Goal: Task Accomplishment & Management: Manage account settings

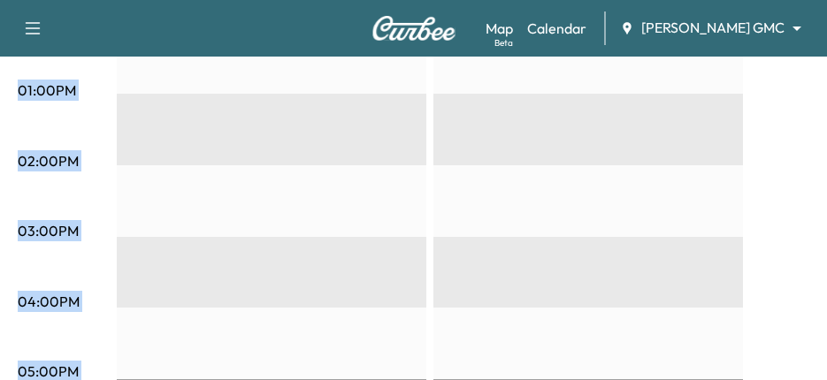
scroll to position [1235, 0]
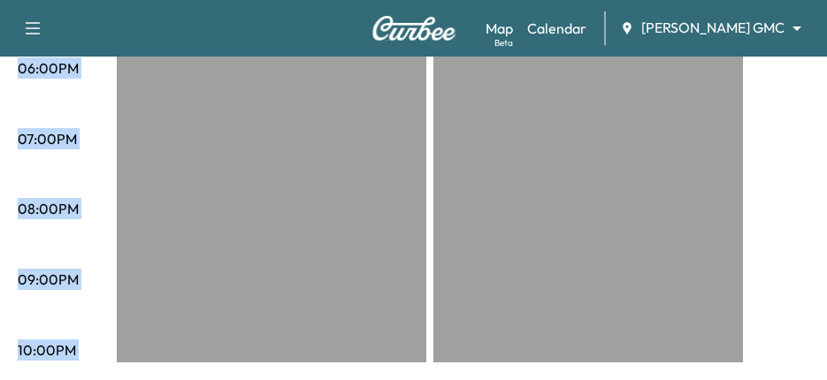
drag, startPoint x: 28, startPoint y: 379, endPoint x: 24, endPoint y: 440, distance: 61.2
drag, startPoint x: 24, startPoint y: 440, endPoint x: 17, endPoint y: 290, distance: 150.4
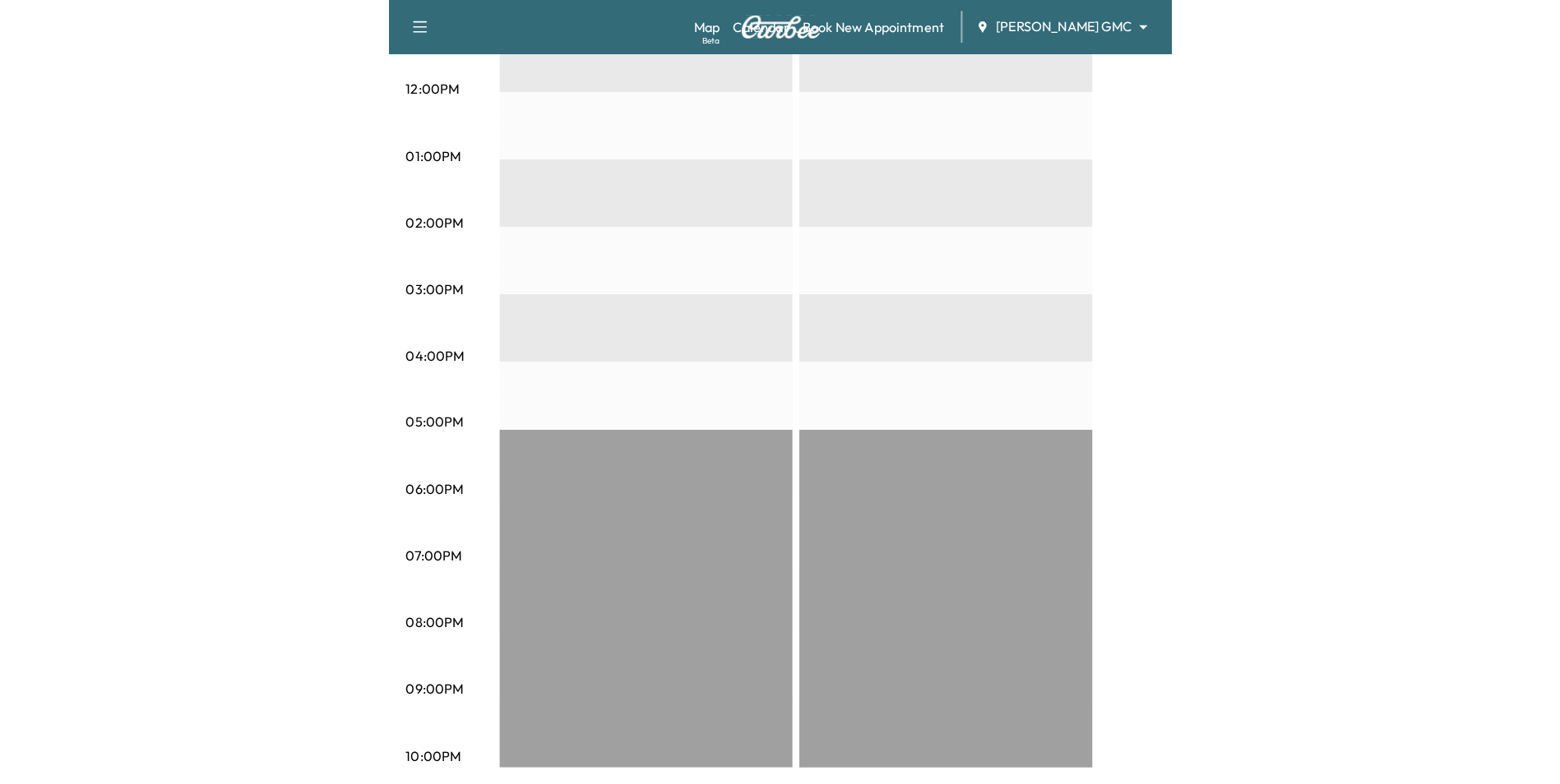
scroll to position [680, 0]
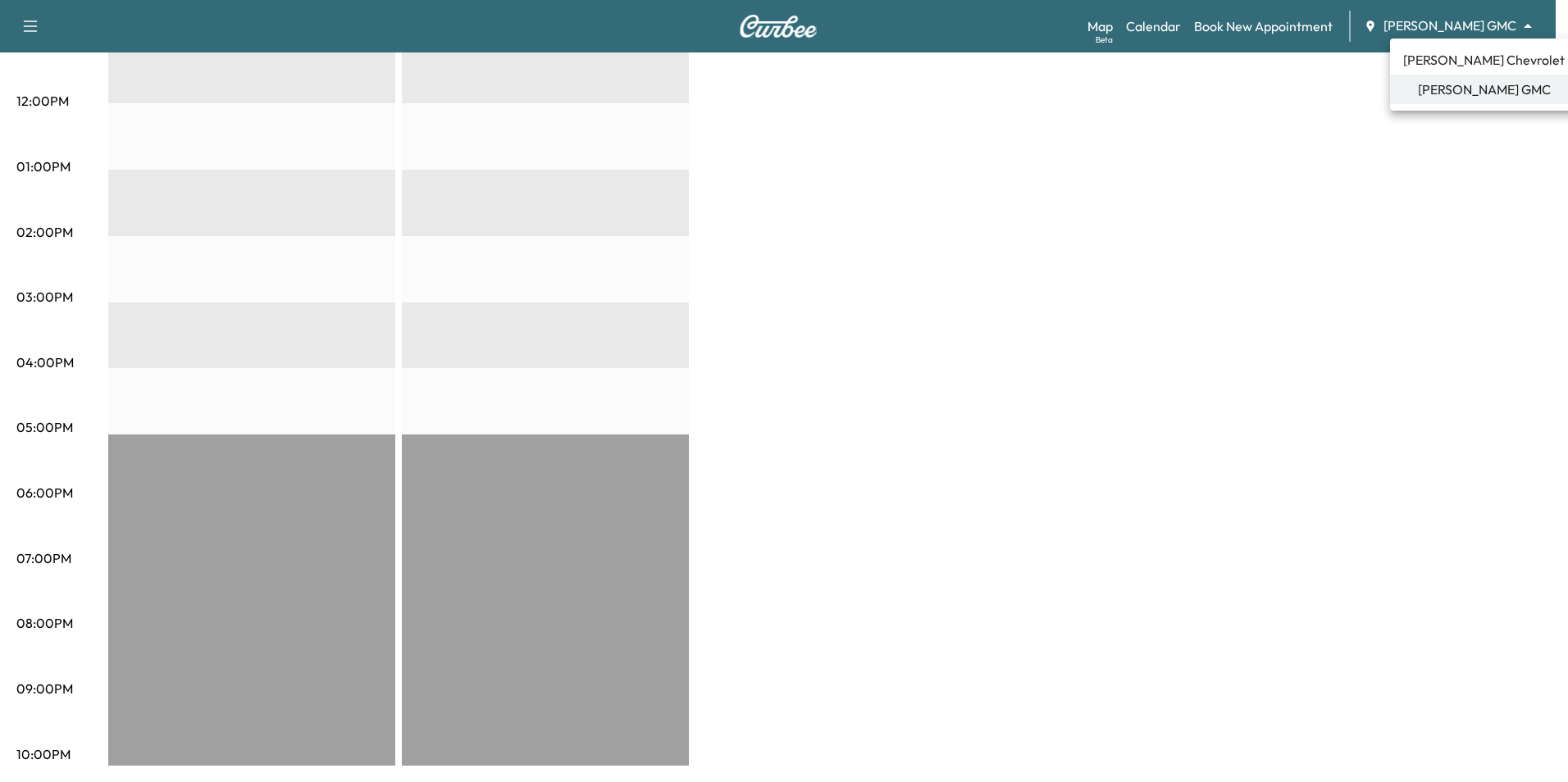
click at [766, 59] on span "[PERSON_NAME] Chevrolet" at bounding box center [1484, 59] width 161 height 19
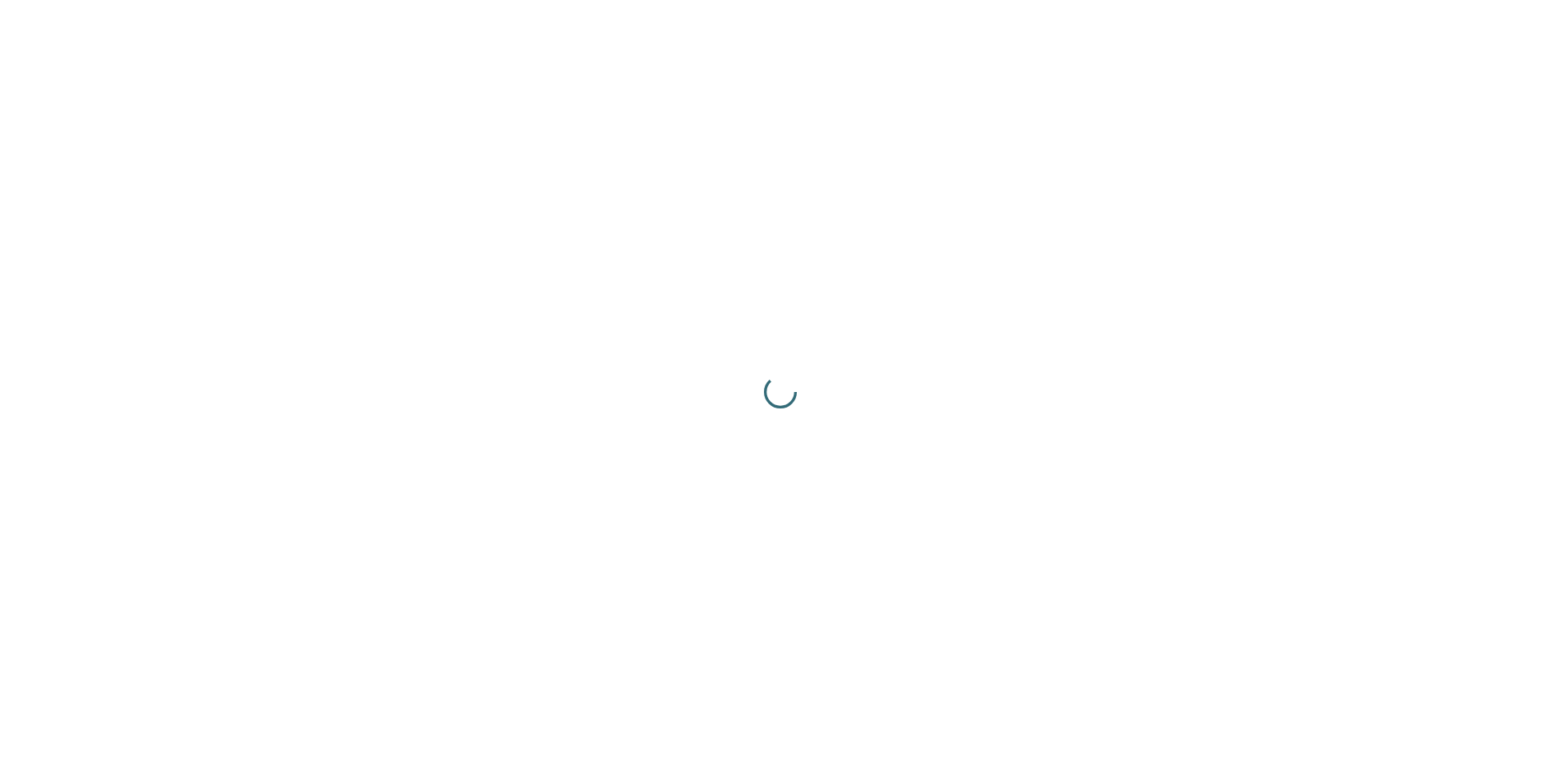
scroll to position [0, 0]
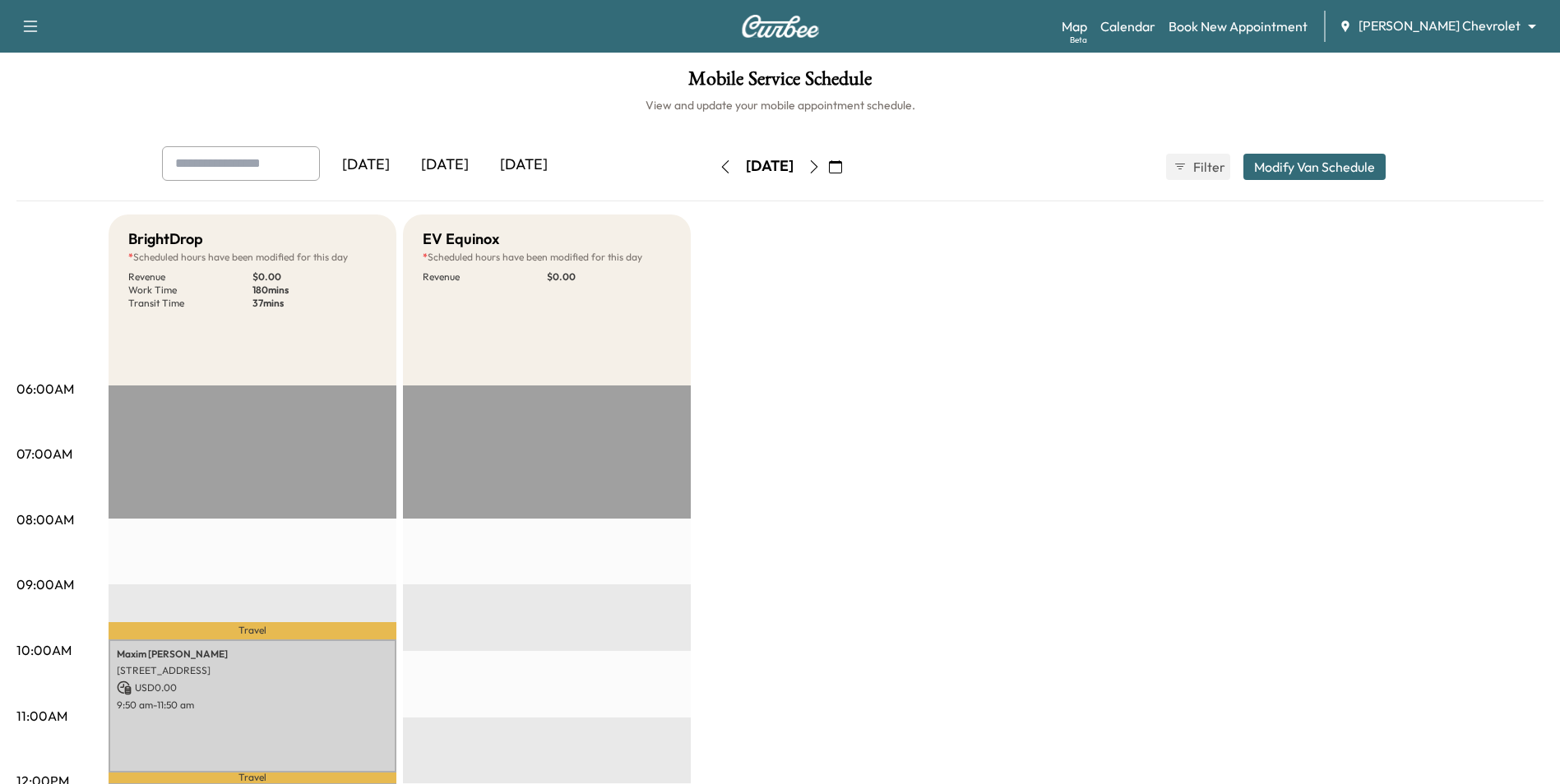
click at [719, 169] on icon "button" at bounding box center [726, 166] width 13 height 13
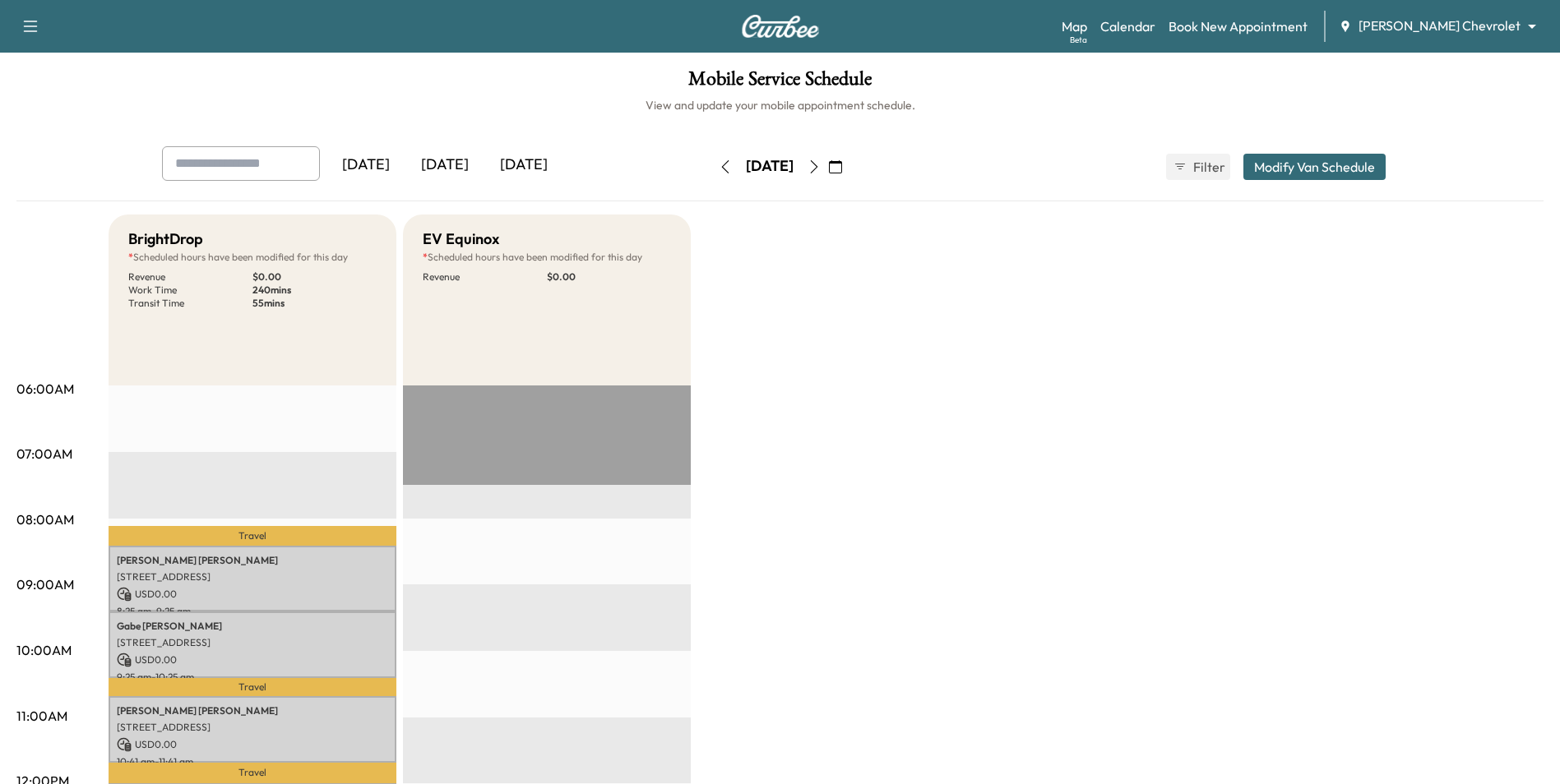
click at [719, 166] on icon "button" at bounding box center [726, 166] width 13 height 13
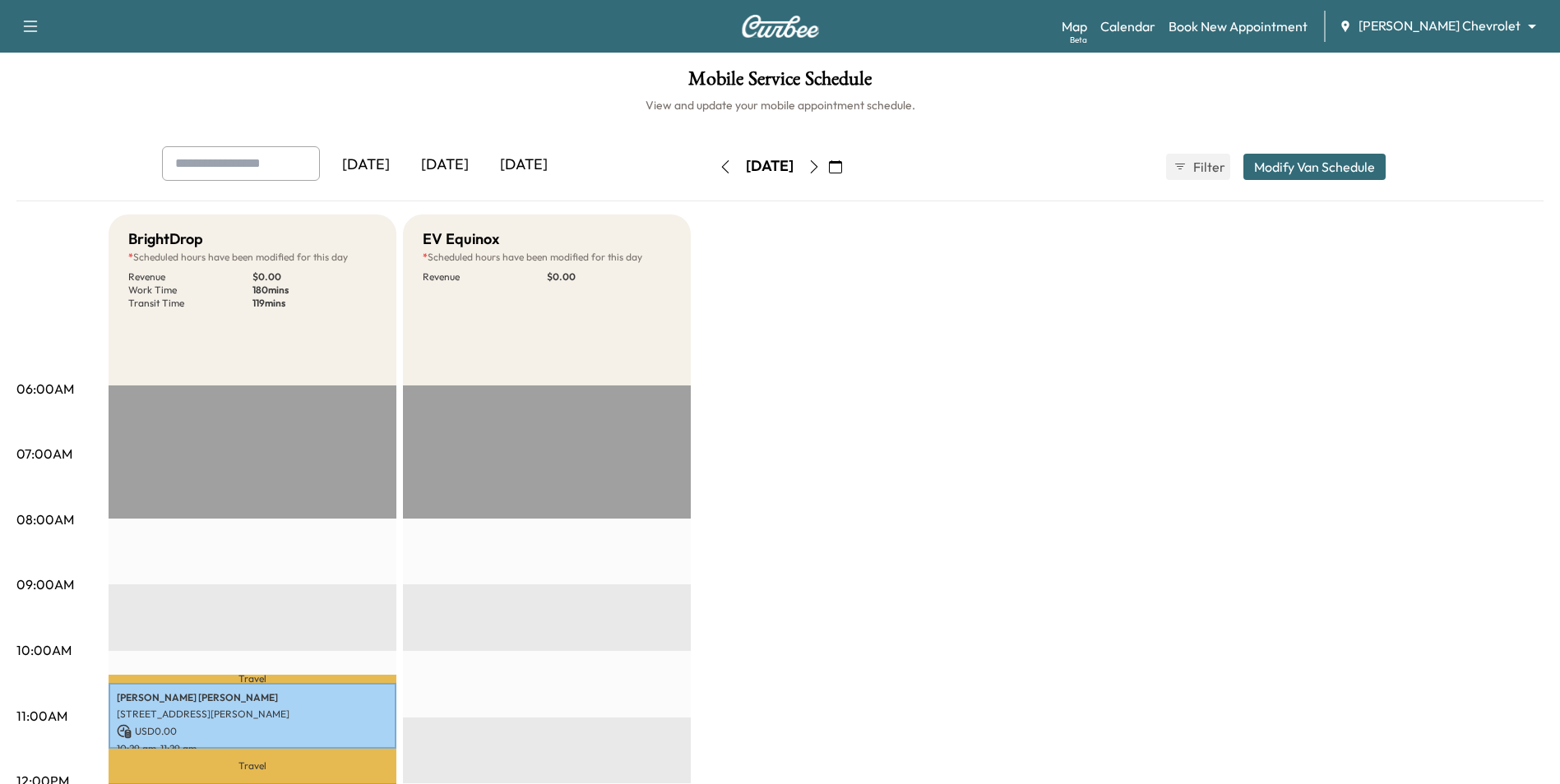
click at [768, 167] on icon "button" at bounding box center [835, 166] width 13 height 13
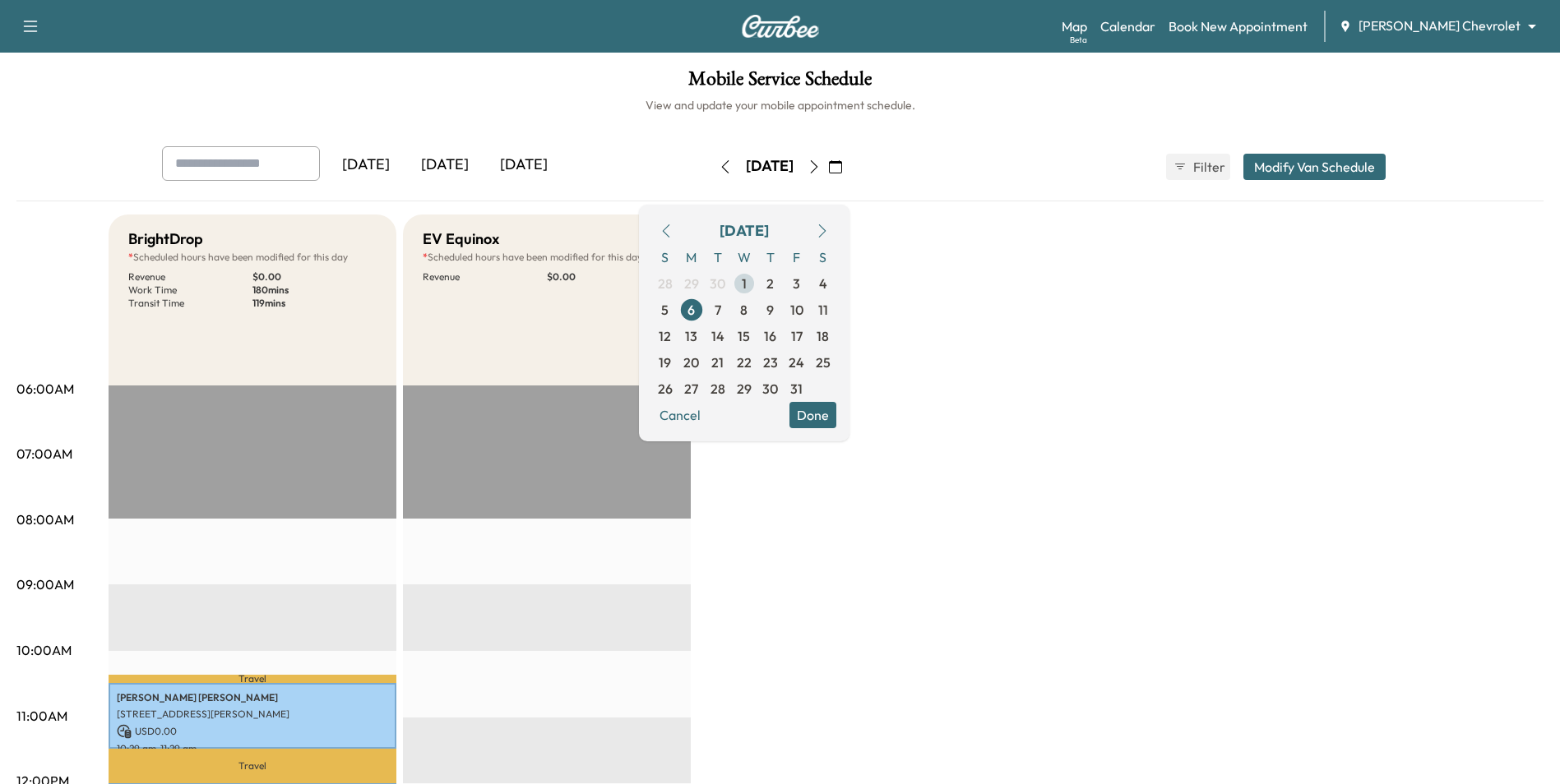
click at [747, 285] on span "1" at bounding box center [743, 283] width 5 height 20
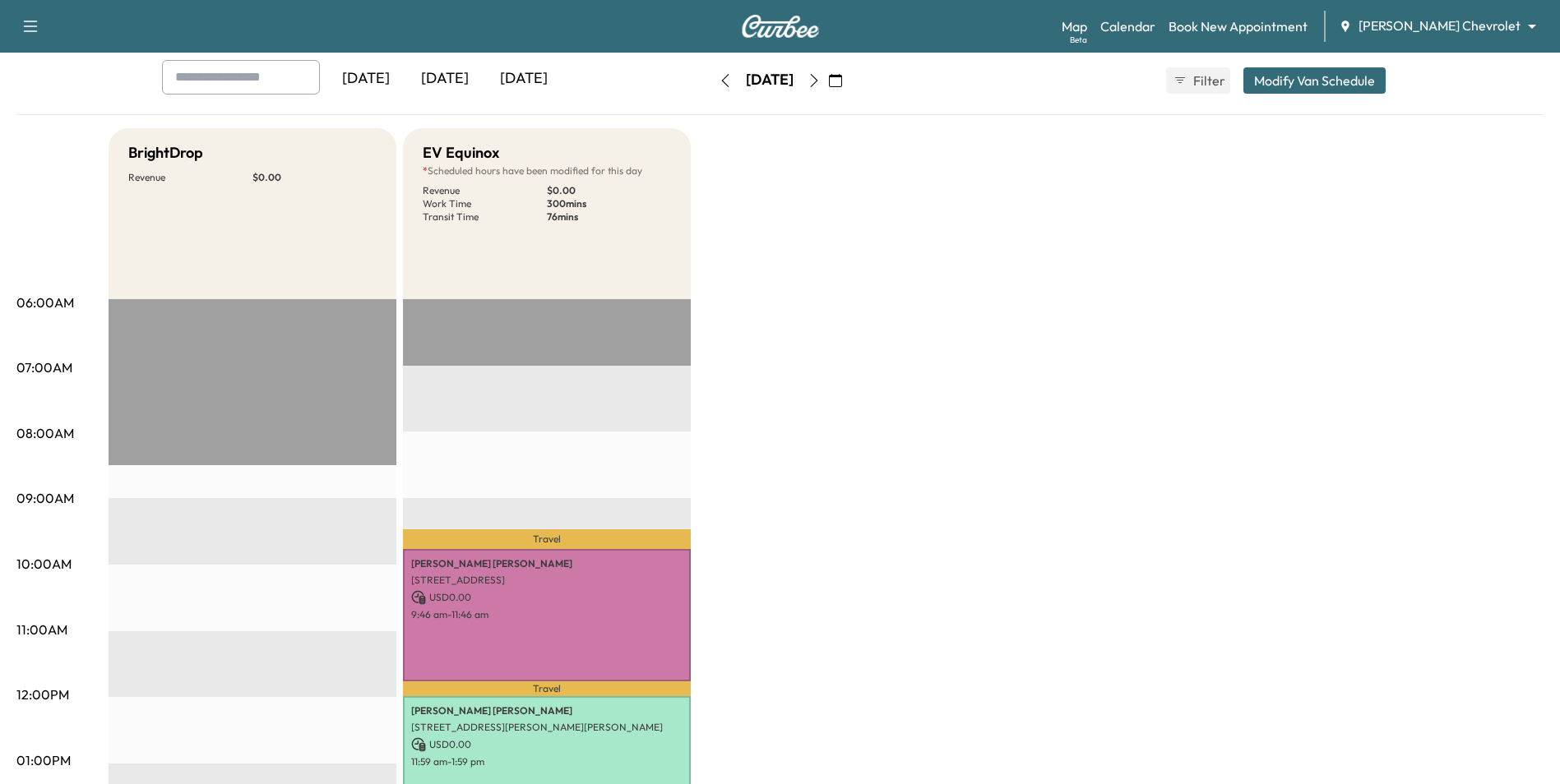
scroll to position [82, 0]
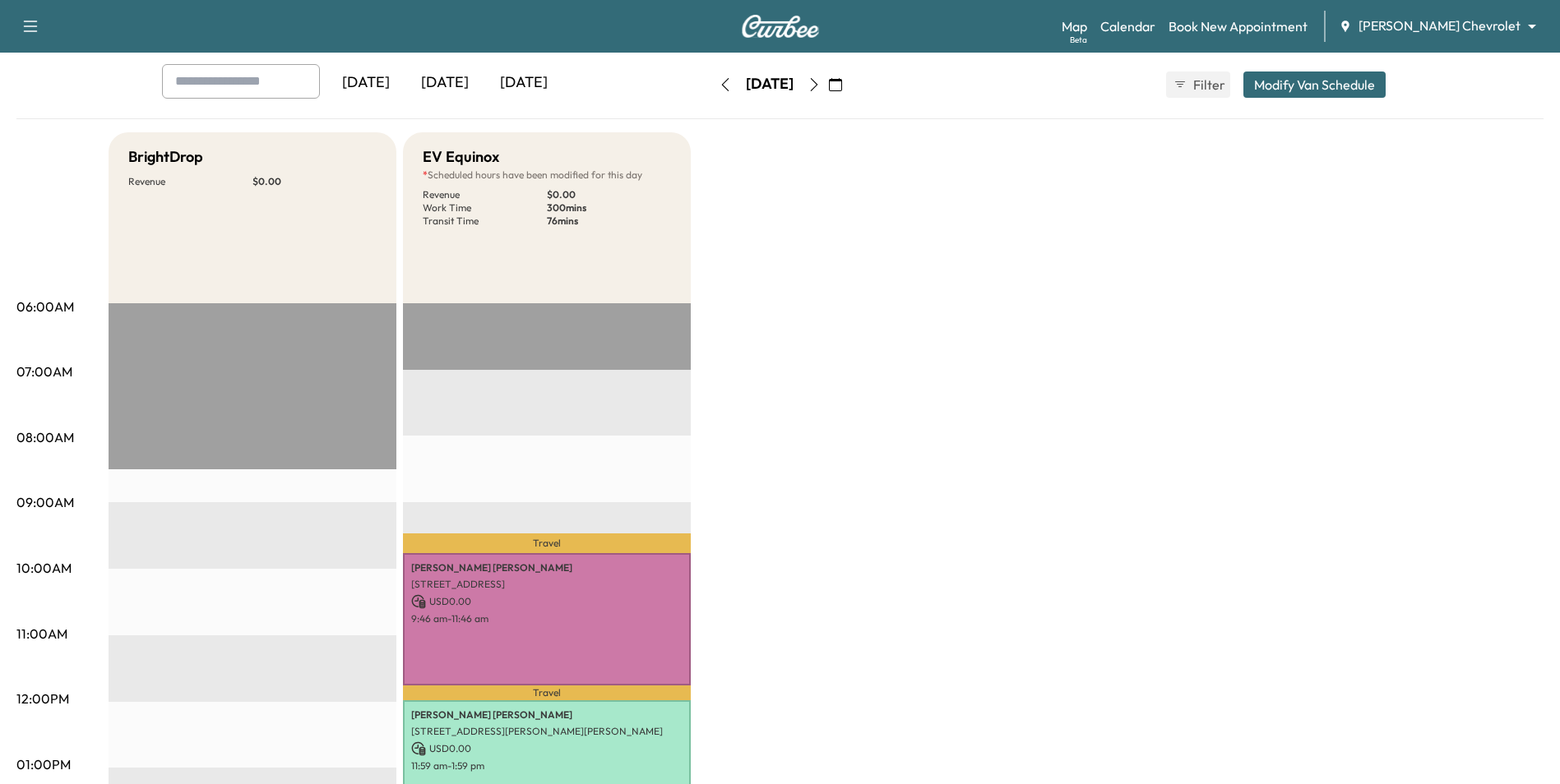
click at [768, 85] on icon "button" at bounding box center [814, 85] width 13 height 13
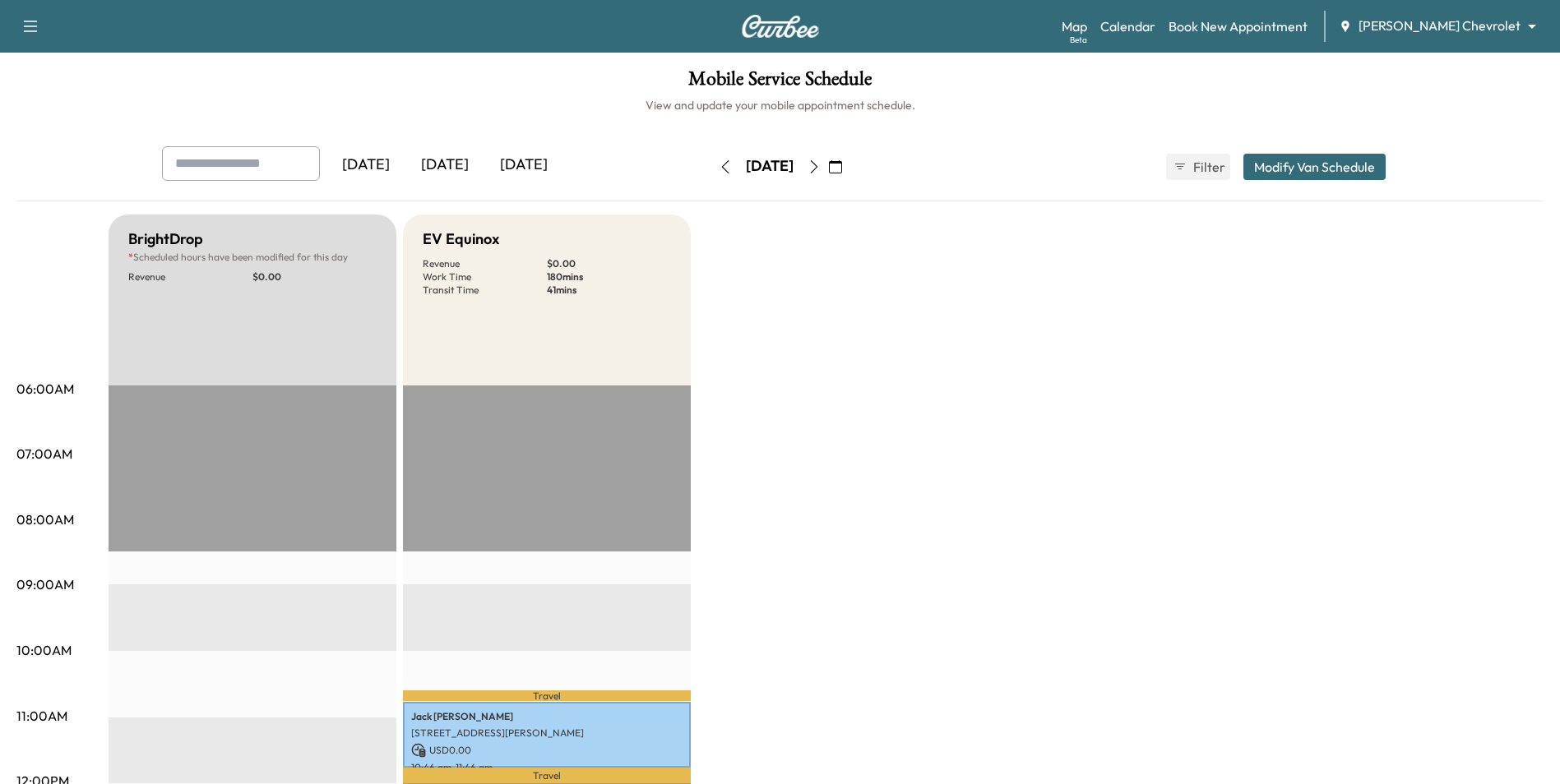
click at [768, 171] on icon "button" at bounding box center [814, 166] width 13 height 13
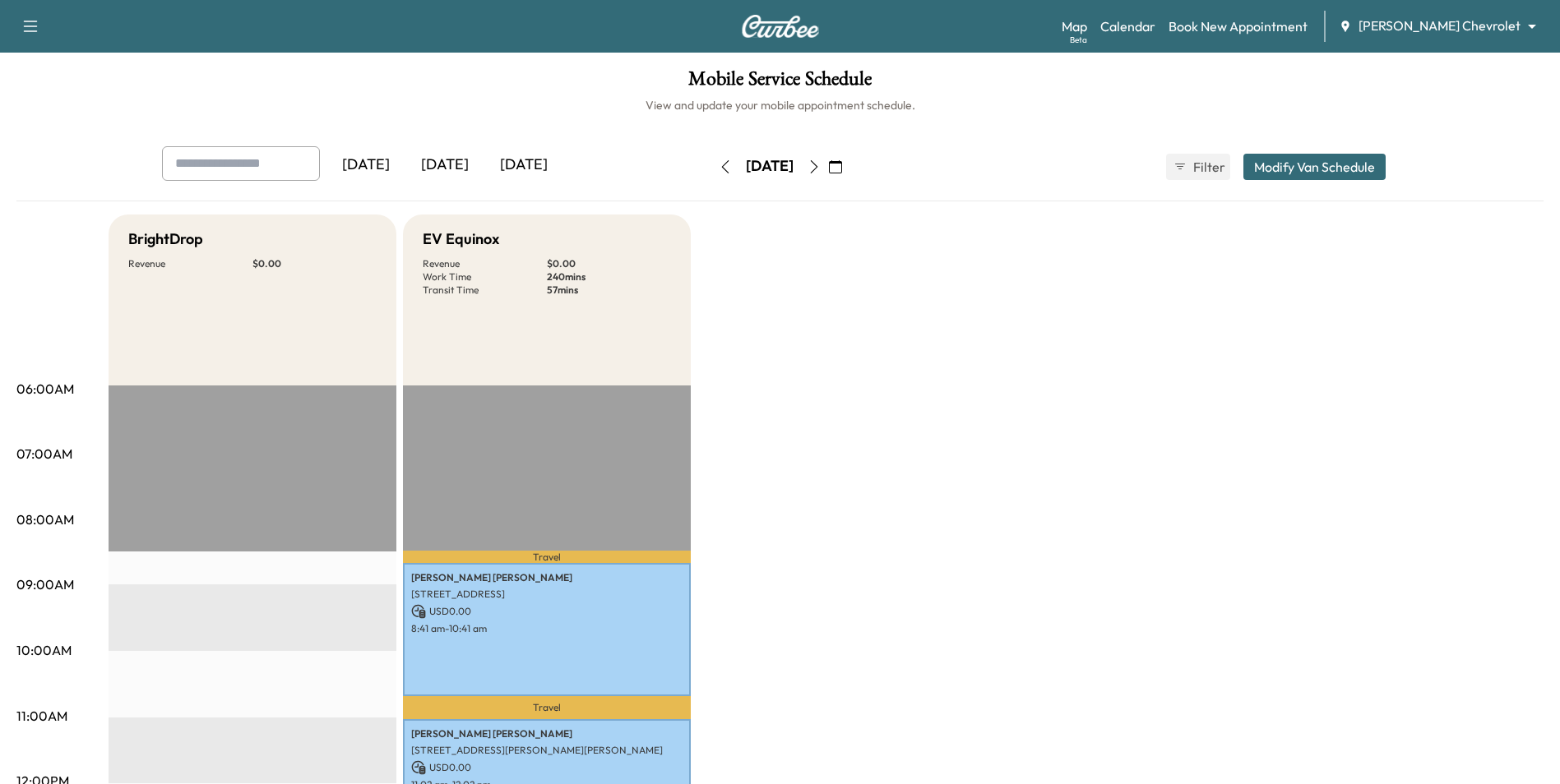
click at [768, 171] on icon "button" at bounding box center [814, 166] width 13 height 13
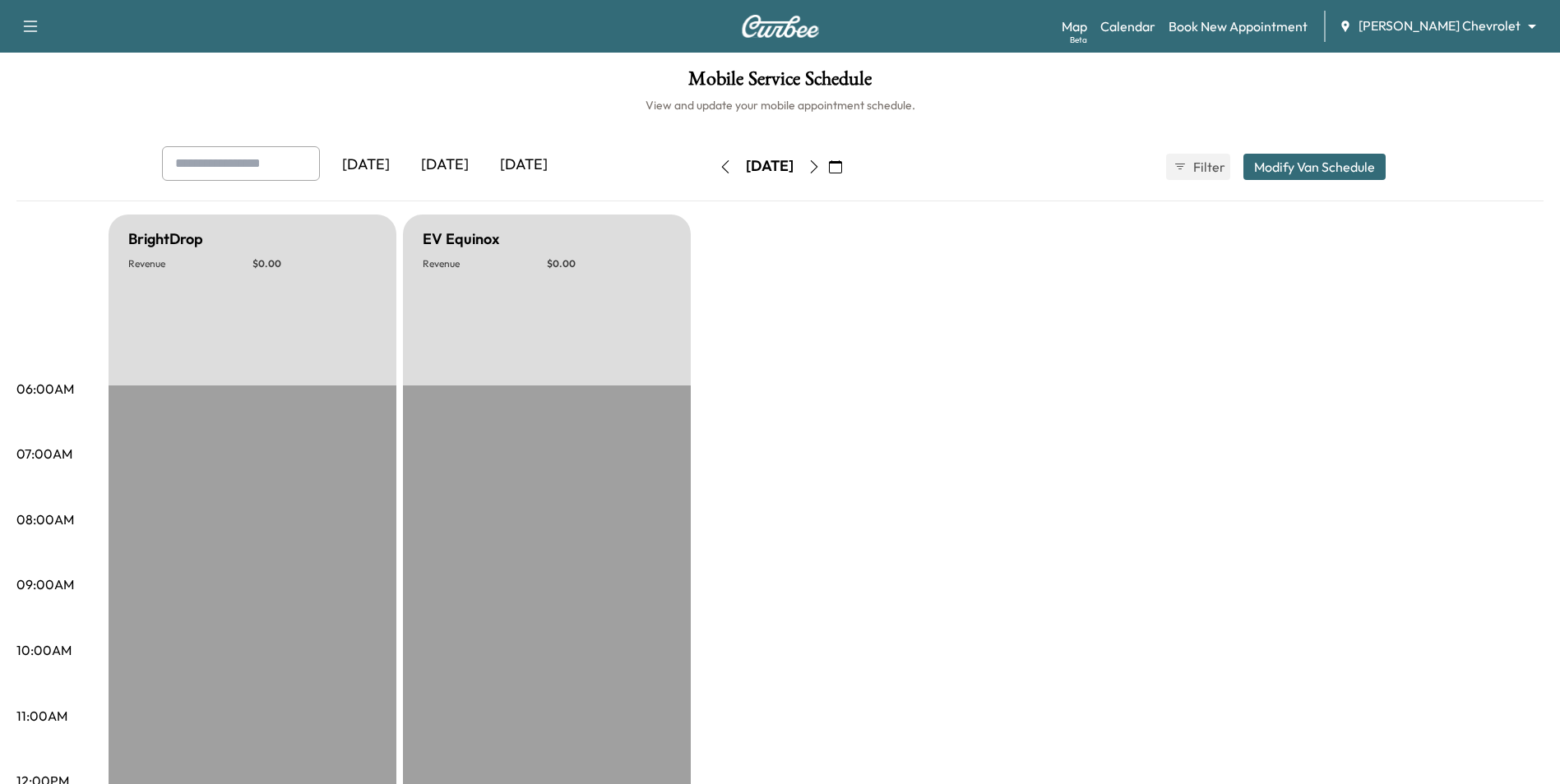
click at [768, 171] on button "button" at bounding box center [814, 166] width 28 height 26
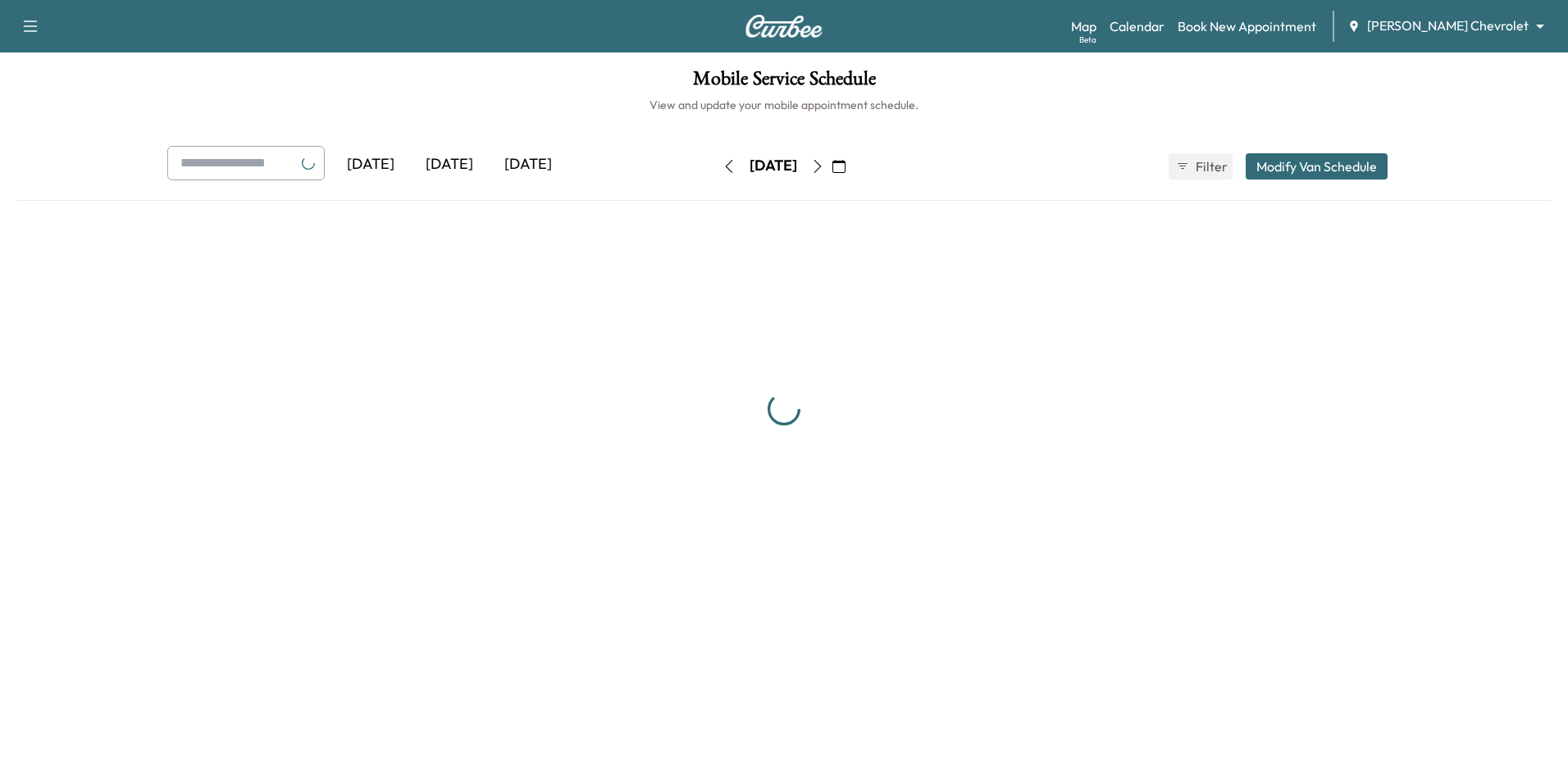
click at [766, 169] on icon "button" at bounding box center [817, 166] width 13 height 13
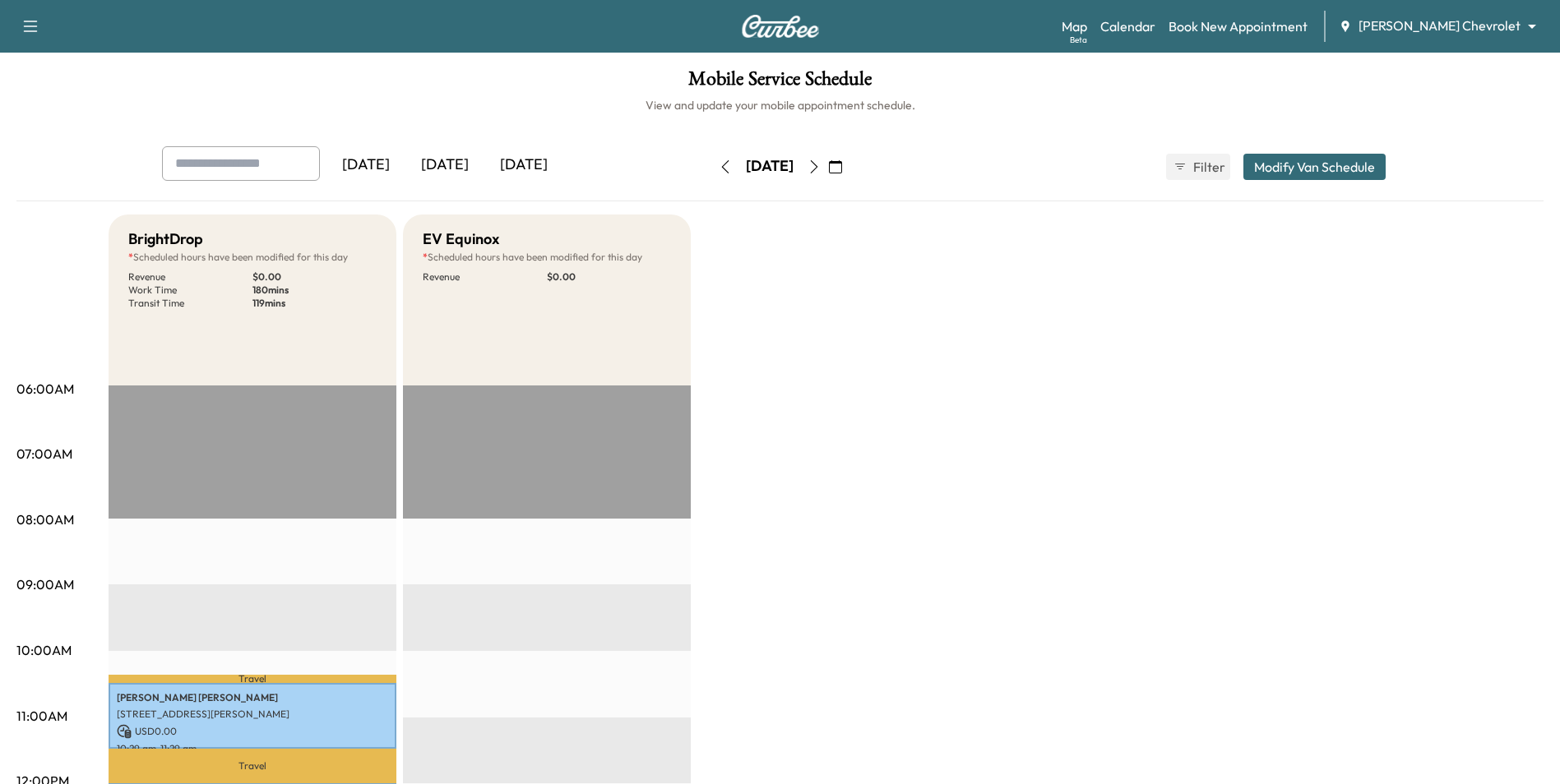
click at [768, 166] on icon "button" at bounding box center [814, 166] width 7 height 13
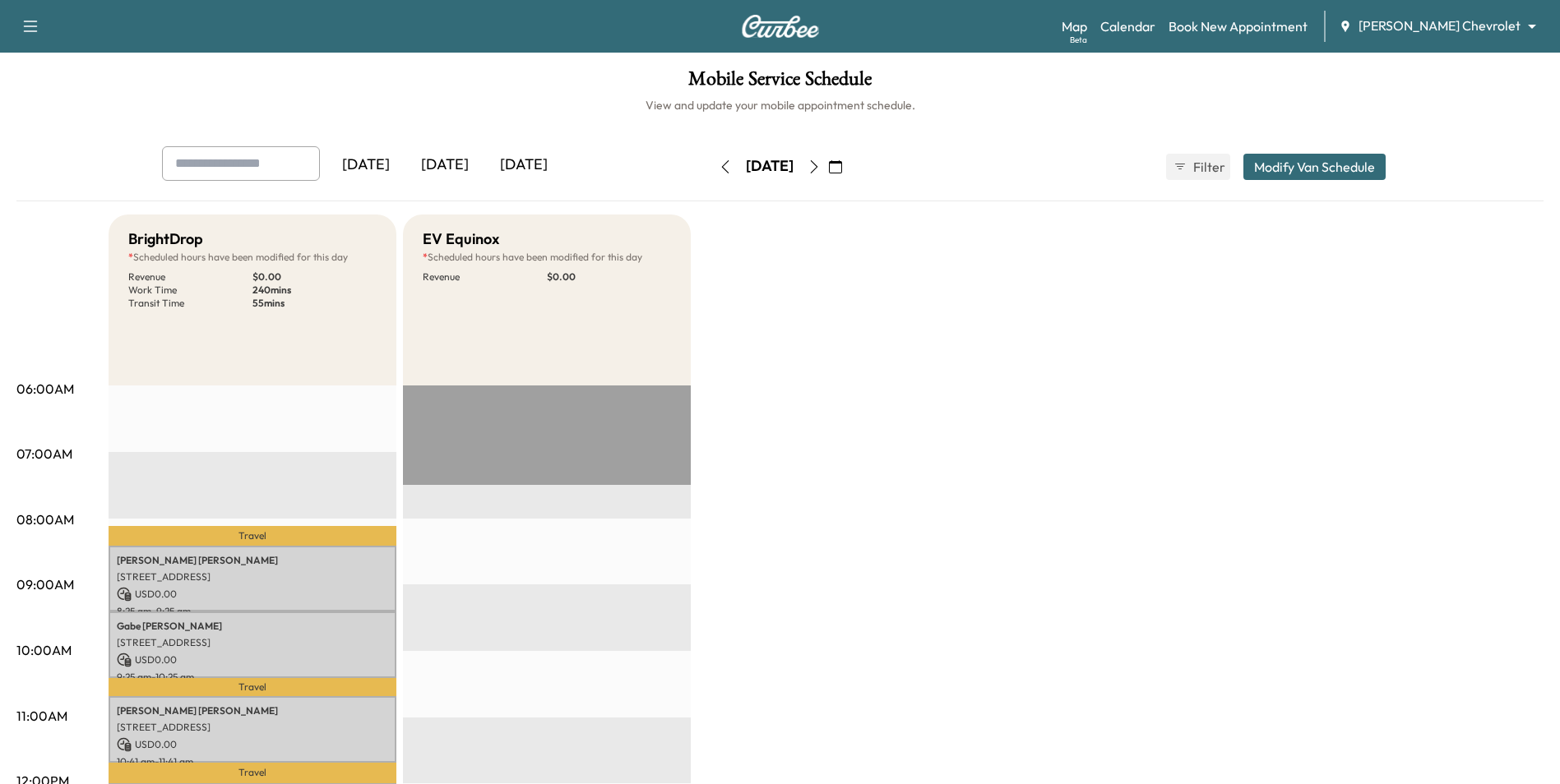
click at [768, 166] on icon "button" at bounding box center [814, 166] width 13 height 13
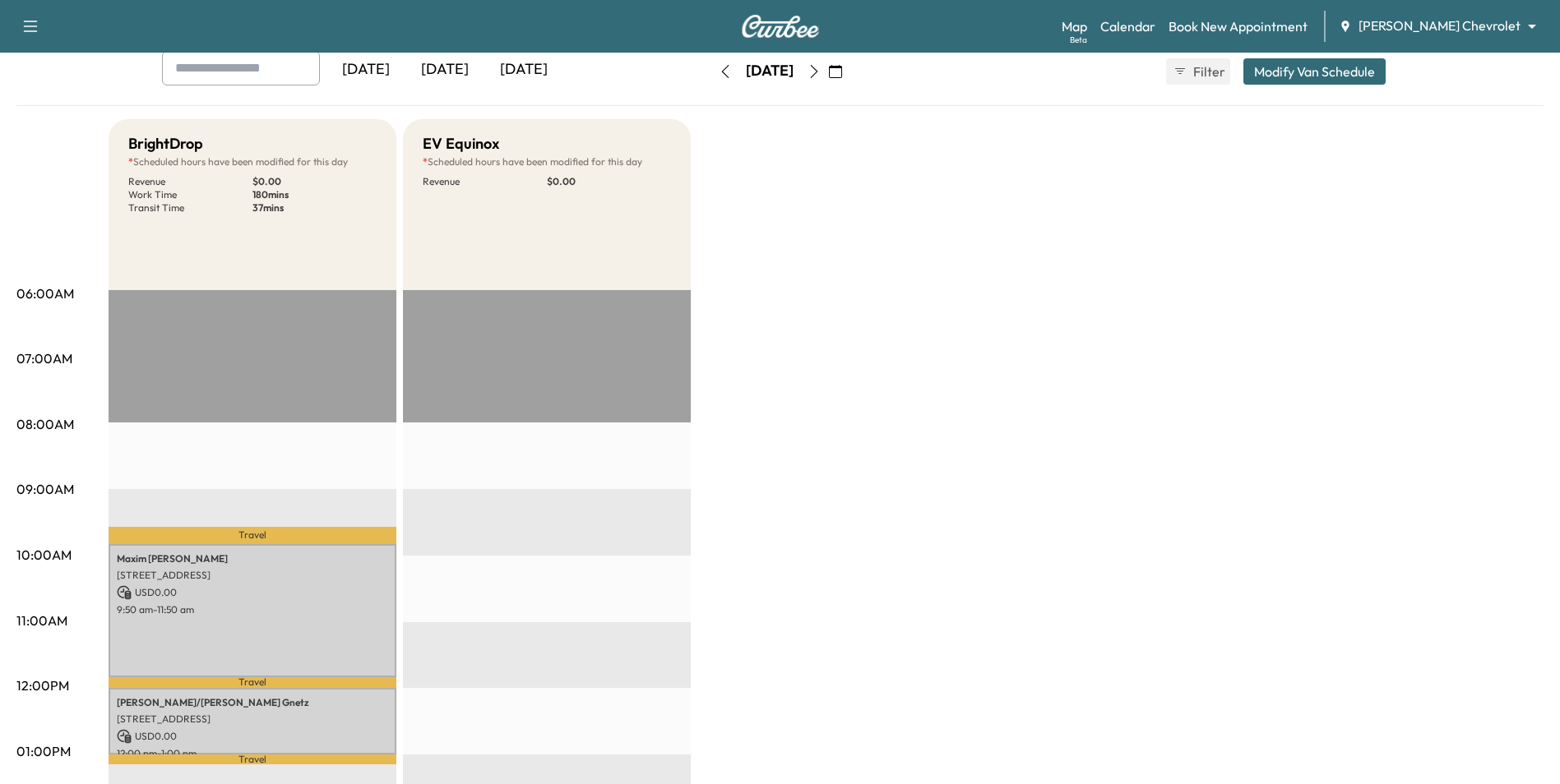
scroll to position [82, 0]
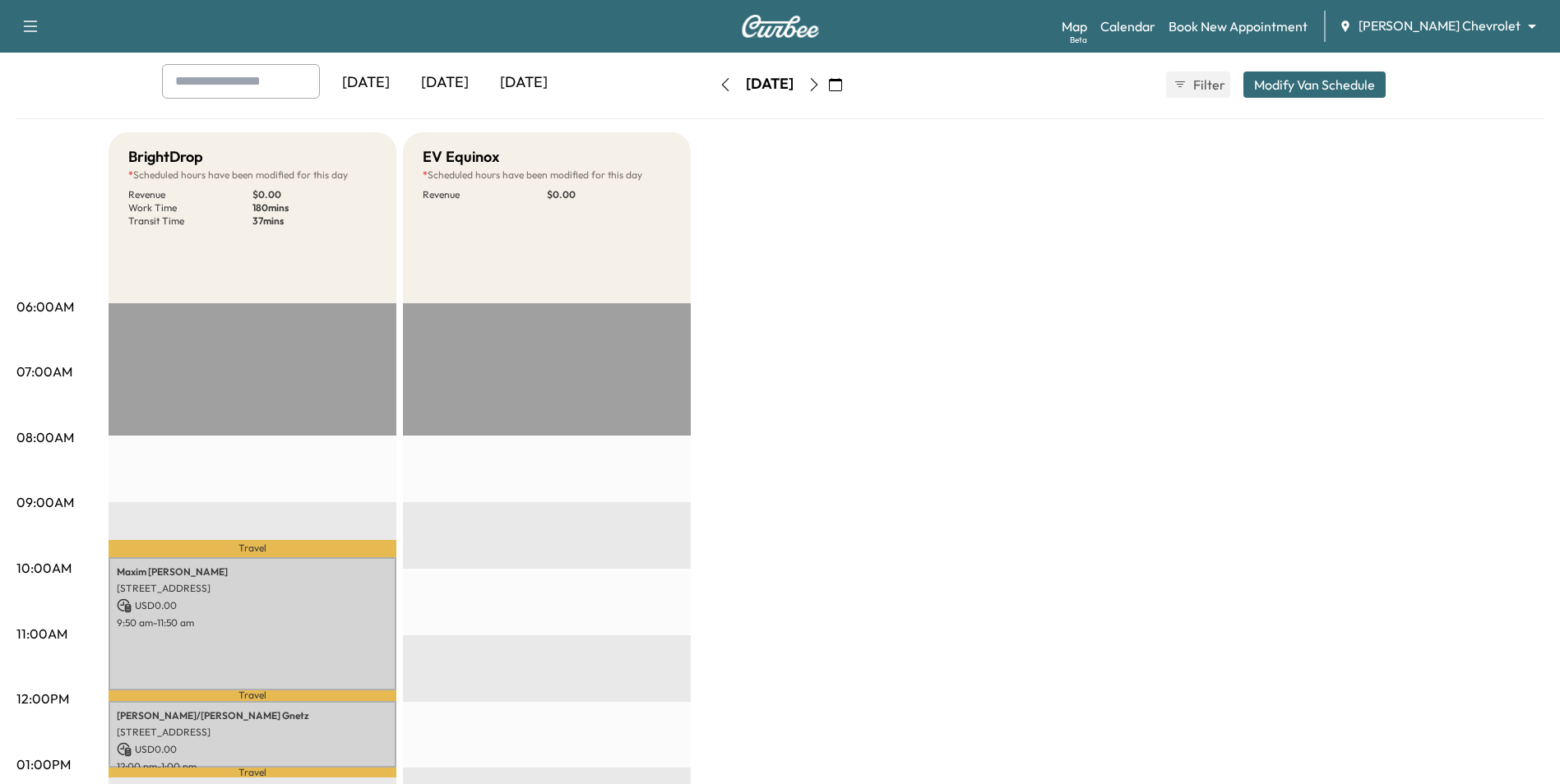
click at [768, 92] on button "button" at bounding box center [814, 85] width 28 height 26
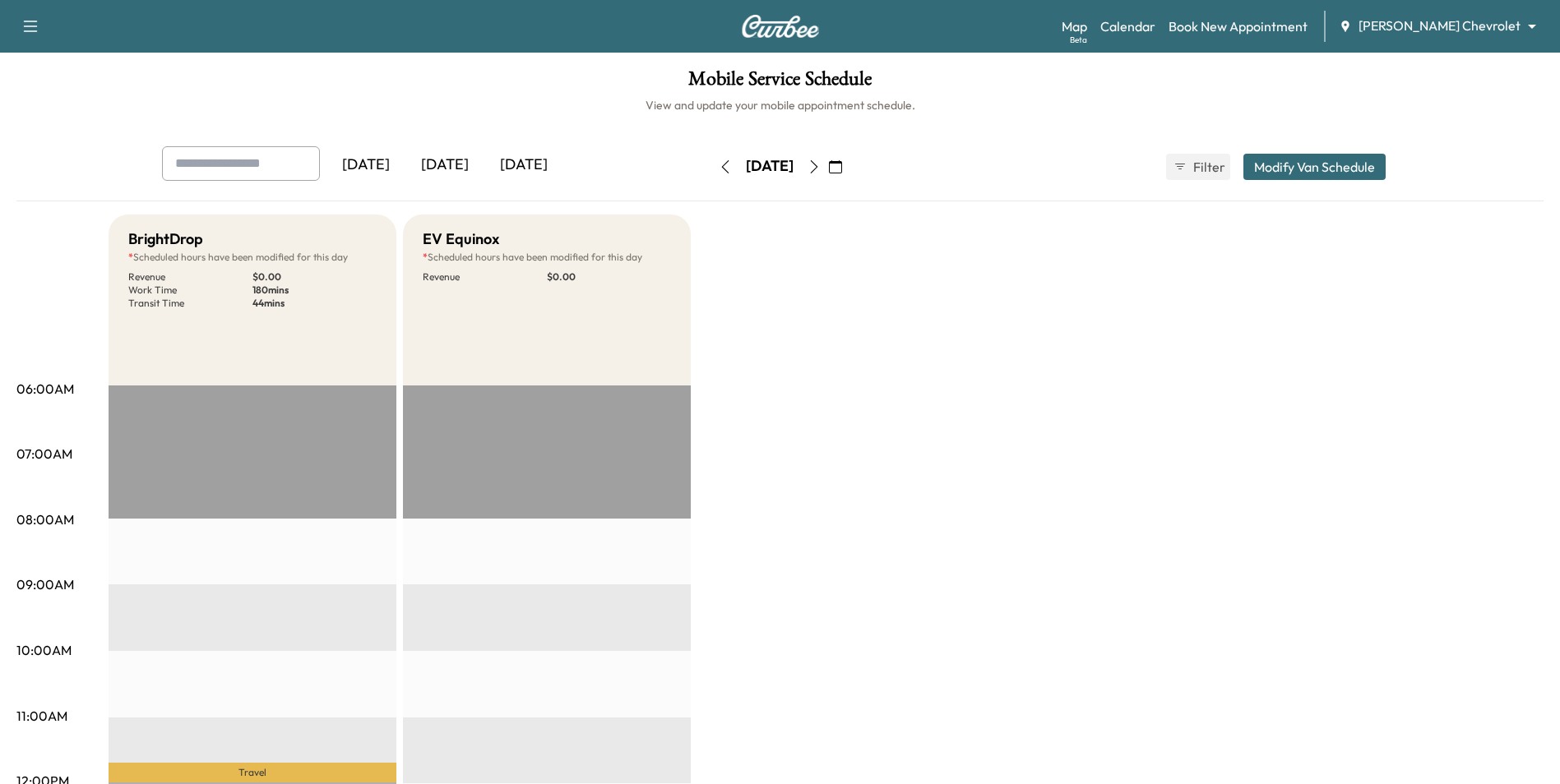
click at [768, 174] on button "button" at bounding box center [814, 166] width 28 height 26
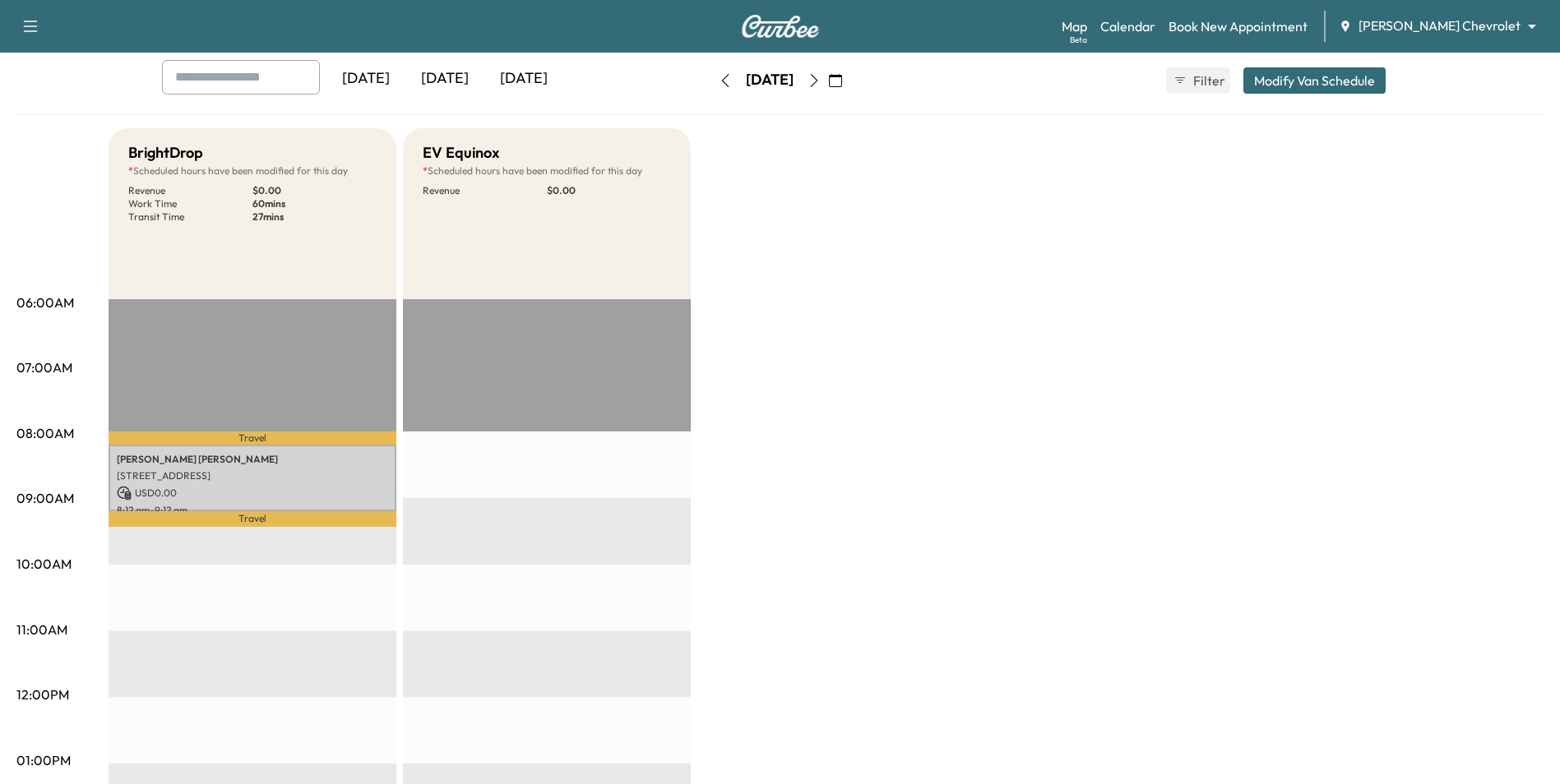
scroll to position [82, 0]
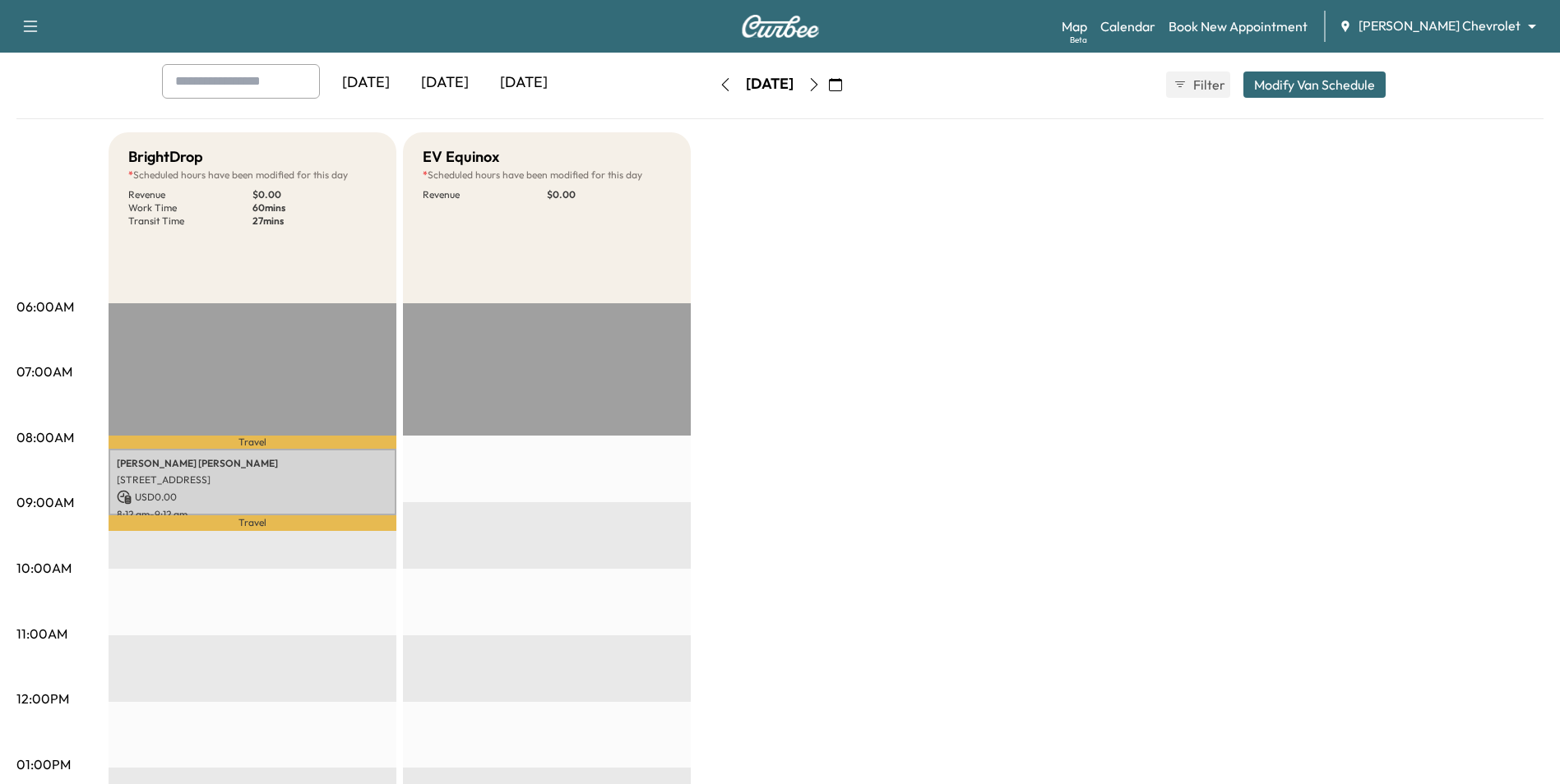
click at [768, 86] on icon "button" at bounding box center [814, 85] width 13 height 13
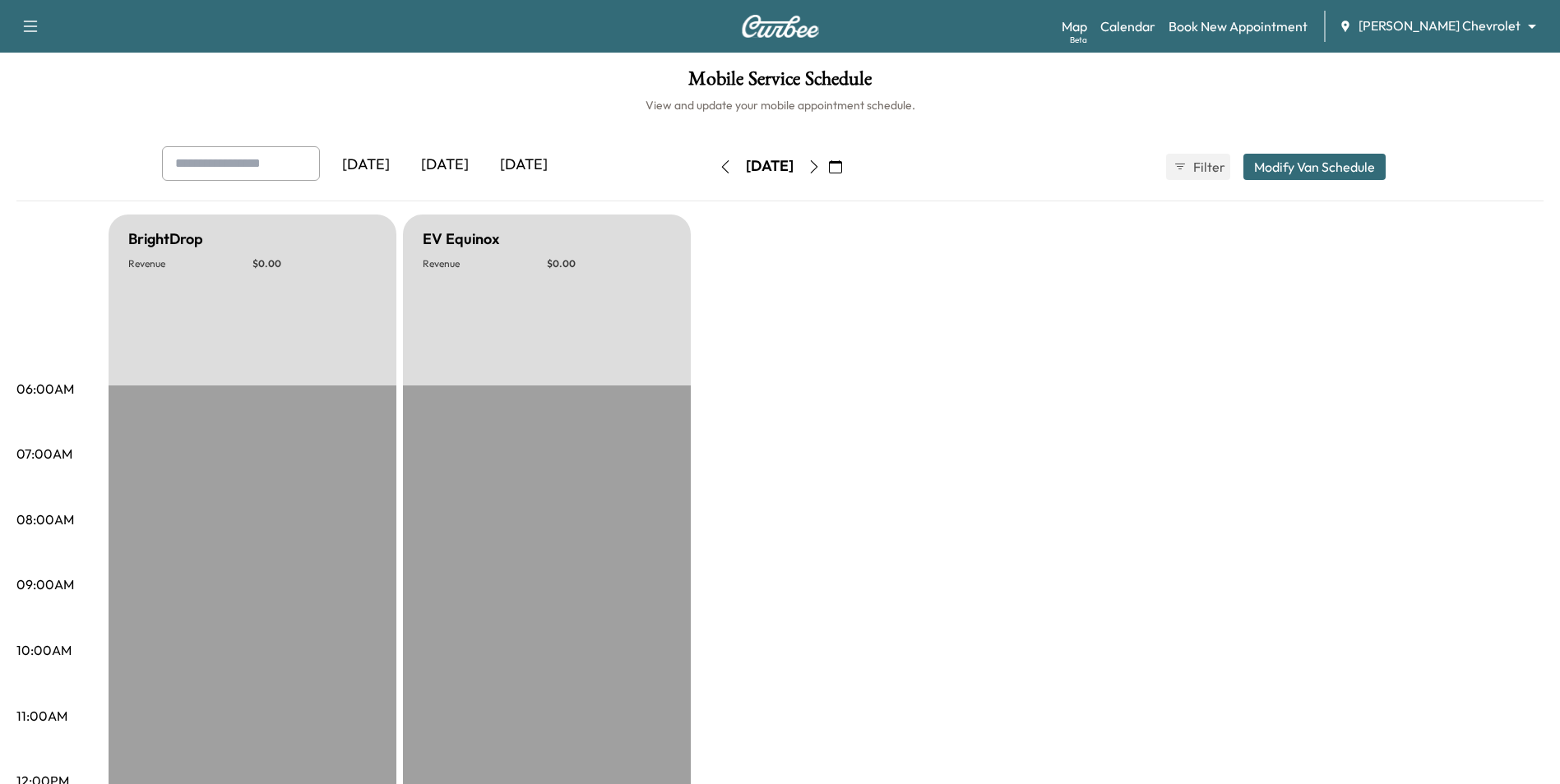
click at [768, 160] on icon "button" at bounding box center [814, 166] width 13 height 13
drag, startPoint x: 854, startPoint y: 172, endPoint x: 854, endPoint y: 182, distance: 10.0
click at [768, 173] on icon "button" at bounding box center [814, 166] width 13 height 13
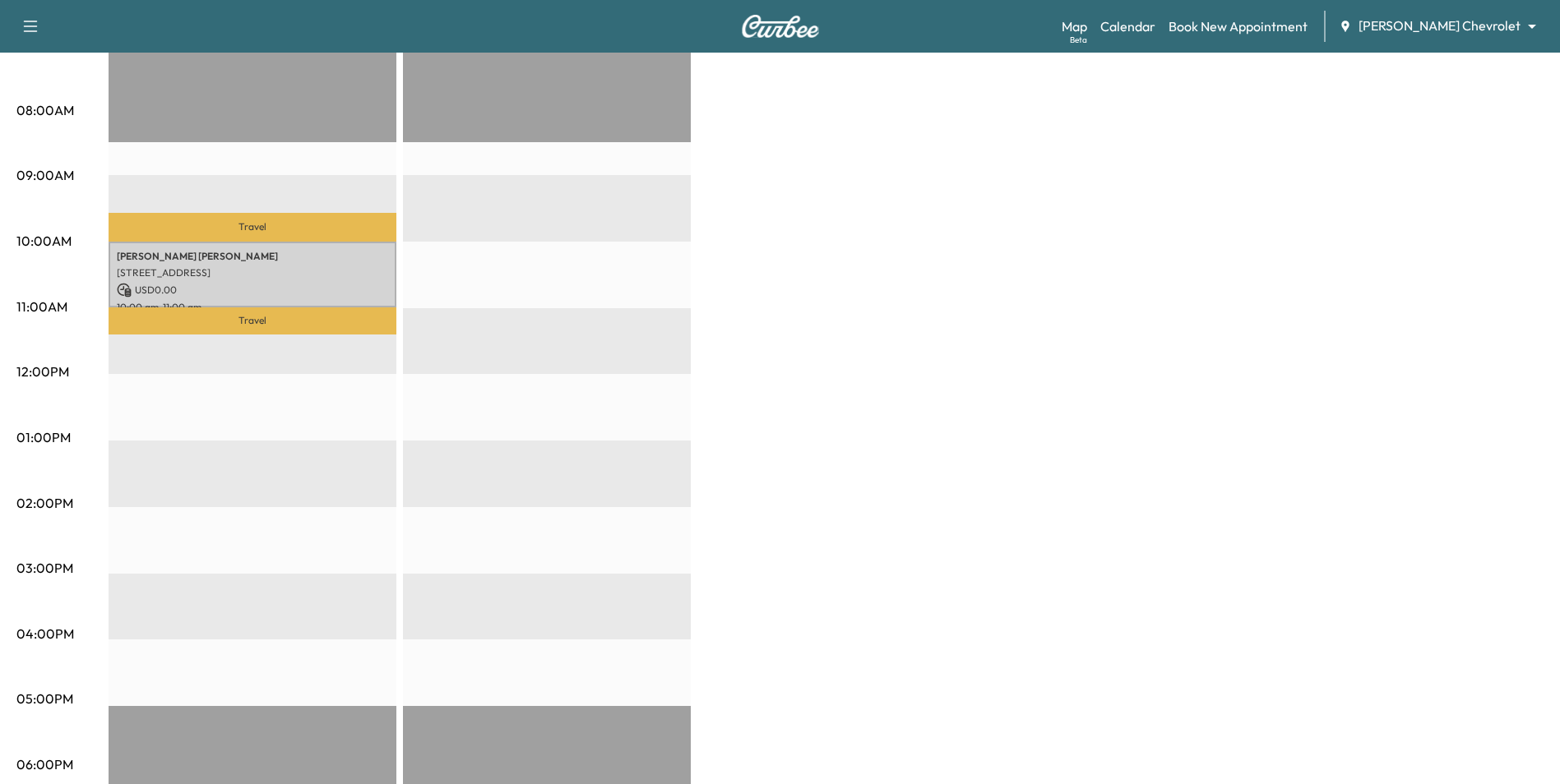
scroll to position [82, 0]
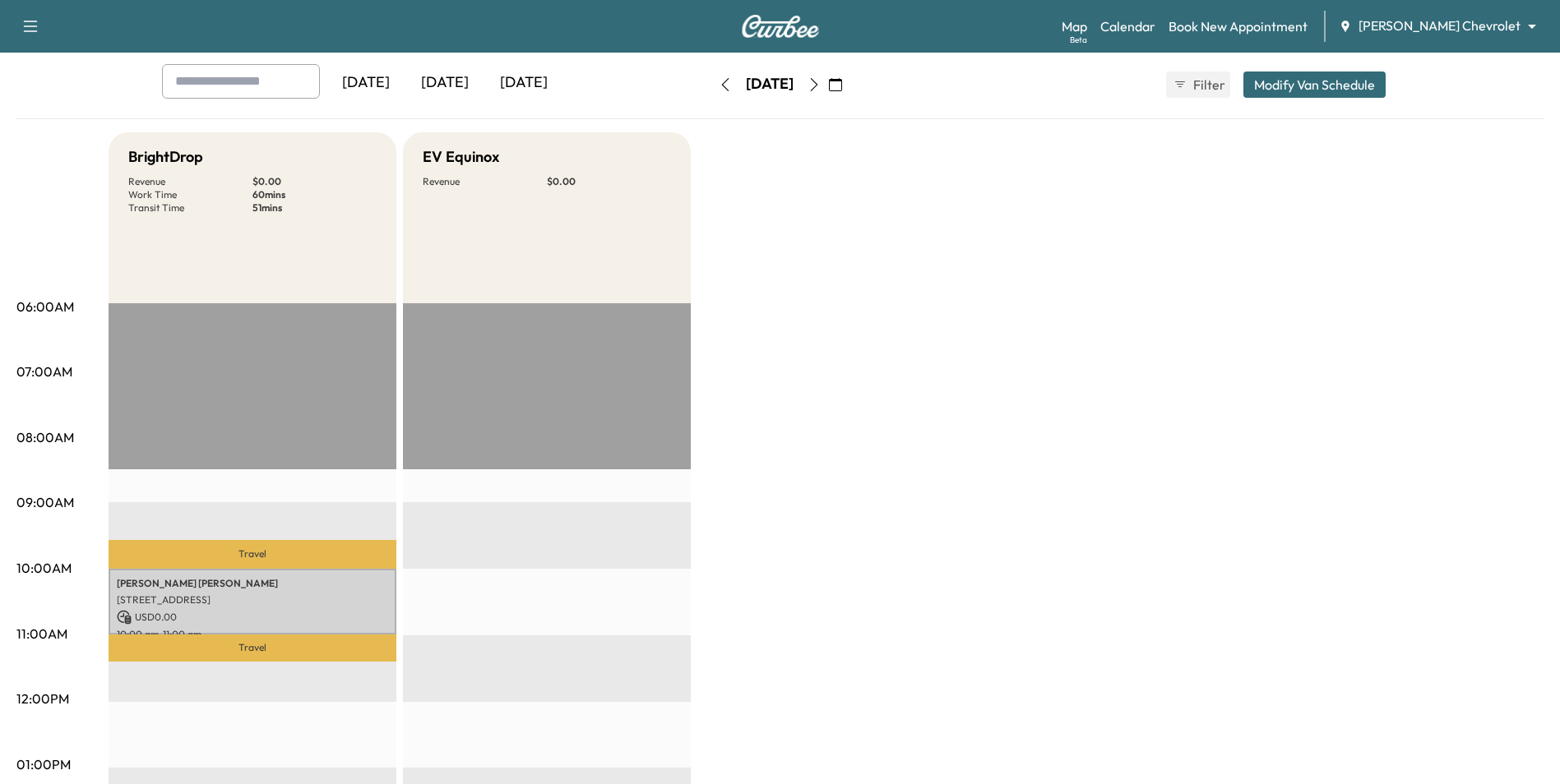
click at [768, 88] on icon "button" at bounding box center [814, 85] width 7 height 13
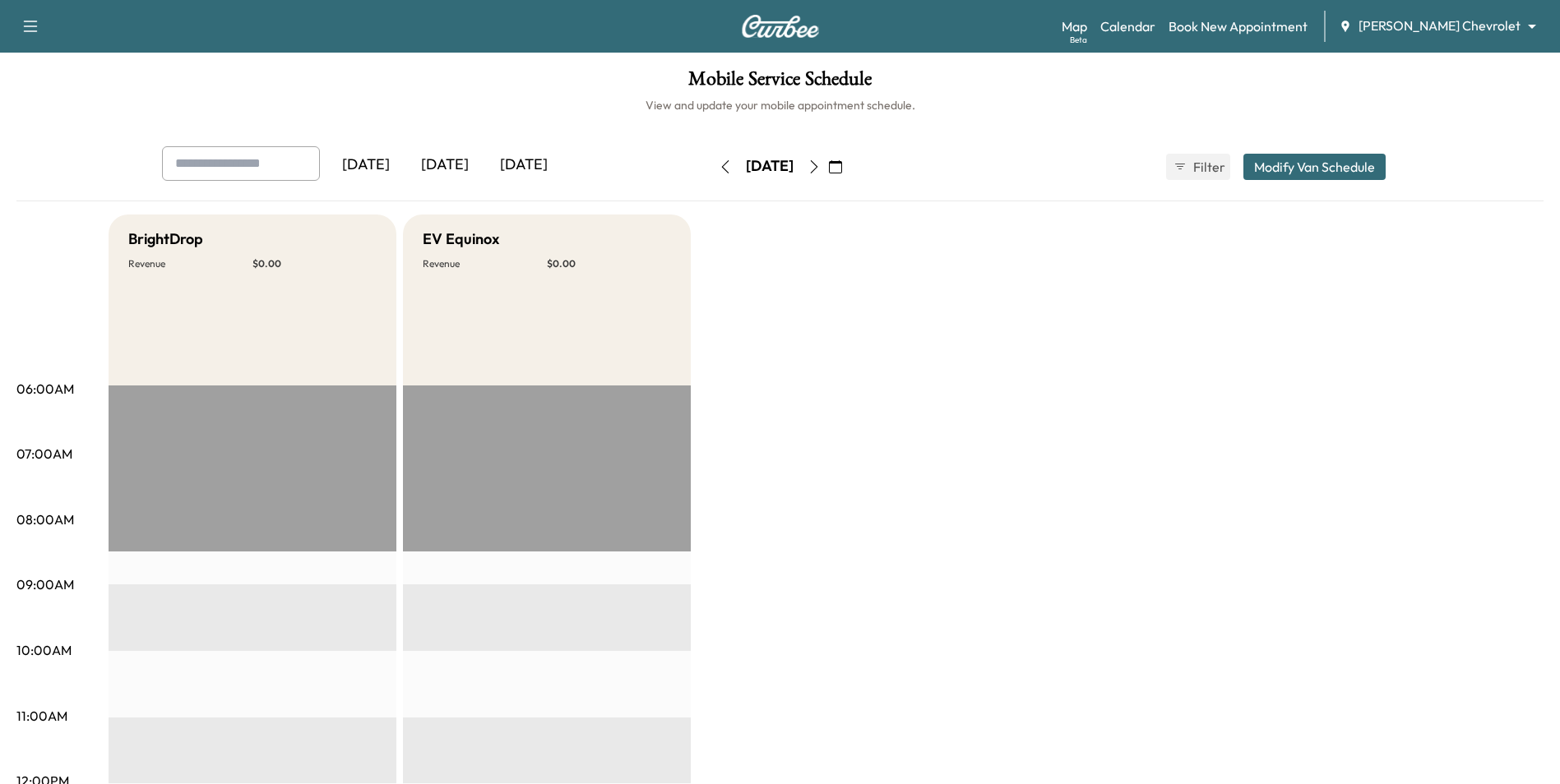
click at [768, 174] on button "button" at bounding box center [814, 166] width 28 height 26
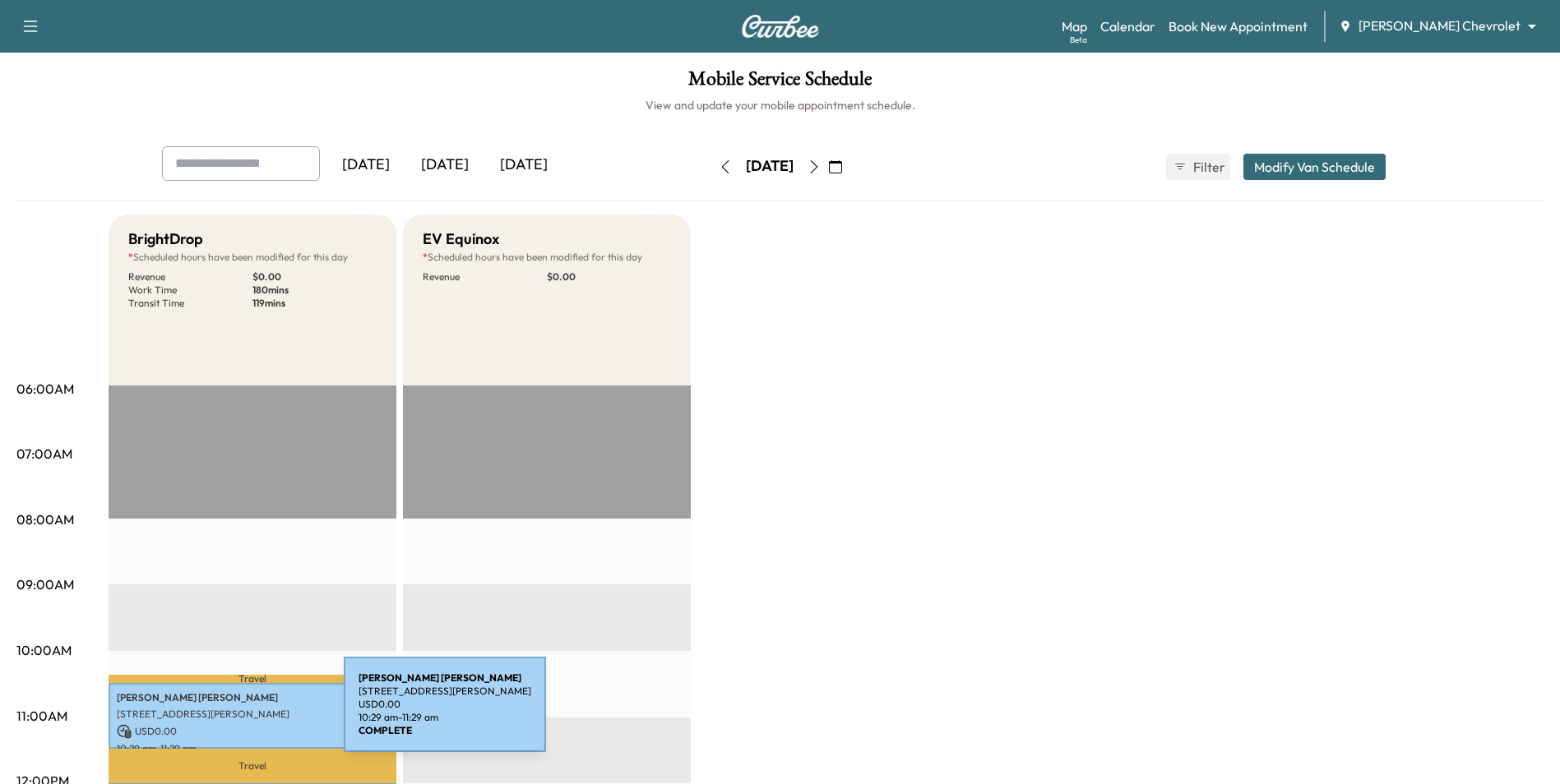
click at [220, 714] on p "[STREET_ADDRESS][PERSON_NAME]" at bounding box center [253, 714] width 272 height 13
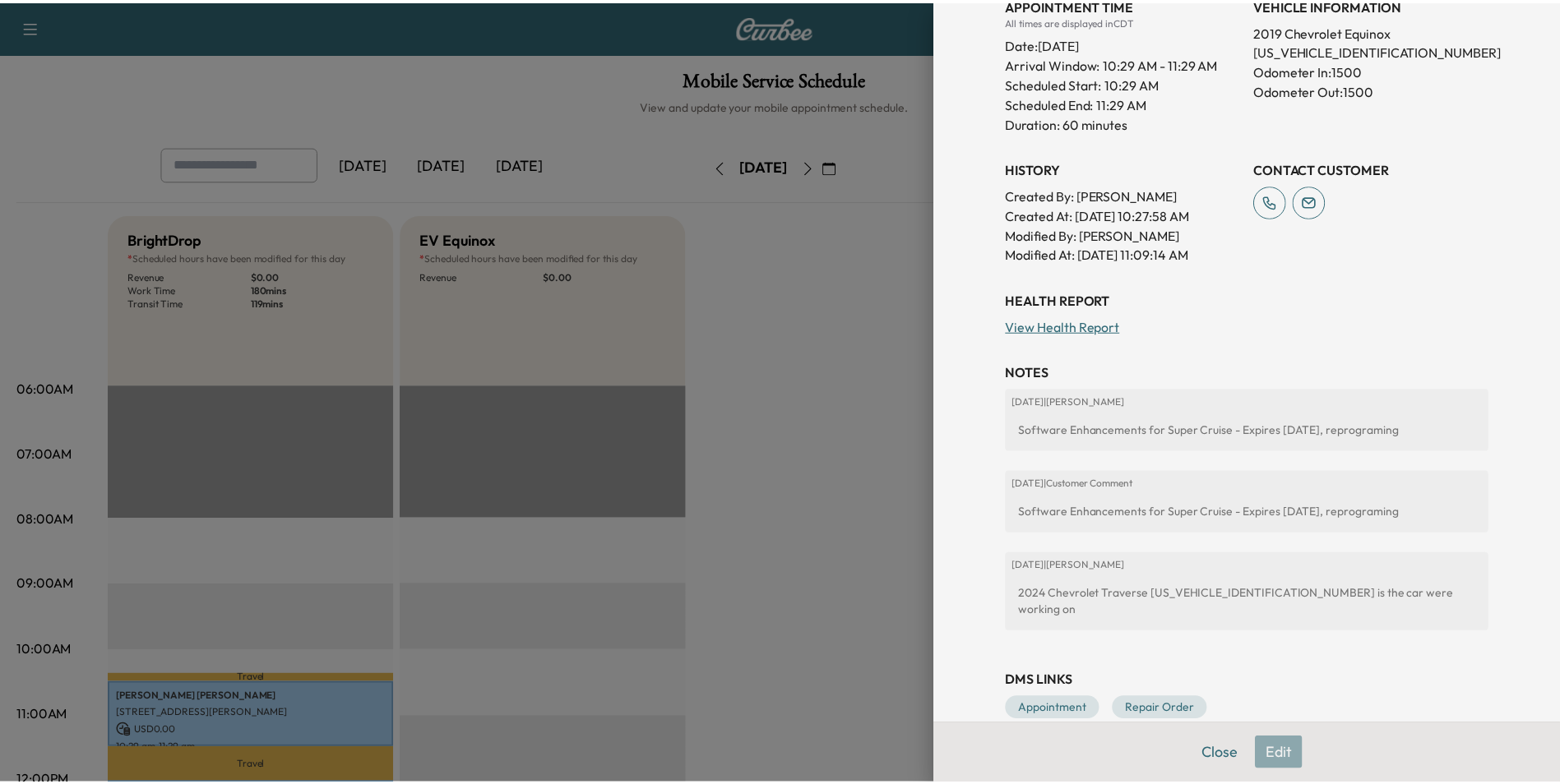
scroll to position [443, 0]
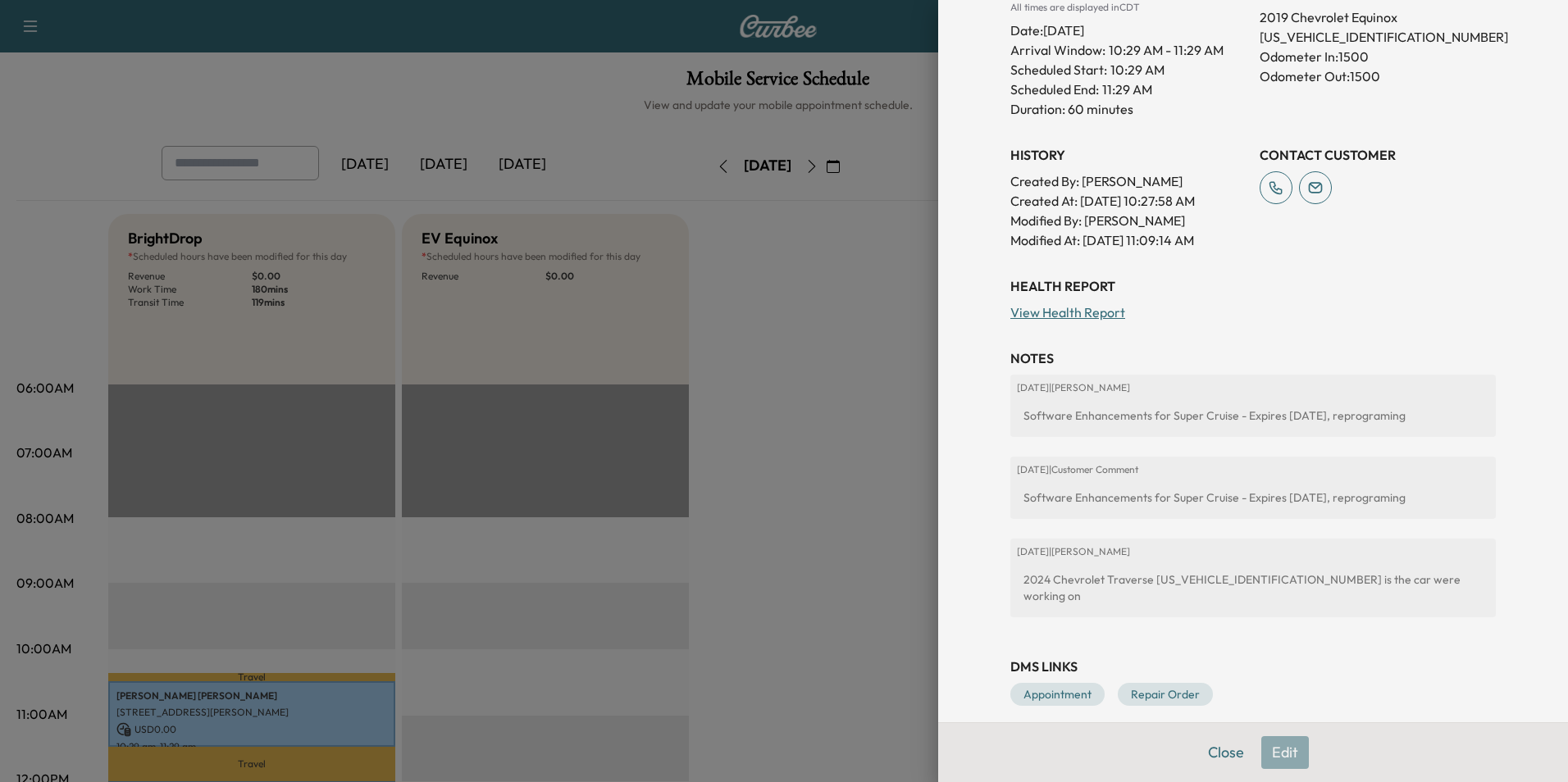
click at [766, 576] on div at bounding box center [784, 391] width 1568 height 782
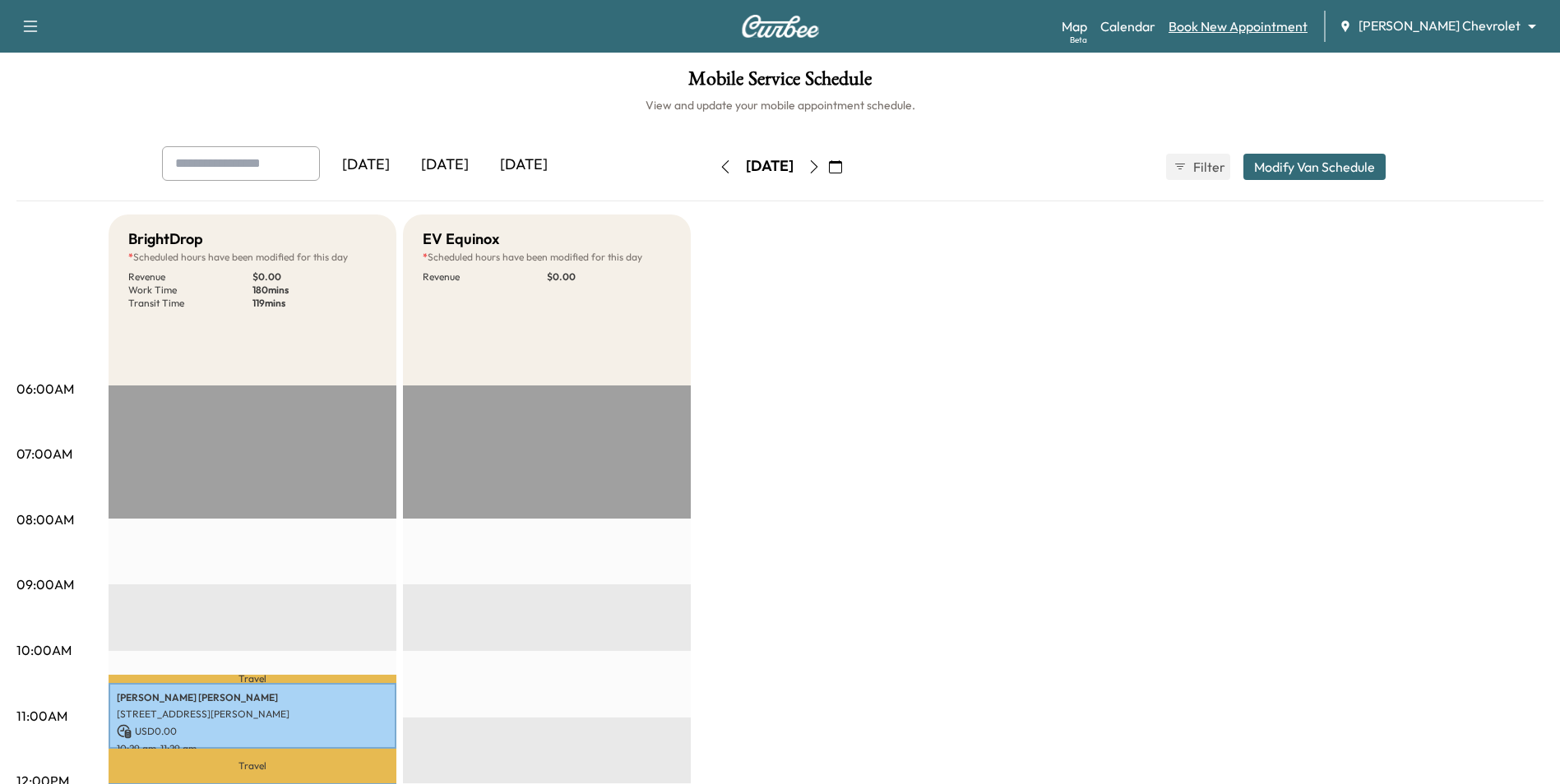
click at [768, 33] on link "Book New Appointment" at bounding box center [1237, 26] width 139 height 20
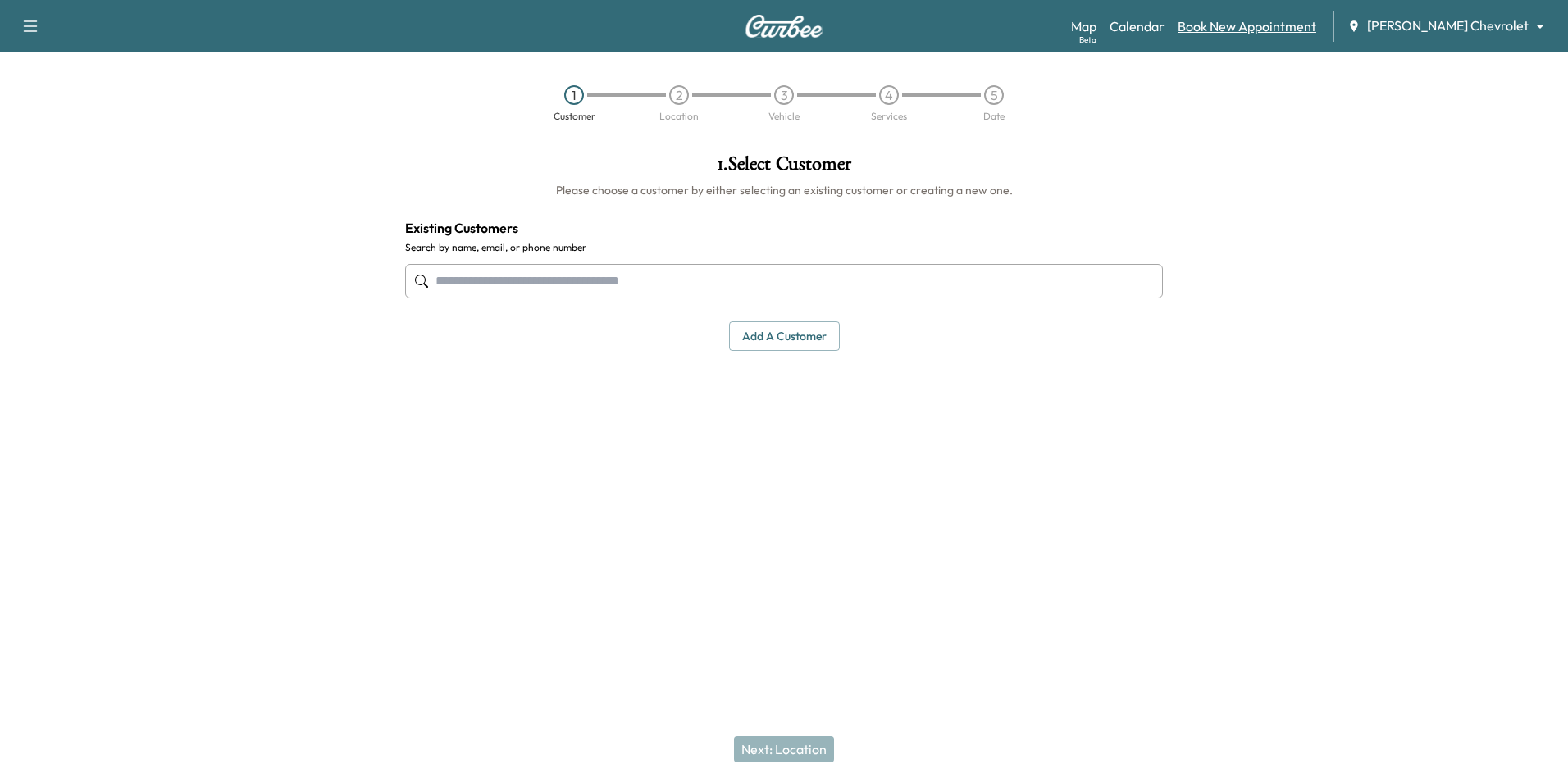
click at [766, 32] on link "Book New Appointment" at bounding box center [1246, 26] width 138 height 19
click at [766, 25] on link "Calendar" at bounding box center [1137, 26] width 55 height 19
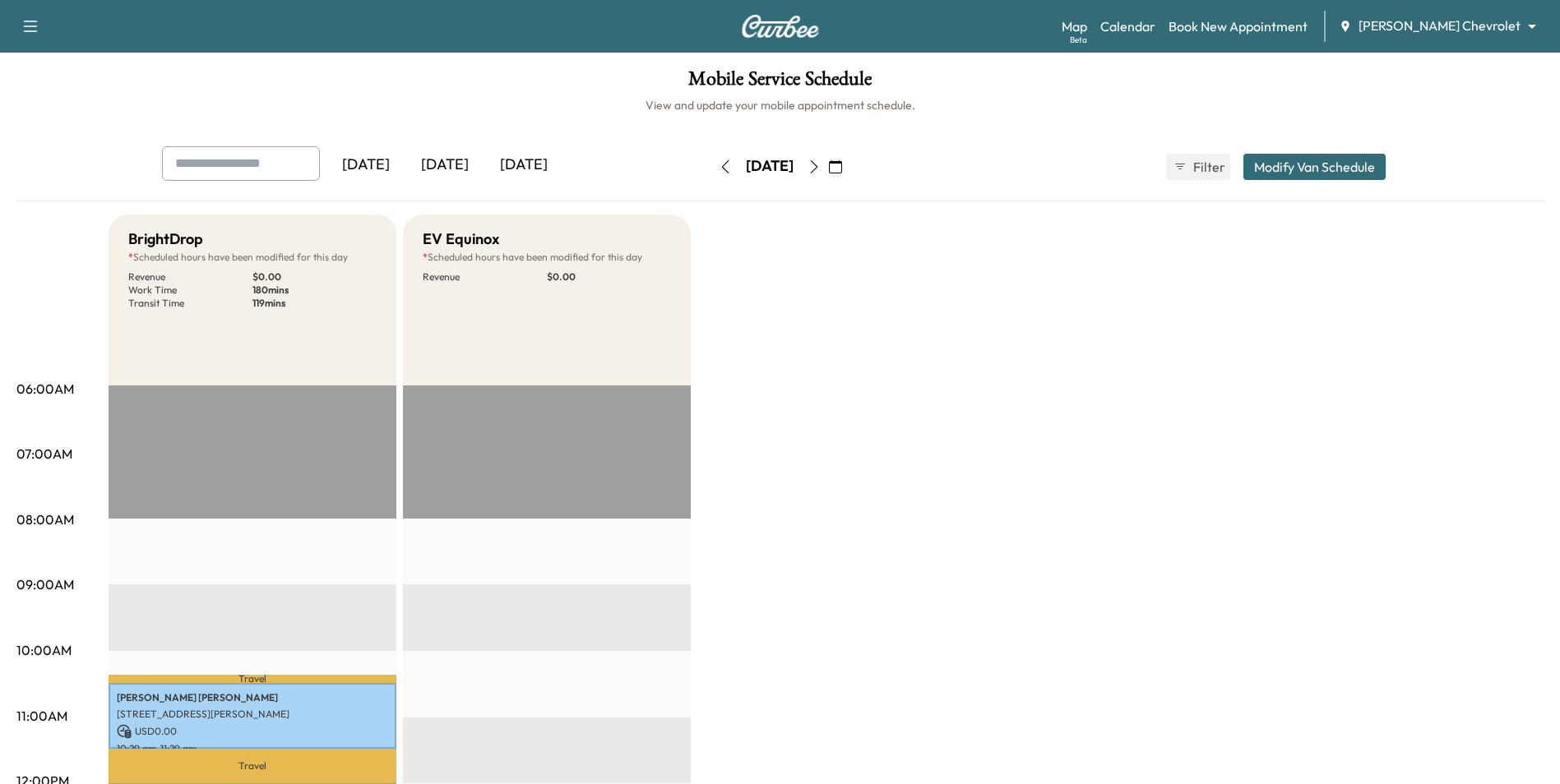
click at [768, 168] on icon "button" at bounding box center [814, 166] width 13 height 13
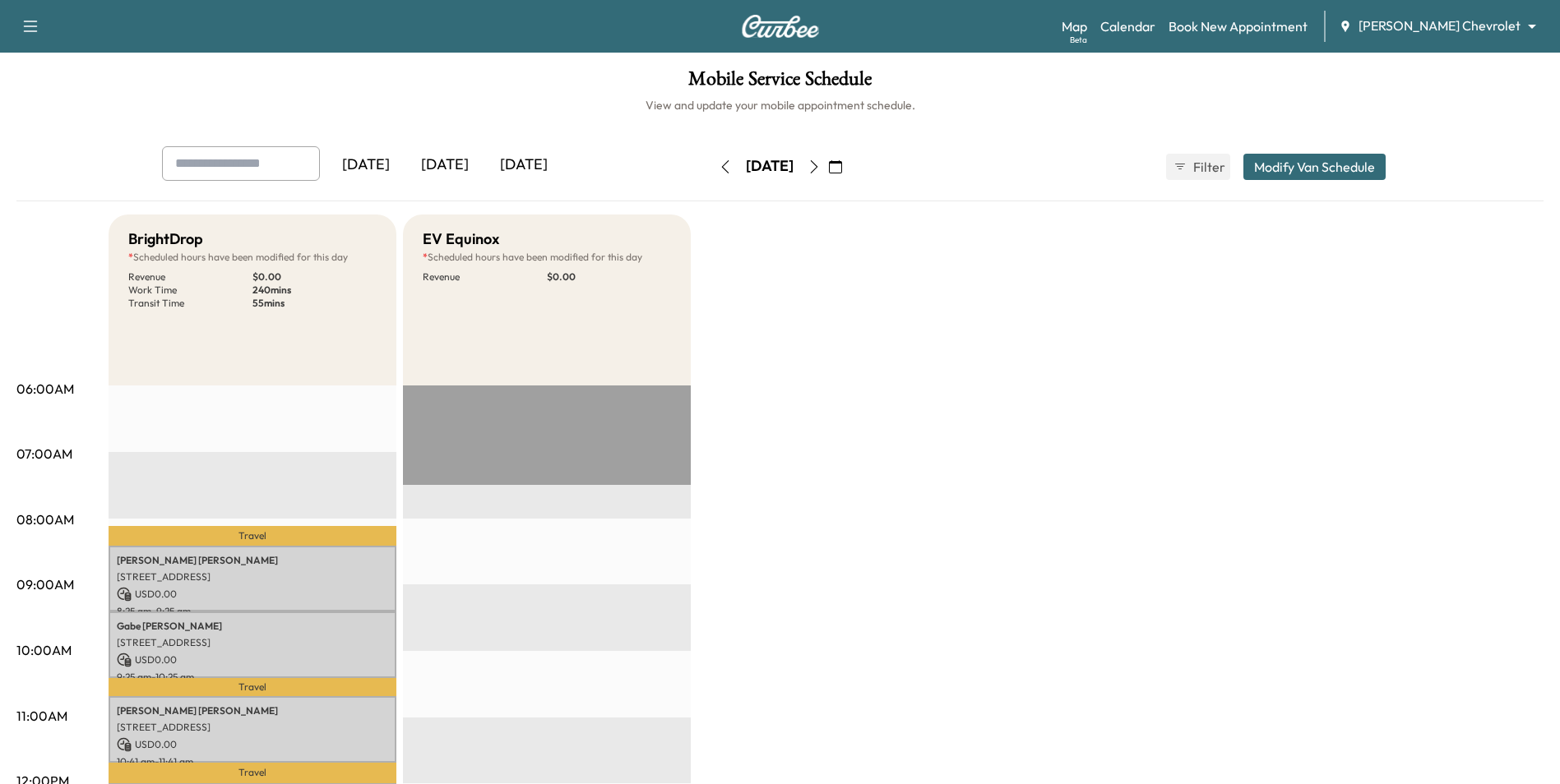
click at [768, 169] on icon "button" at bounding box center [814, 166] width 13 height 13
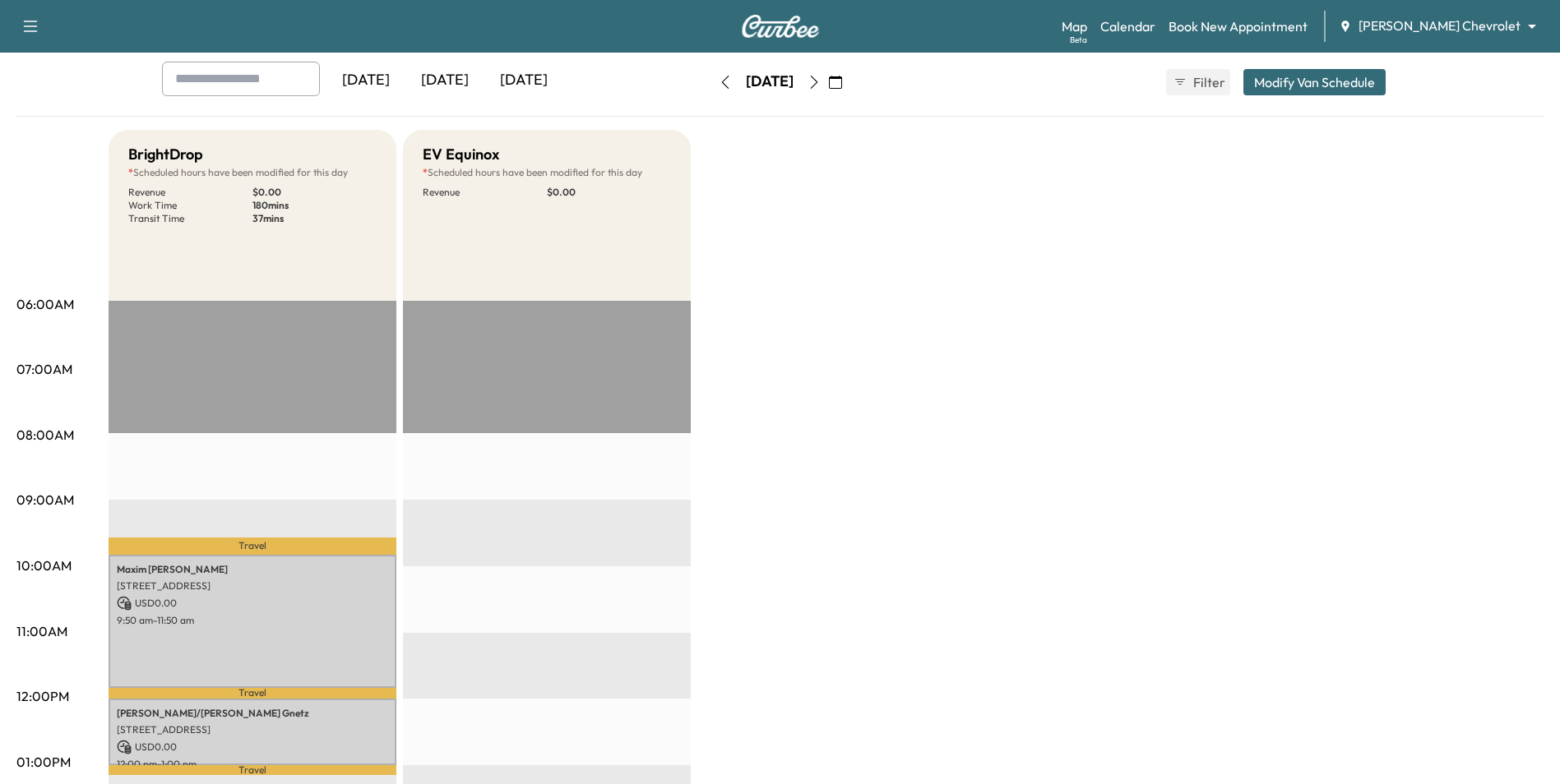
scroll to position [82, 0]
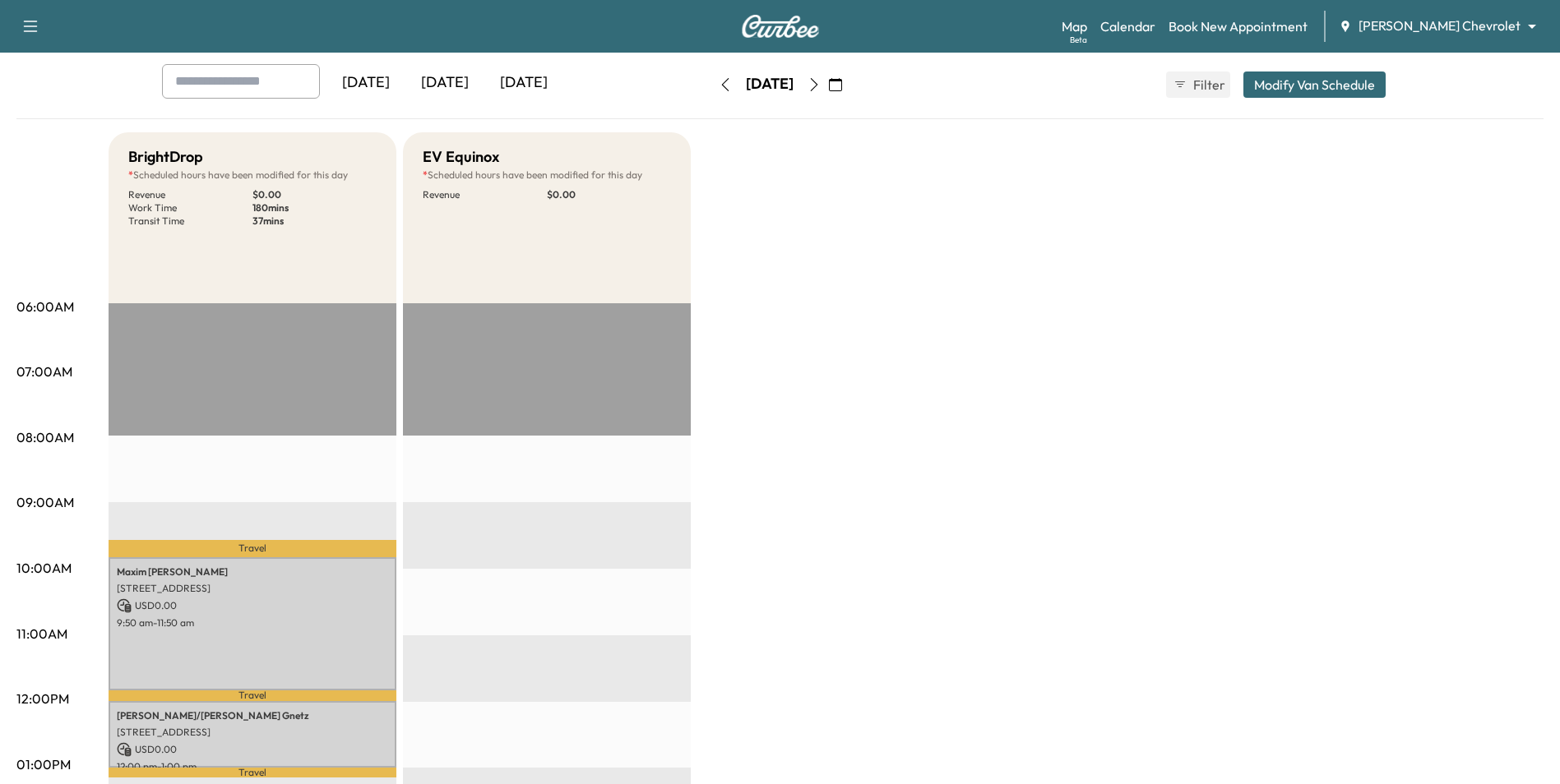
click at [768, 88] on icon "button" at bounding box center [835, 85] width 13 height 13
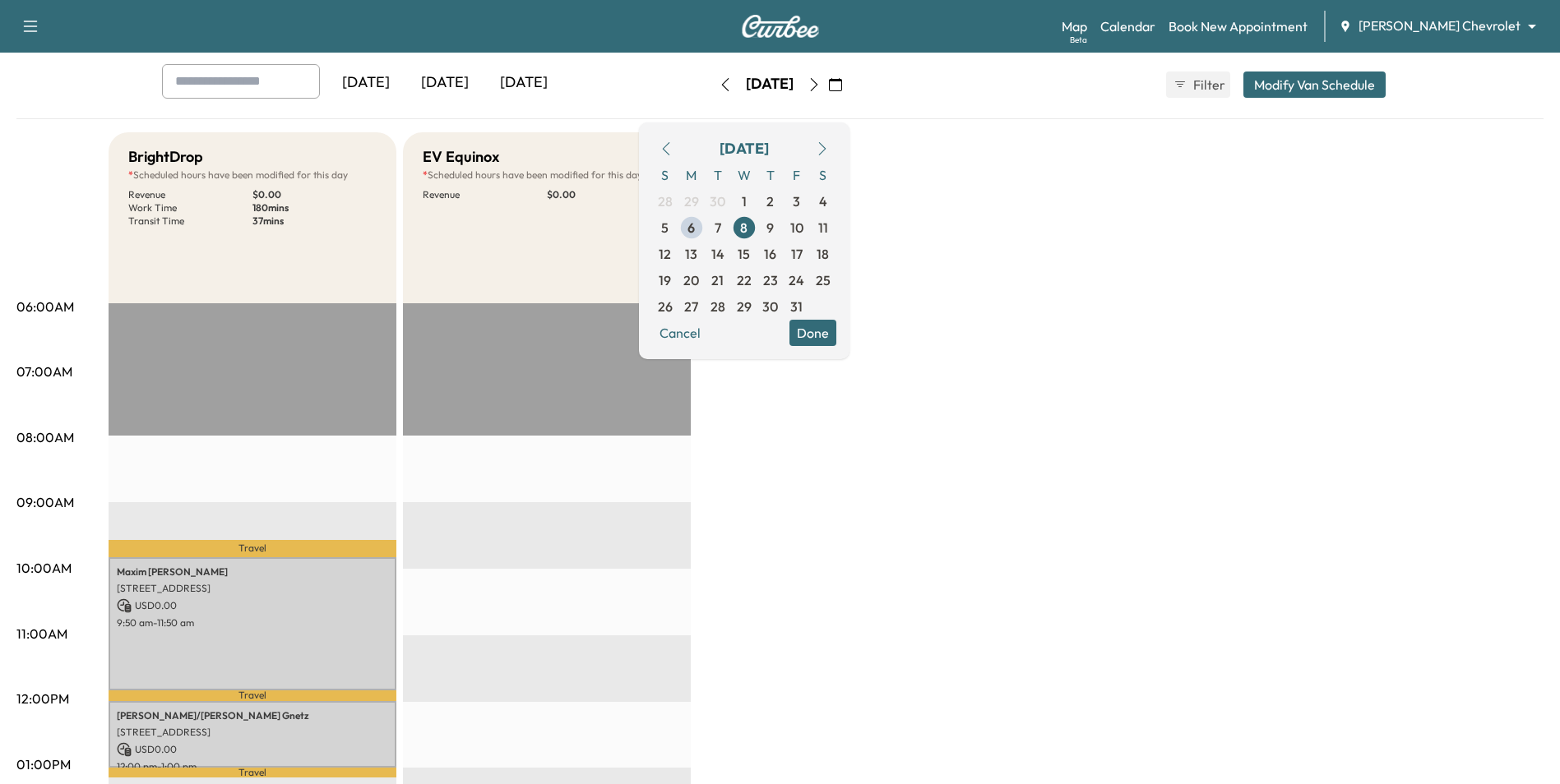
click at [705, 253] on span "13" at bounding box center [691, 254] width 26 height 26
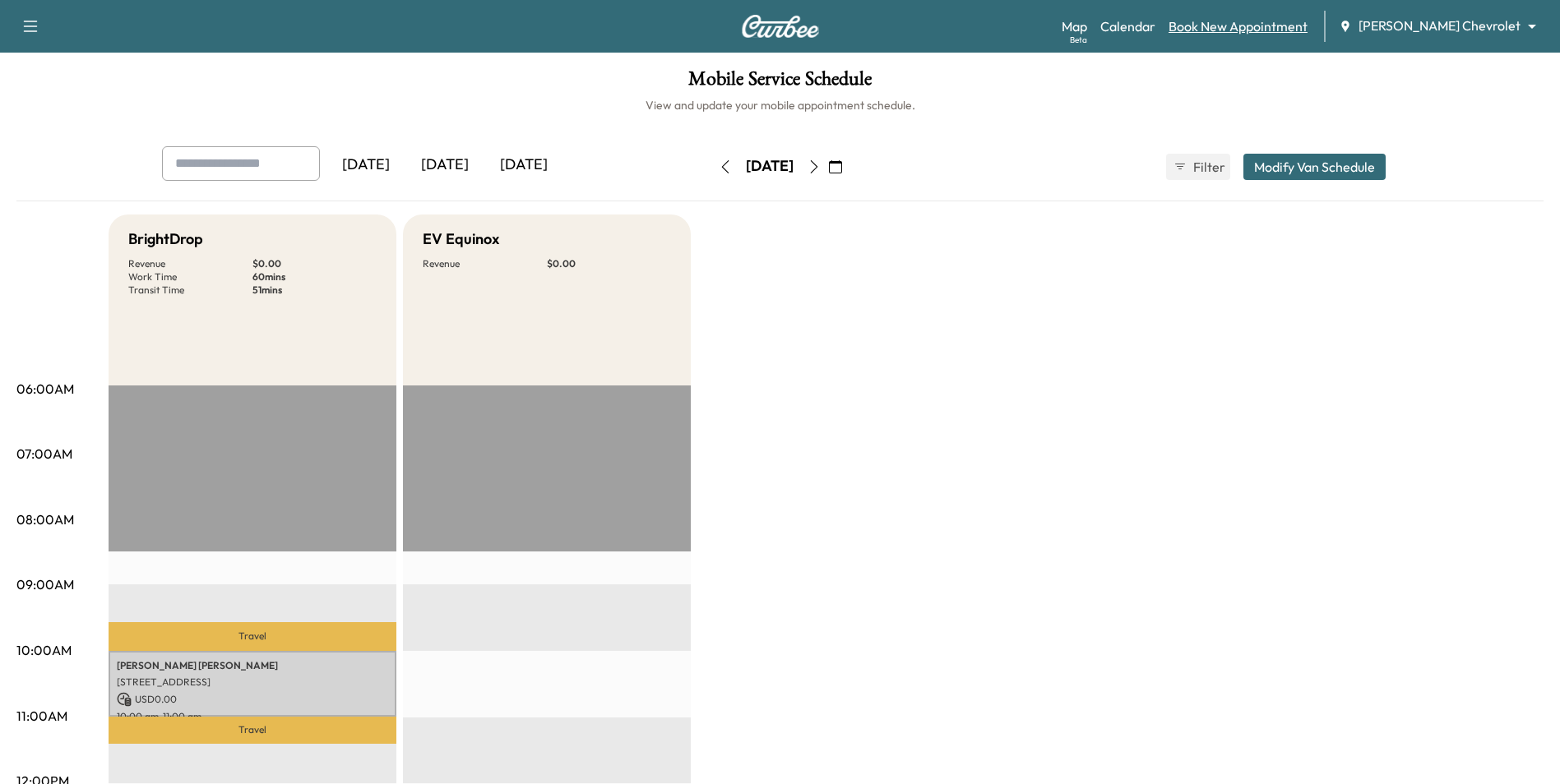
click at [768, 27] on link "Book New Appointment" at bounding box center [1237, 26] width 139 height 20
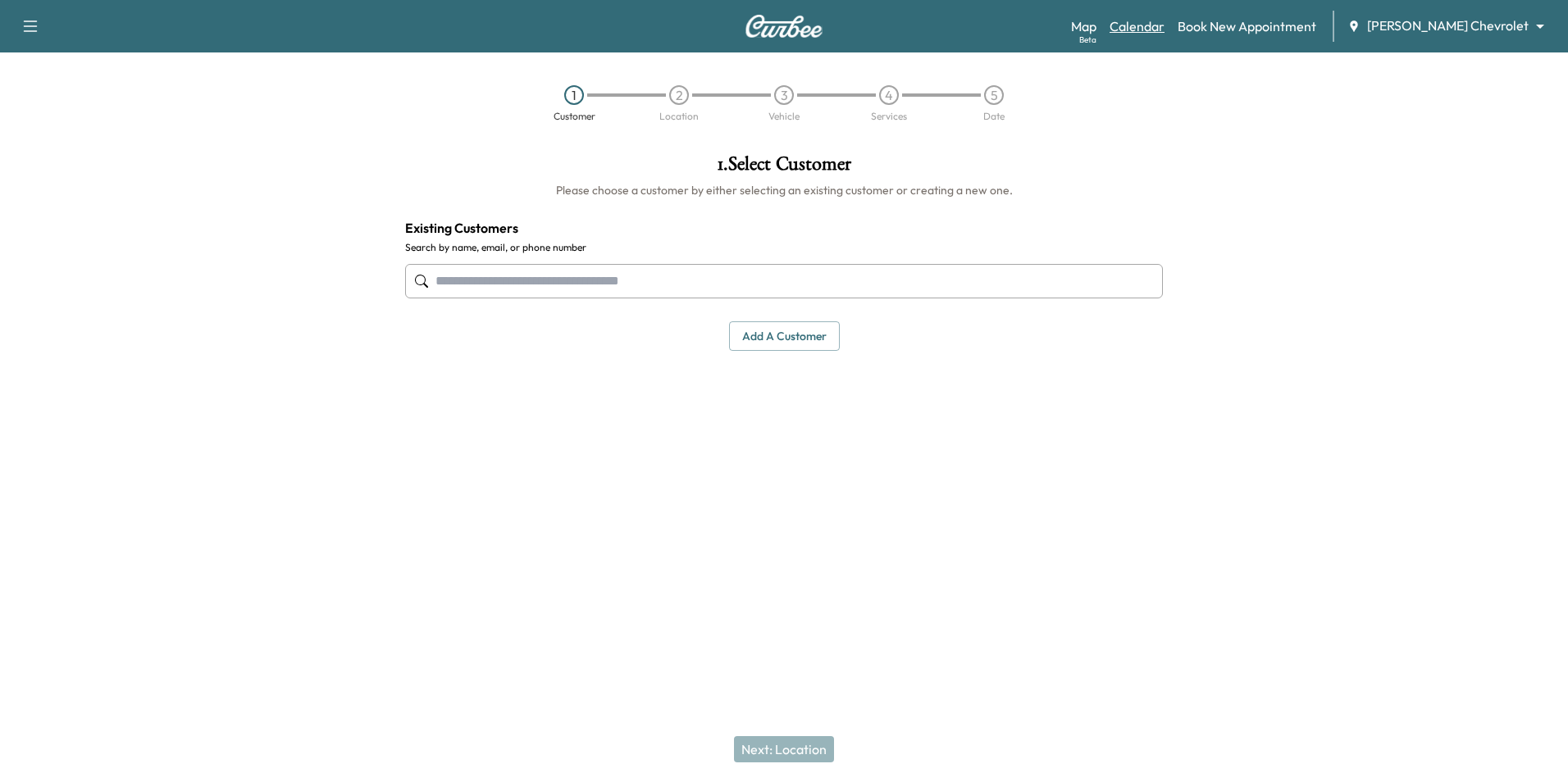
click at [766, 25] on link "Calendar" at bounding box center [1137, 26] width 55 height 19
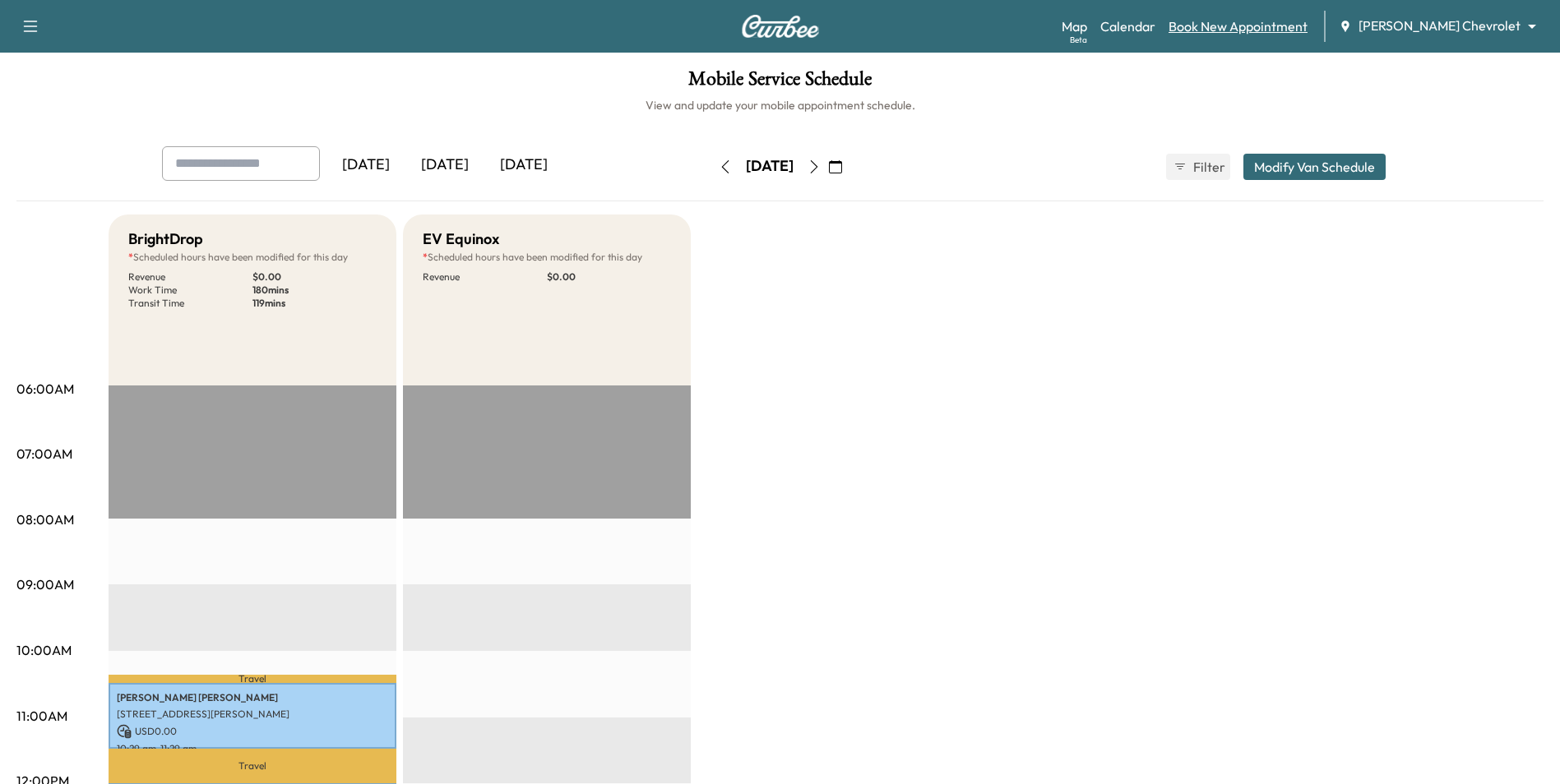
click at [768, 18] on link "Book New Appointment" at bounding box center [1237, 26] width 139 height 20
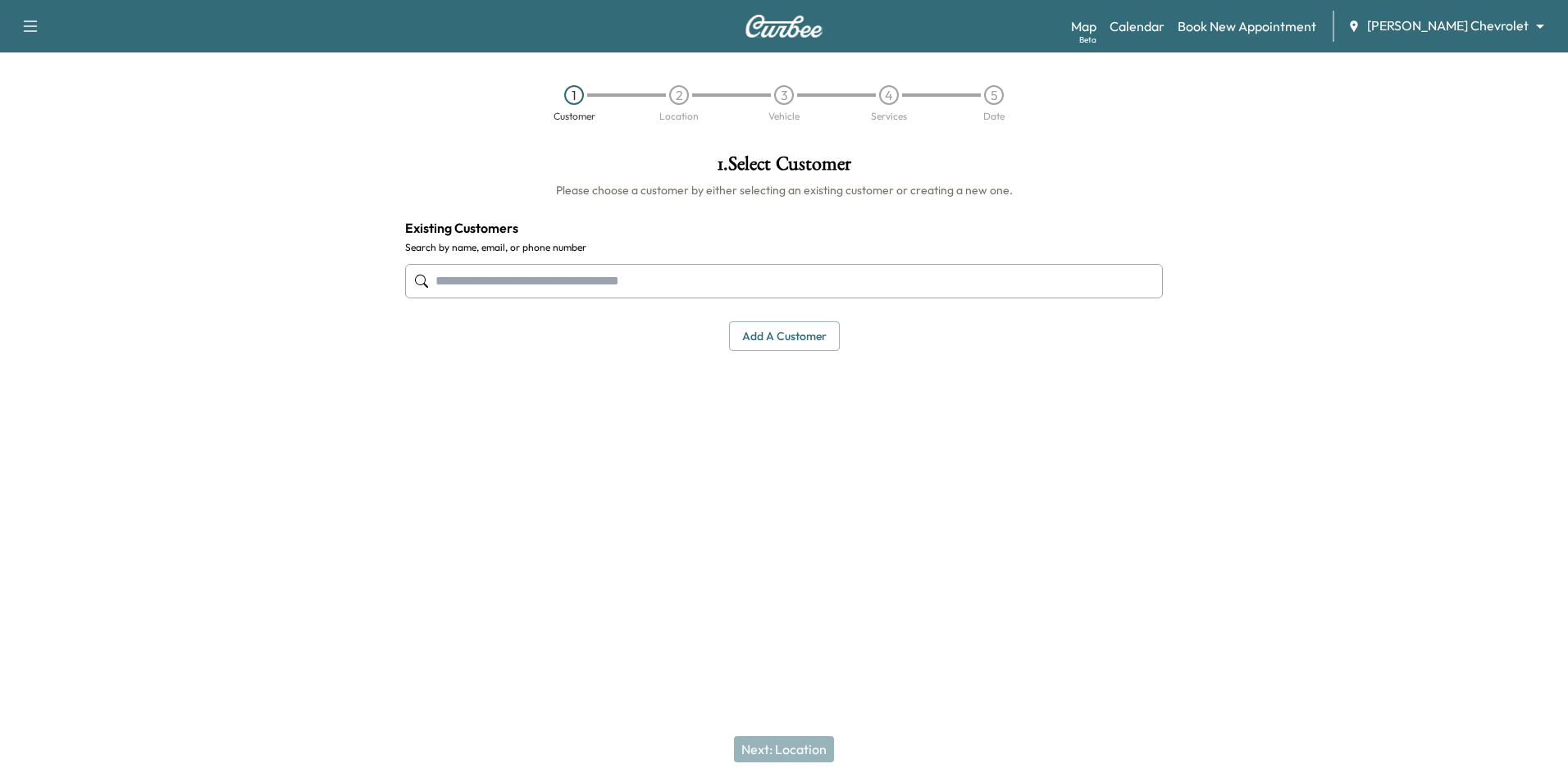
click at [766, 341] on button "Add a customer" at bounding box center [784, 337] width 110 height 31
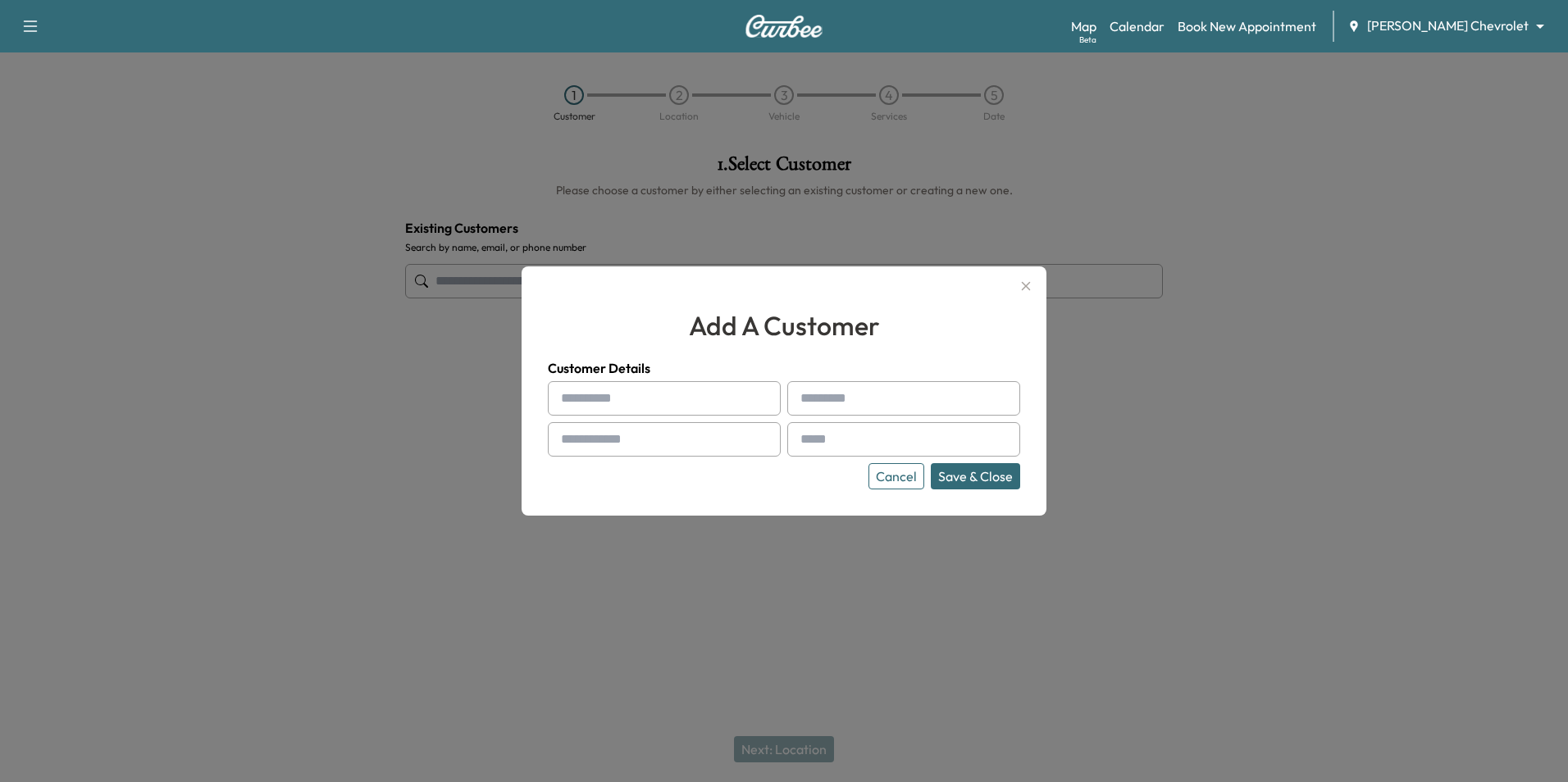
drag, startPoint x: 674, startPoint y: 399, endPoint x: 661, endPoint y: 407, distance: 15.3
click at [674, 399] on input "text" at bounding box center [663, 398] width 233 height 34
drag, startPoint x: 486, startPoint y: 438, endPoint x: 445, endPoint y: 395, distance: 59.4
click at [486, 436] on div at bounding box center [784, 391] width 1568 height 782
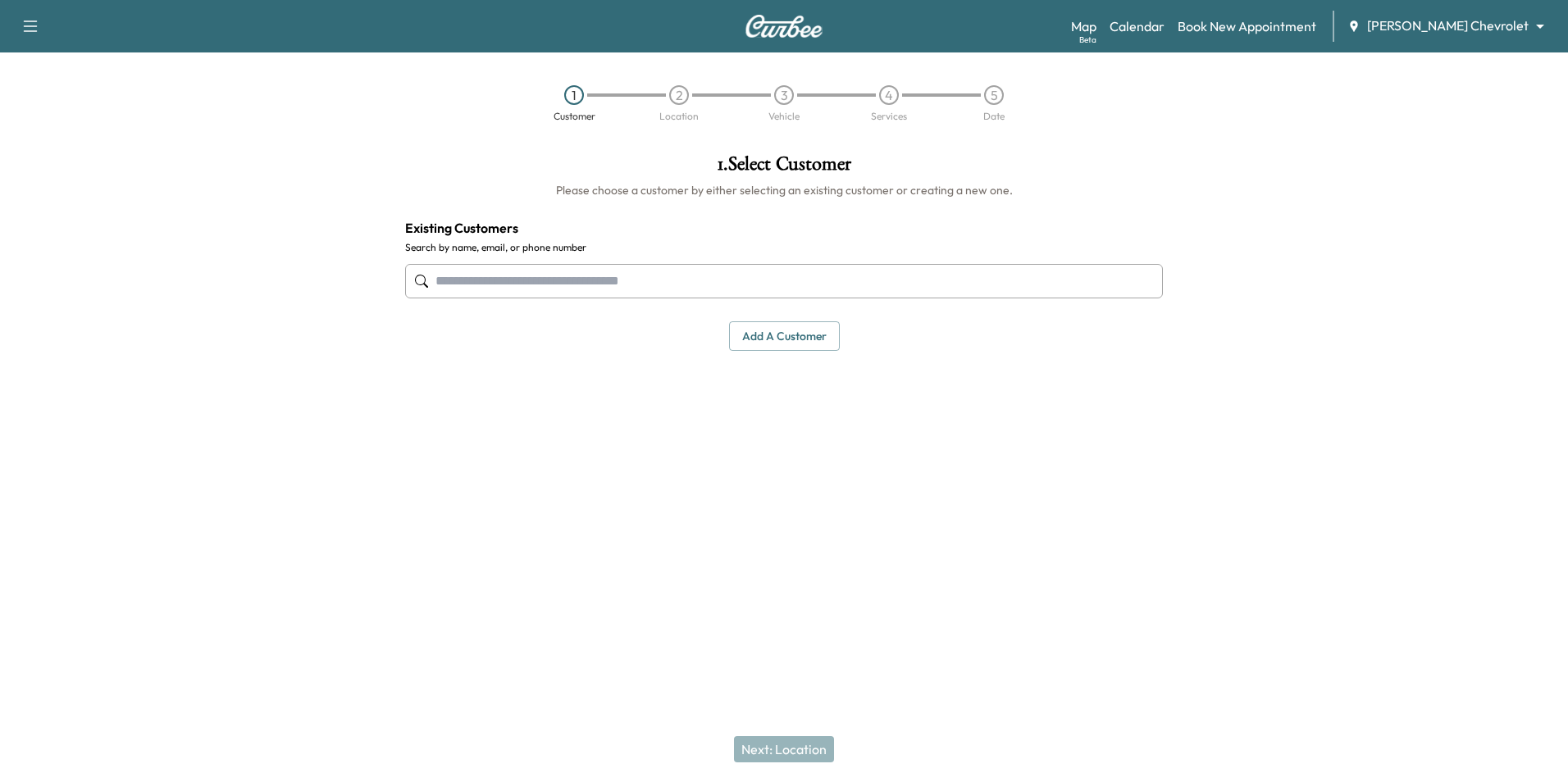
paste input "**********"
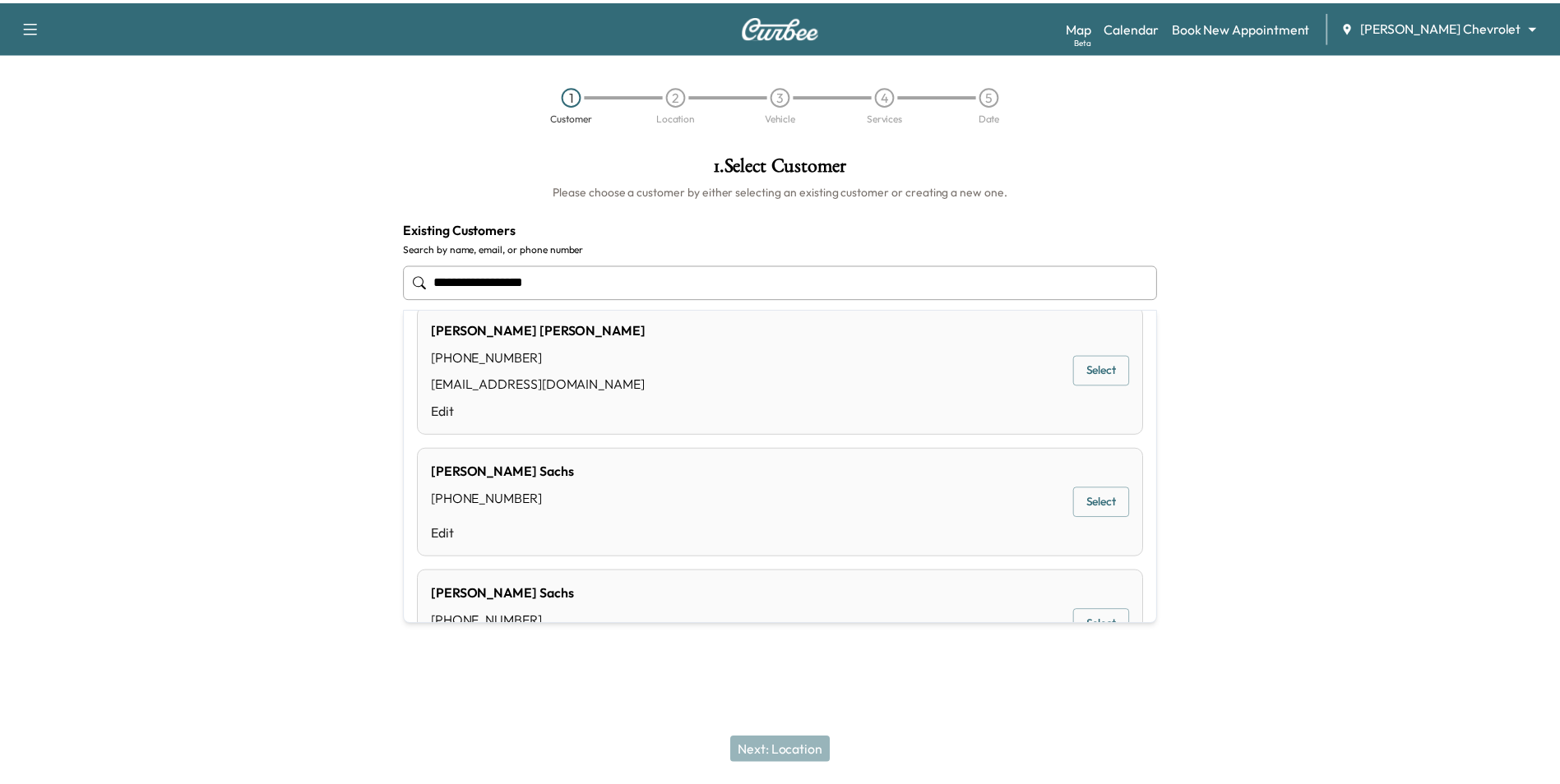
scroll to position [854, 0]
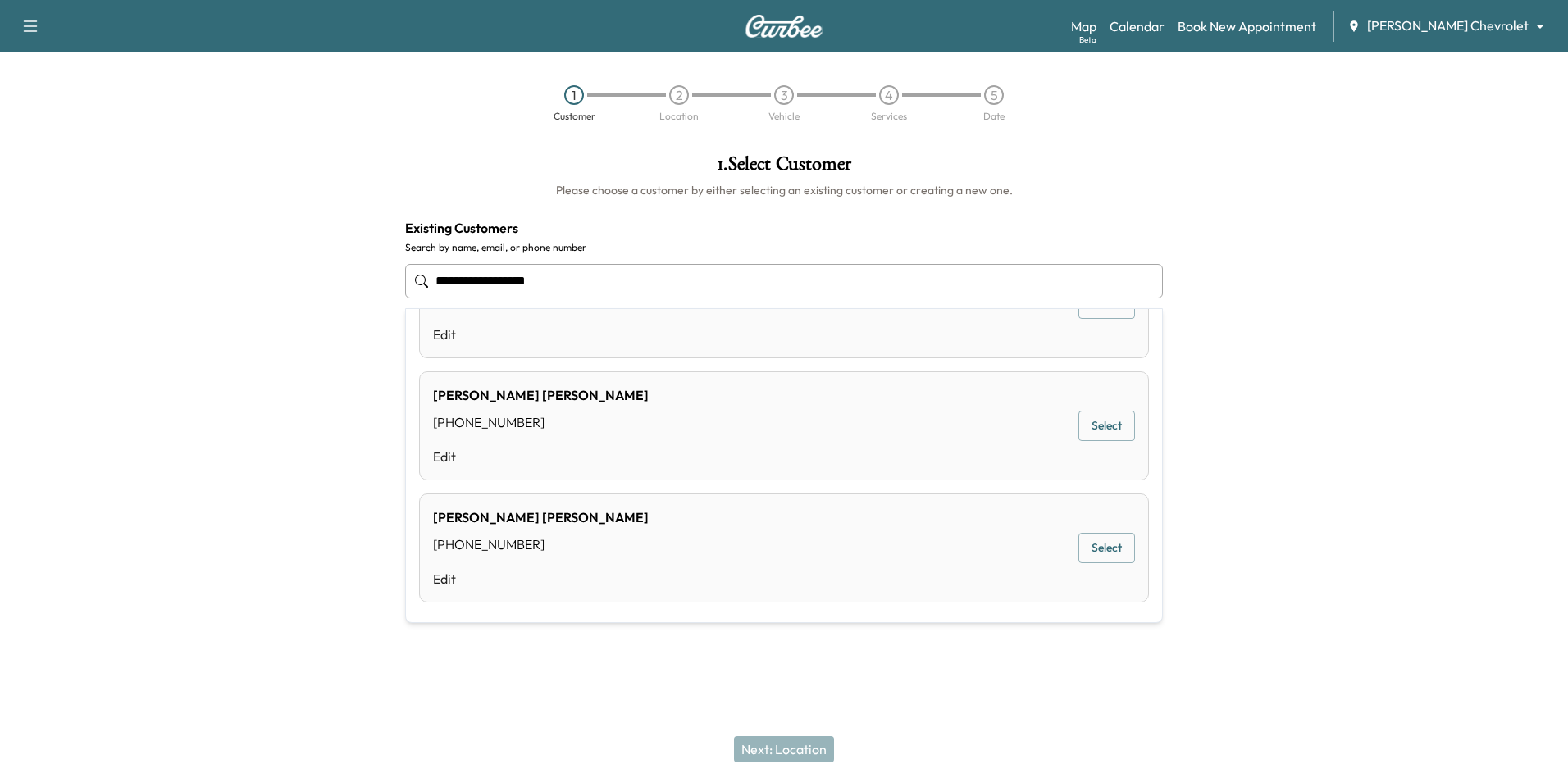
type input "**********"
drag, startPoint x: 268, startPoint y: 390, endPoint x: 295, endPoint y: 390, distance: 27.0
click at [272, 390] on div at bounding box center [196, 337] width 392 height 391
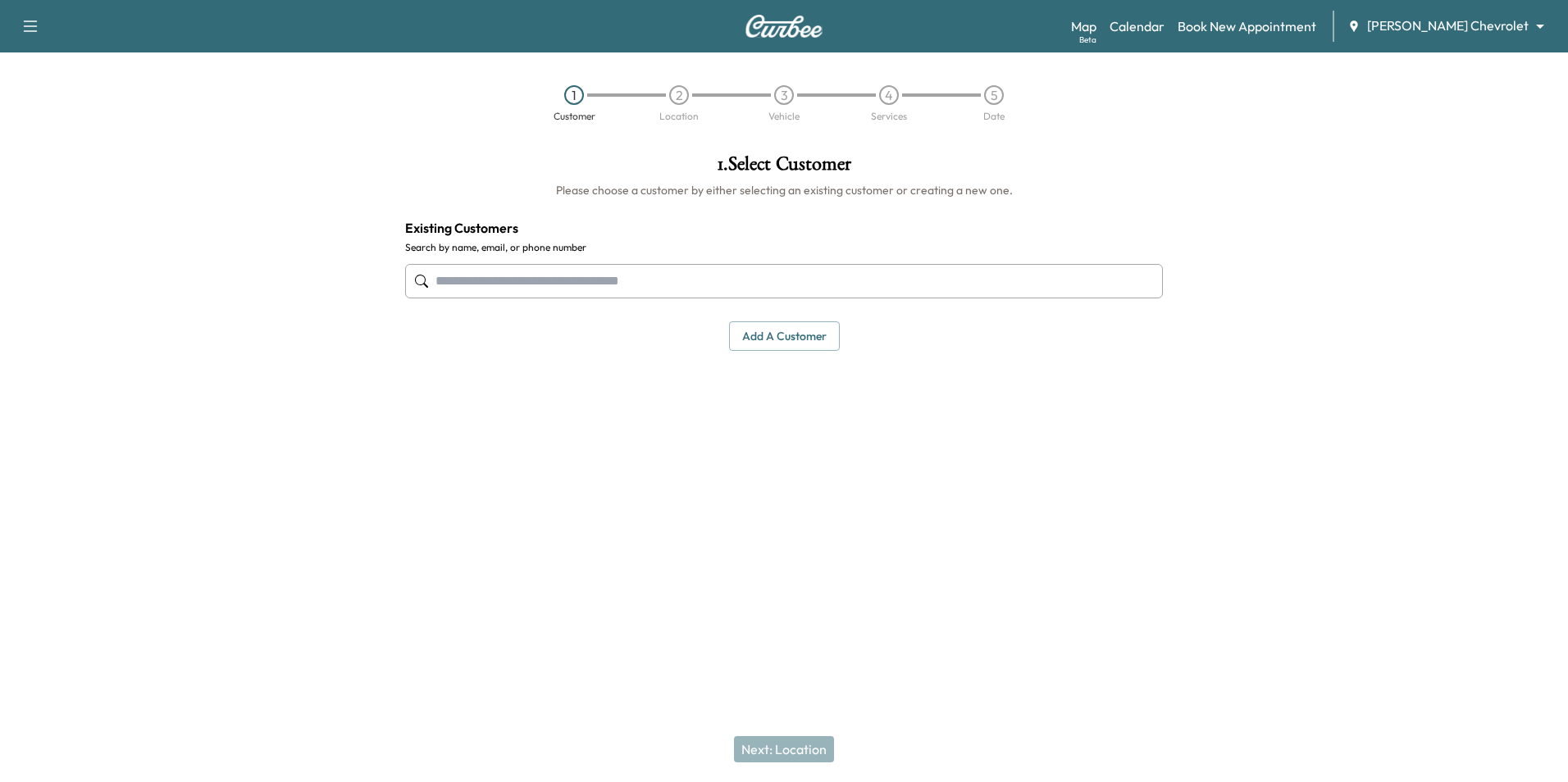
click at [766, 339] on button "Add a customer" at bounding box center [784, 337] width 110 height 31
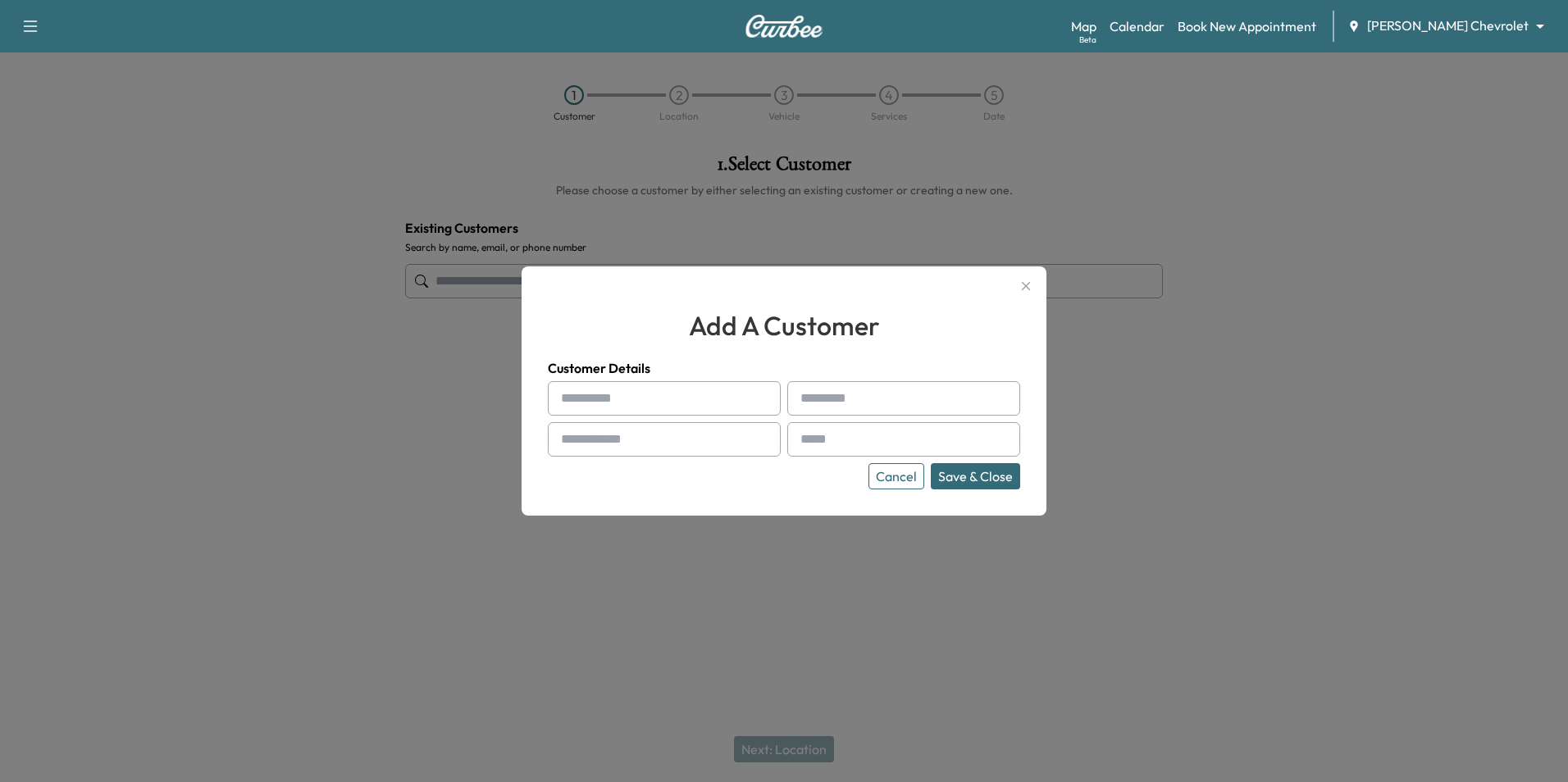
paste input "**********"
type input "**********"
paste input "**********"
drag, startPoint x: 881, startPoint y: 399, endPoint x: 802, endPoint y: 404, distance: 79.2
click at [766, 404] on div "**********" at bounding box center [904, 398] width 233 height 34
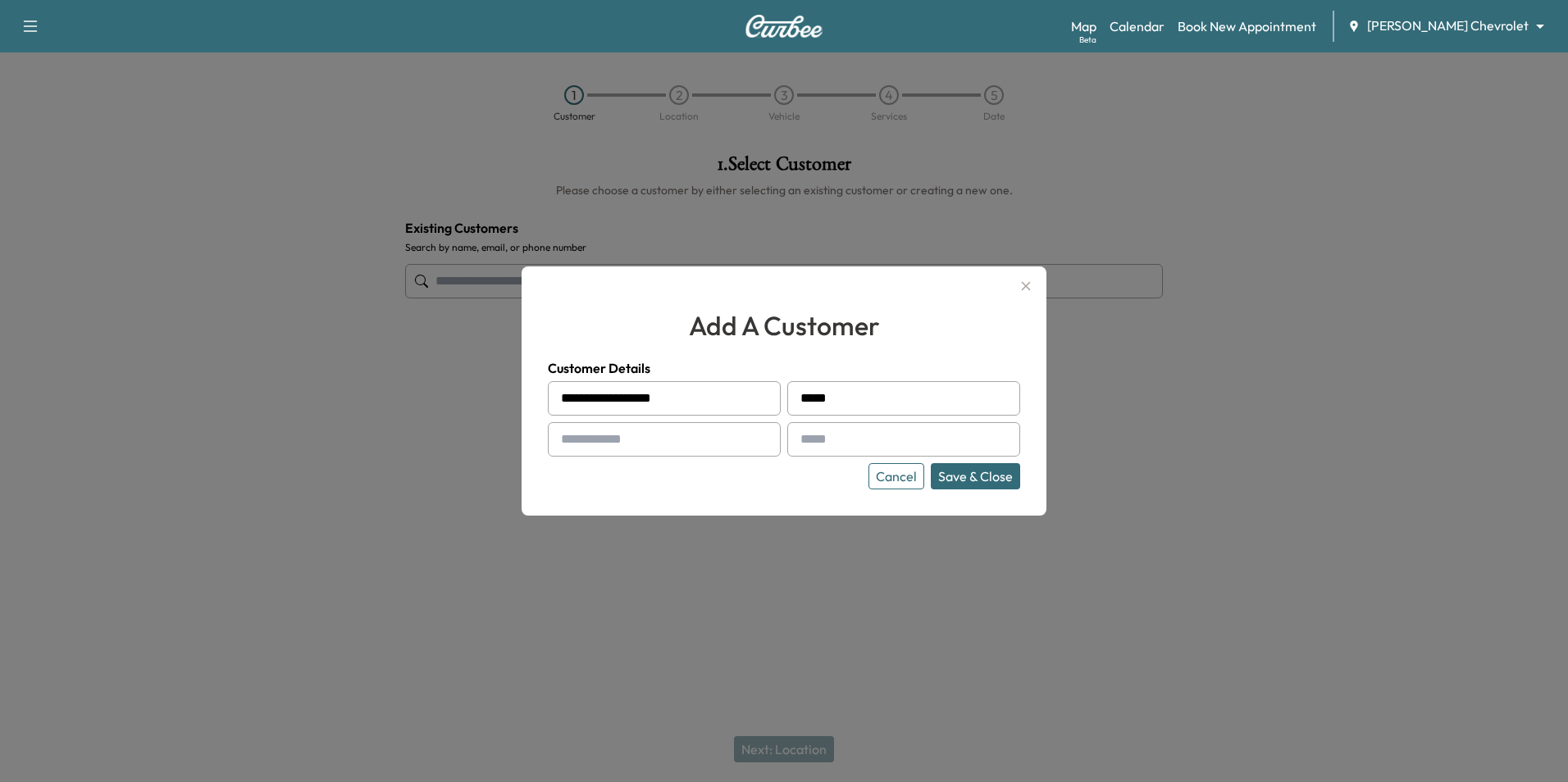
type input "****"
drag, startPoint x: 689, startPoint y: 393, endPoint x: 648, endPoint y: 402, distance: 42.0
click at [648, 402] on input "**********" at bounding box center [663, 398] width 233 height 34
type input "**********"
click at [667, 444] on input "text" at bounding box center [663, 439] width 233 height 34
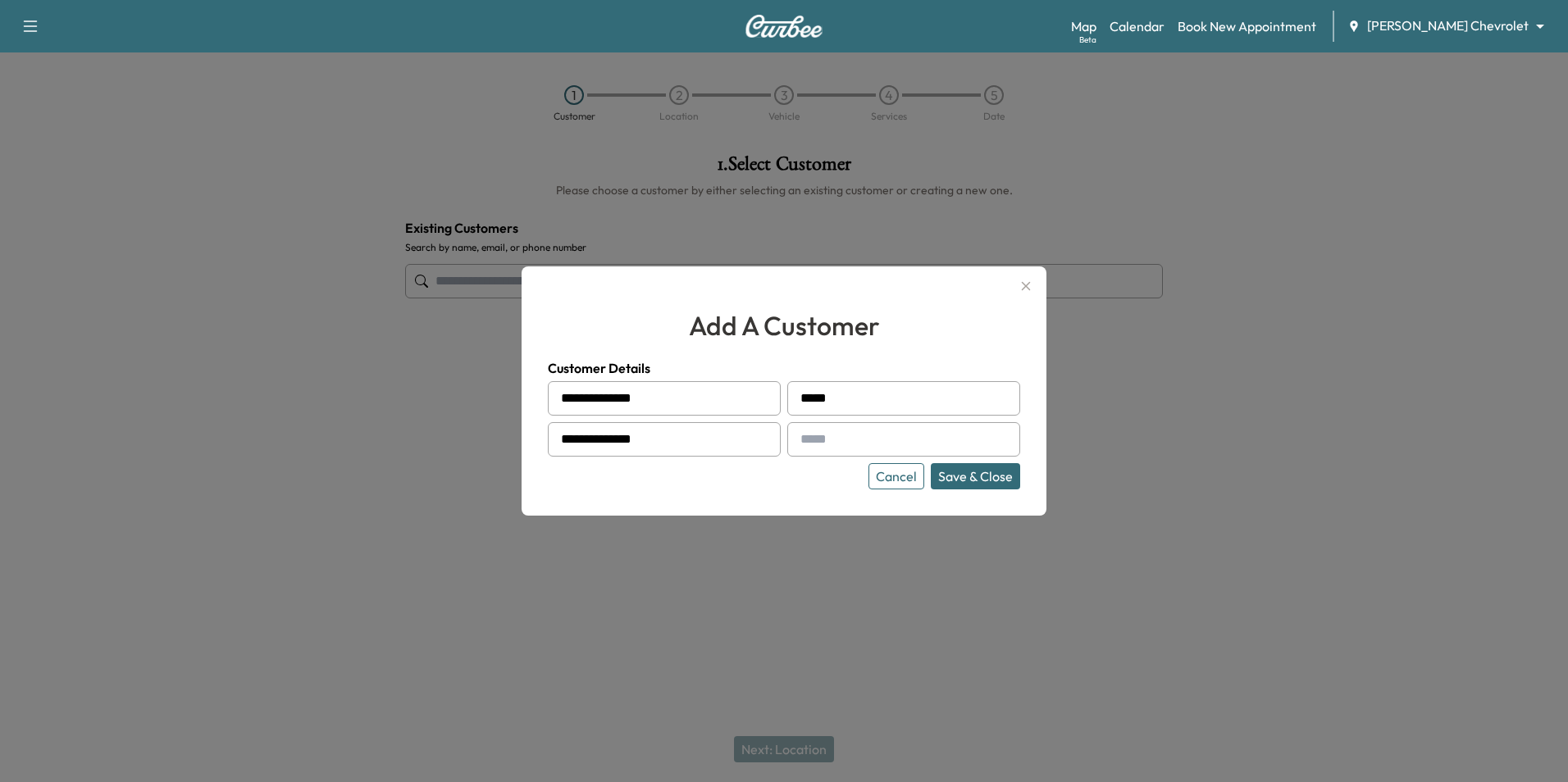
type input "**********"
click at [766, 445] on input "text" at bounding box center [904, 439] width 233 height 34
type input "**********"
click at [766, 488] on button "Save & Close" at bounding box center [975, 476] width 89 height 26
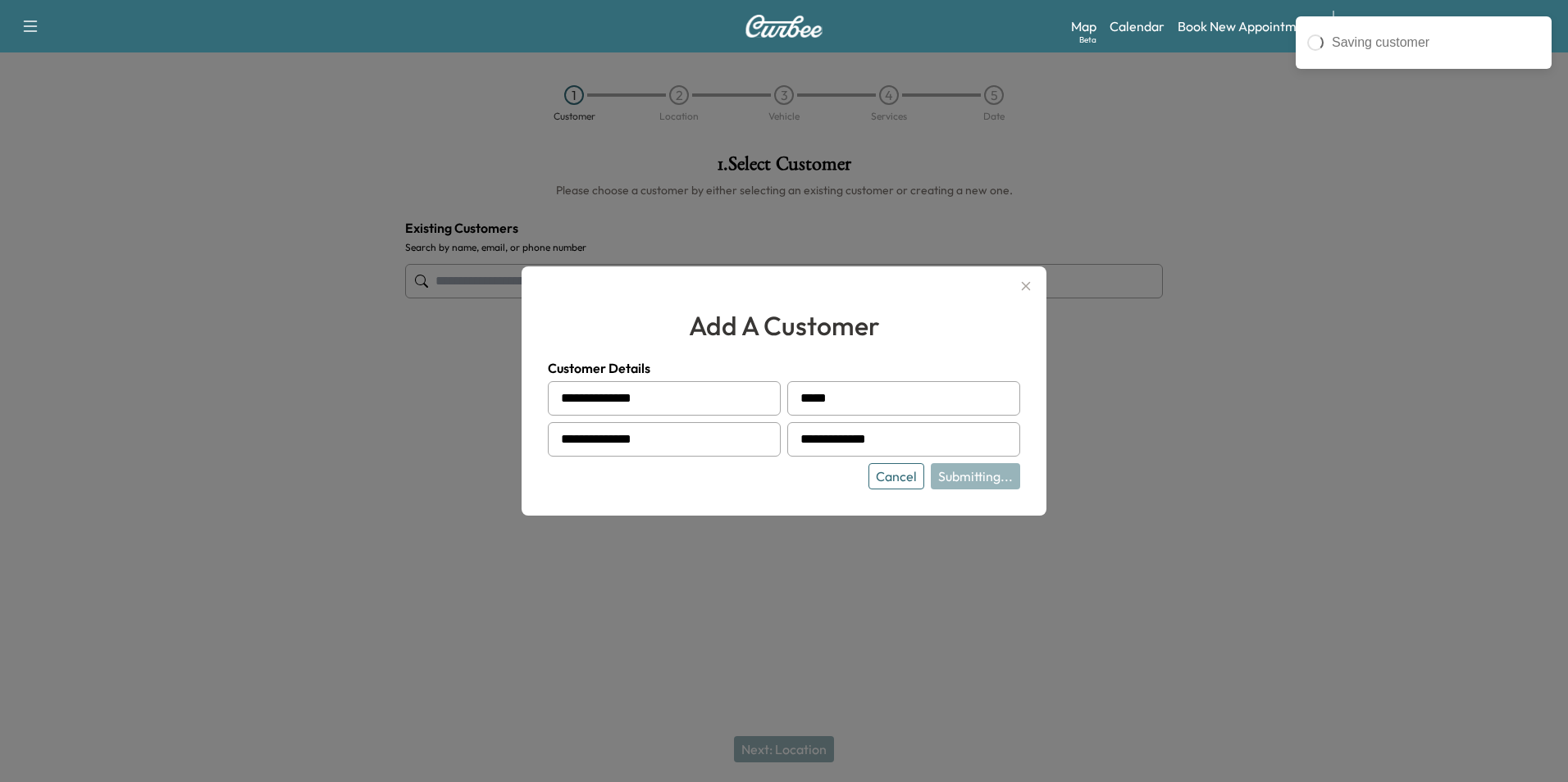
type input "**********"
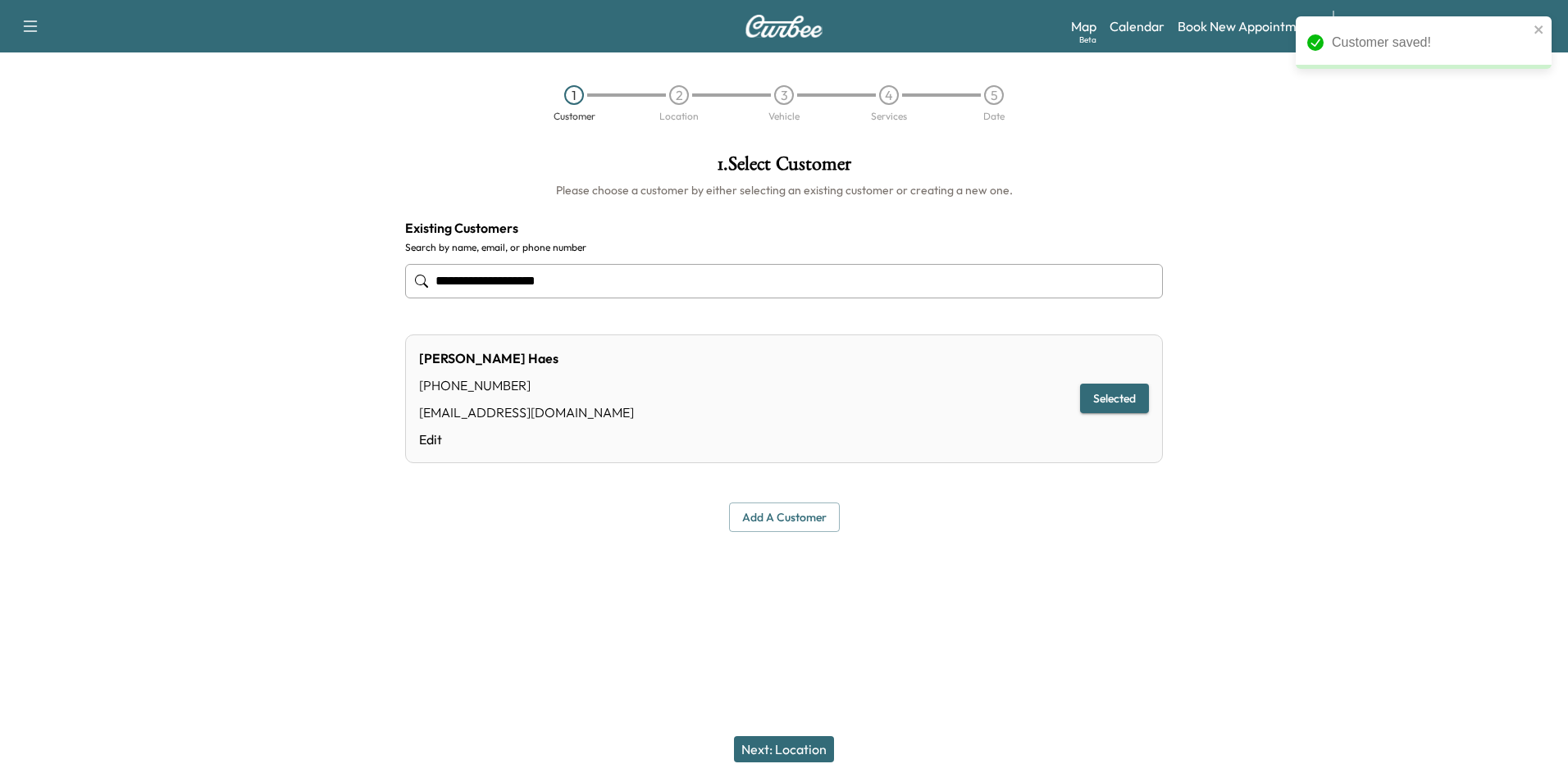
click at [766, 747] on button "Next: Location" at bounding box center [784, 750] width 100 height 26
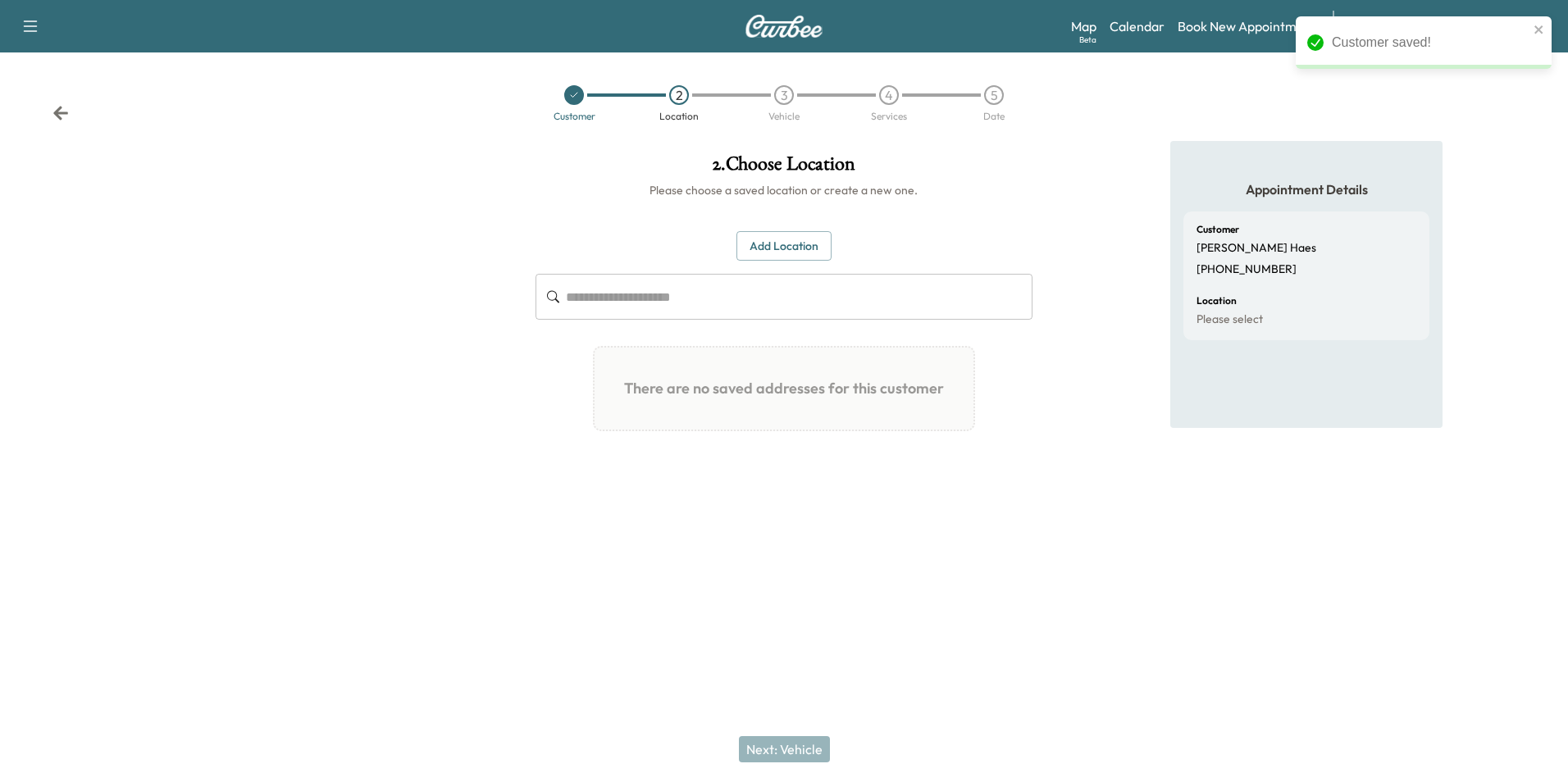
drag, startPoint x: 795, startPoint y: 240, endPoint x: 802, endPoint y: 258, distance: 19.3
click at [766, 240] on button "Add Location" at bounding box center [784, 246] width 96 height 31
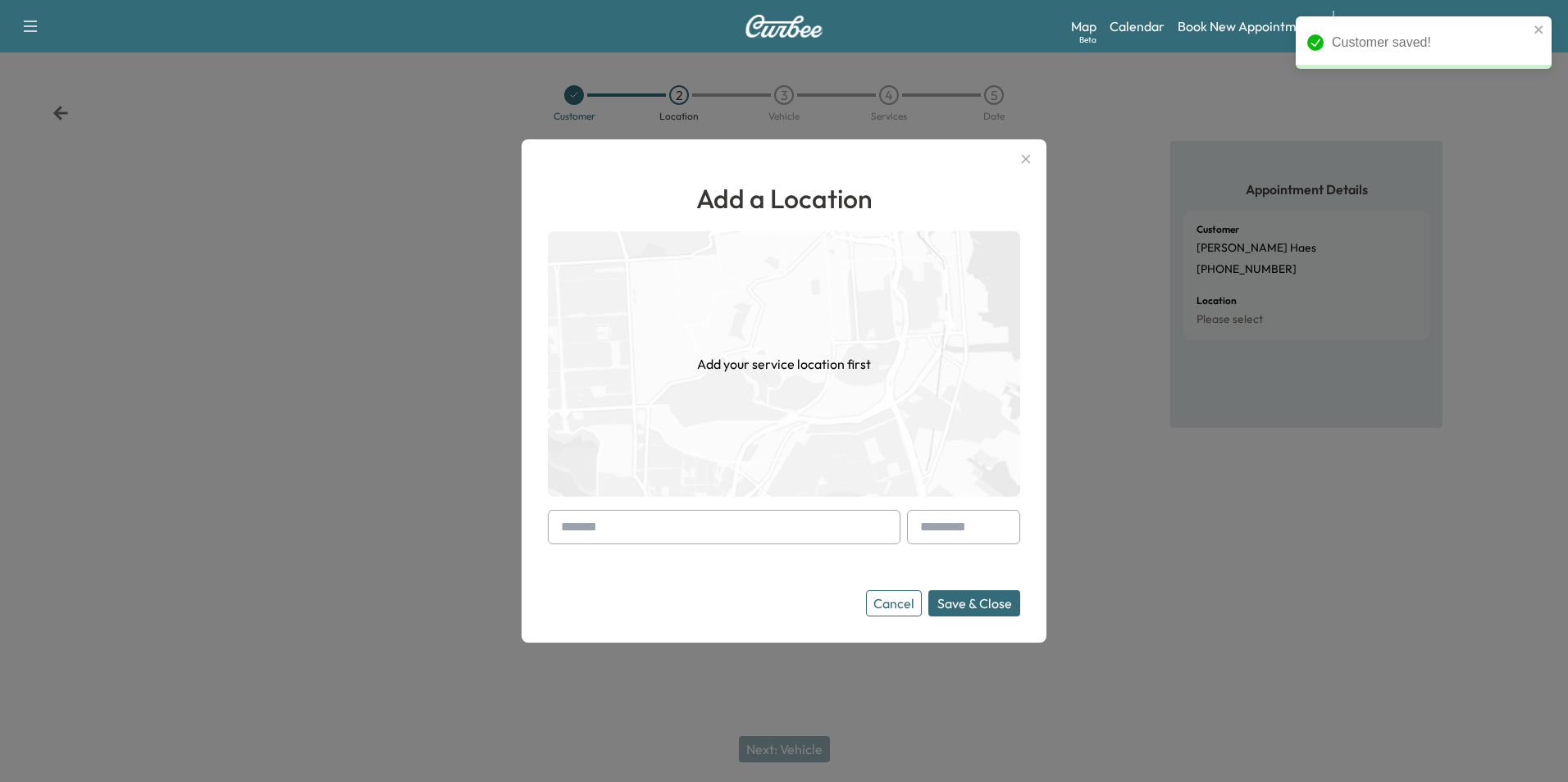
drag, startPoint x: 675, startPoint y: 531, endPoint x: 633, endPoint y: 603, distance: 83.4
click at [675, 532] on input "text" at bounding box center [724, 527] width 353 height 34
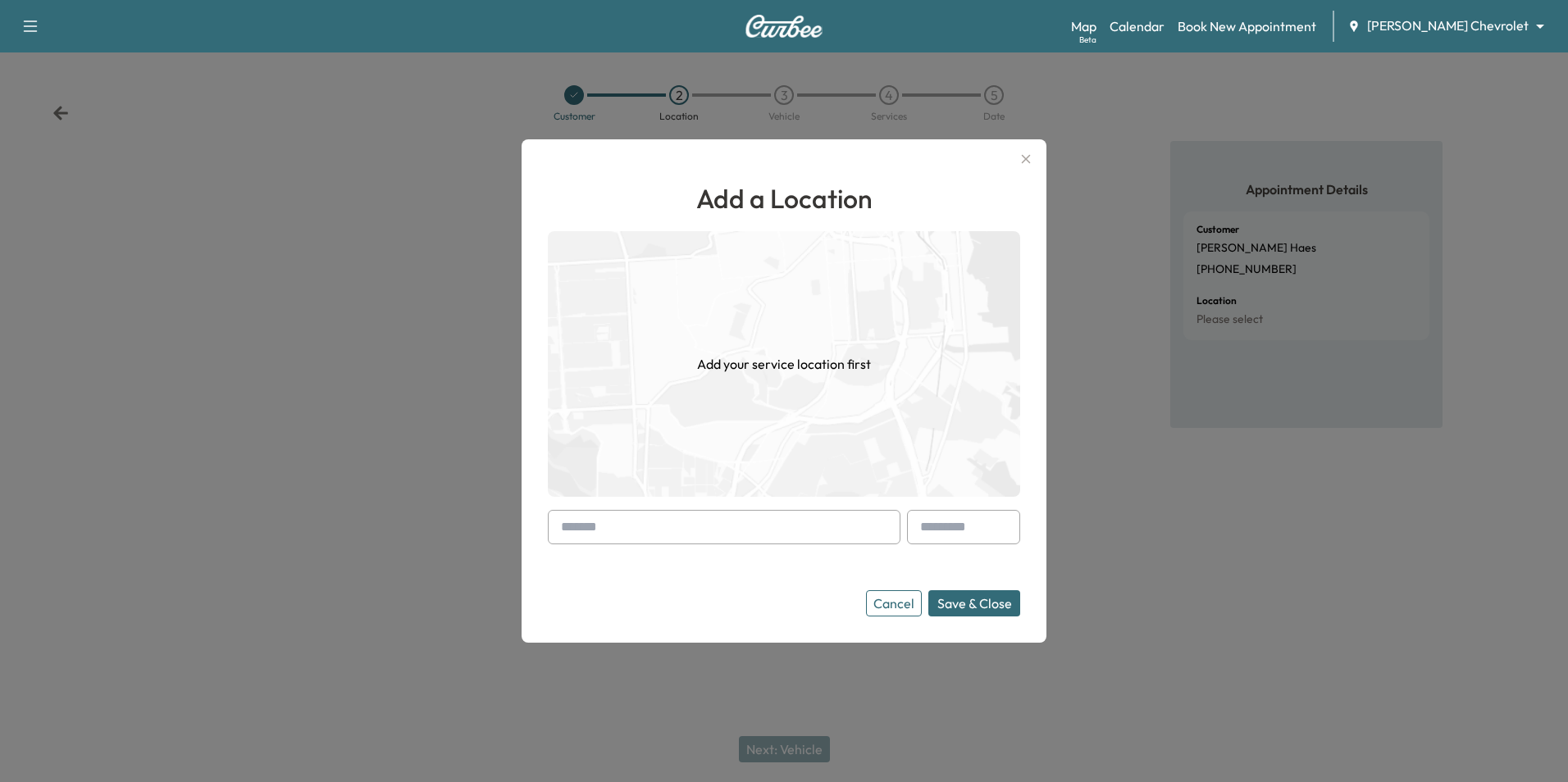
click at [584, 532] on input "text" at bounding box center [724, 527] width 353 height 34
click at [588, 532] on input "text" at bounding box center [724, 527] width 353 height 34
click at [640, 535] on input "text" at bounding box center [724, 527] width 353 height 34
click at [571, 532] on div at bounding box center [564, 527] width 19 height 19
click at [607, 528] on input "text" at bounding box center [724, 527] width 353 height 34
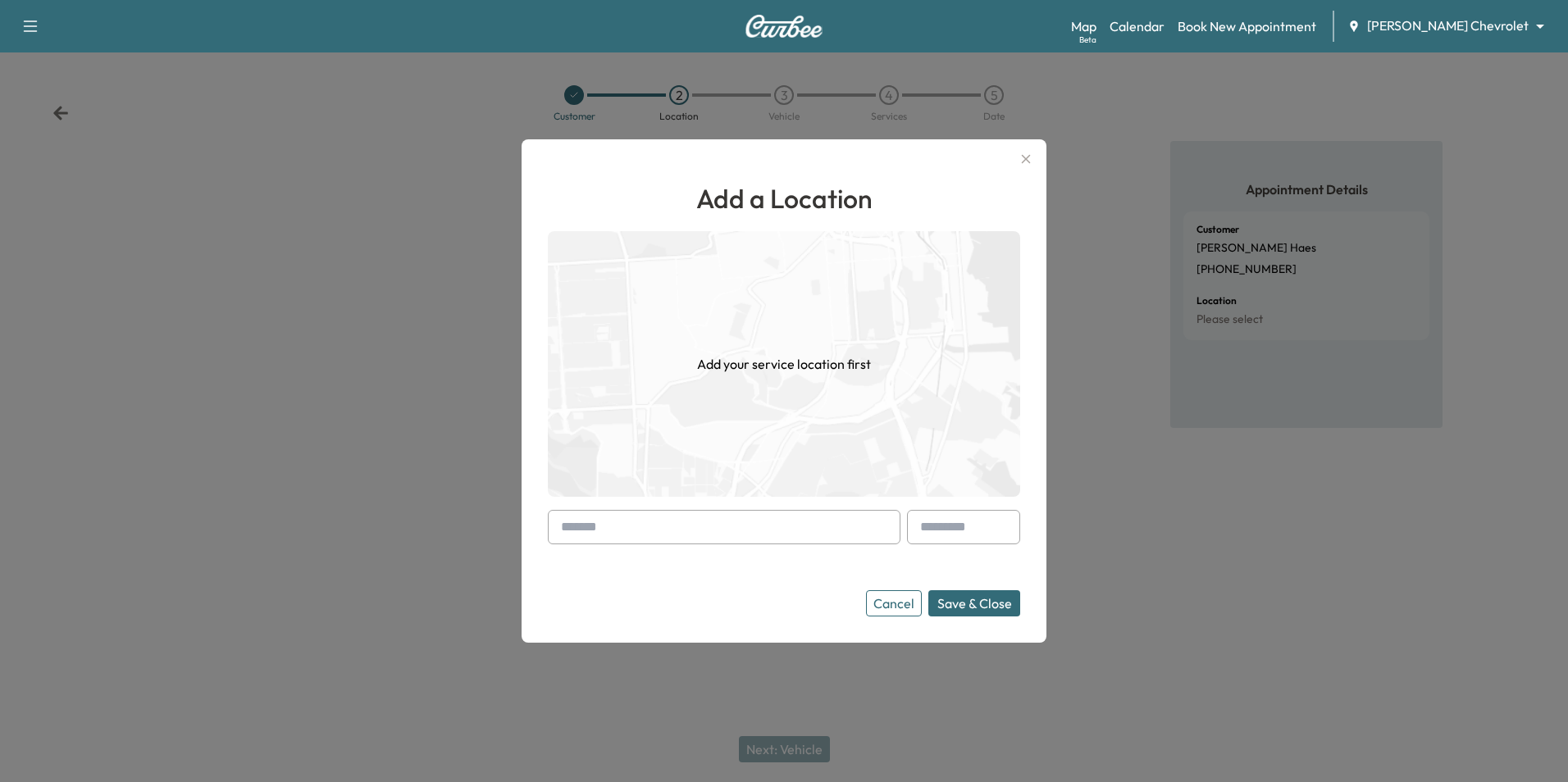
click at [604, 530] on input "text" at bounding box center [724, 527] width 353 height 34
click at [604, 523] on input "text" at bounding box center [724, 527] width 353 height 34
paste input "**********"
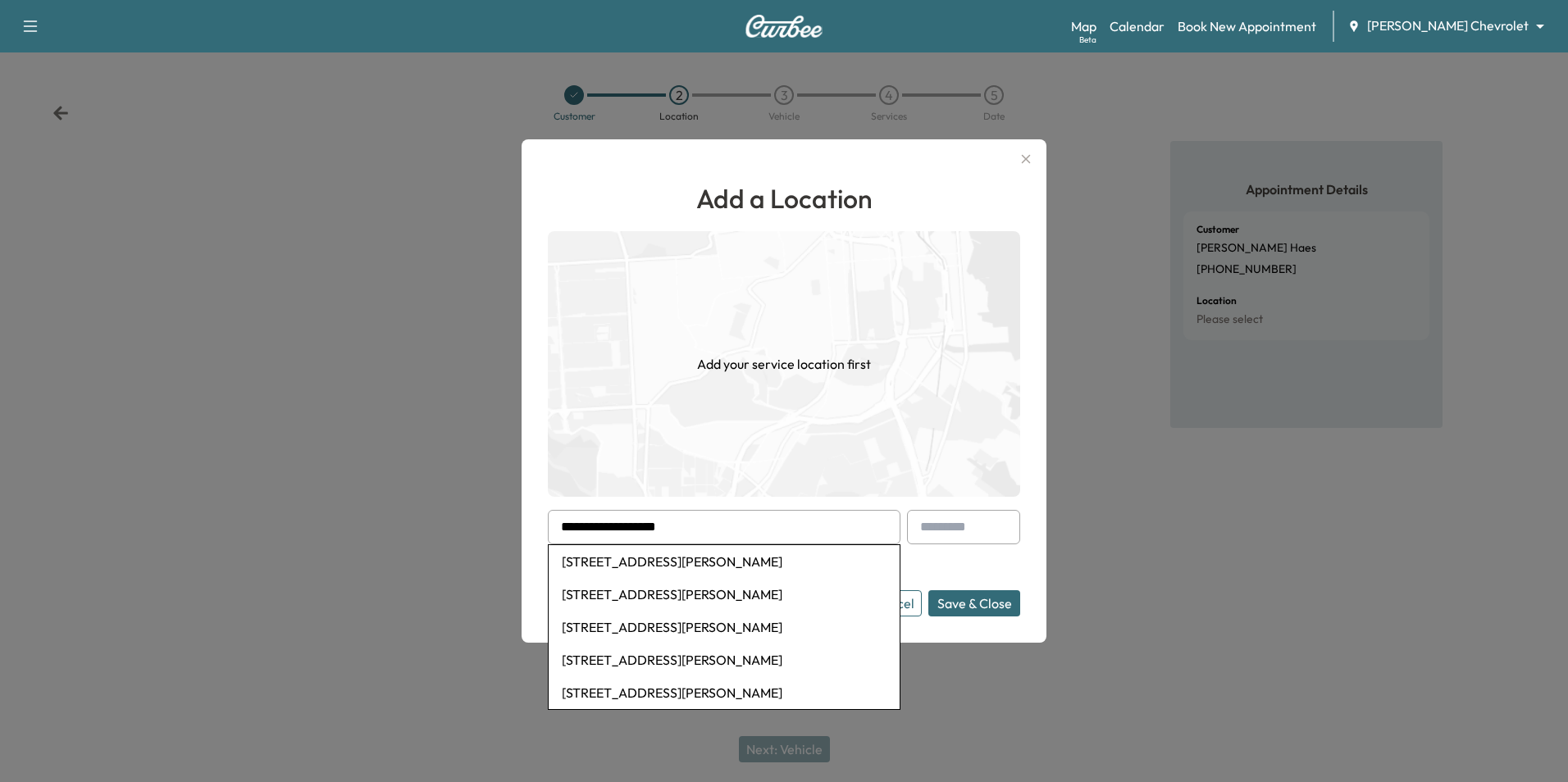
click at [763, 561] on li "[STREET_ADDRESS][PERSON_NAME]" at bounding box center [724, 561] width 351 height 32
type input "**********"
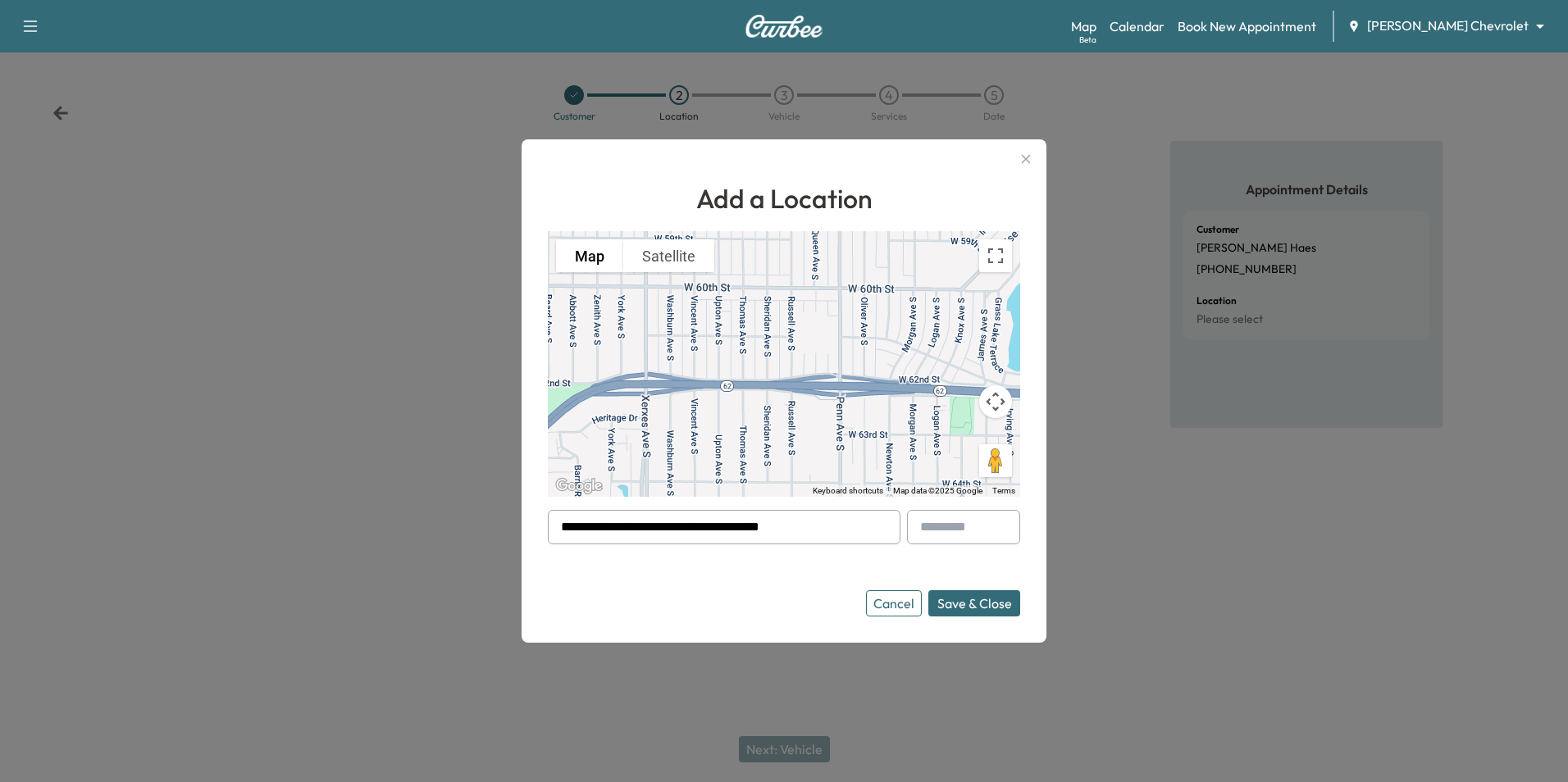
click at [766, 609] on button "Save & Close" at bounding box center [974, 603] width 92 height 26
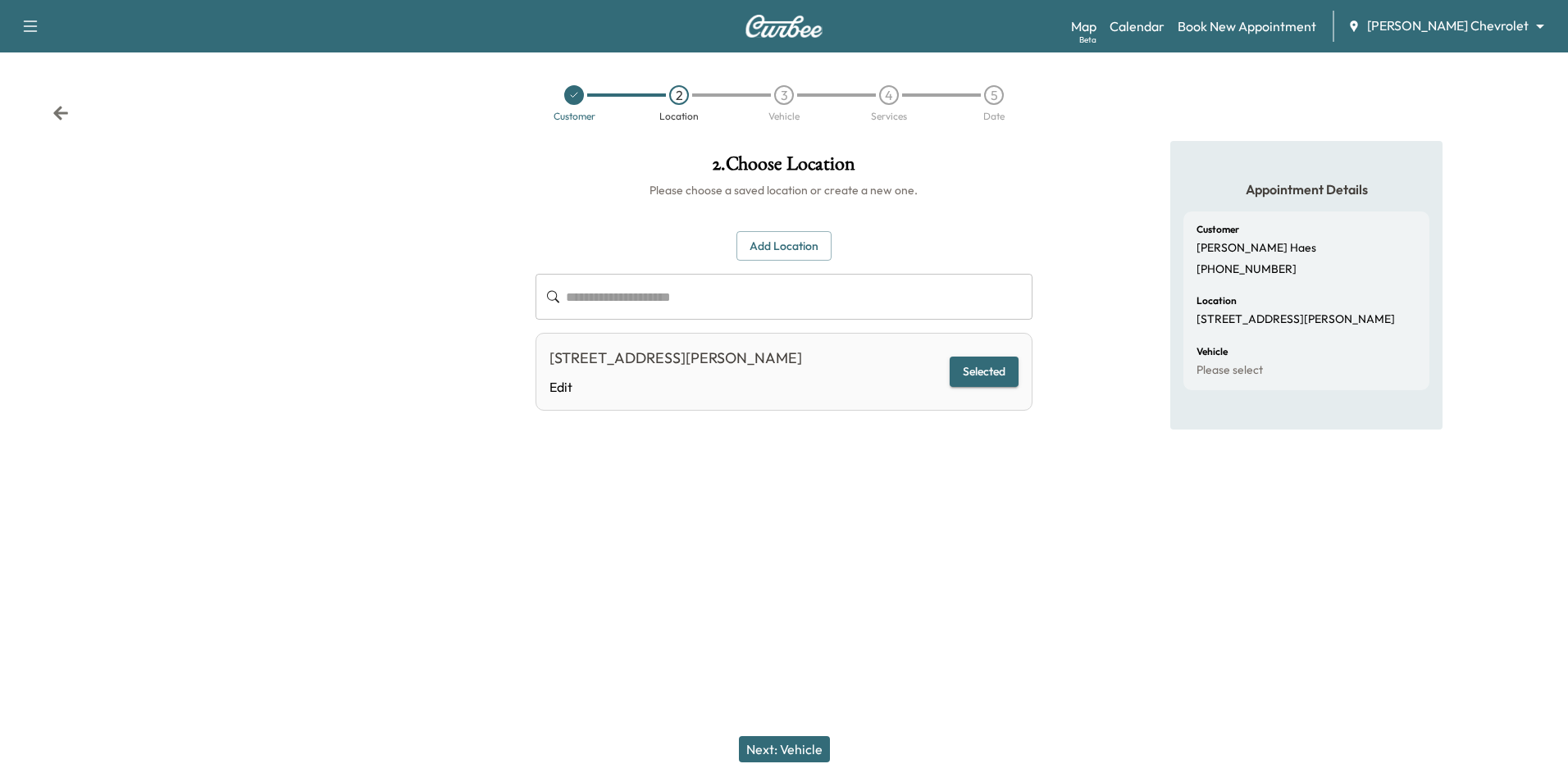
click at [766, 746] on button "Next: Vehicle" at bounding box center [784, 750] width 91 height 26
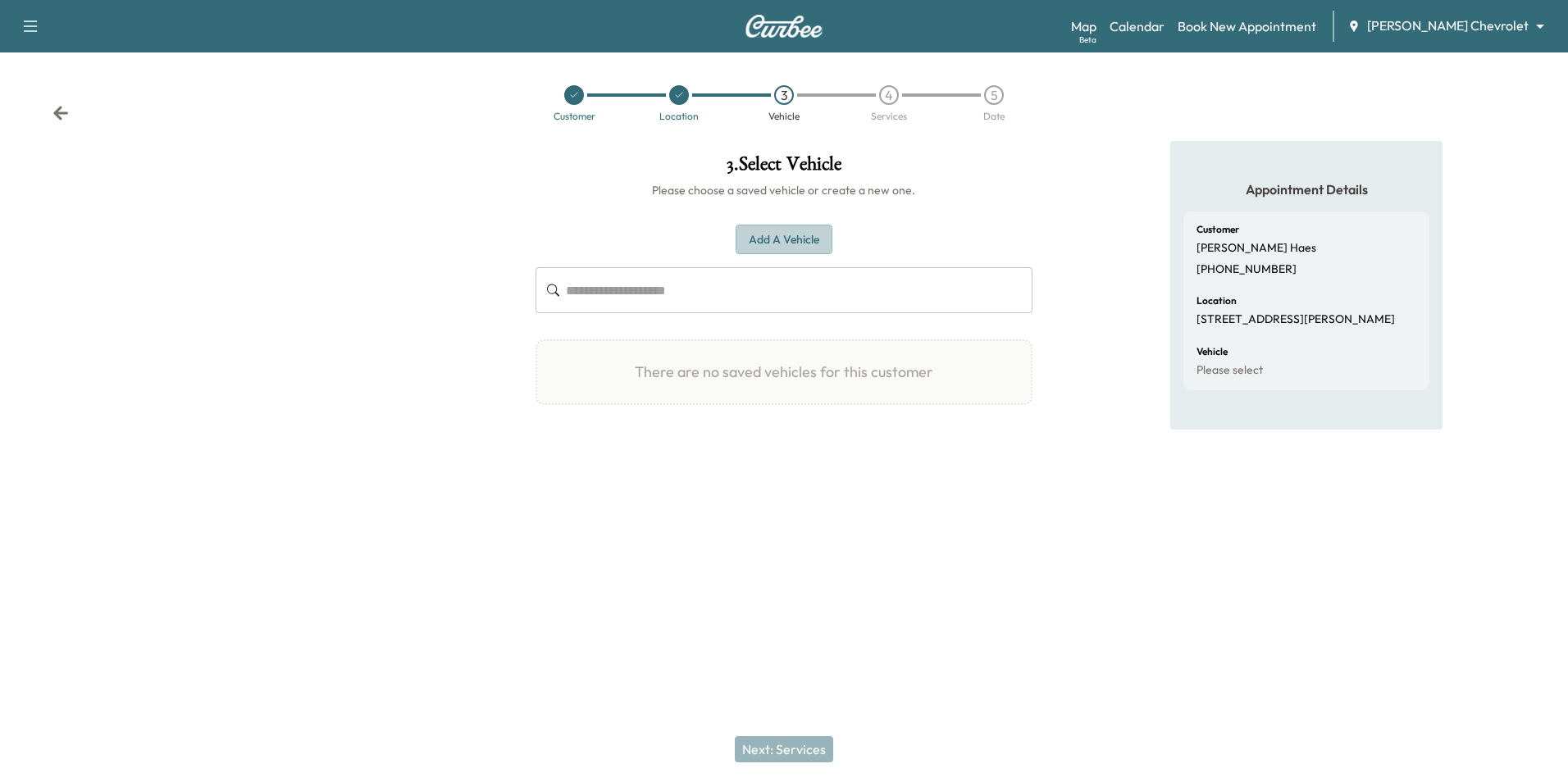
click at [766, 237] on button "Add a Vehicle" at bounding box center [784, 239] width 96 height 31
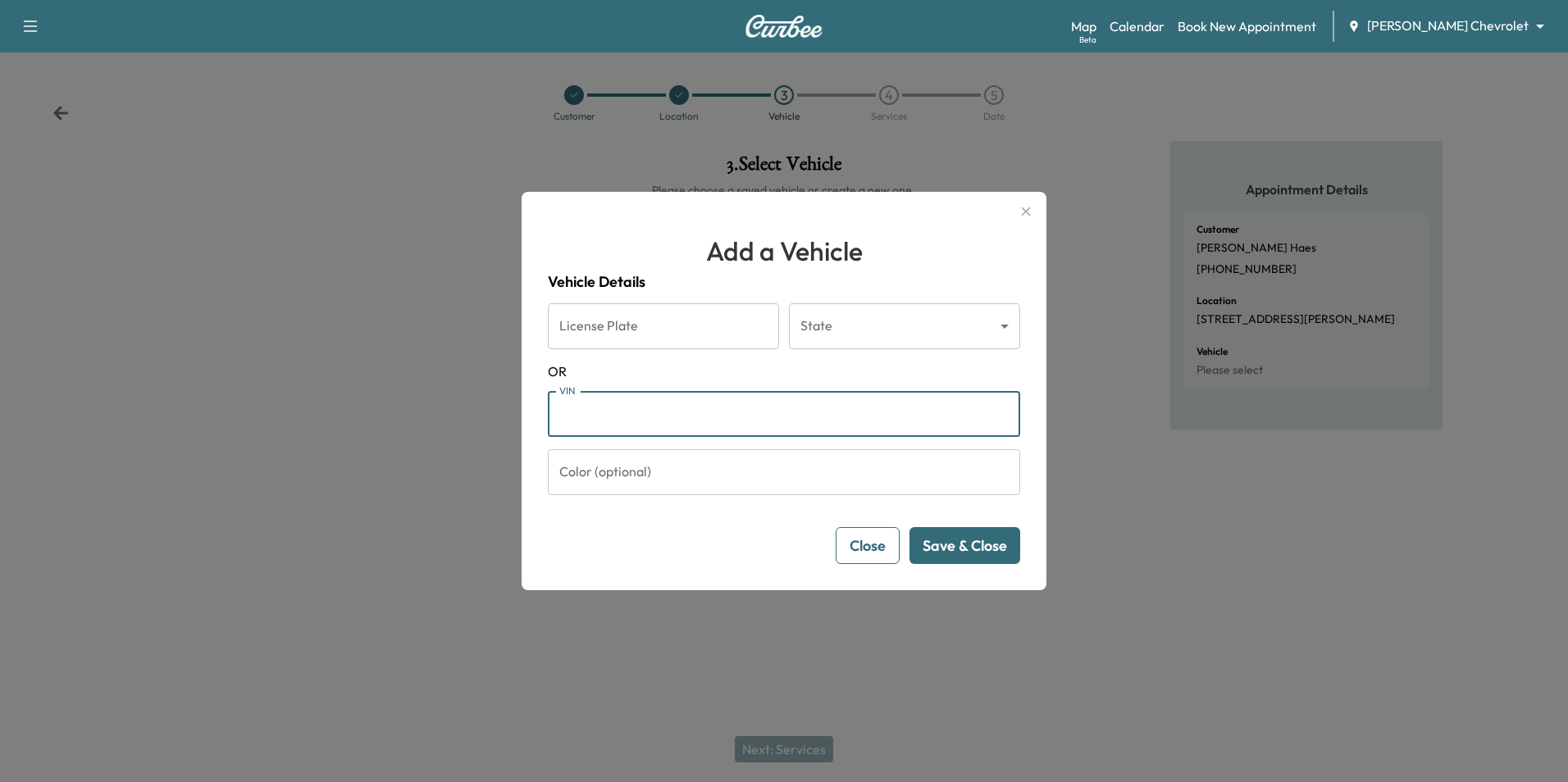
paste input "**********"
type input "**********"
click at [766, 538] on button "Save & Close" at bounding box center [964, 545] width 110 height 37
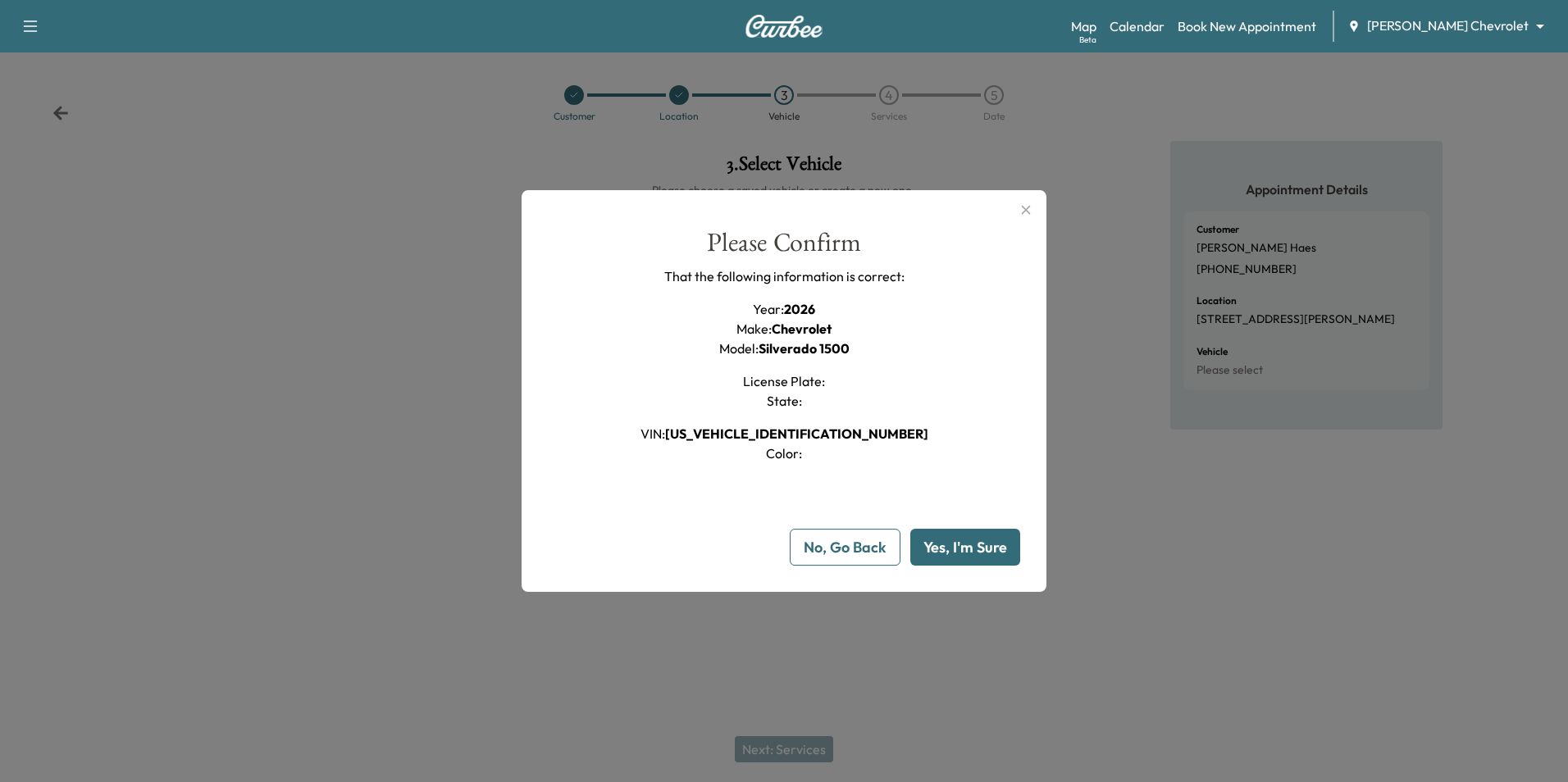
click at [766, 546] on button "Yes, I'm Sure" at bounding box center [965, 547] width 109 height 37
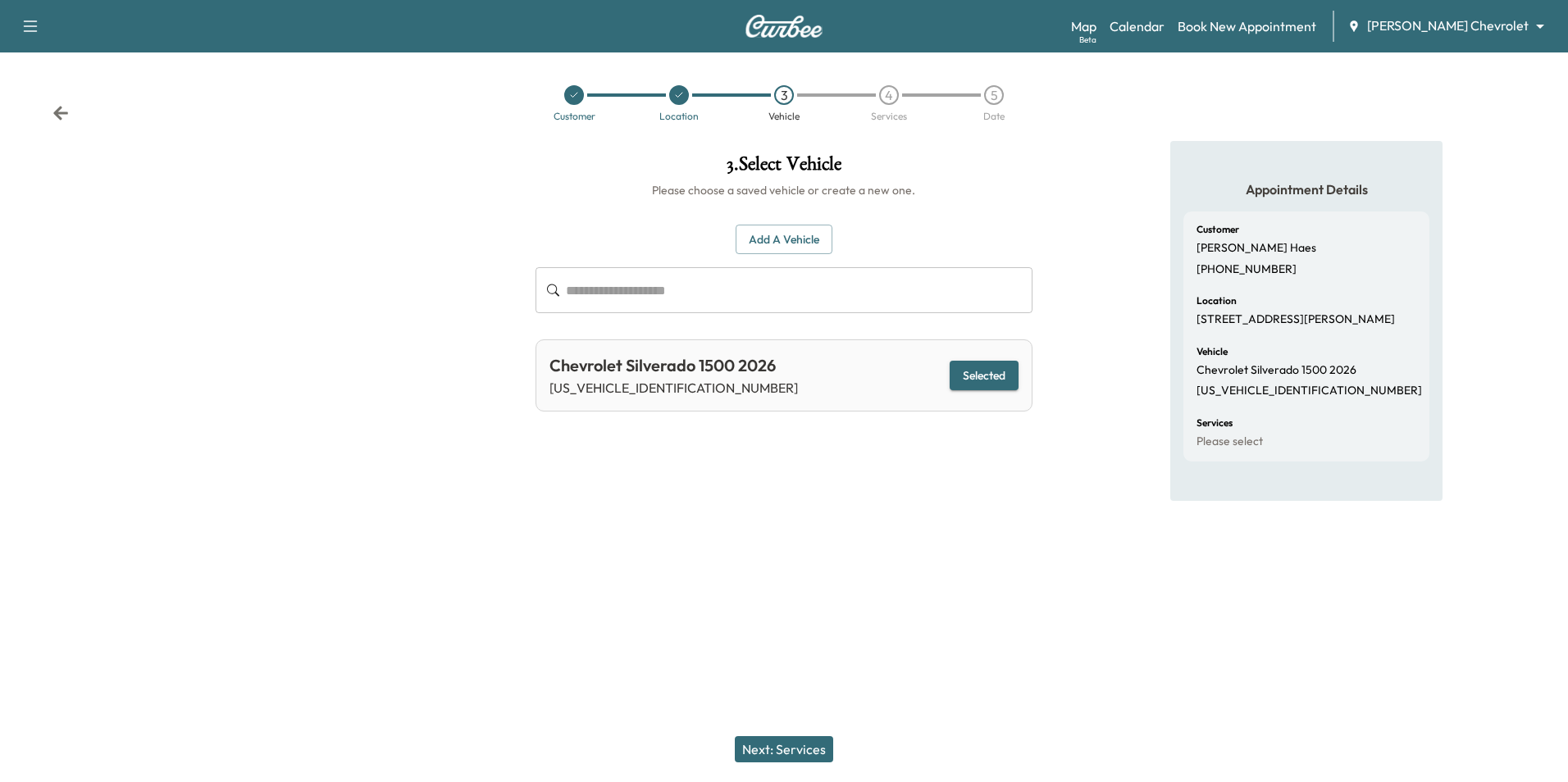
click at [766, 747] on button "Next: Services" at bounding box center [784, 750] width 98 height 26
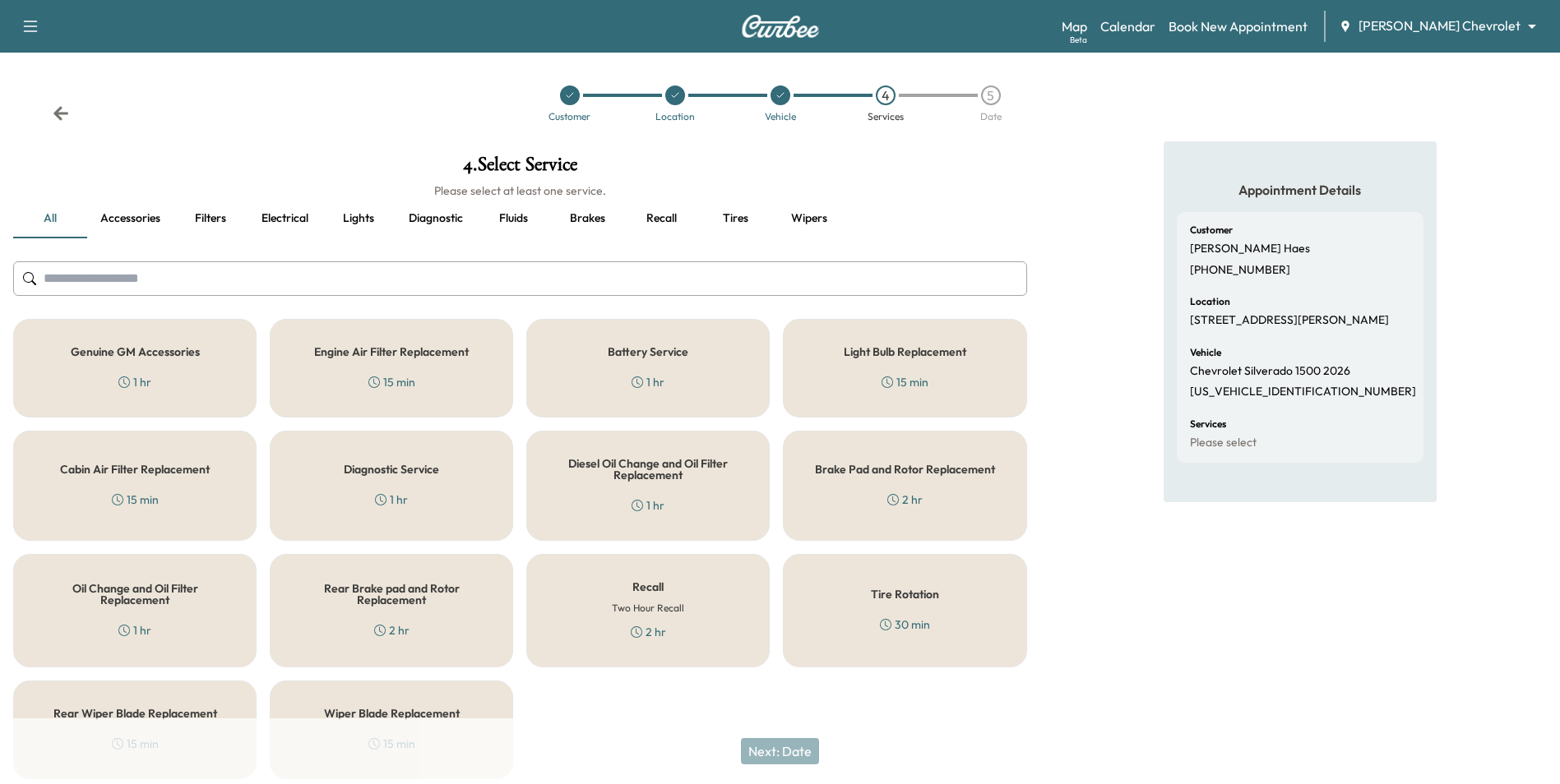
click at [189, 352] on h5 "Genuine GM Accessories" at bounding box center [135, 352] width 129 height 11
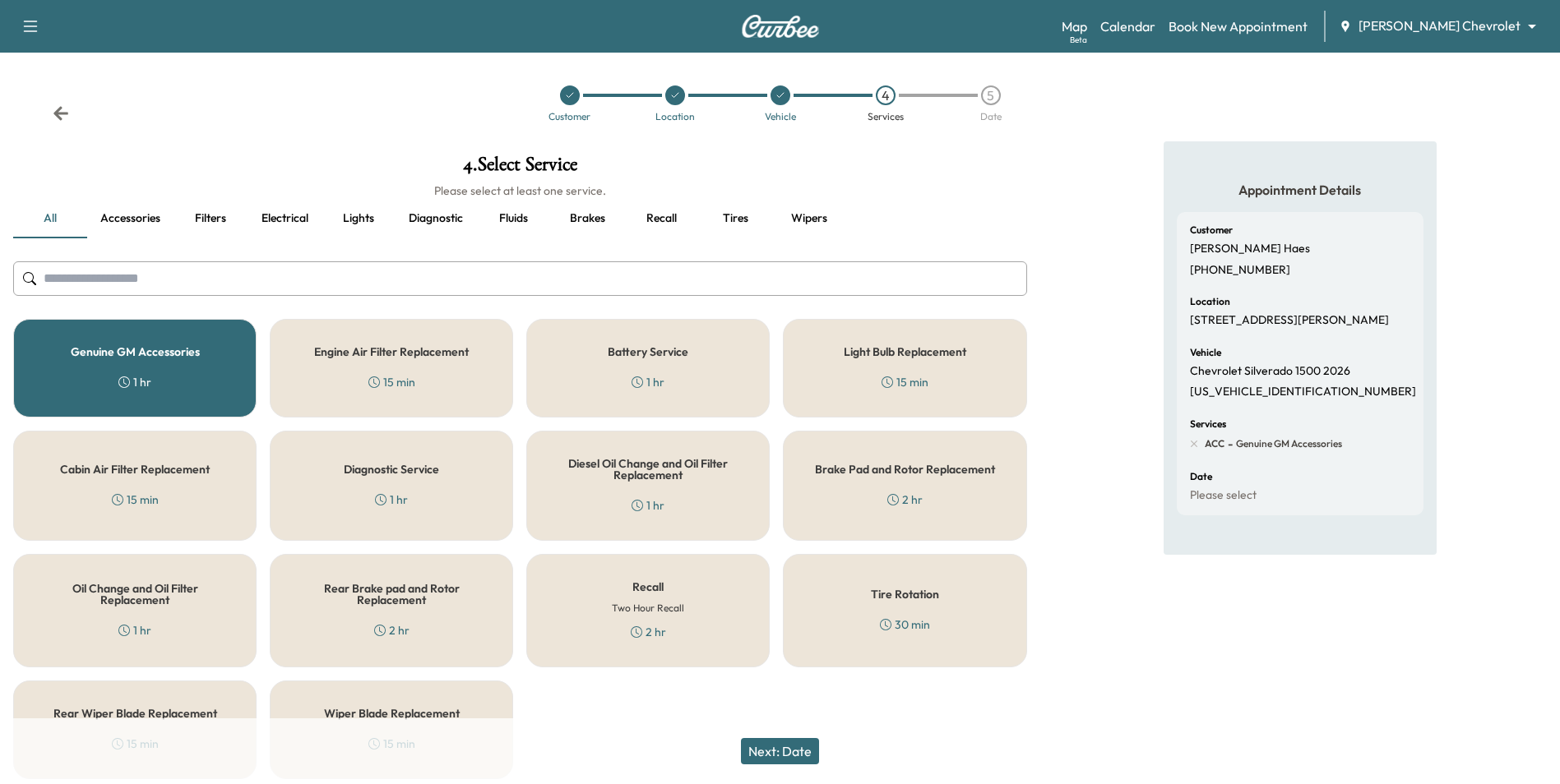
click at [768, 743] on button "Next: Date" at bounding box center [780, 751] width 78 height 26
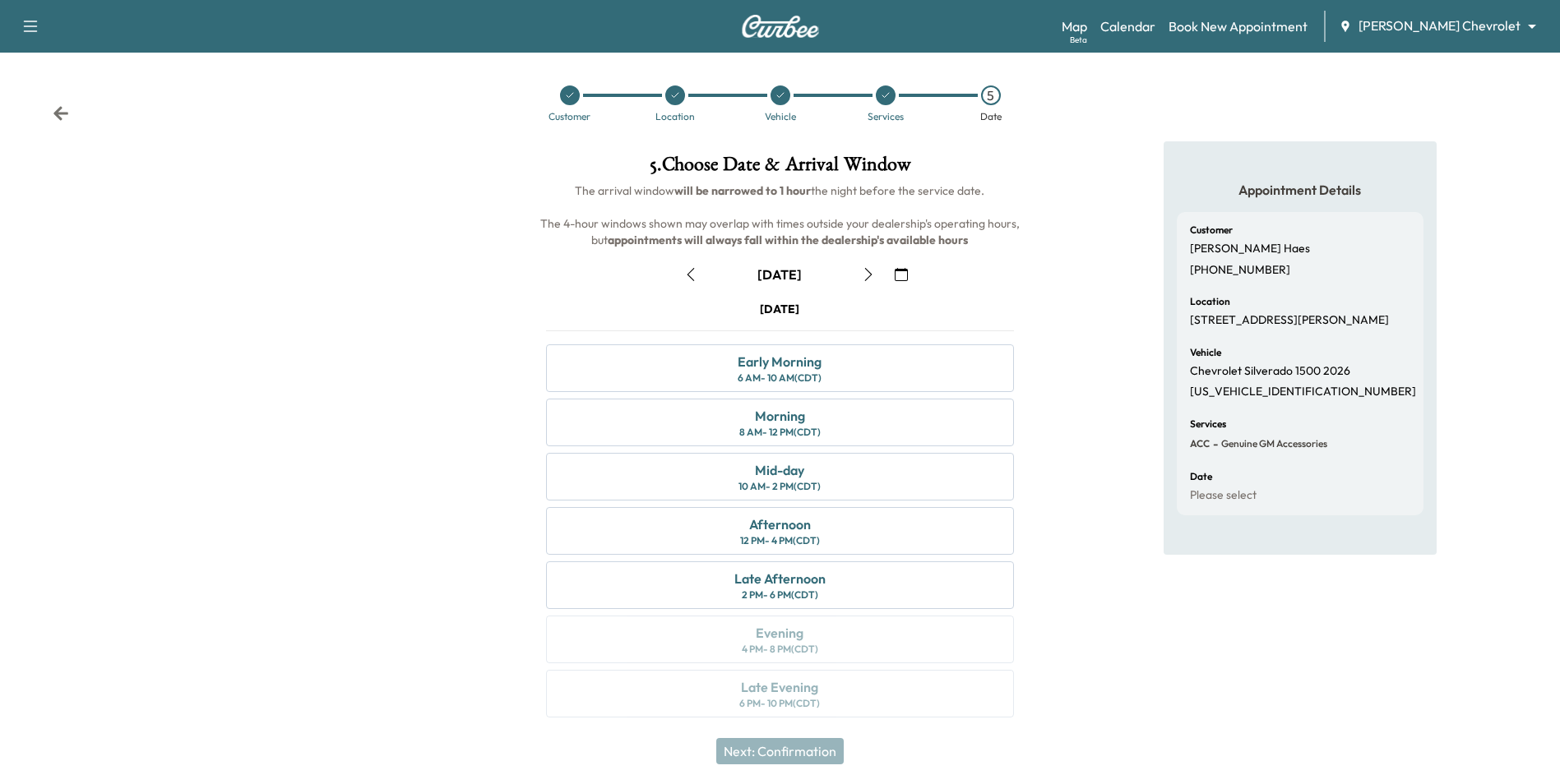
click at [768, 275] on icon "button" at bounding box center [901, 274] width 13 height 13
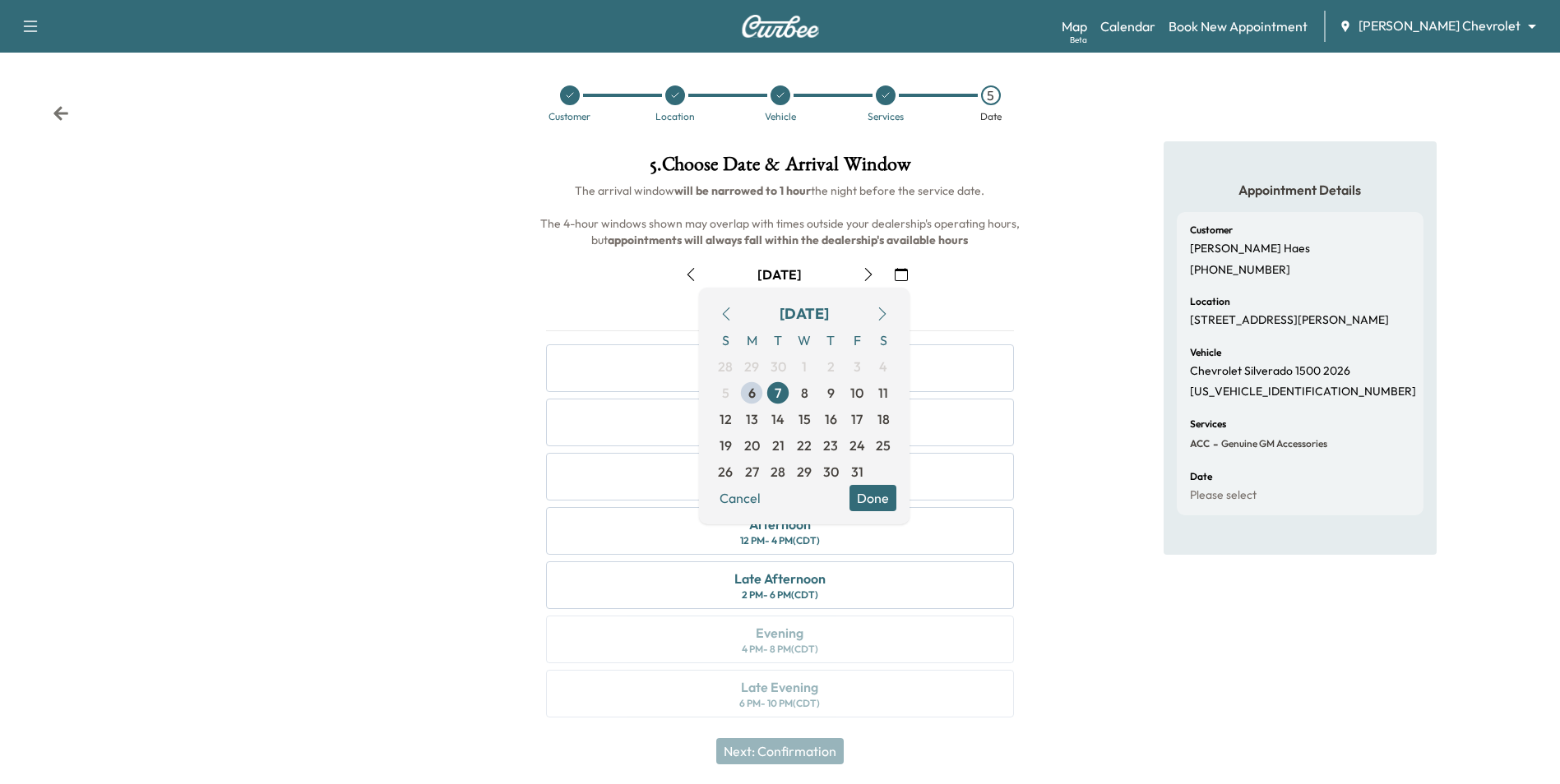
drag, startPoint x: 990, startPoint y: 287, endPoint x: 962, endPoint y: 287, distance: 28.0
click at [768, 287] on div "[DATE]" at bounding box center [780, 274] width 493 height 26
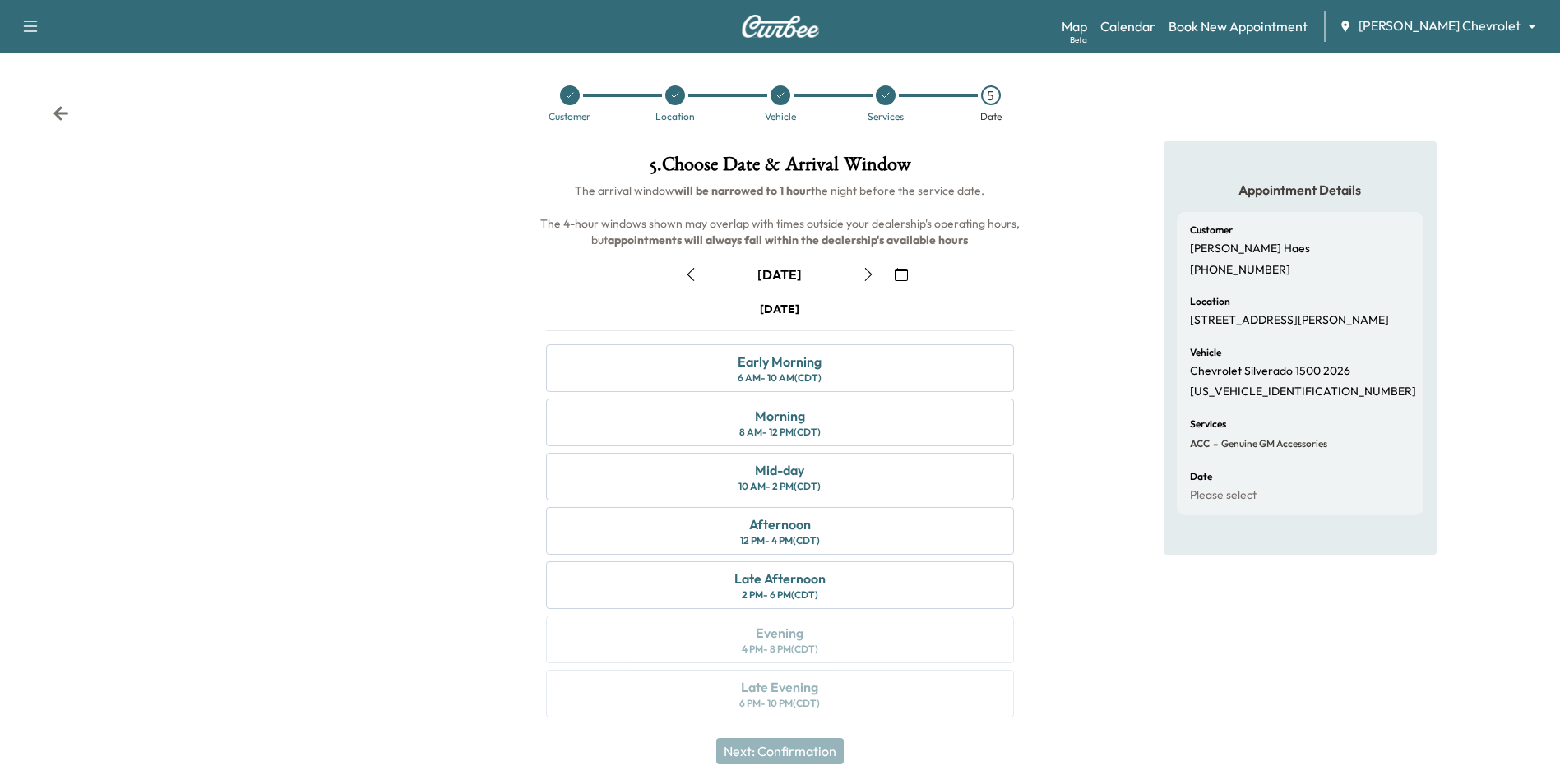
click at [768, 271] on icon "button" at bounding box center [901, 274] width 13 height 13
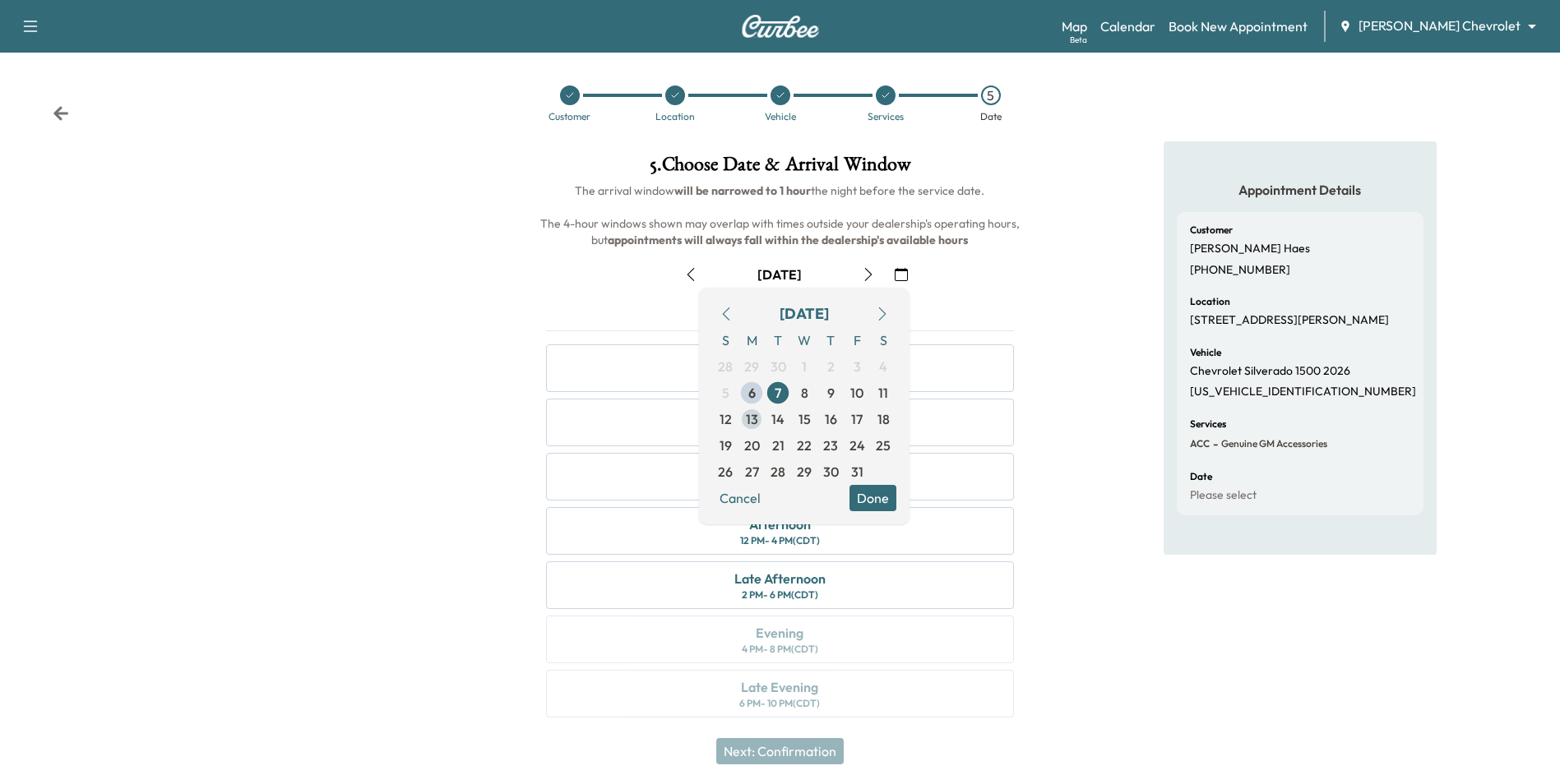
click at [753, 419] on span "13" at bounding box center [752, 419] width 12 height 20
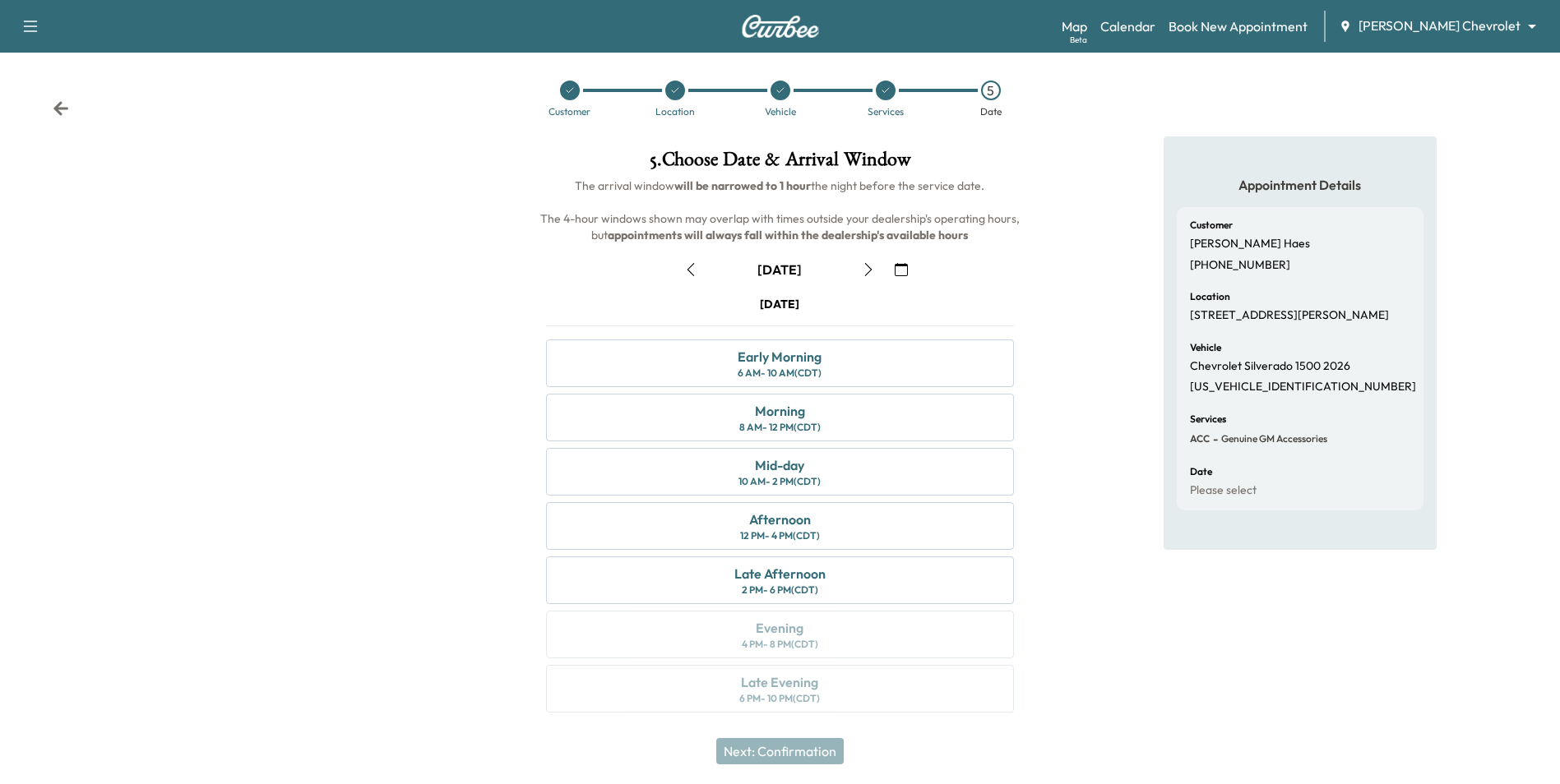
scroll to position [6, 0]
click at [768, 271] on icon "button" at bounding box center [868, 269] width 13 height 13
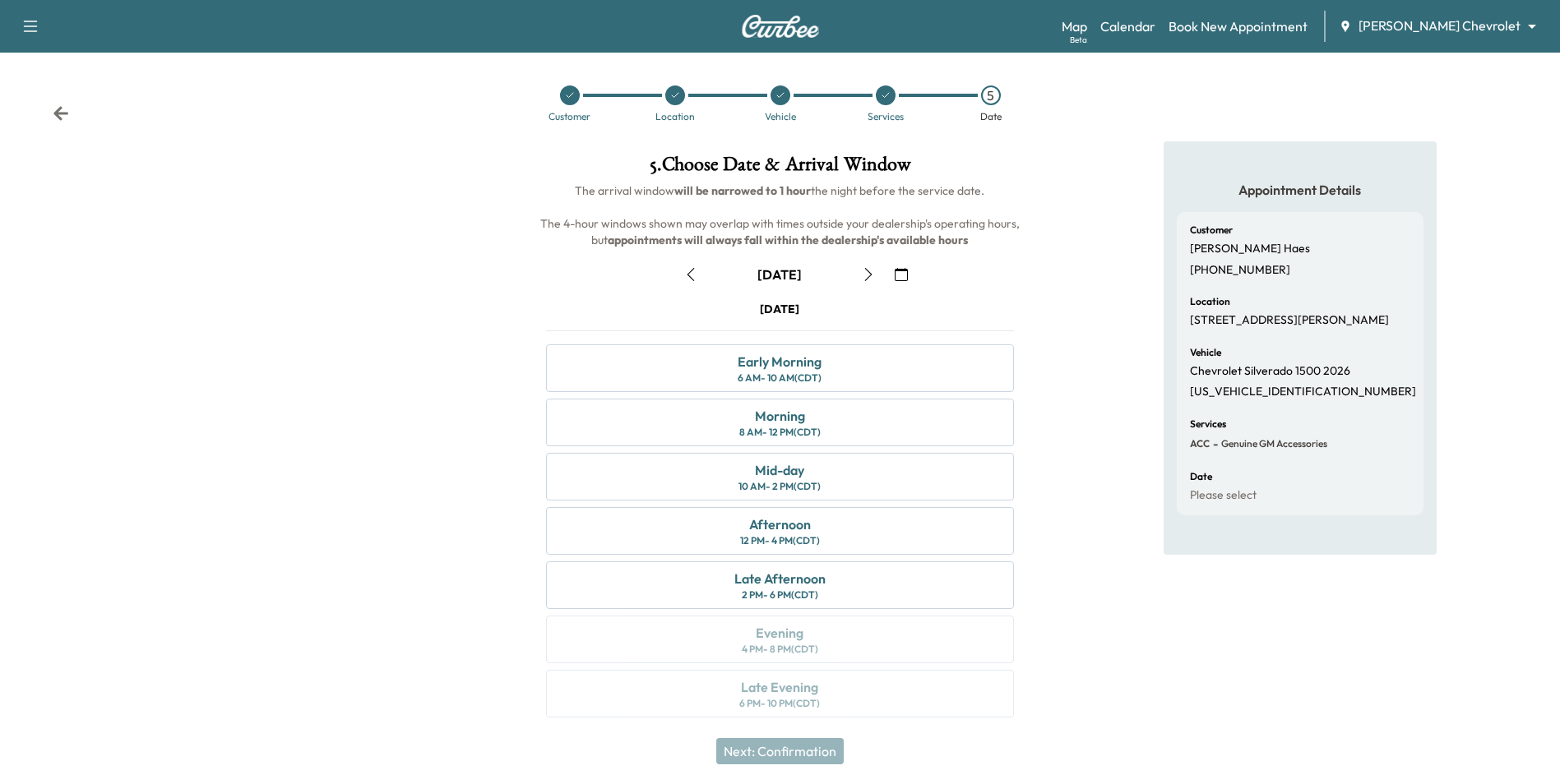
click at [768, 276] on icon "button" at bounding box center [901, 274] width 13 height 13
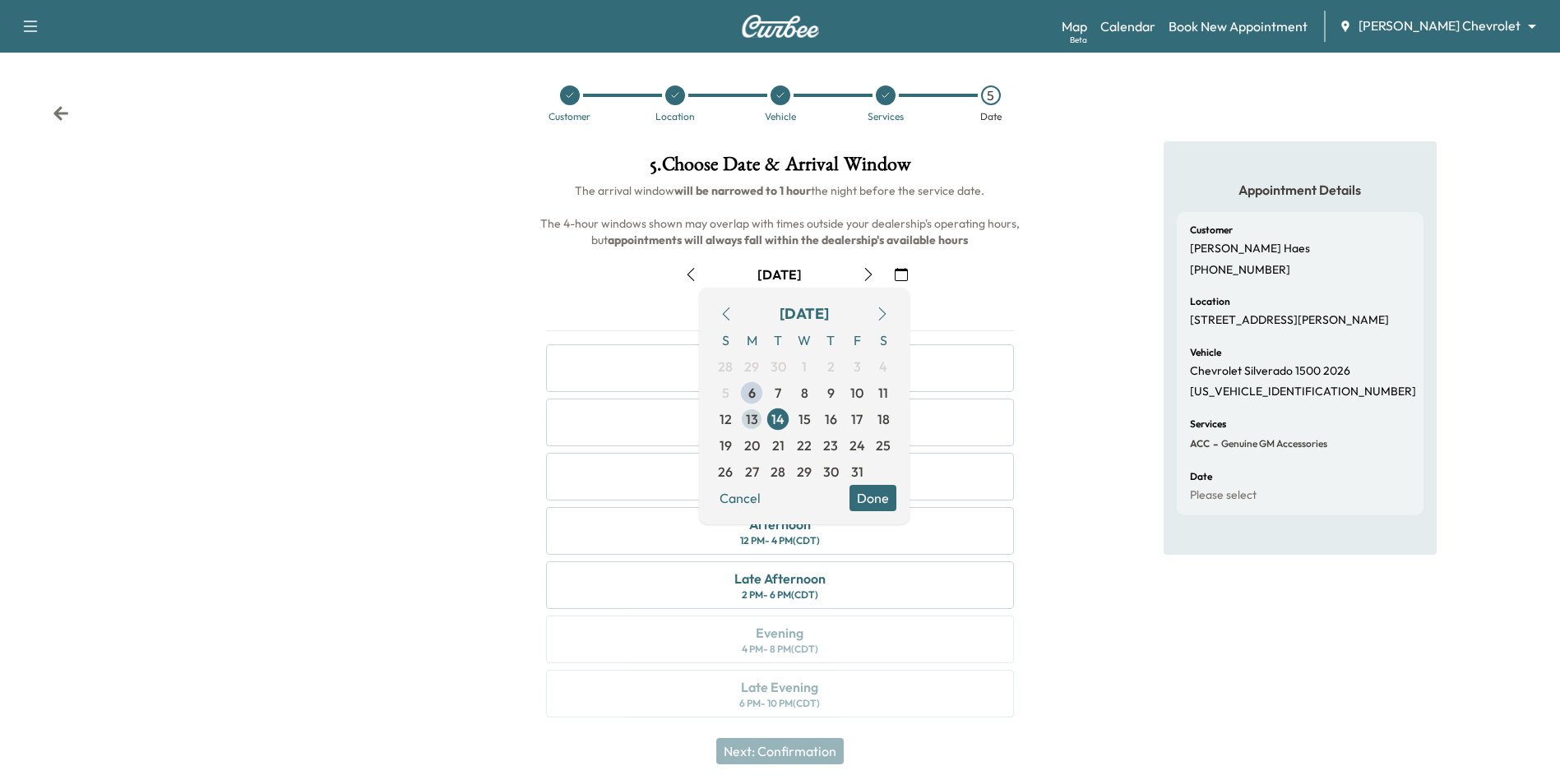
click at [760, 420] on span "13" at bounding box center [752, 419] width 26 height 26
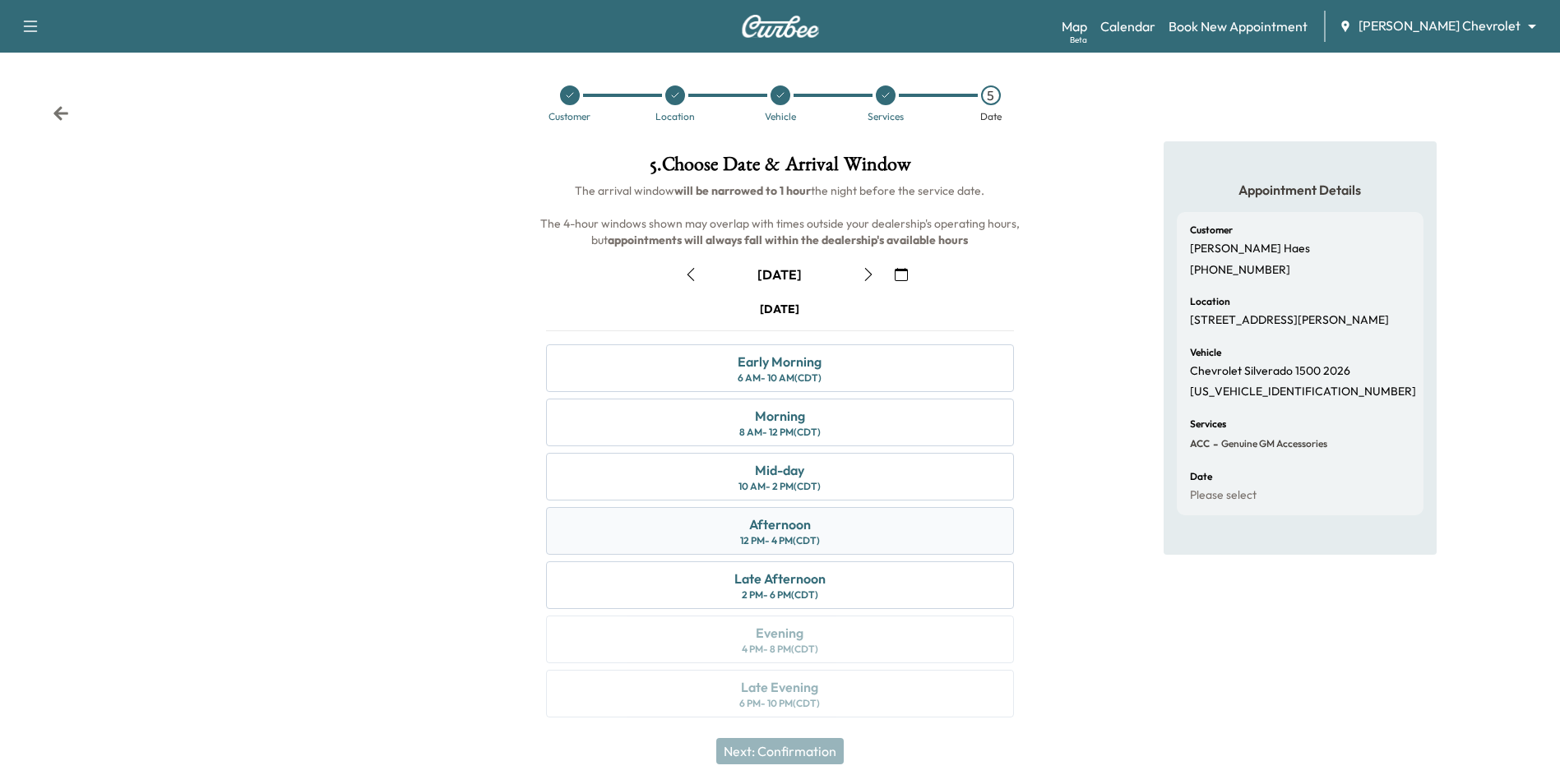
click at [768, 538] on div "Afternoon 12 PM - 4 PM (CDT)" at bounding box center [780, 530] width 467 height 47
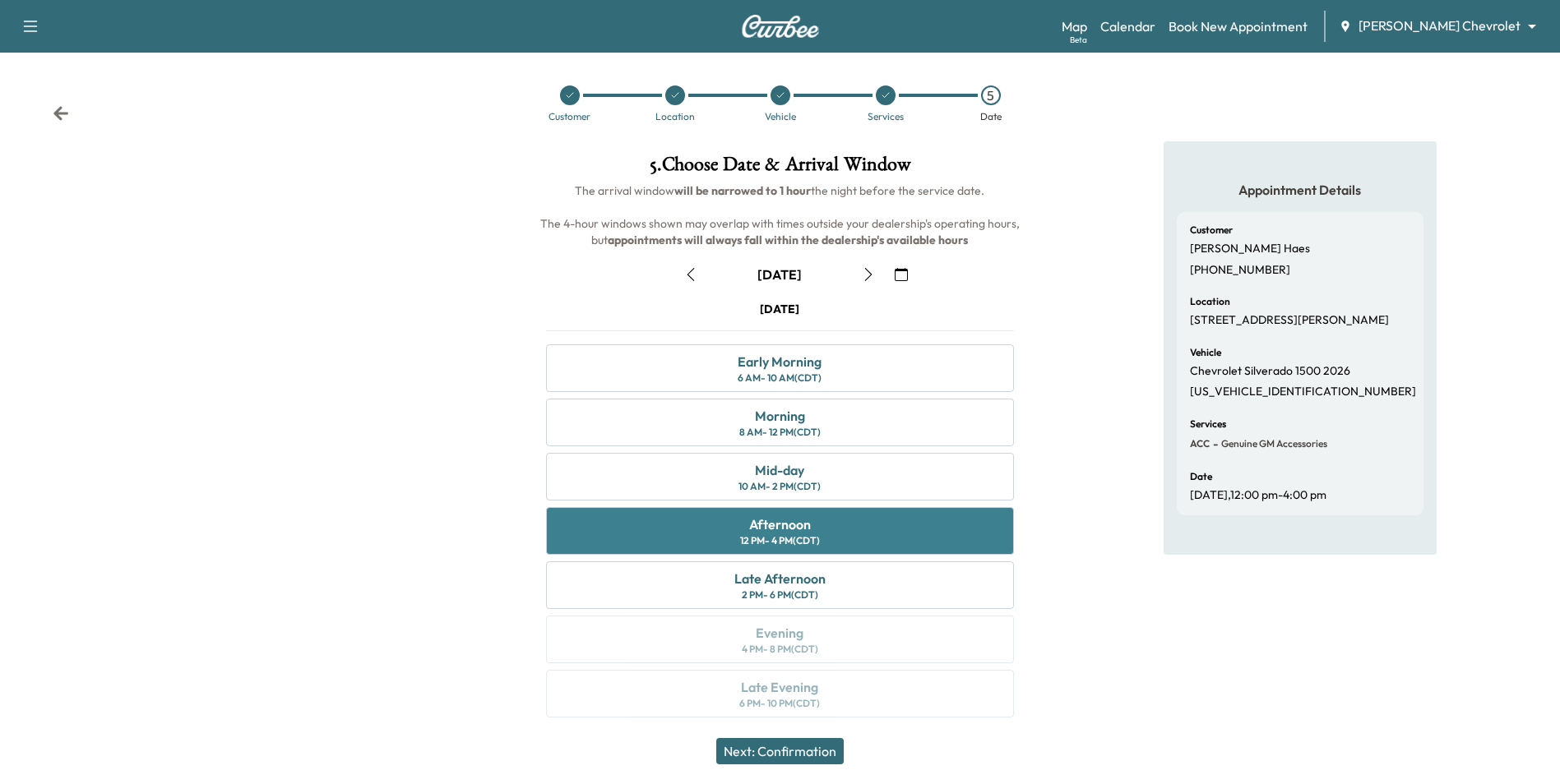
click at [768, 528] on div "Afternoon" at bounding box center [780, 524] width 61 height 20
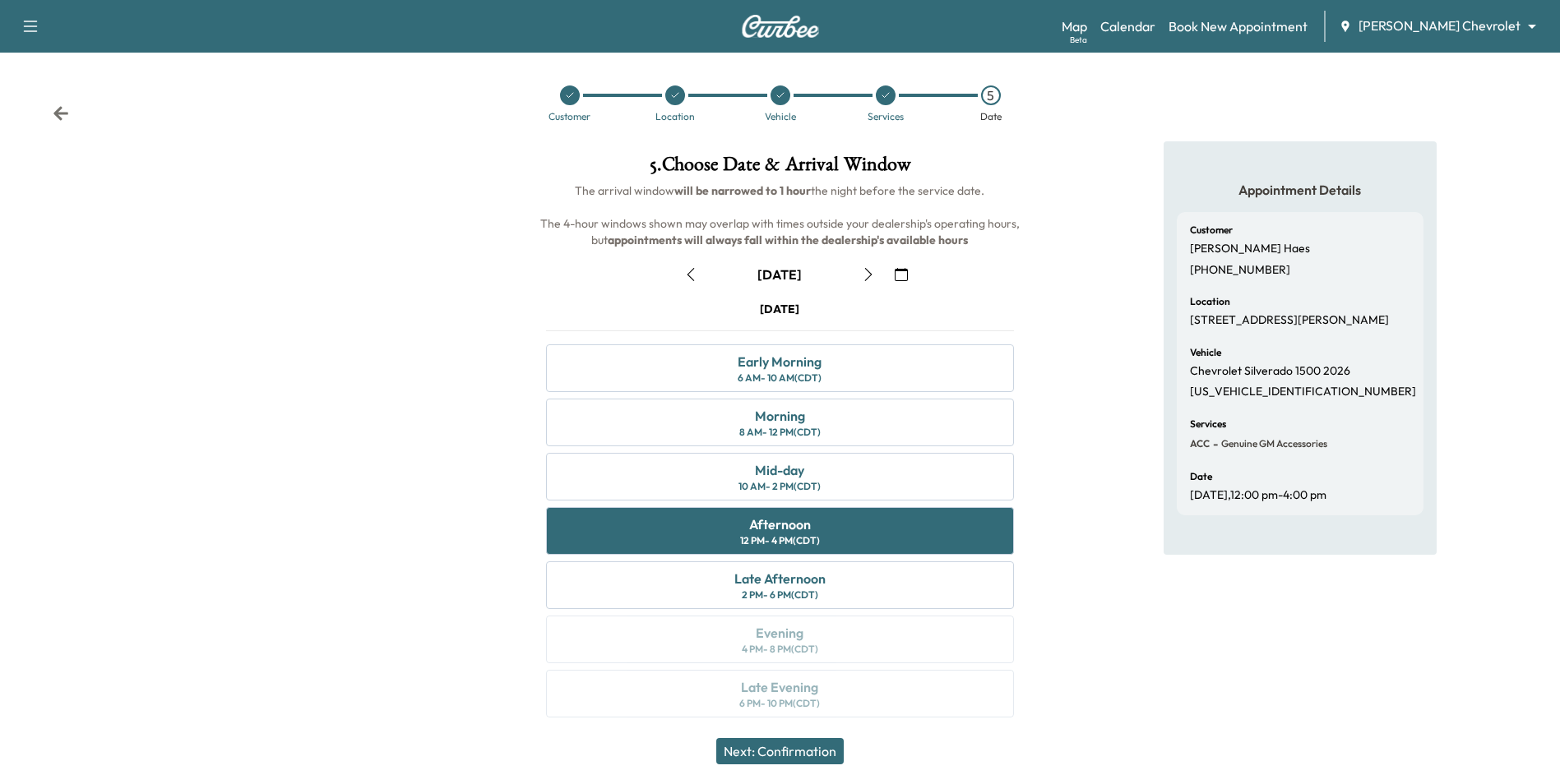
click at [768, 752] on button "Next: Confirmation" at bounding box center [780, 751] width 127 height 26
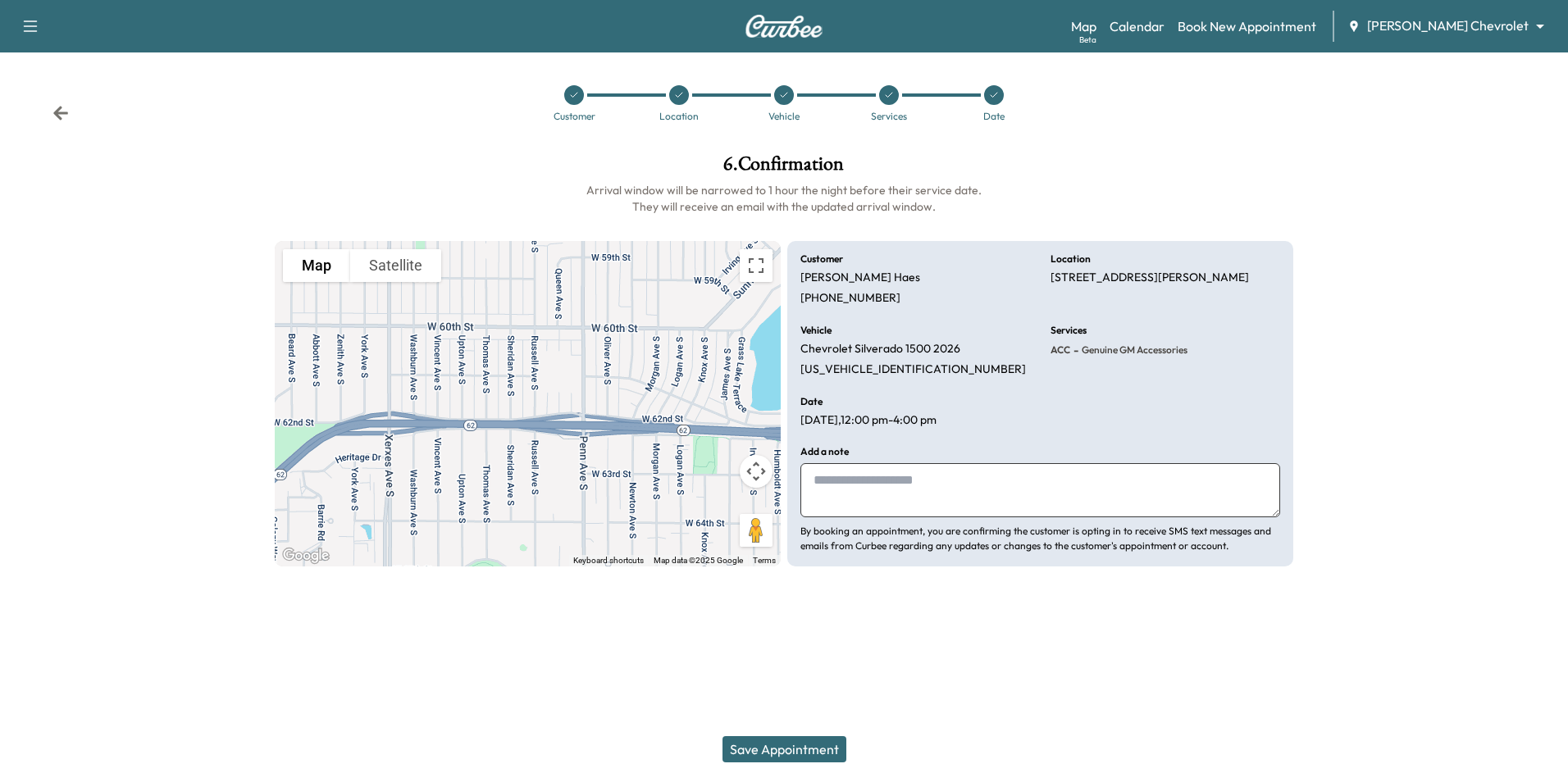
click at [766, 477] on textarea at bounding box center [1040, 490] width 480 height 54
click at [766, 481] on textarea at bounding box center [1040, 490] width 480 height 54
click at [766, 487] on textarea at bounding box center [1040, 490] width 480 height 54
drag, startPoint x: 851, startPoint y: 482, endPoint x: 878, endPoint y: 488, distance: 27.7
click at [766, 482] on textarea "**********" at bounding box center [1040, 490] width 480 height 54
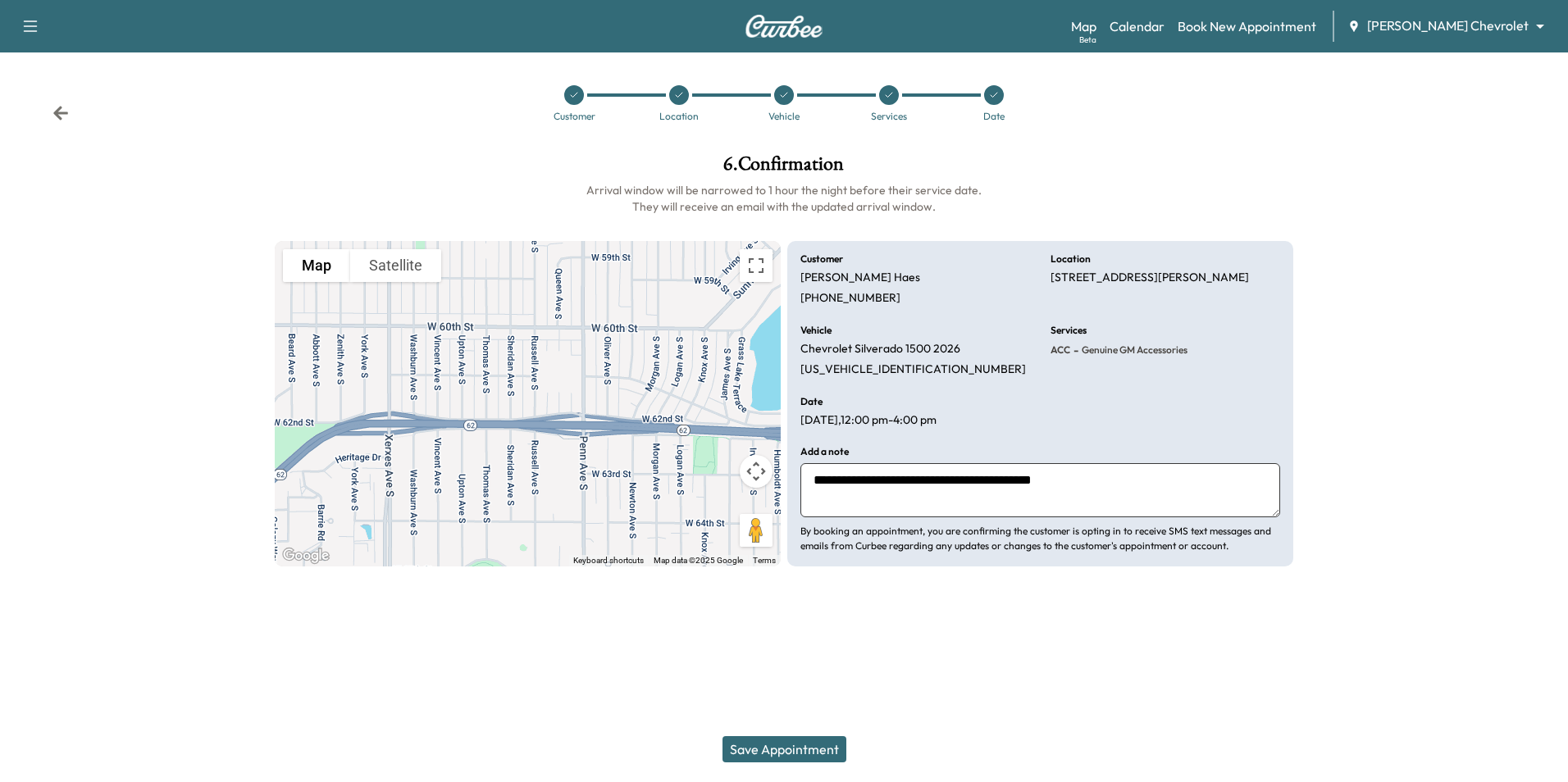
drag, startPoint x: 917, startPoint y: 482, endPoint x: 936, endPoint y: 487, distance: 19.6
click at [766, 480] on textarea "**********" at bounding box center [1040, 490] width 480 height 54
type textarea "**********"
click at [766, 751] on button "Save Appointment" at bounding box center [784, 750] width 123 height 26
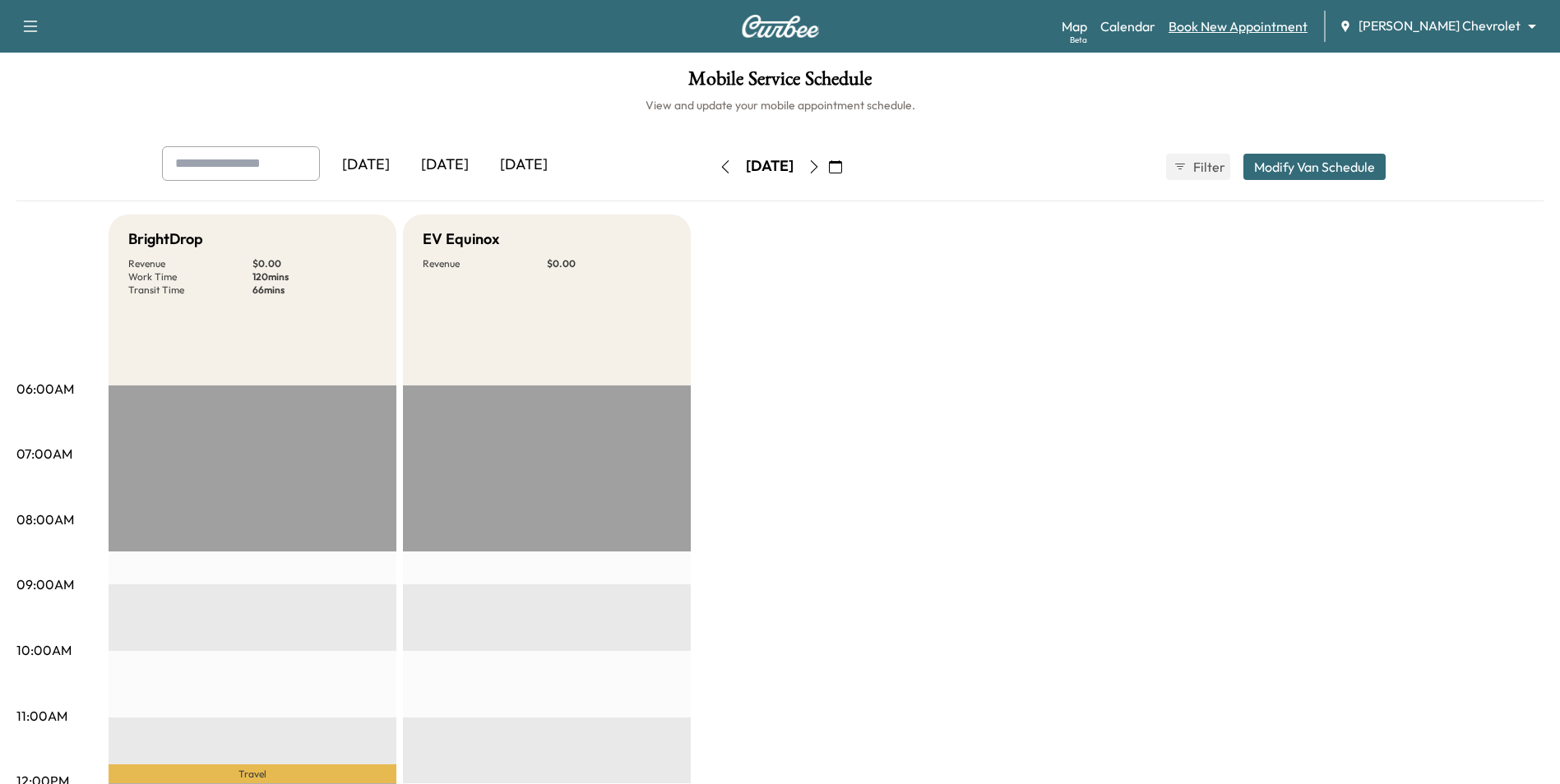
click at [768, 28] on link "Book New Appointment" at bounding box center [1237, 26] width 139 height 20
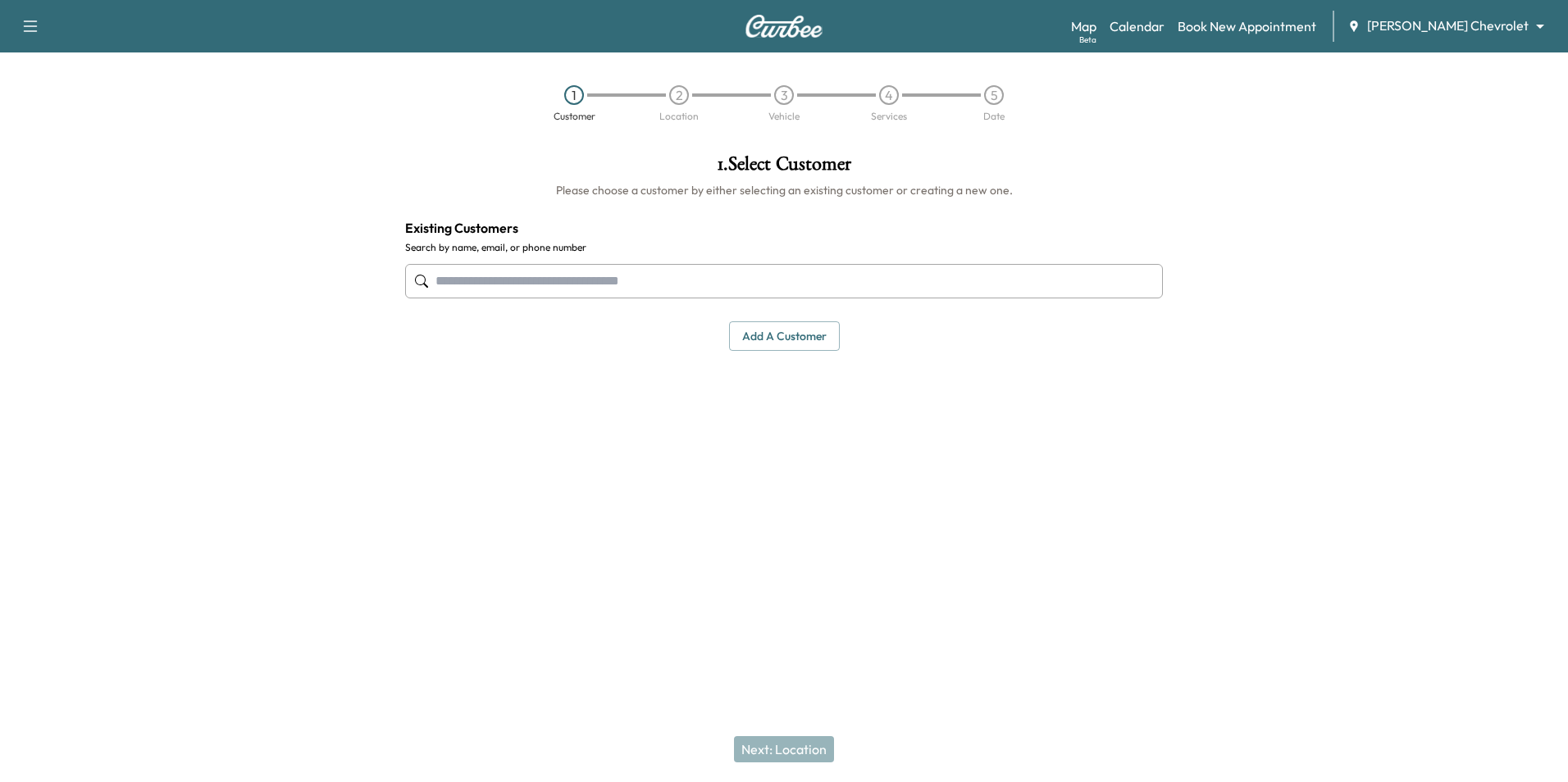
drag, startPoint x: 806, startPoint y: 332, endPoint x: 897, endPoint y: 401, distance: 114.2
click at [766, 334] on button "Add a customer" at bounding box center [784, 337] width 110 height 31
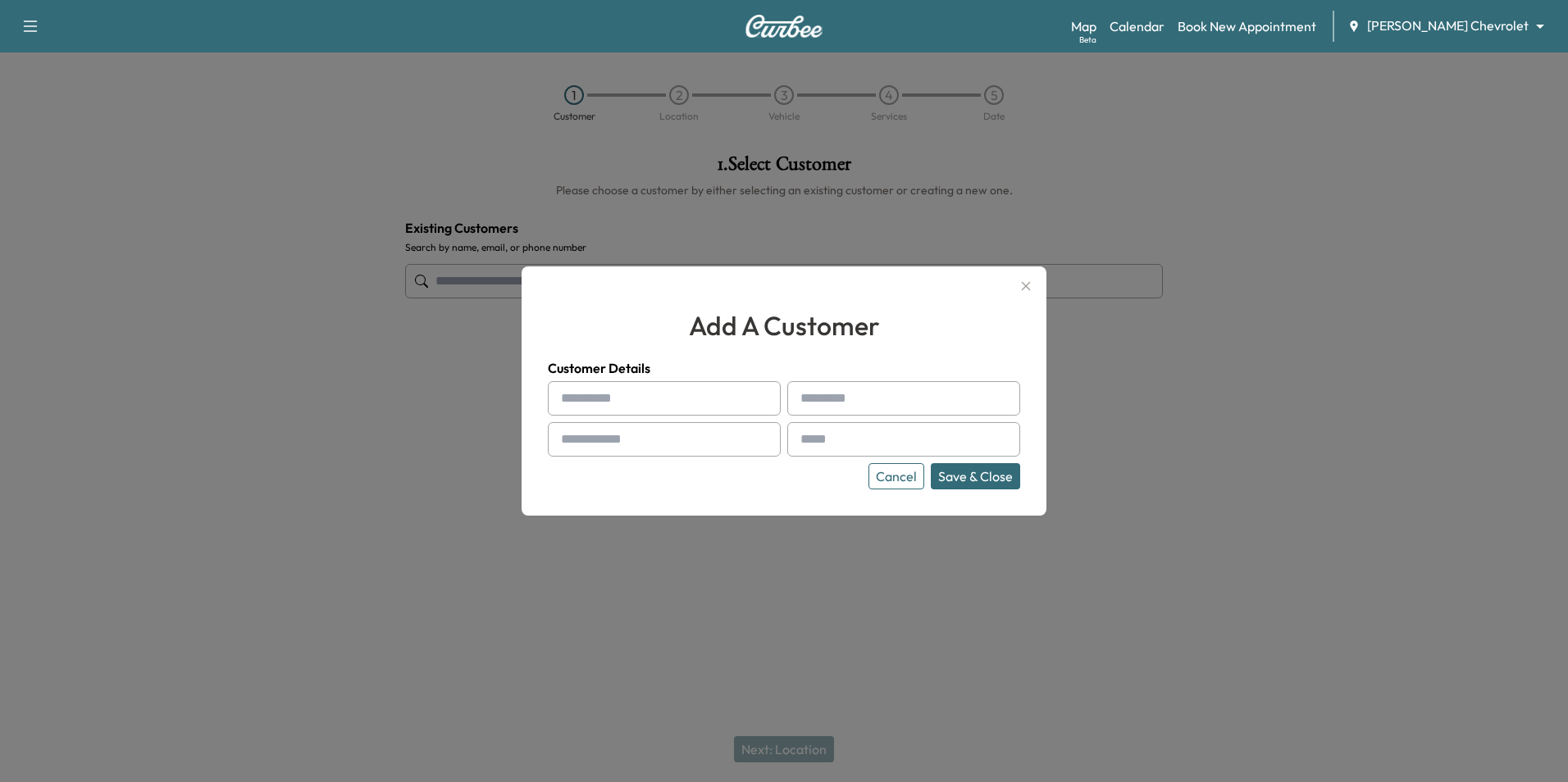
paste input "**********"
type input "**********"
drag, startPoint x: 732, startPoint y: 399, endPoint x: 463, endPoint y: 398, distance: 269.0
click at [463, 399] on div "**********" at bounding box center [784, 391] width 1568 height 782
paste input "**********"
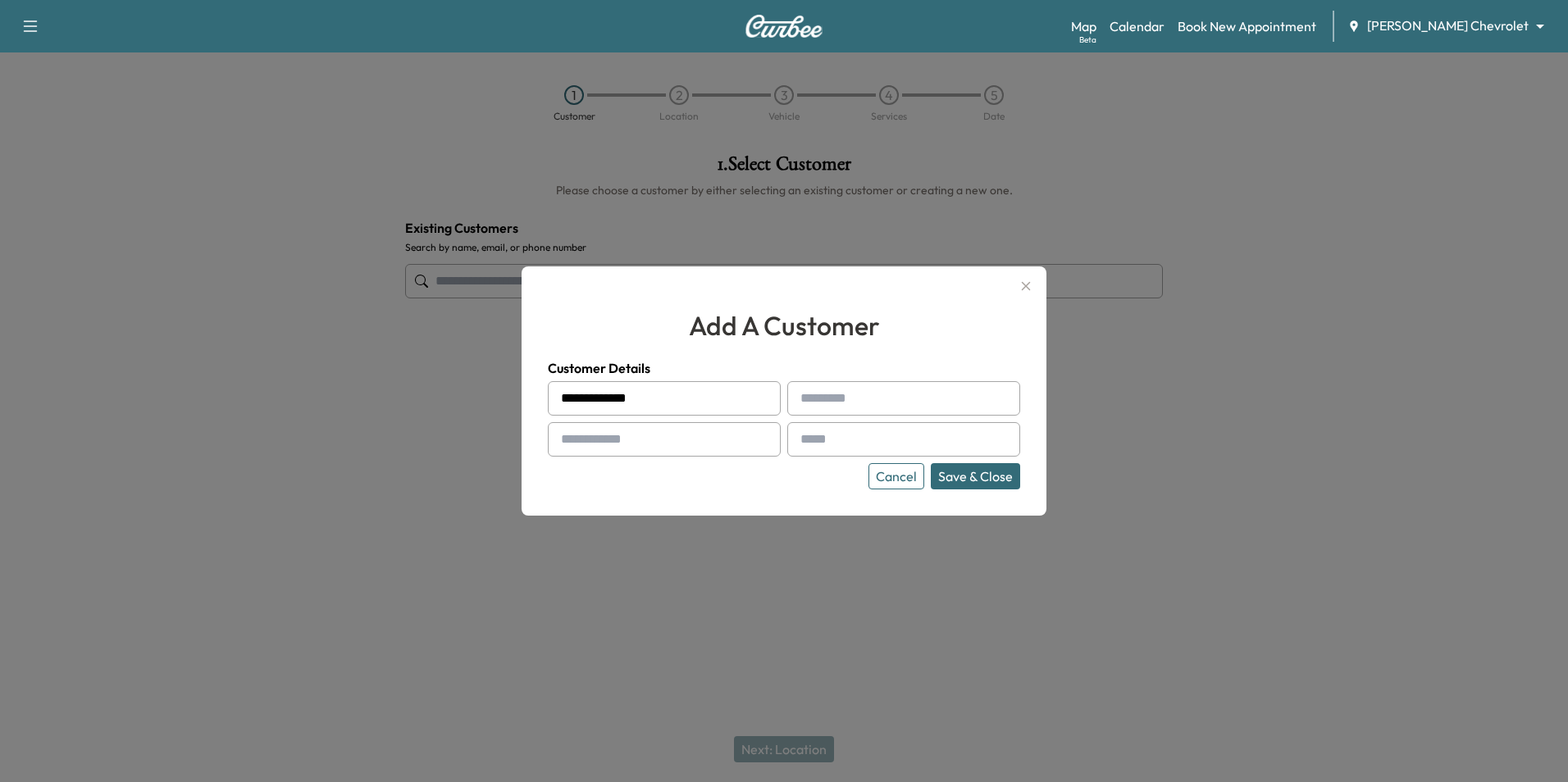
type input "**********"
drag, startPoint x: 853, startPoint y: 389, endPoint x: 799, endPoint y: 486, distance: 111.0
click at [766, 491] on div "**********" at bounding box center [784, 391] width 525 height 250
click at [766, 474] on button "Cancel" at bounding box center [896, 476] width 56 height 26
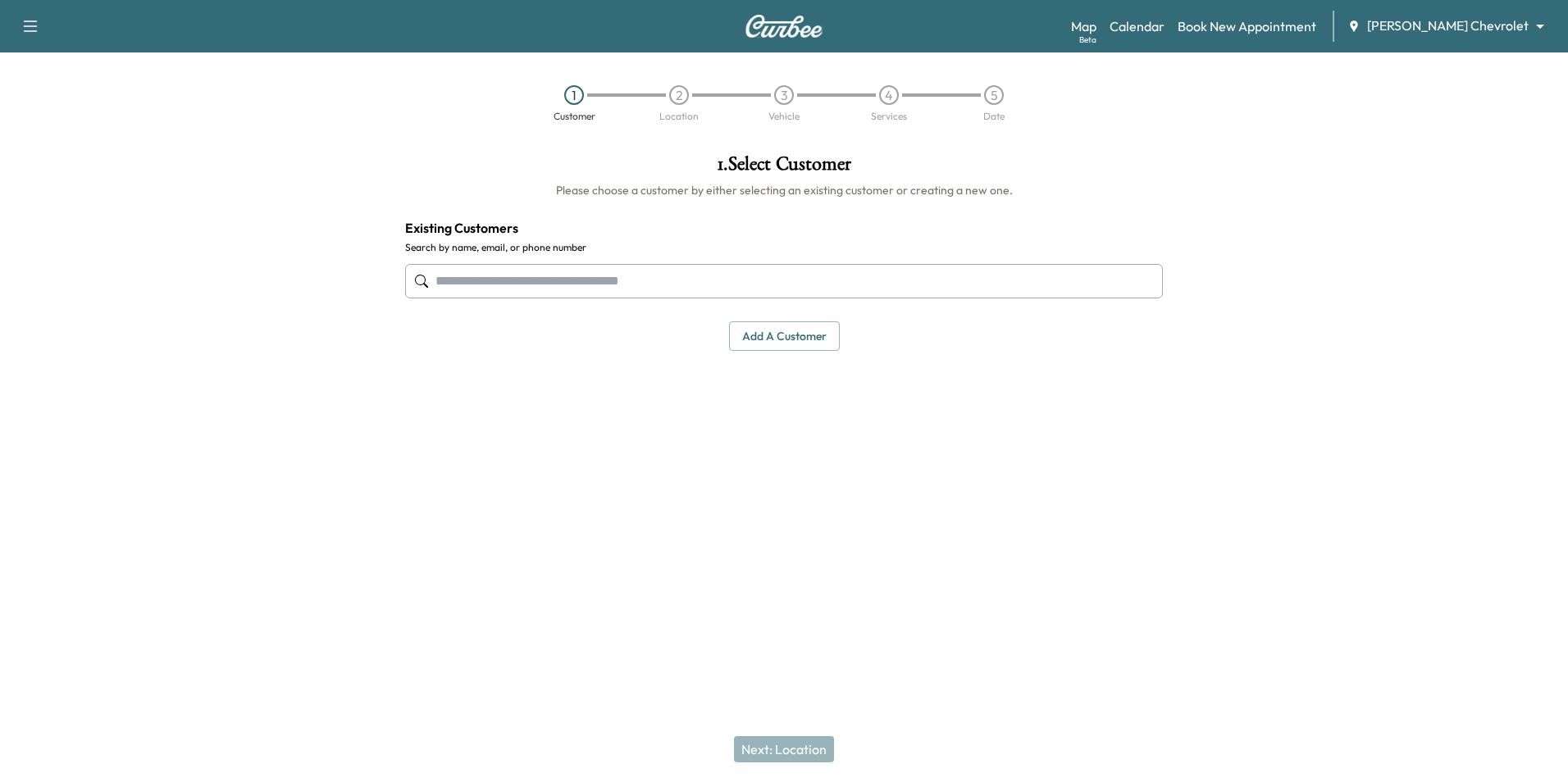
paste input "**********"
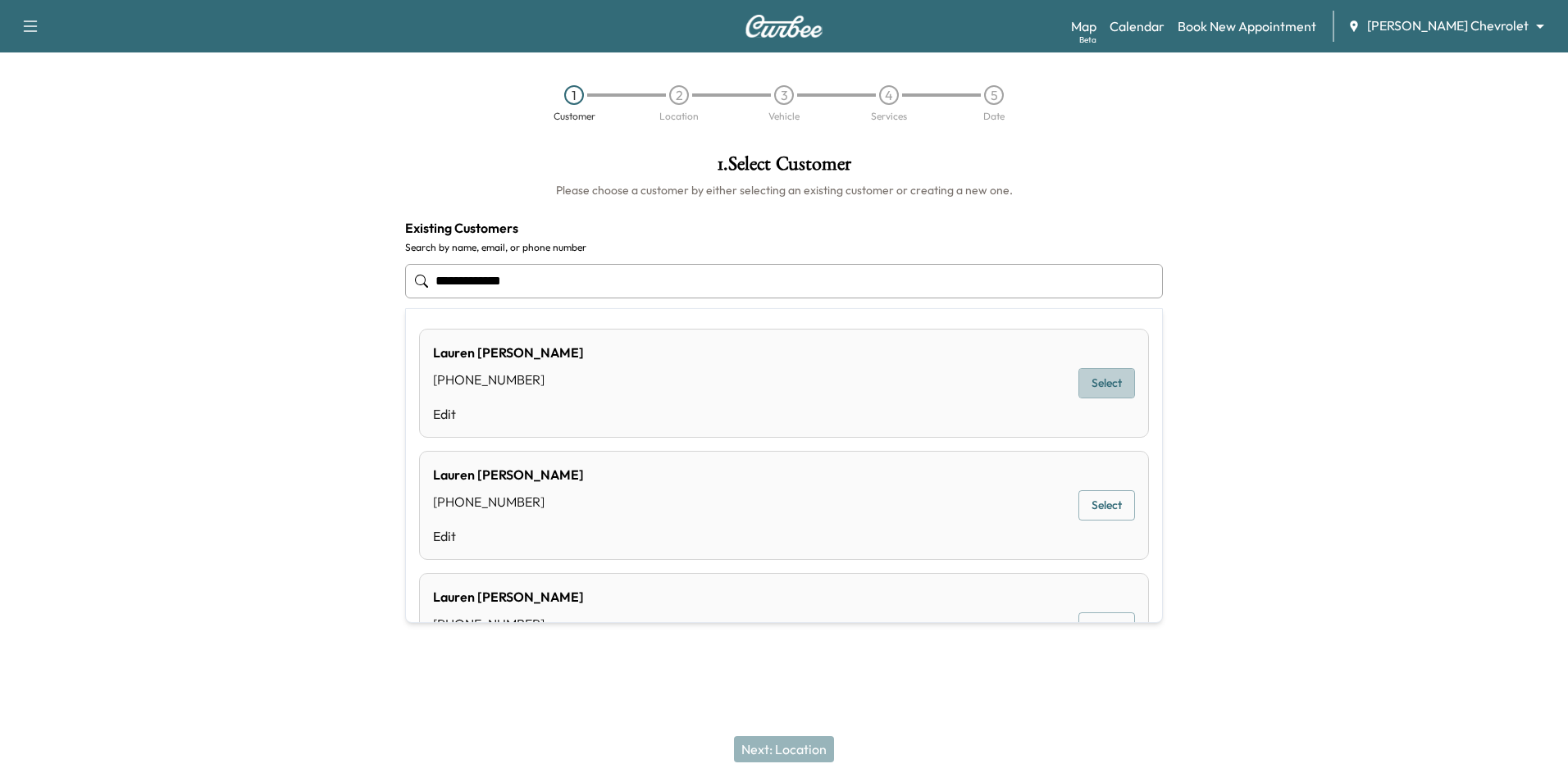
click at [766, 385] on button "Select" at bounding box center [1106, 383] width 57 height 31
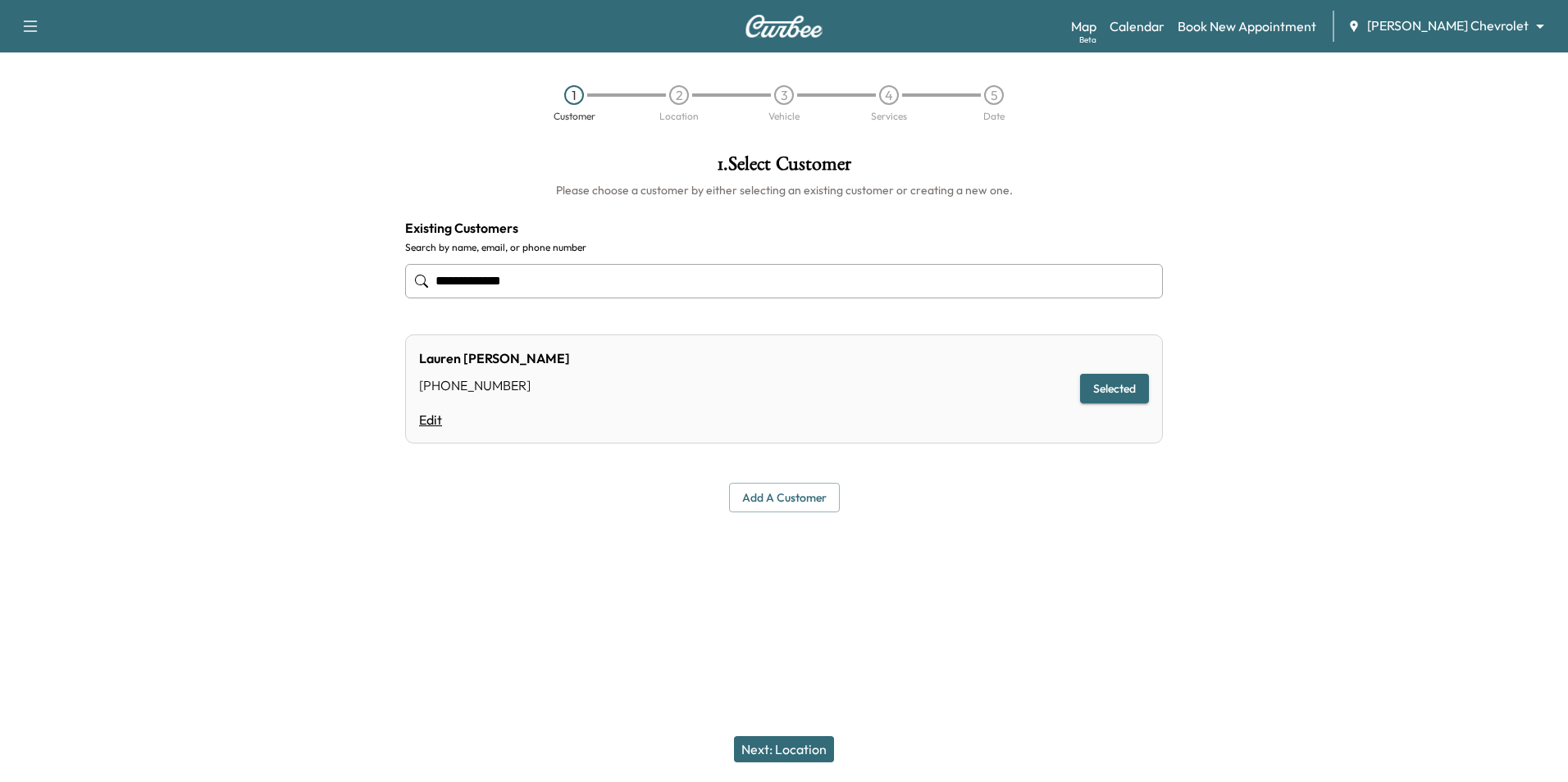
type input "**********"
click at [429, 422] on link "Edit" at bounding box center [495, 419] width 151 height 19
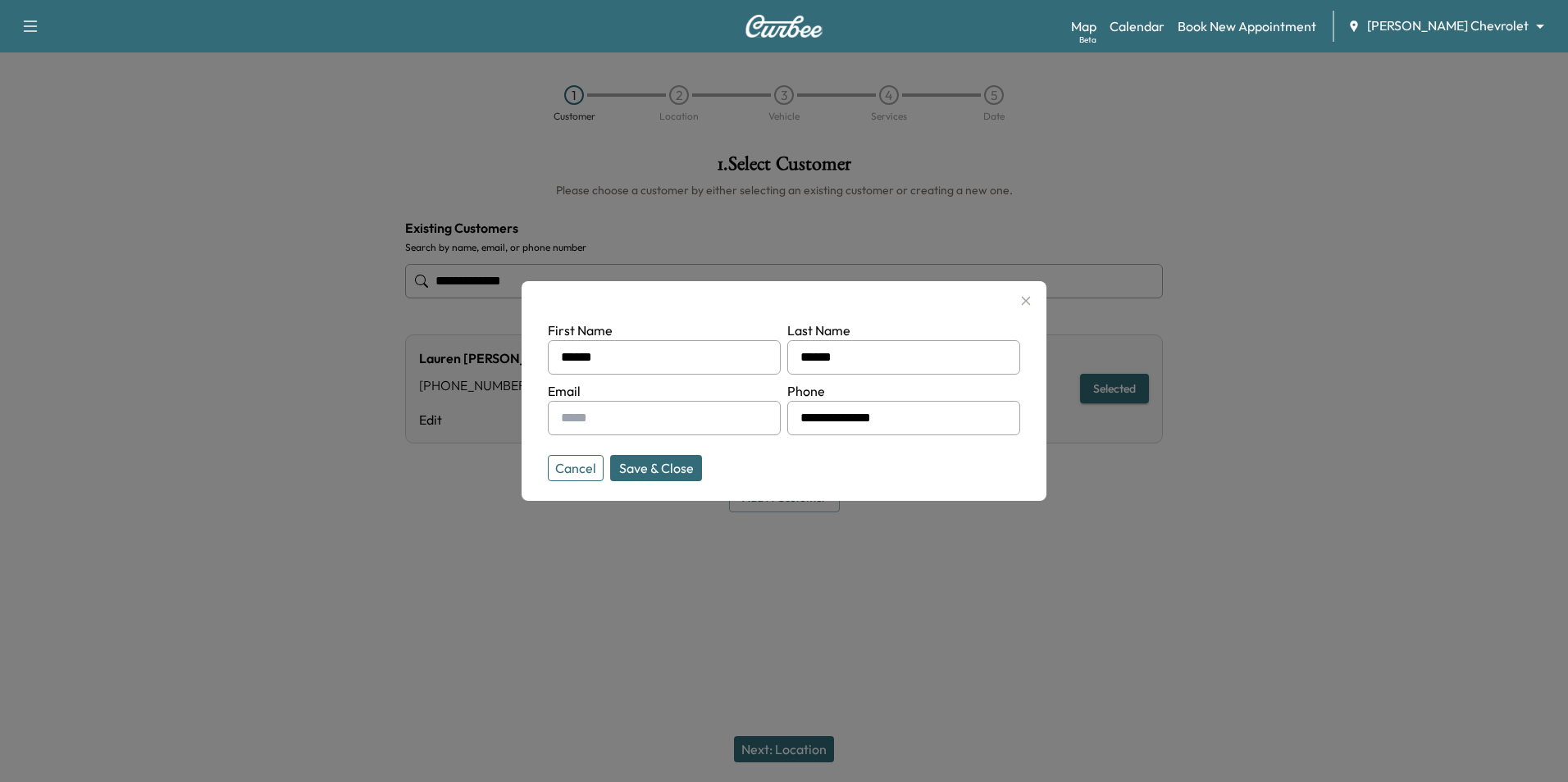
click at [691, 420] on input "text" at bounding box center [663, 417] width 233 height 34
type input "**********"
click at [657, 470] on button "Save & Close" at bounding box center [656, 468] width 92 height 26
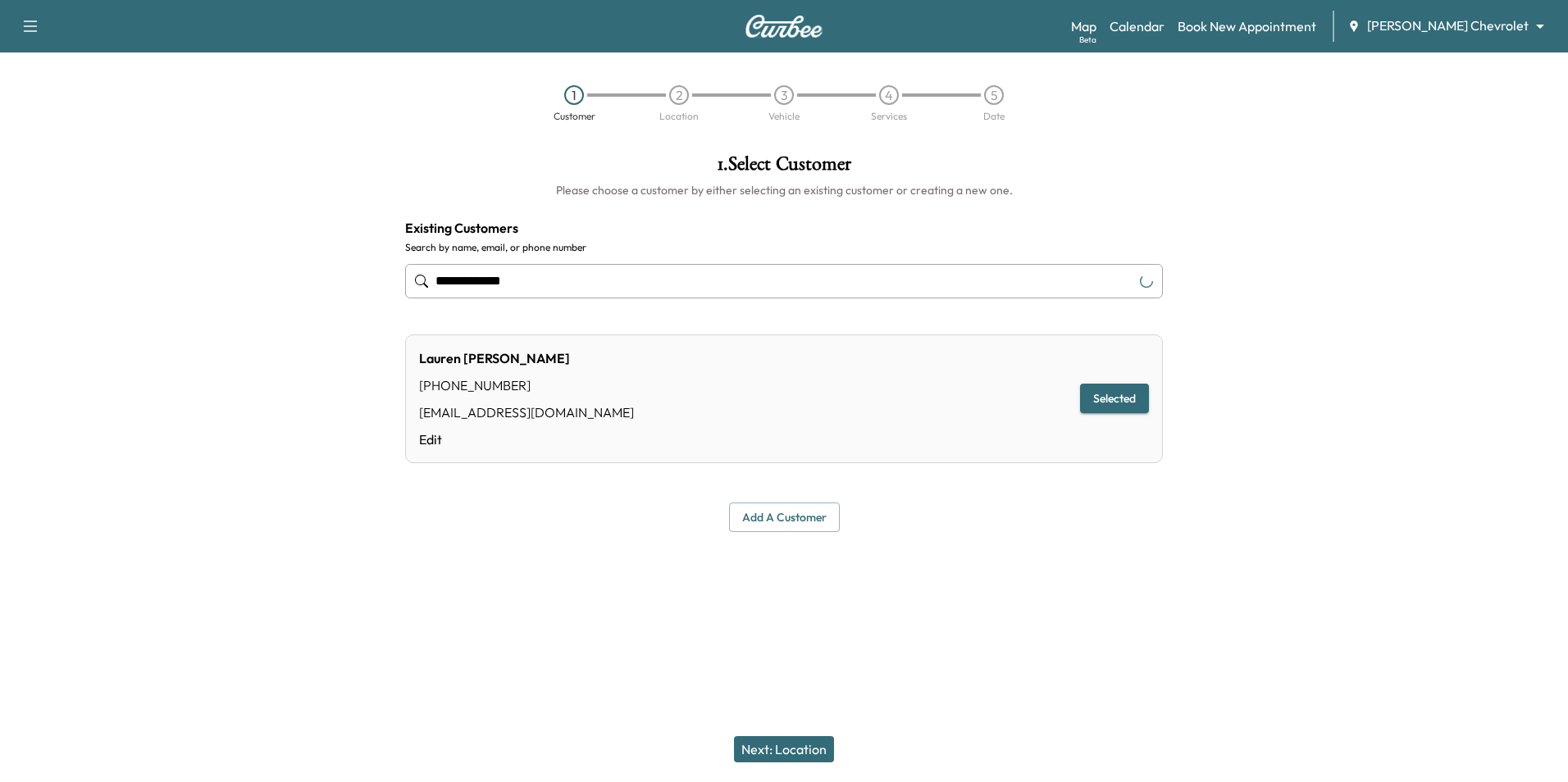
click at [766, 750] on button "Next: Location" at bounding box center [784, 750] width 100 height 26
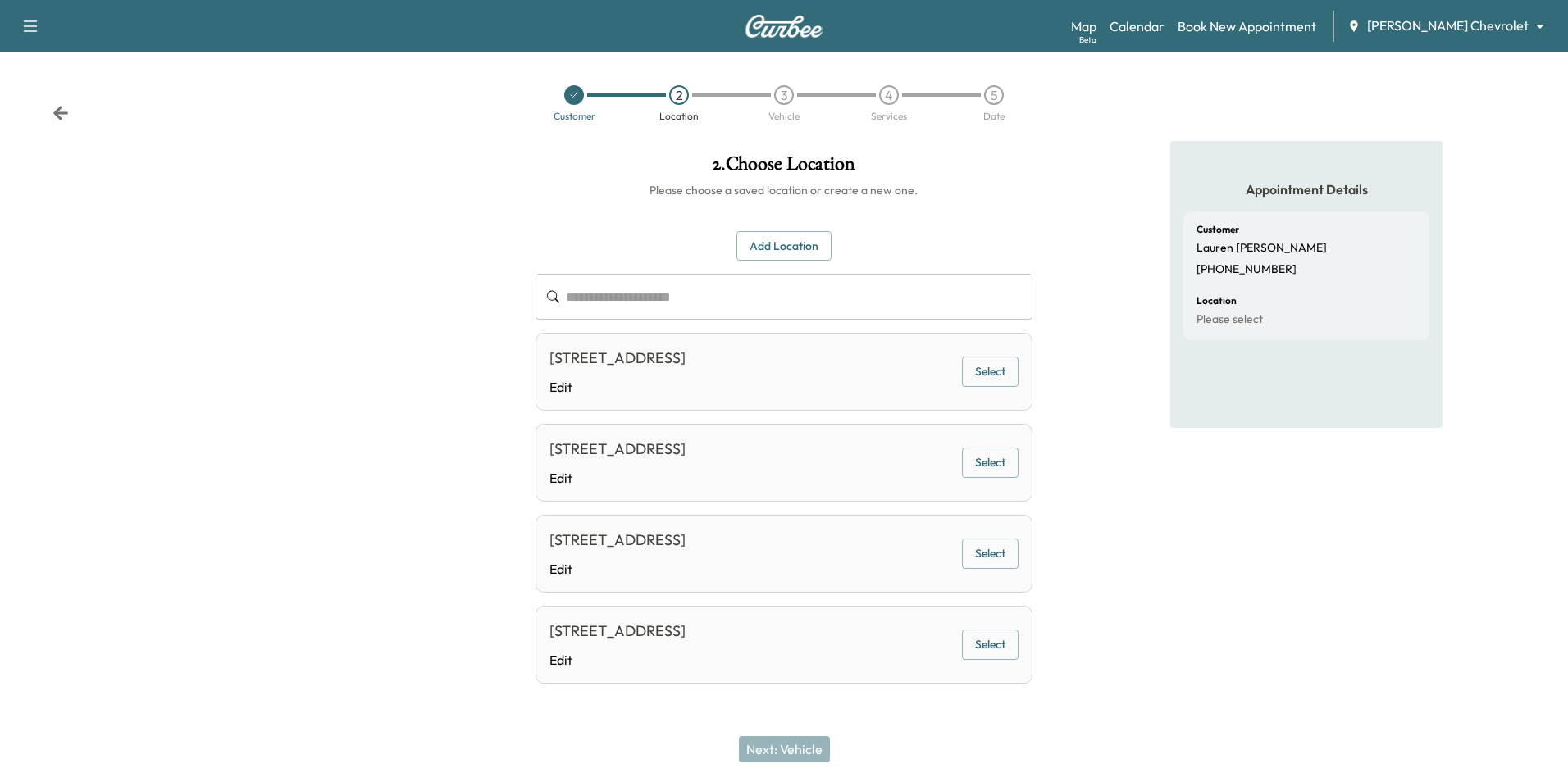
click at [766, 369] on button "Select" at bounding box center [990, 372] width 57 height 31
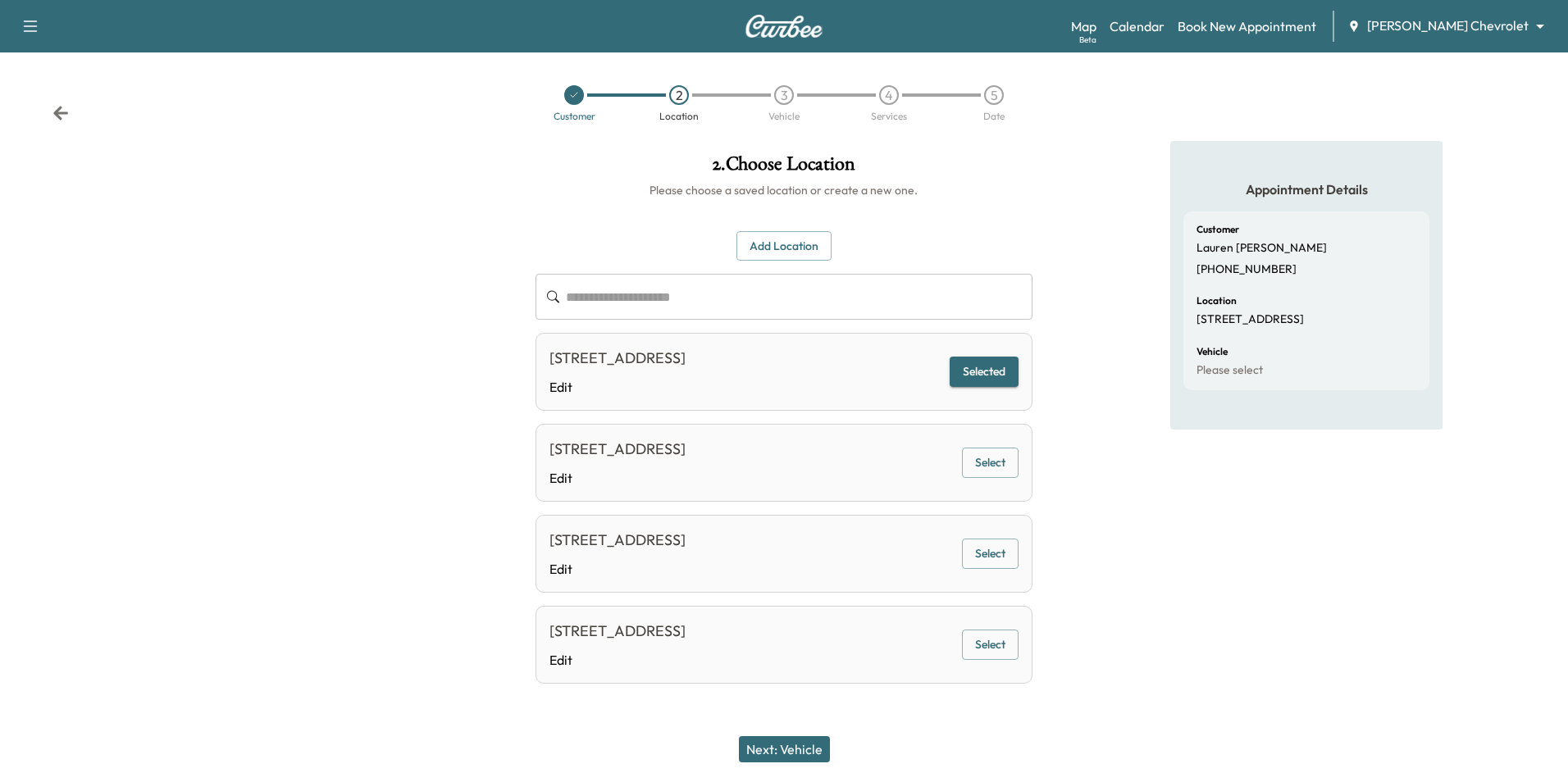
click at [766, 750] on button "Next: Vehicle" at bounding box center [784, 750] width 91 height 26
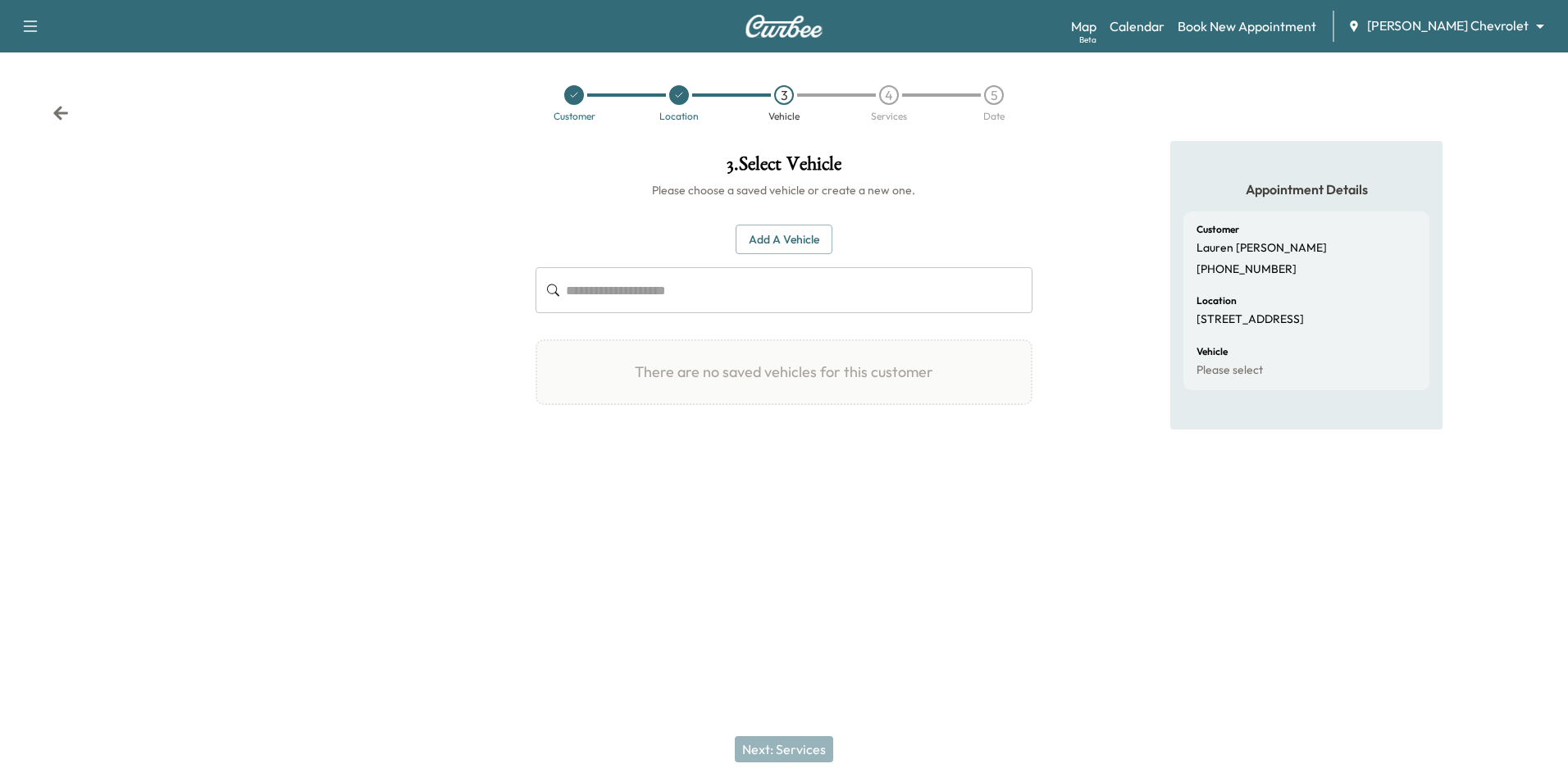
click at [766, 240] on button "Add a Vehicle" at bounding box center [784, 239] width 96 height 31
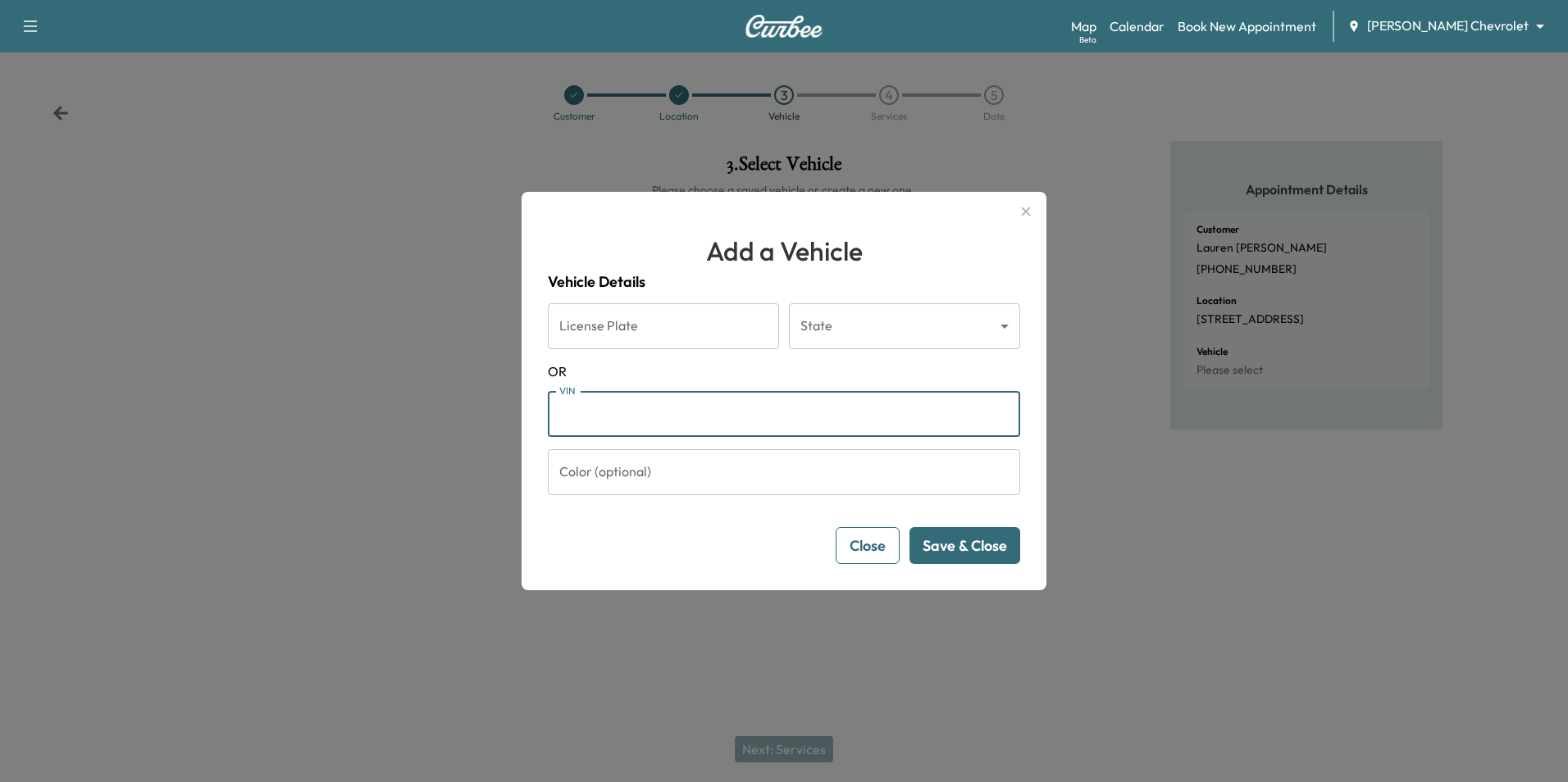
paste input "**********"
type input "**********"
drag, startPoint x: 649, startPoint y: 412, endPoint x: 506, endPoint y: 412, distance: 143.0
click at [506, 412] on div "**********" at bounding box center [784, 391] width 1568 height 782
click at [766, 215] on icon "button" at bounding box center [1025, 211] width 19 height 19
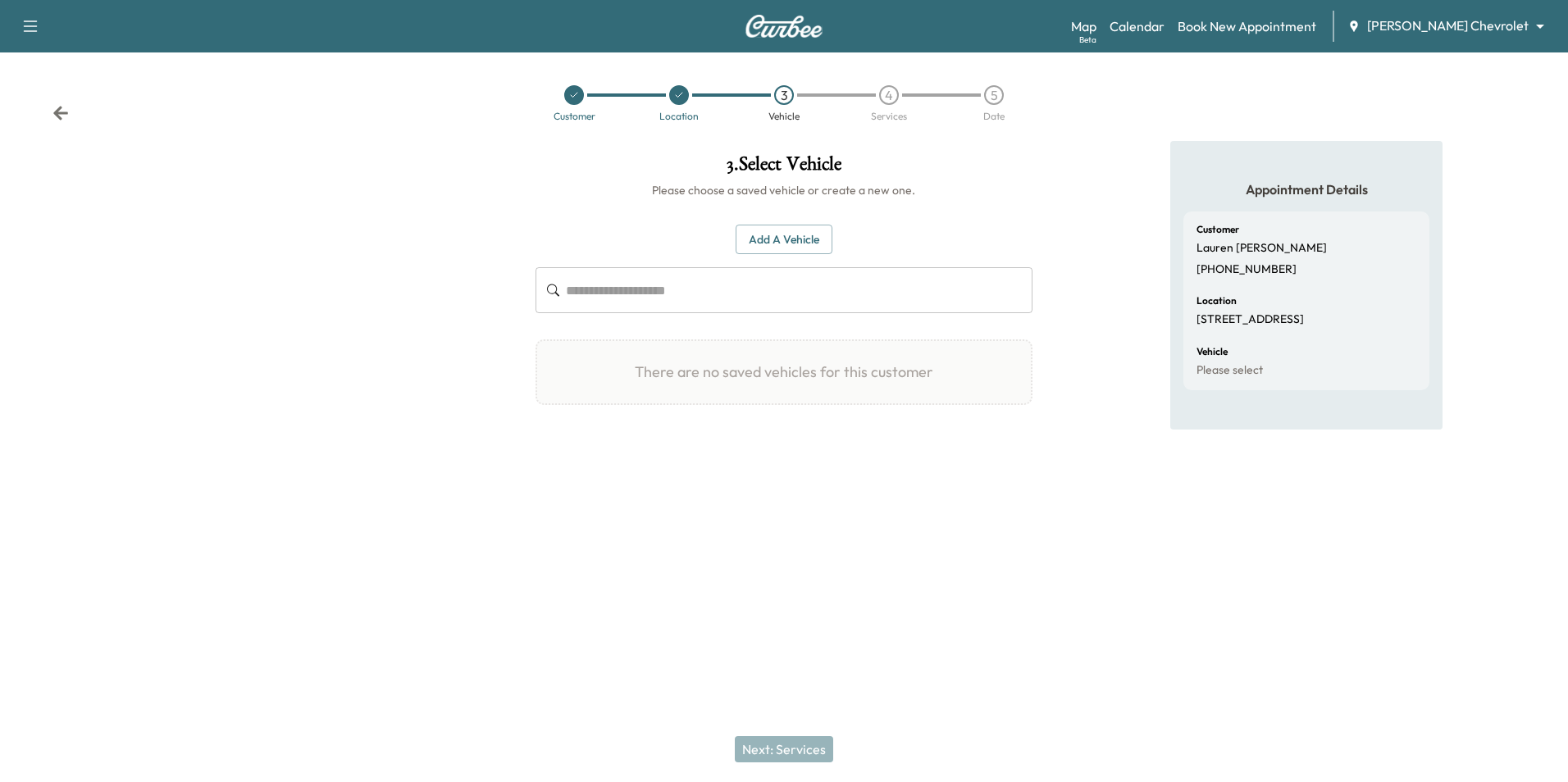
click at [60, 115] on icon at bounding box center [61, 113] width 17 height 17
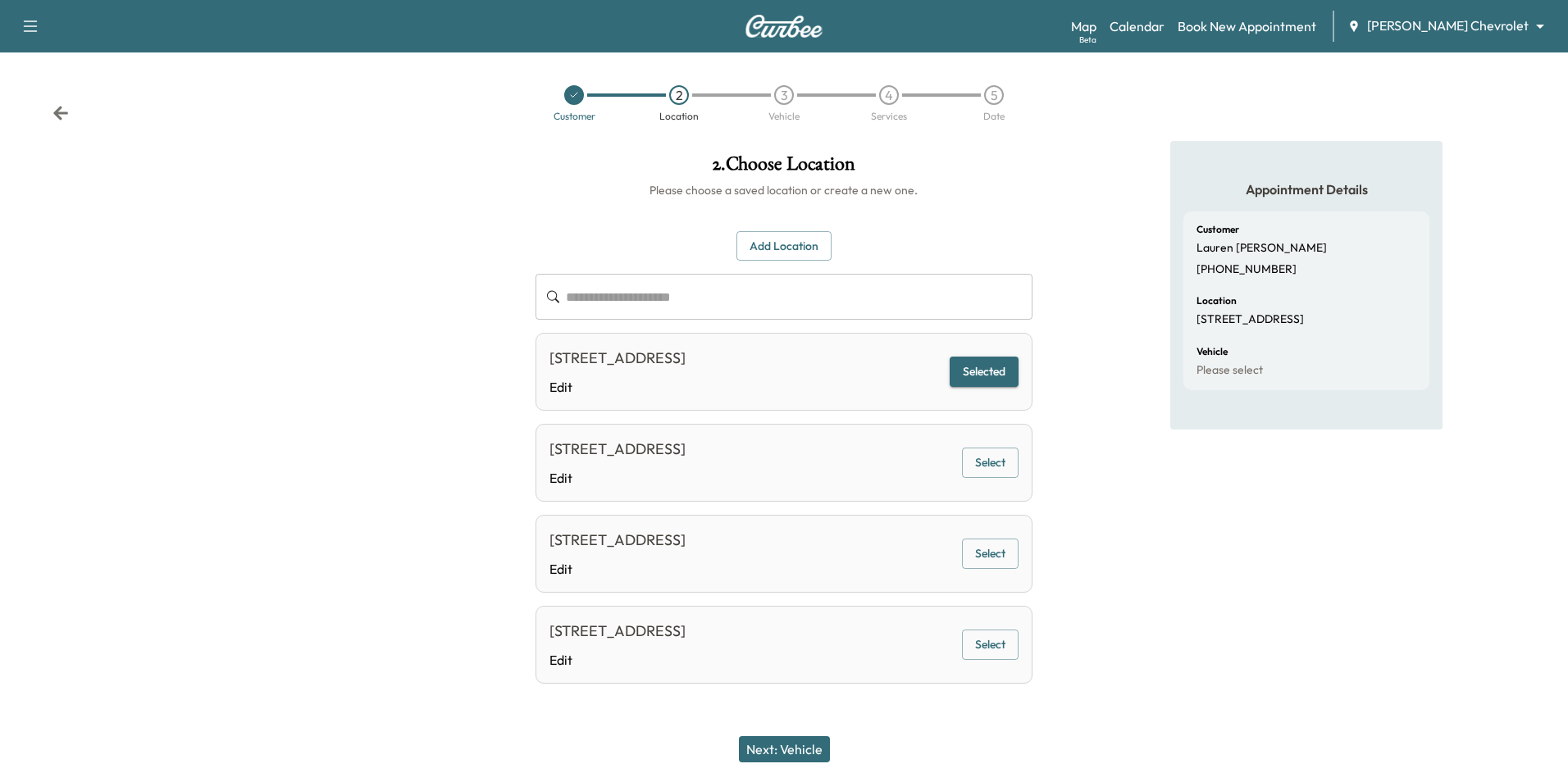
click at [64, 118] on icon at bounding box center [61, 113] width 17 height 17
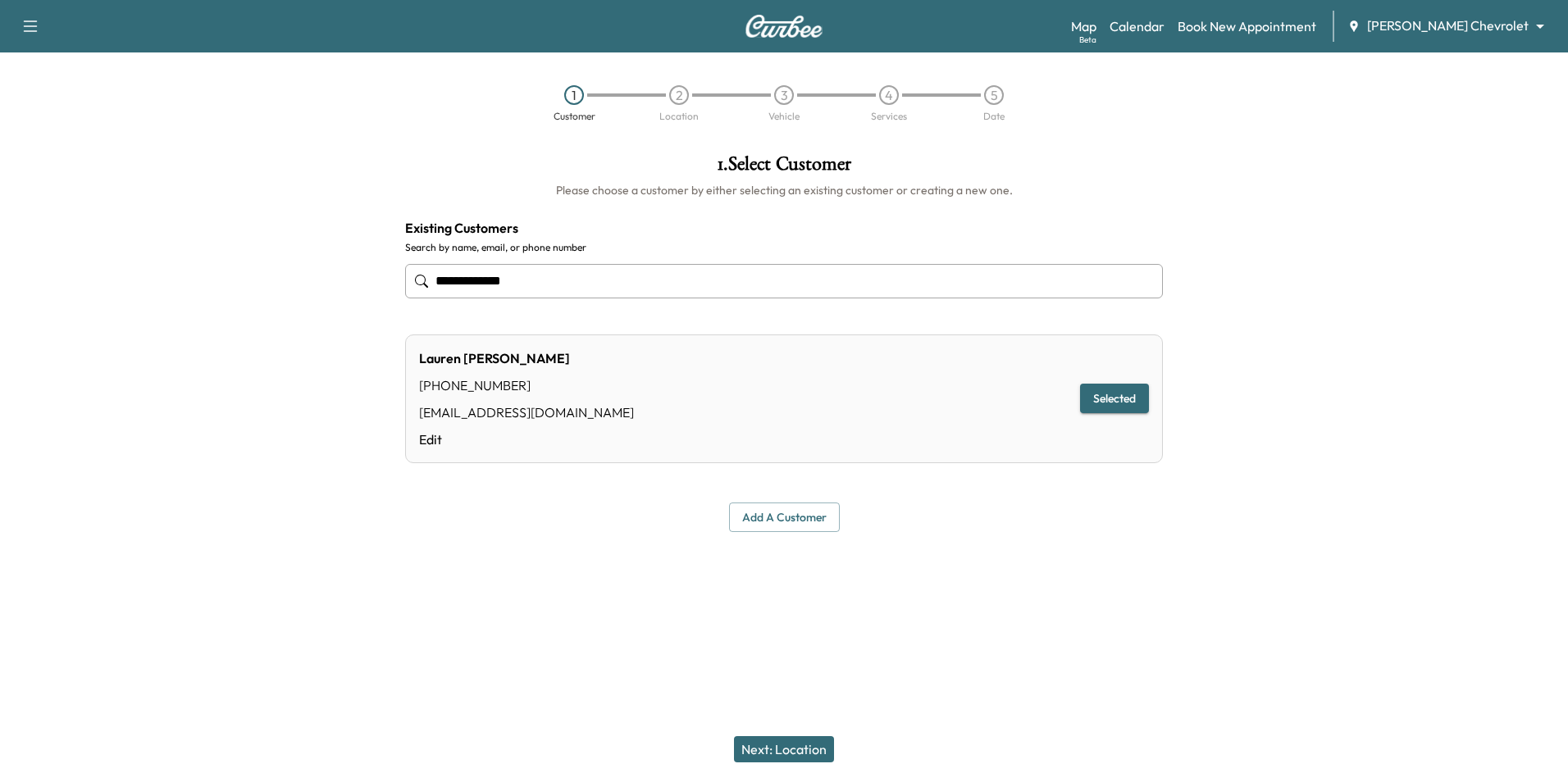
click at [766, 23] on body "**********" at bounding box center [784, 391] width 1568 height 782
click at [766, 85] on span "[PERSON_NAME] GMC" at bounding box center [1497, 89] width 133 height 19
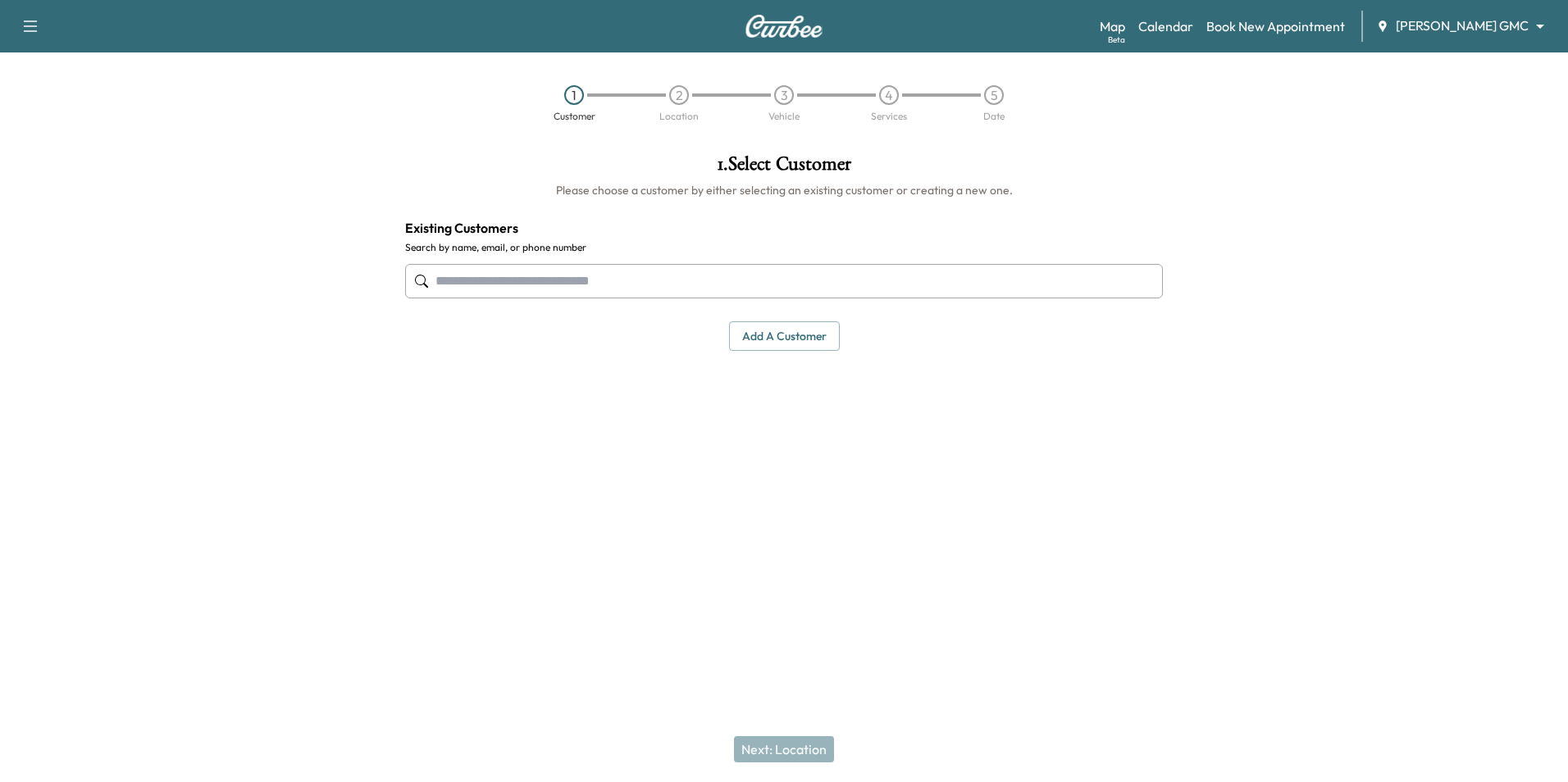
paste input "**********"
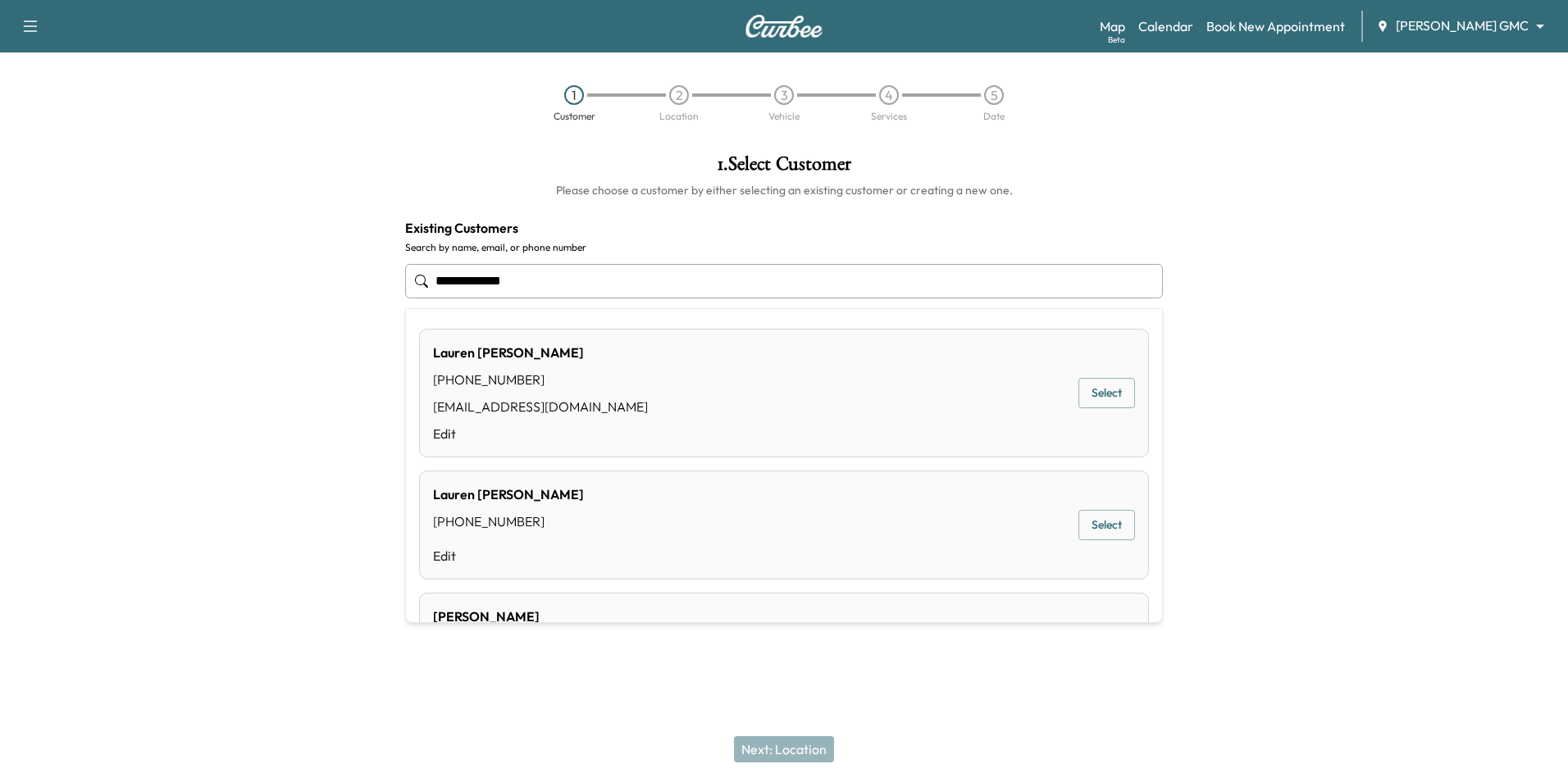
click at [766, 391] on button "Select" at bounding box center [1106, 393] width 57 height 31
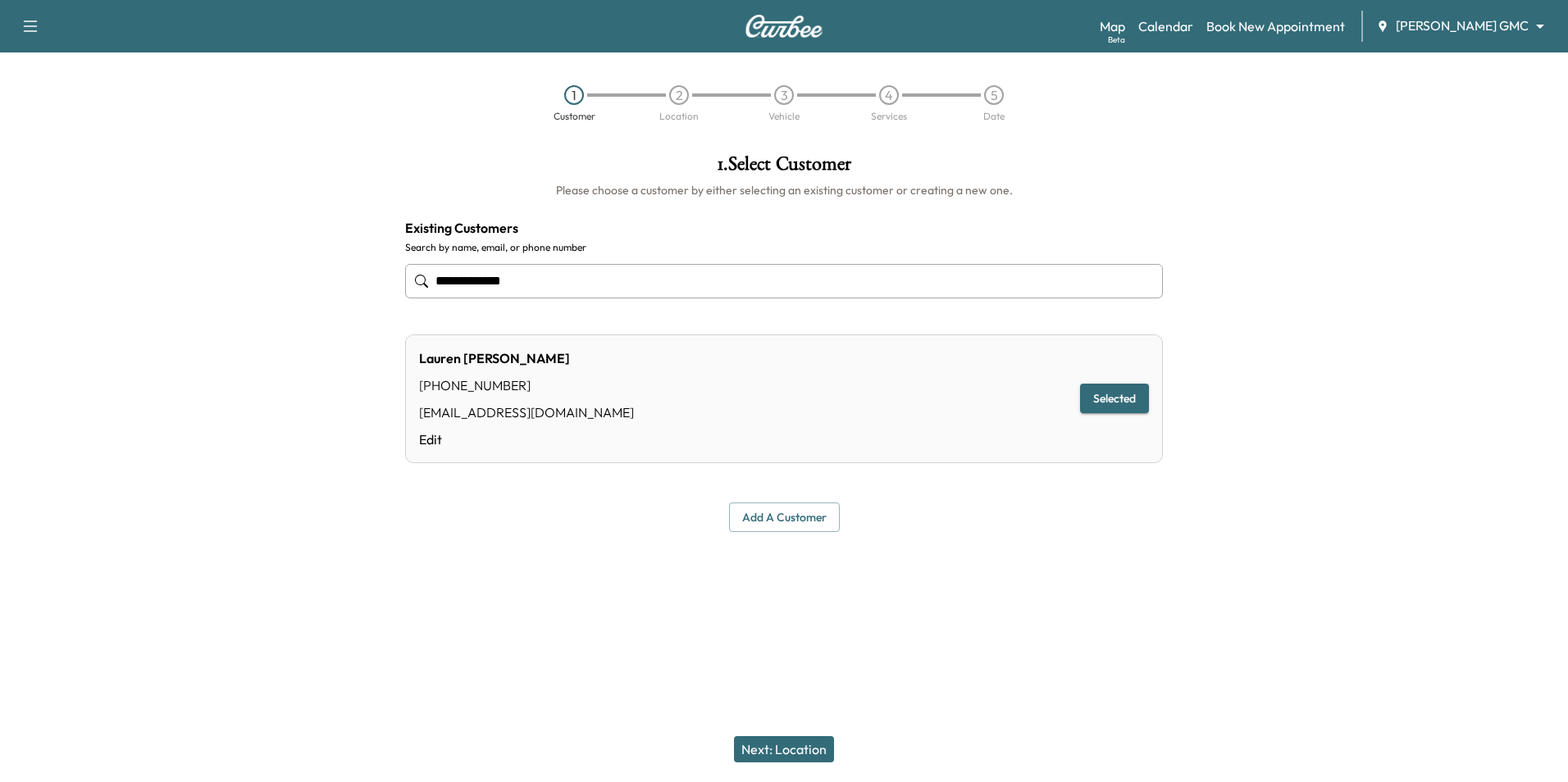
type input "**********"
click at [766, 739] on button "Next: Location" at bounding box center [784, 750] width 100 height 26
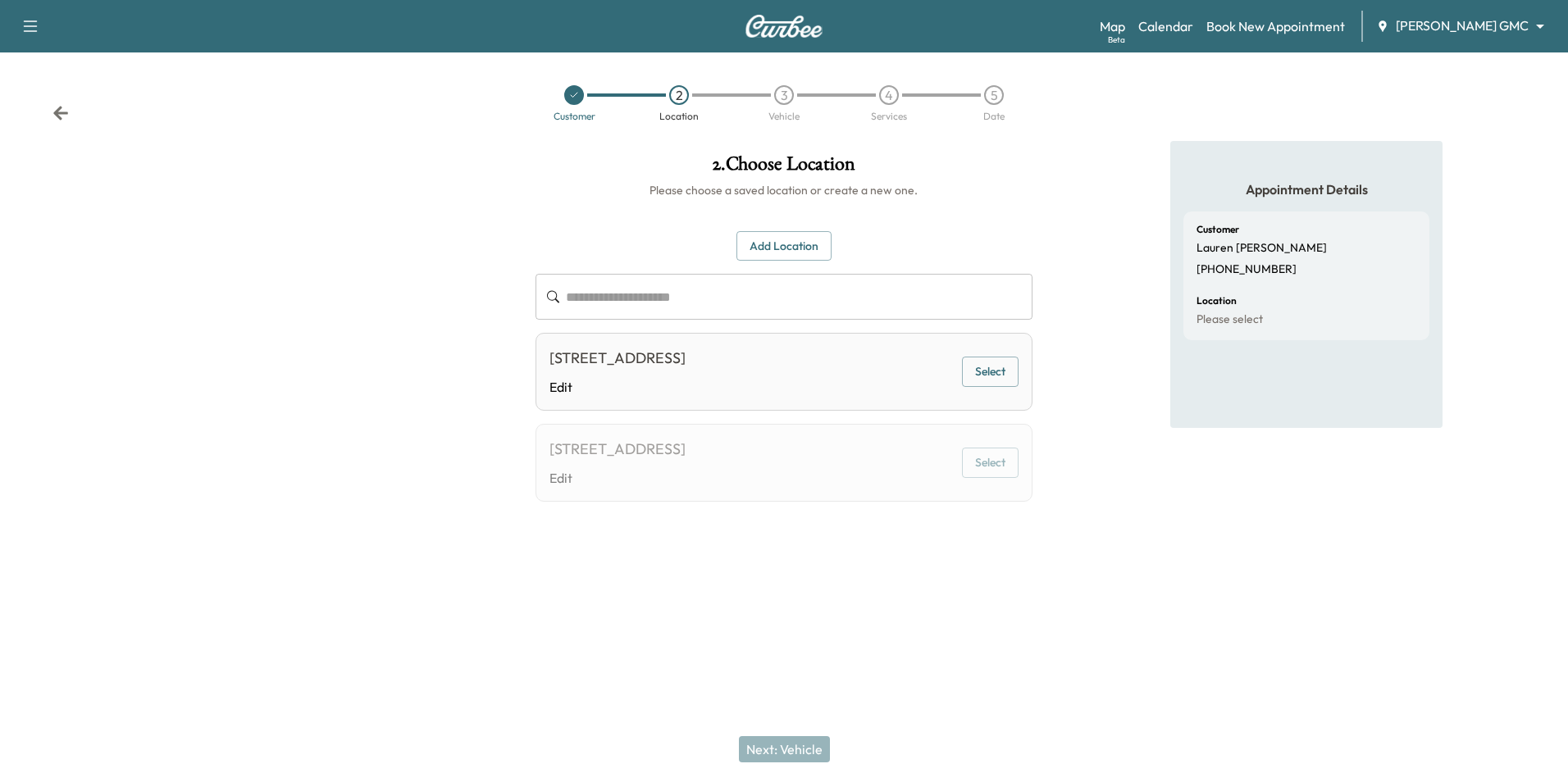
click at [766, 376] on button "Select" at bounding box center [990, 372] width 57 height 31
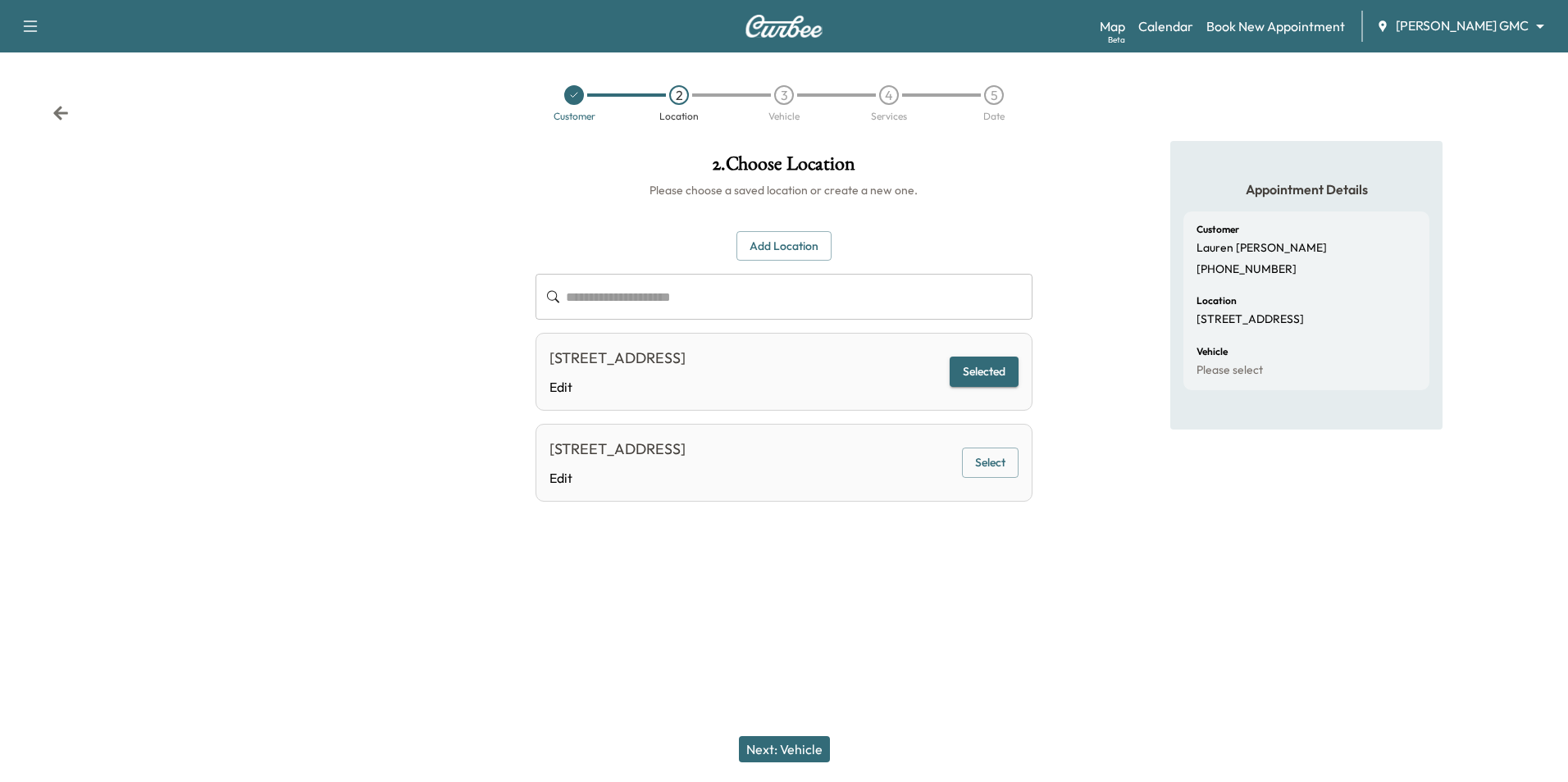
click at [766, 750] on button "Next: Vehicle" at bounding box center [784, 750] width 91 height 26
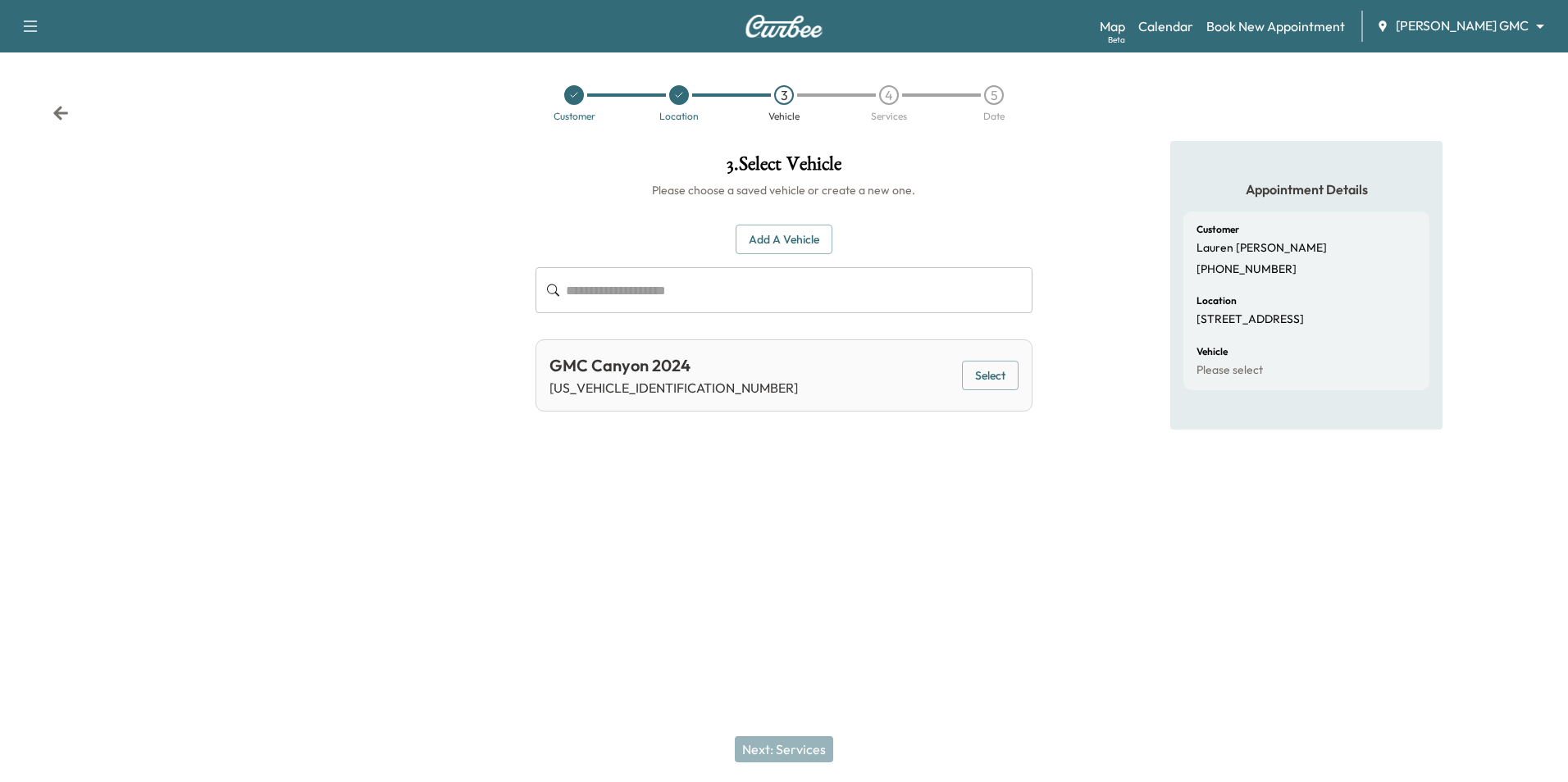
click at [766, 377] on button "Select" at bounding box center [990, 376] width 57 height 31
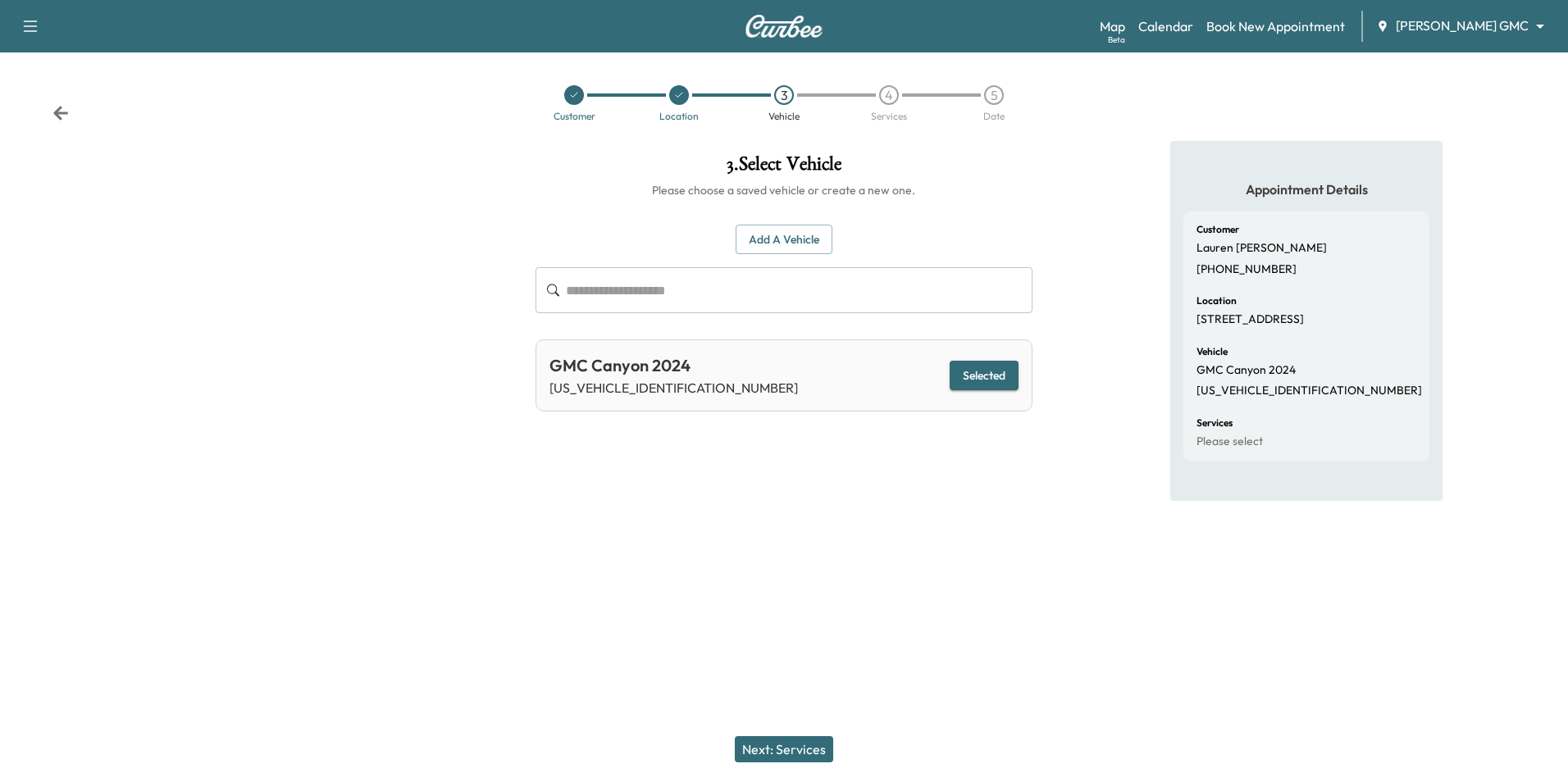
click at [766, 756] on button "Next: Services" at bounding box center [784, 750] width 98 height 26
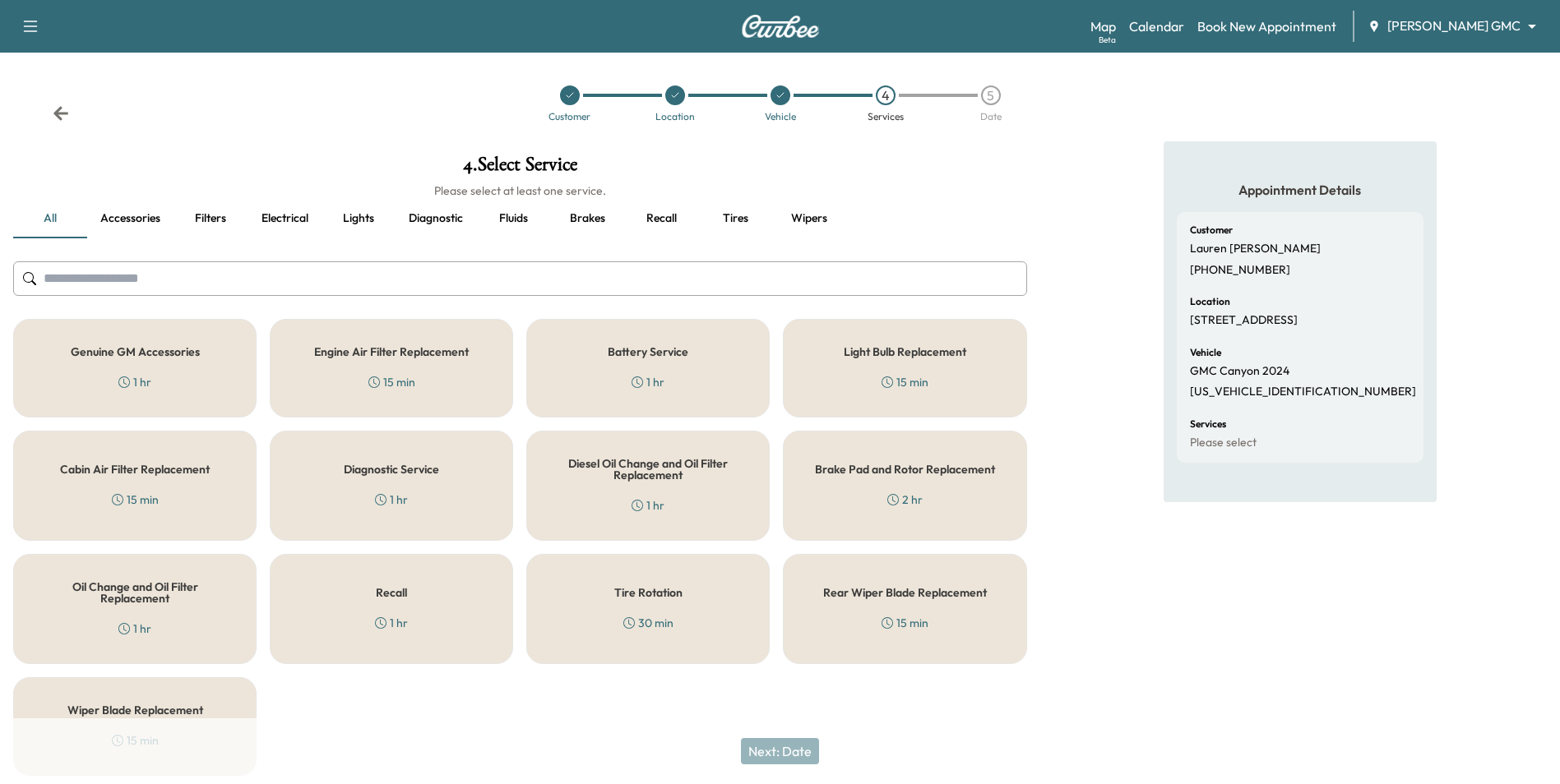
click at [415, 619] on div "Recall 1 hr" at bounding box center [392, 609] width 244 height 110
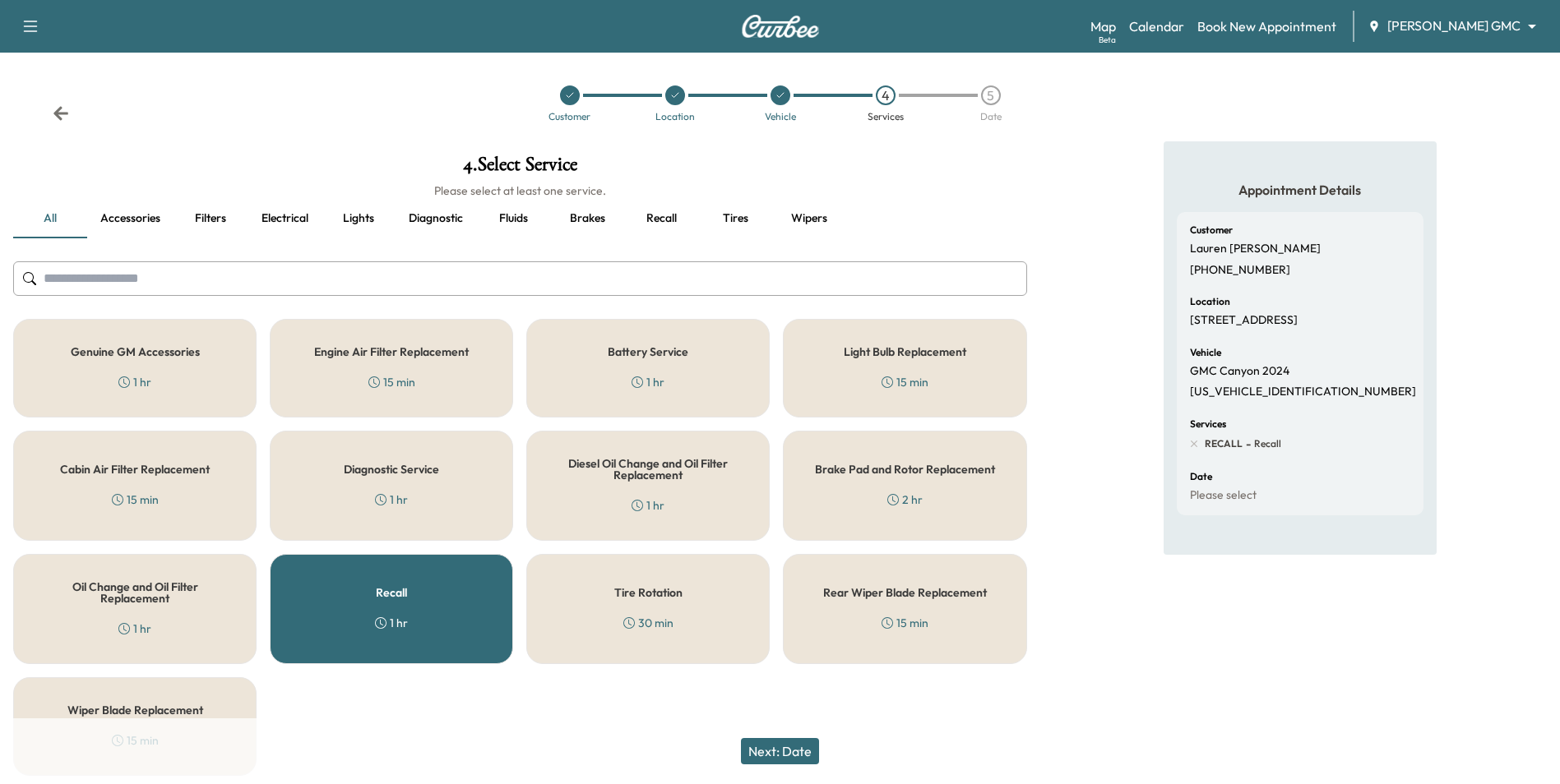
click at [768, 751] on button "Next: Date" at bounding box center [780, 751] width 78 height 26
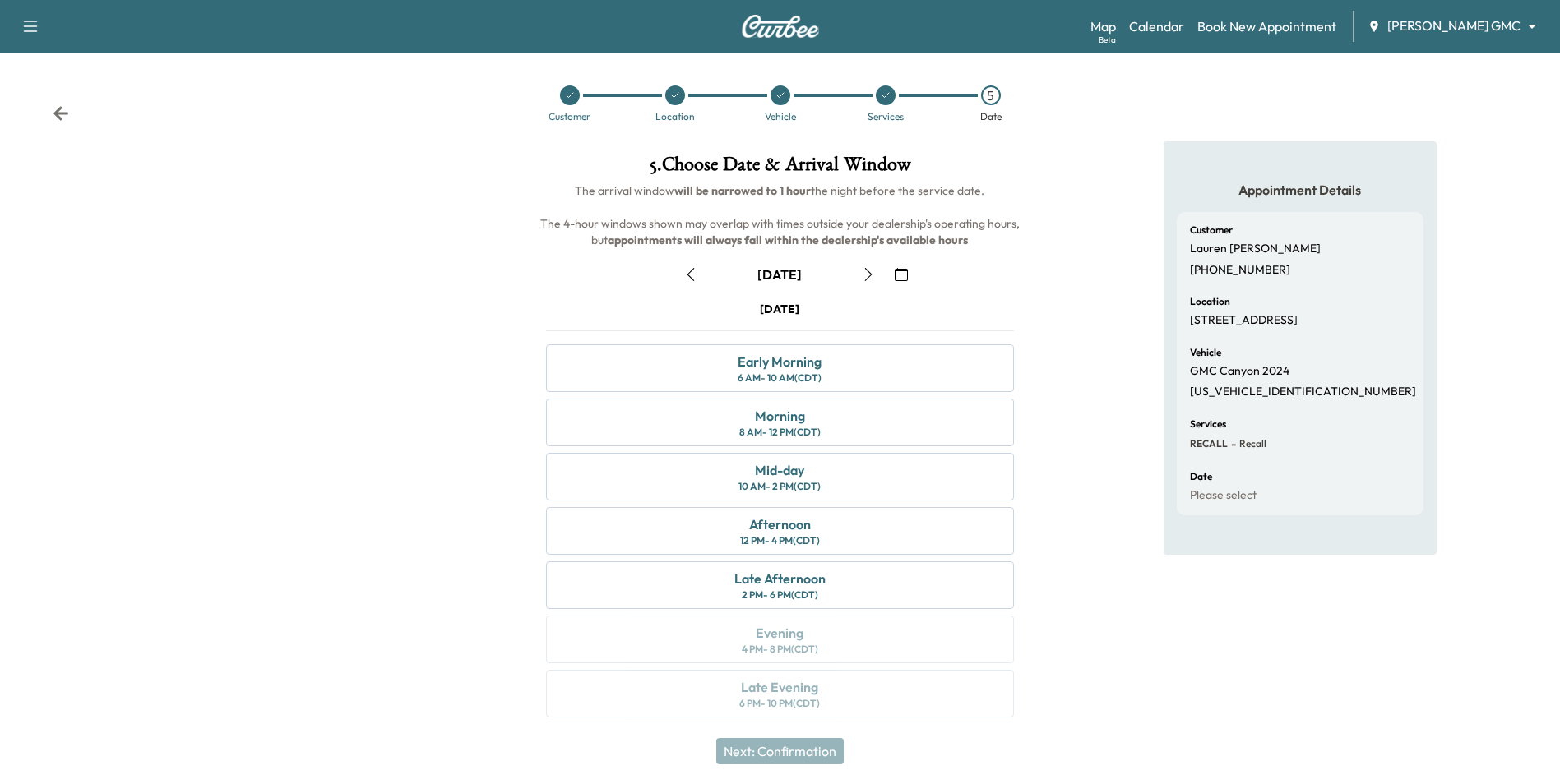
click at [768, 277] on icon "button" at bounding box center [901, 274] width 13 height 13
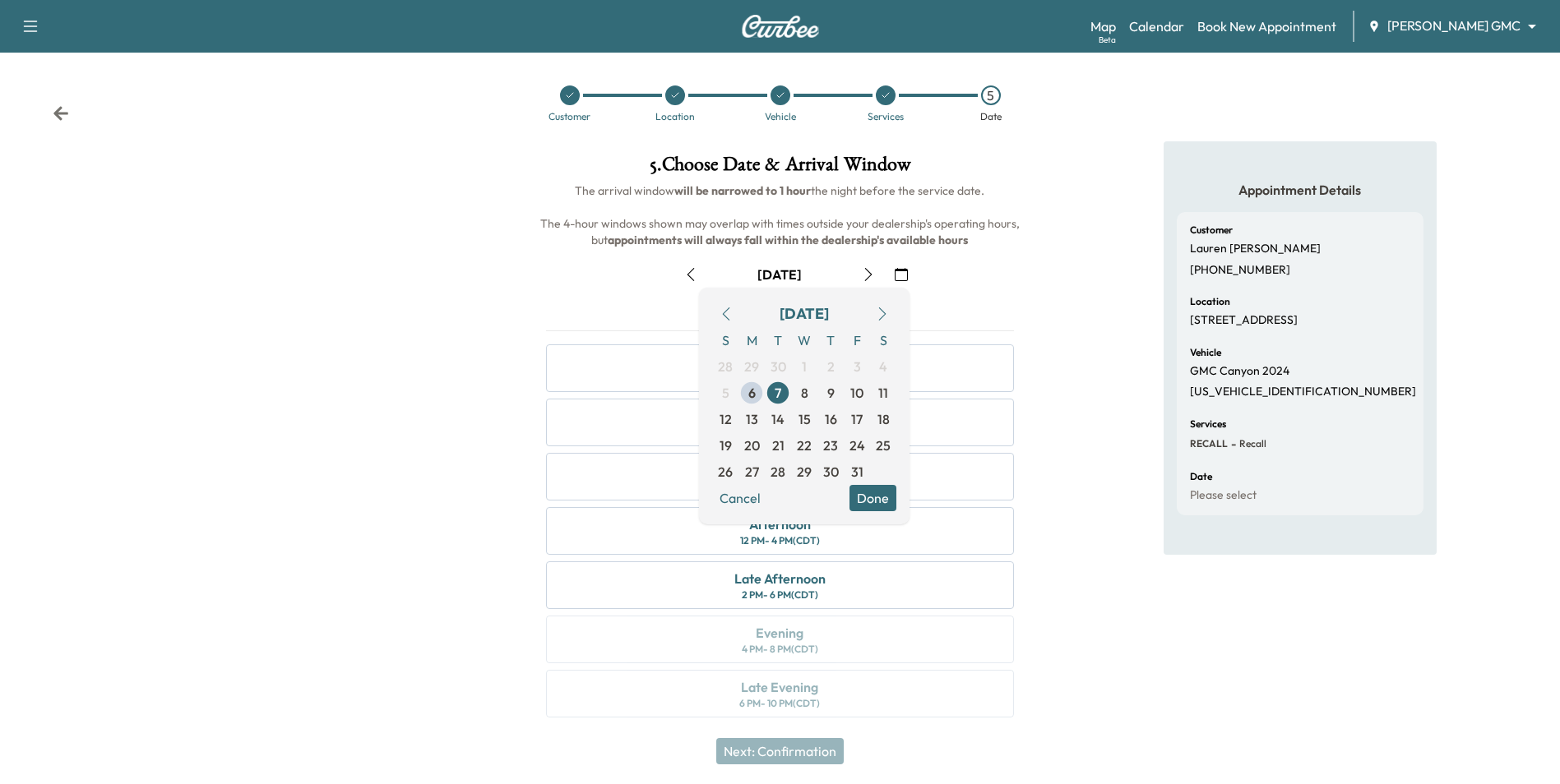
click at [753, 420] on span "13" at bounding box center [752, 419] width 12 height 20
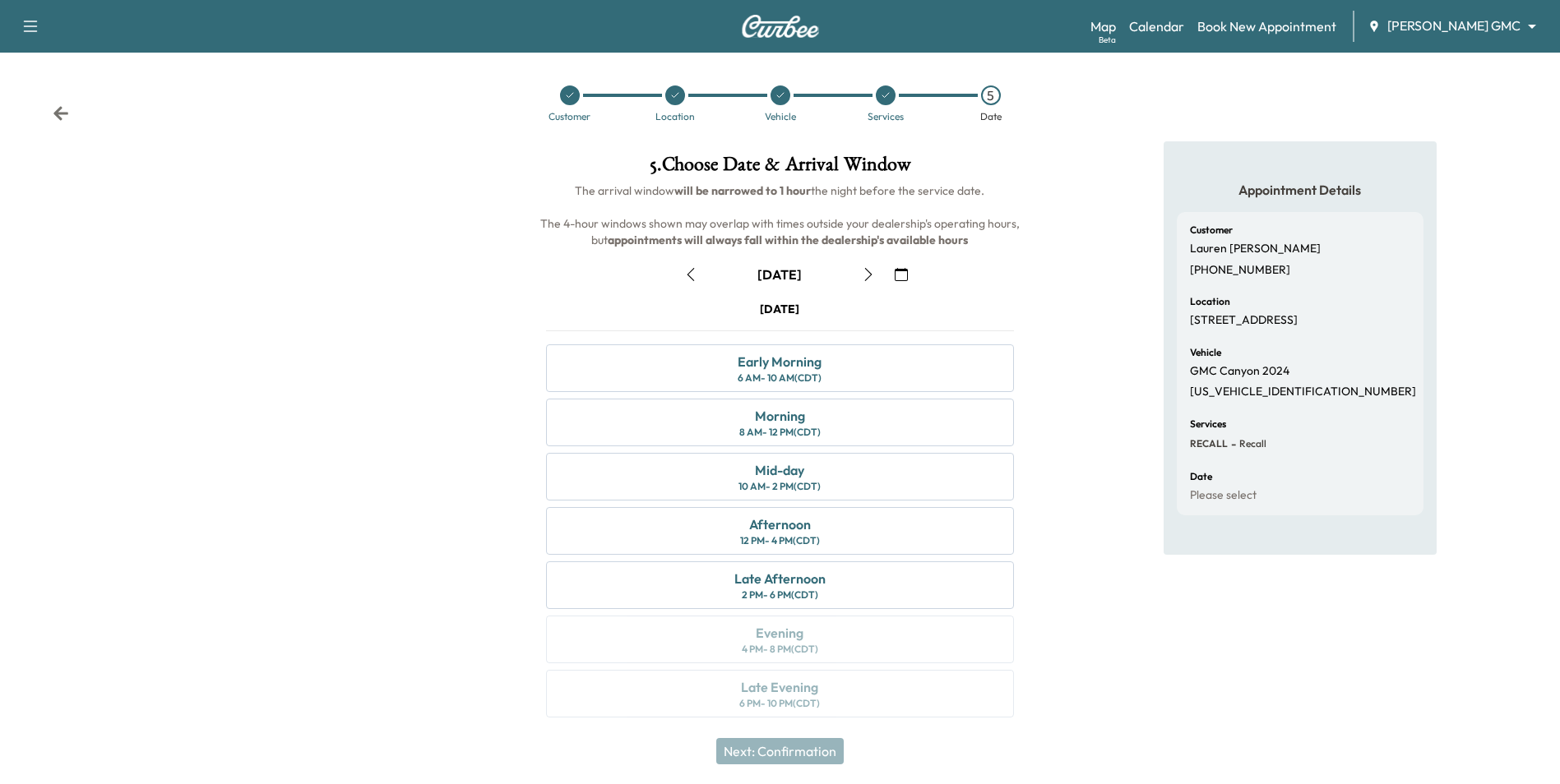
click at [768, 280] on icon "button" at bounding box center [901, 274] width 13 height 13
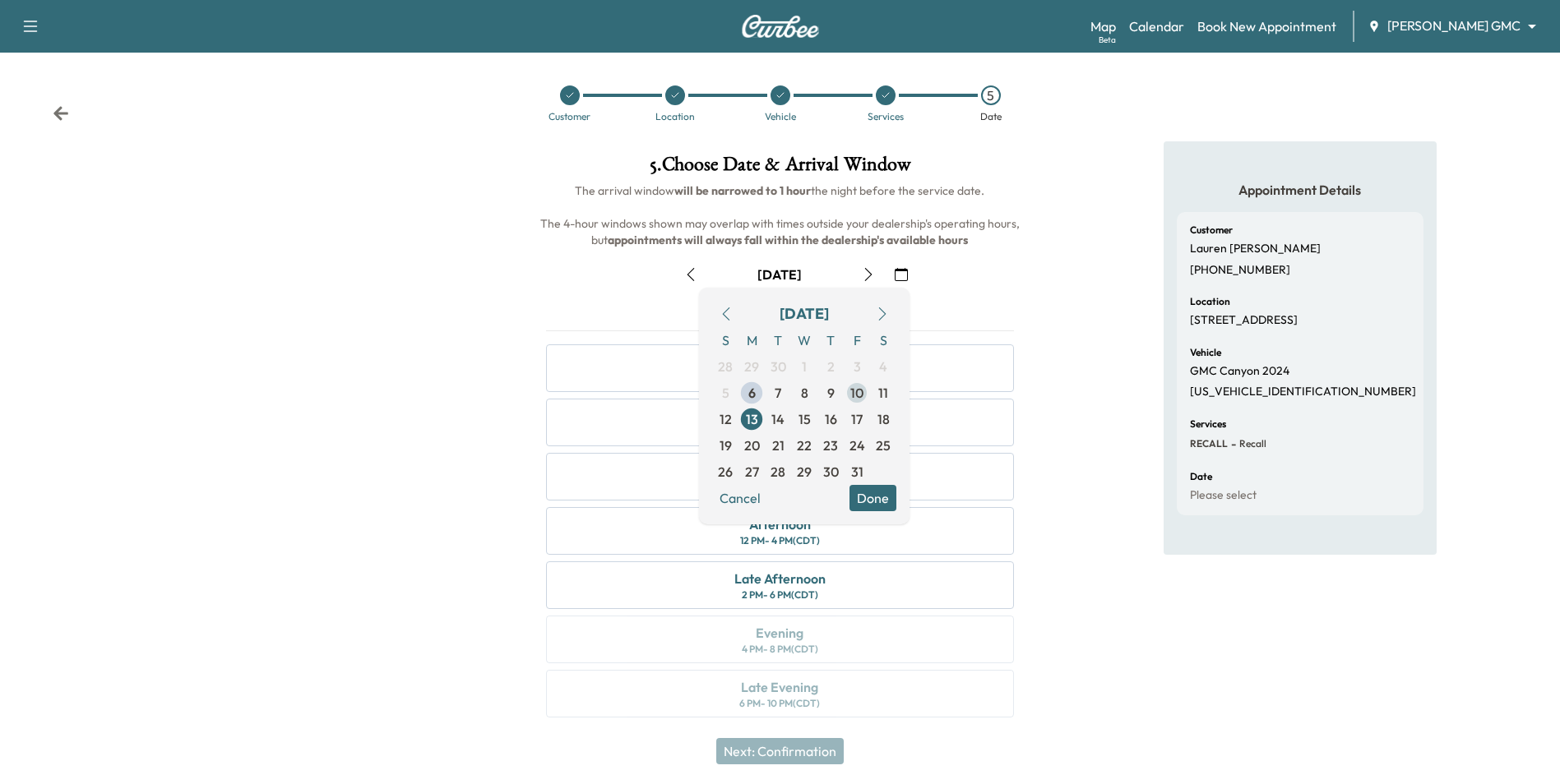
click at [768, 389] on span "10" at bounding box center [857, 392] width 13 height 20
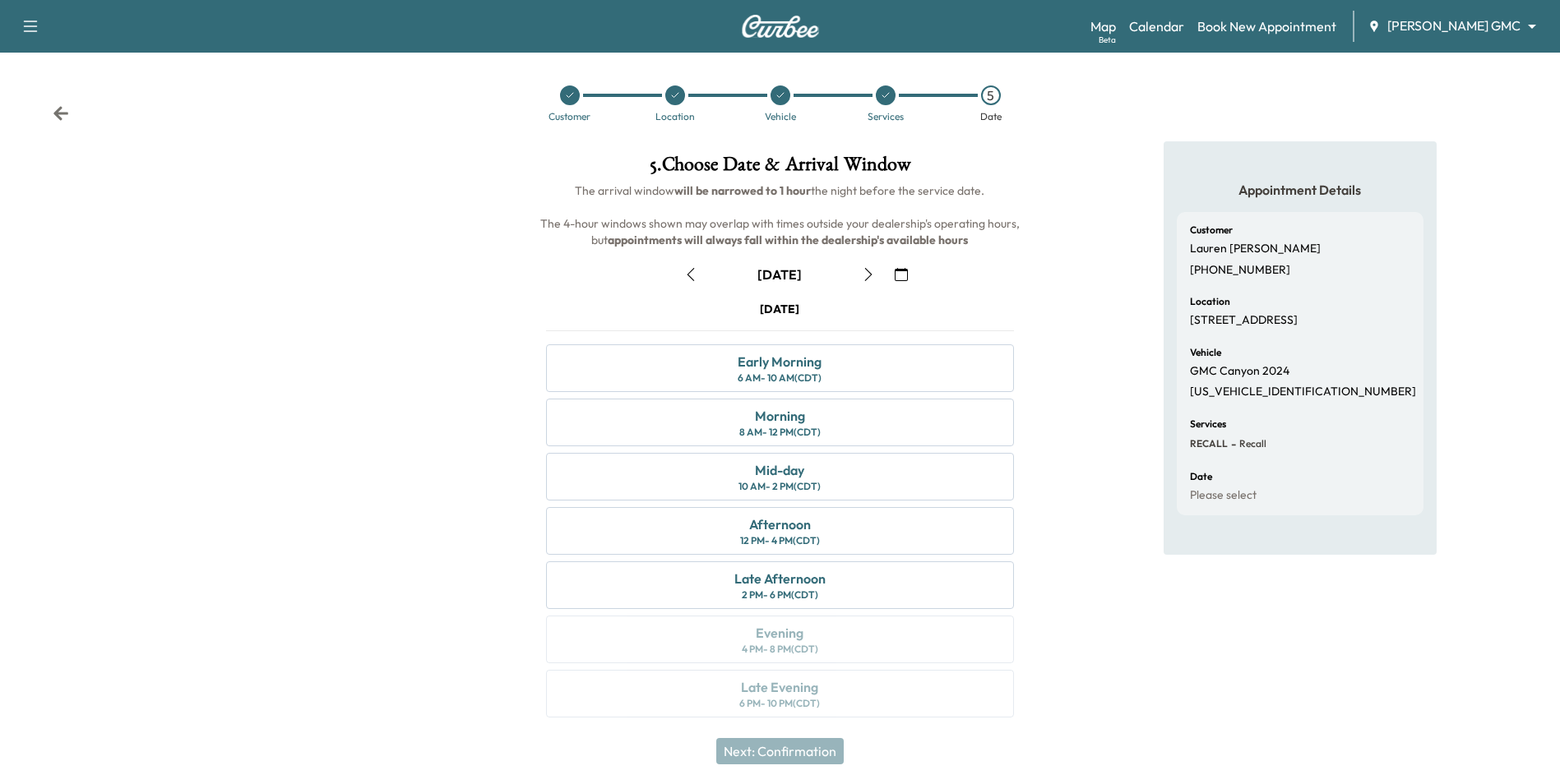
click at [768, 275] on icon "button" at bounding box center [901, 274] width 13 height 13
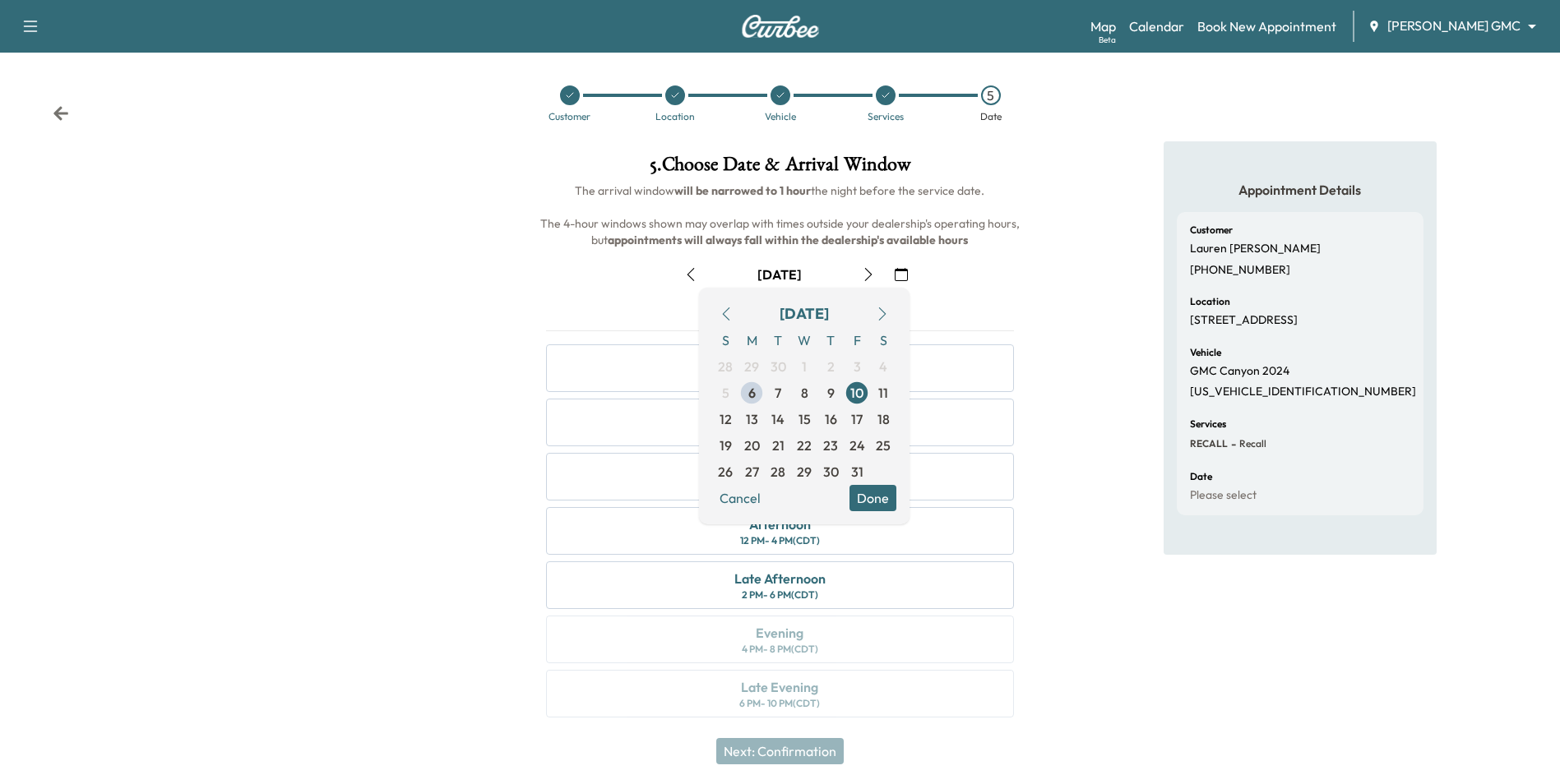
click at [768, 394] on span "8" at bounding box center [805, 392] width 7 height 20
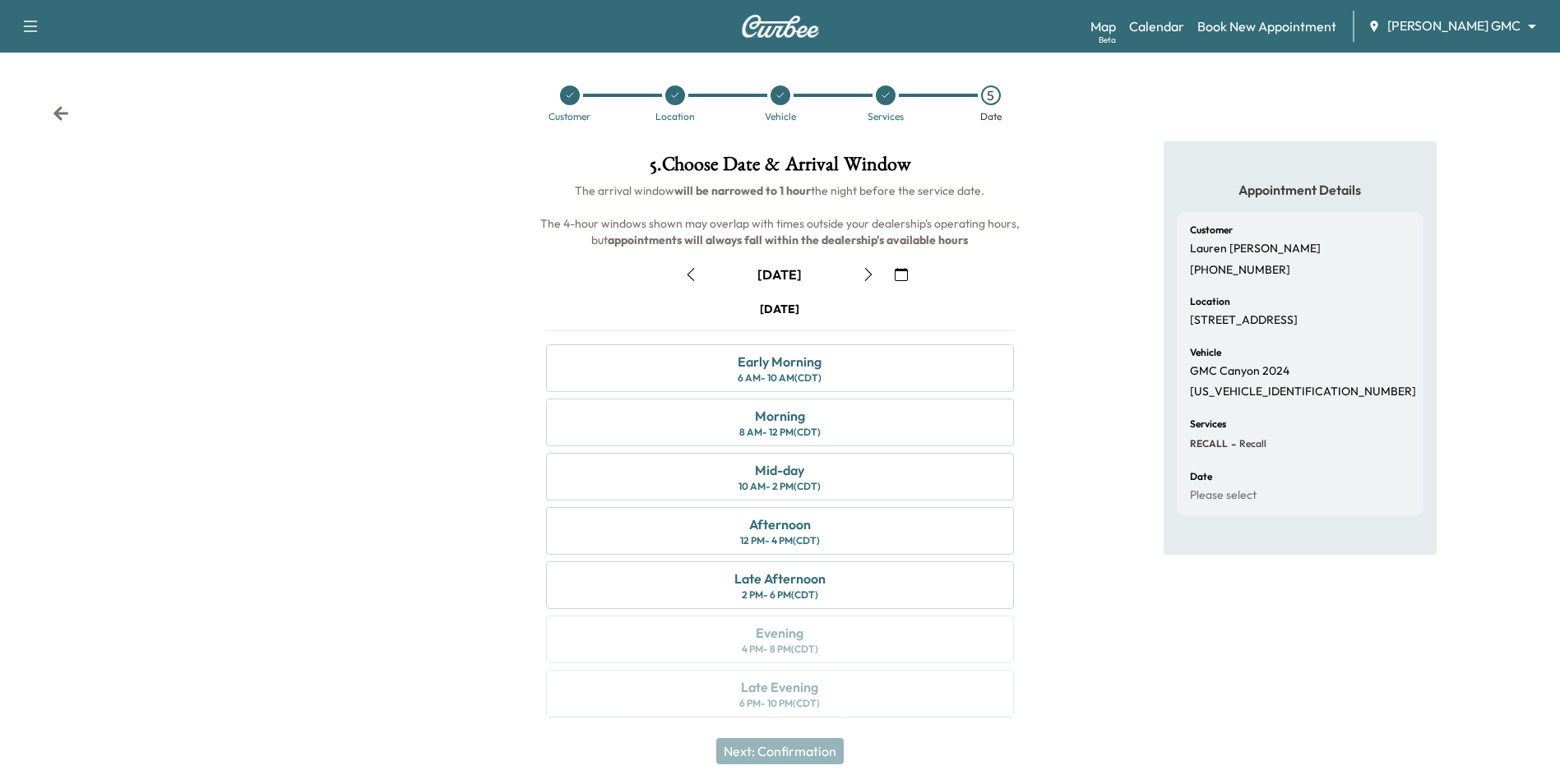
click at [768, 279] on icon "button" at bounding box center [901, 274] width 13 height 13
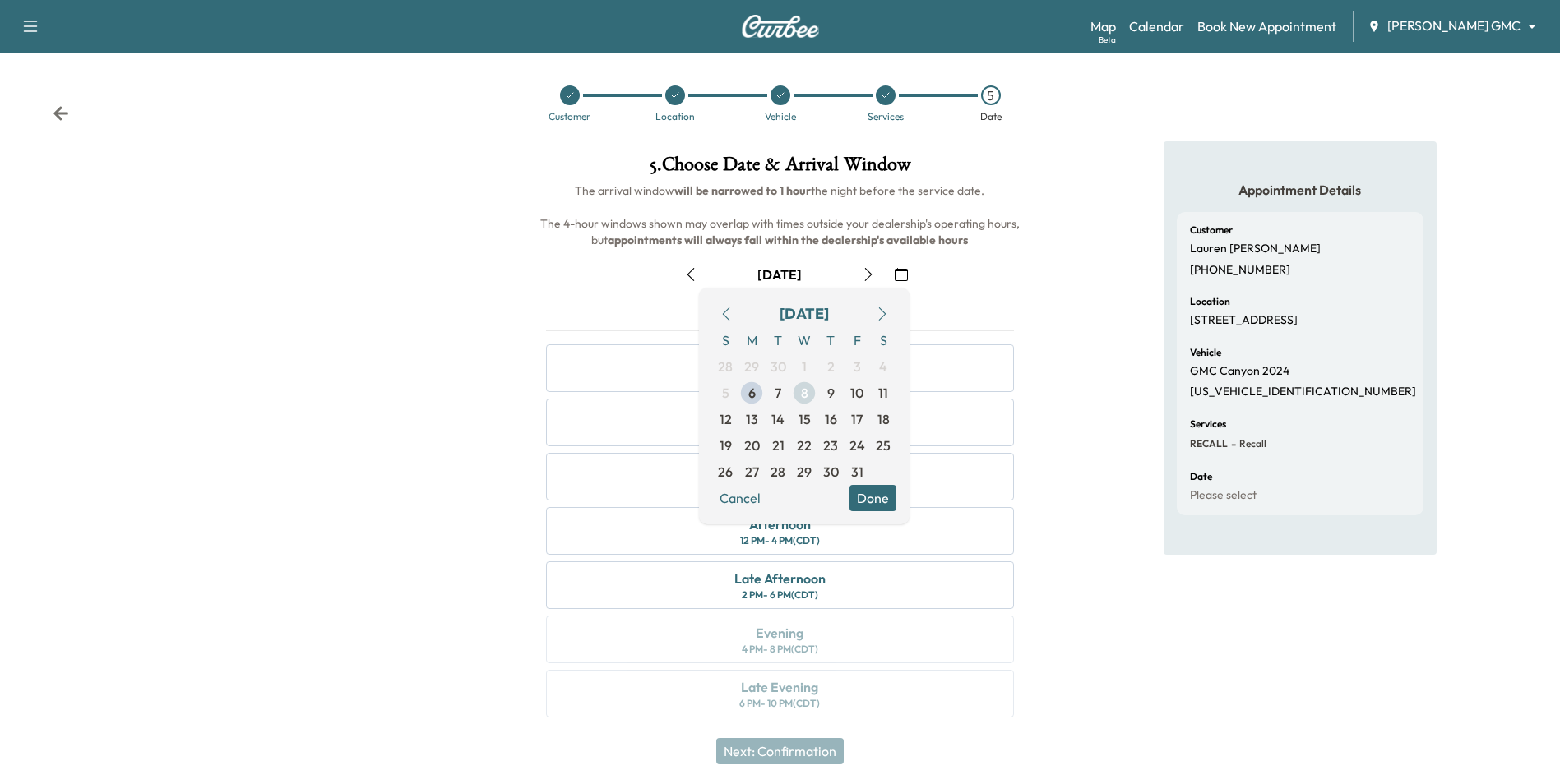
click at [768, 393] on span "8" at bounding box center [805, 392] width 7 height 20
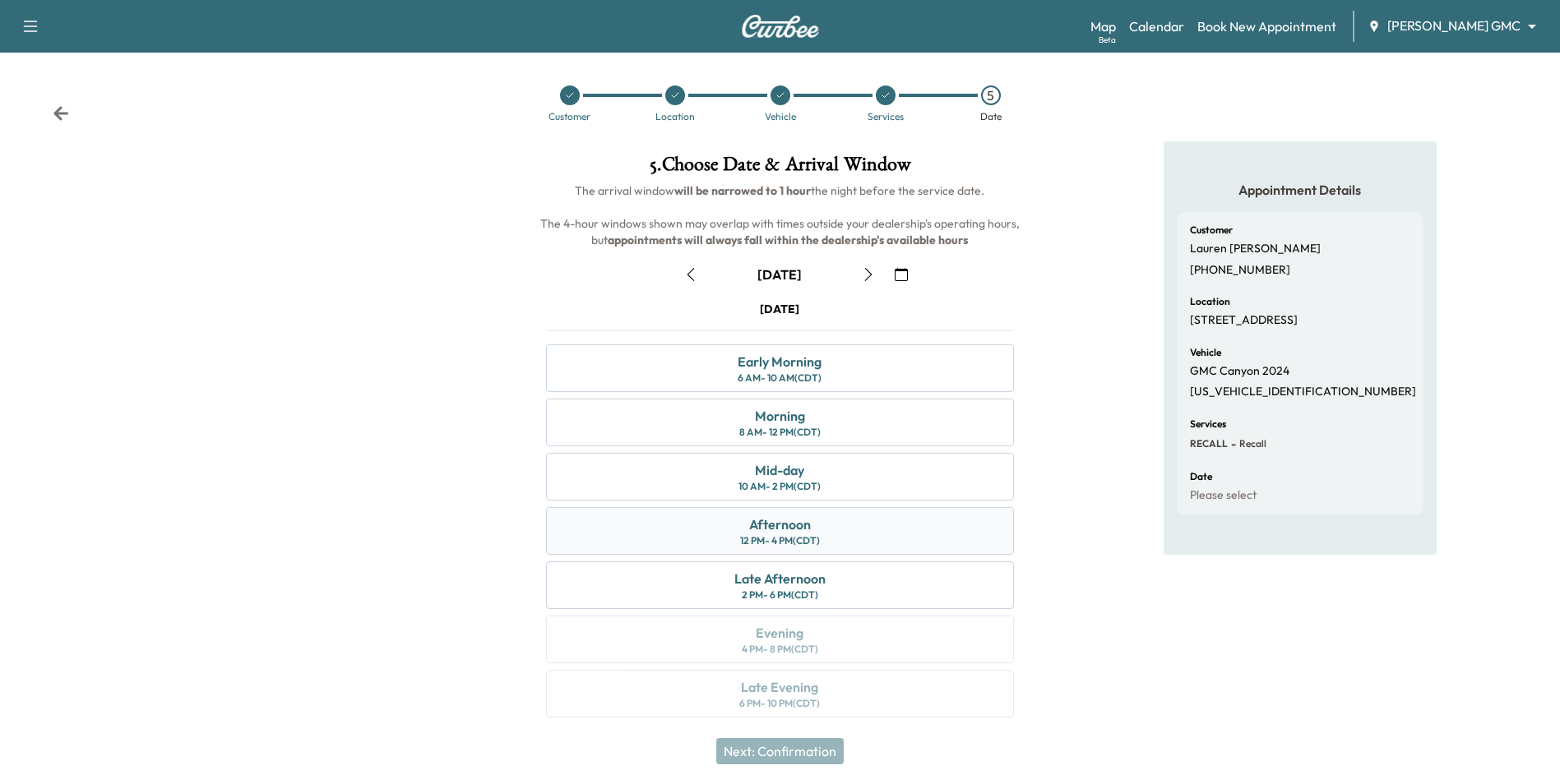
click at [768, 532] on div "Afternoon 12 PM - 4 PM (CDT)" at bounding box center [780, 530] width 467 height 47
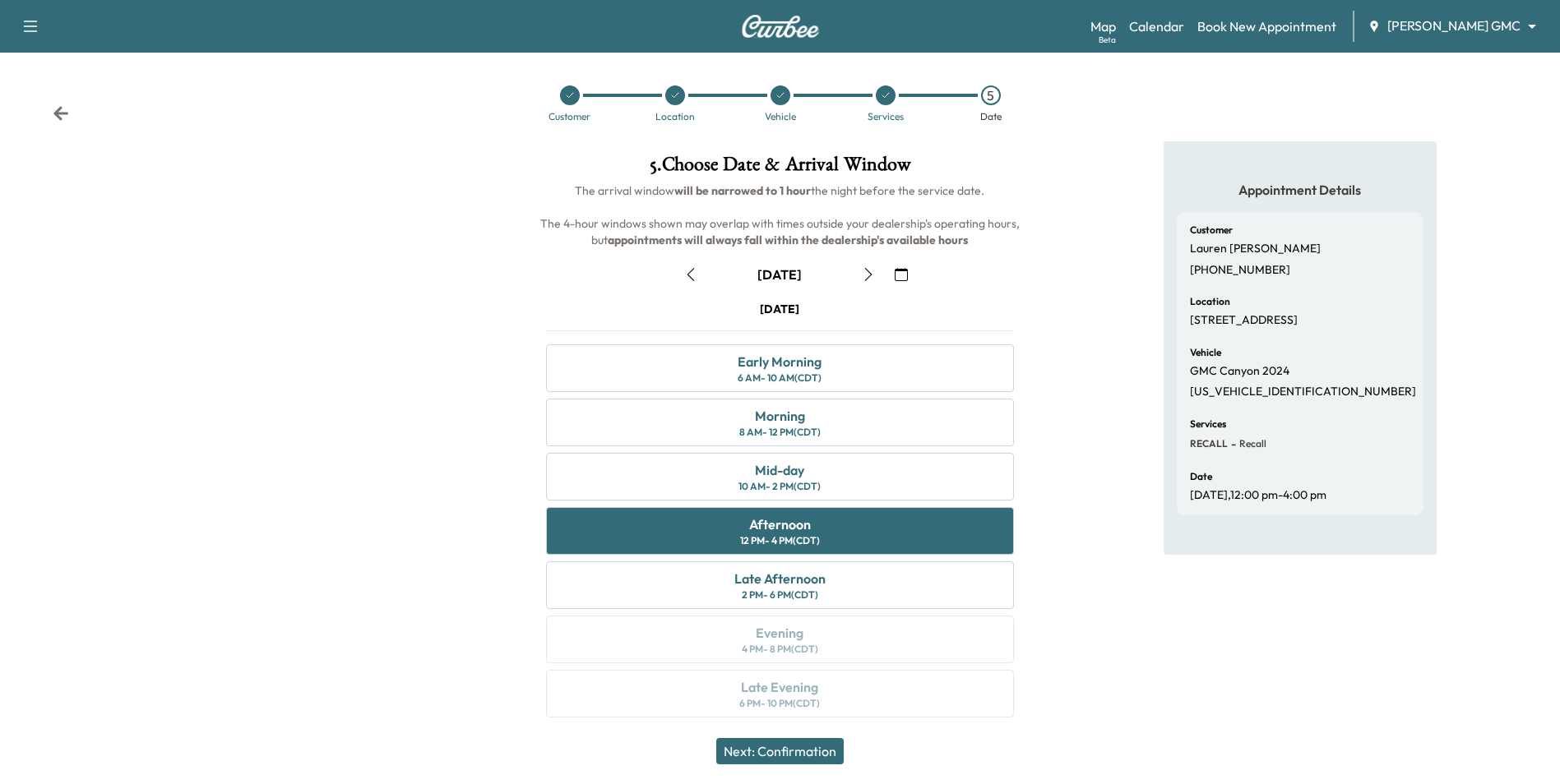
click at [768, 754] on button "Next: Confirmation" at bounding box center [780, 751] width 127 height 26
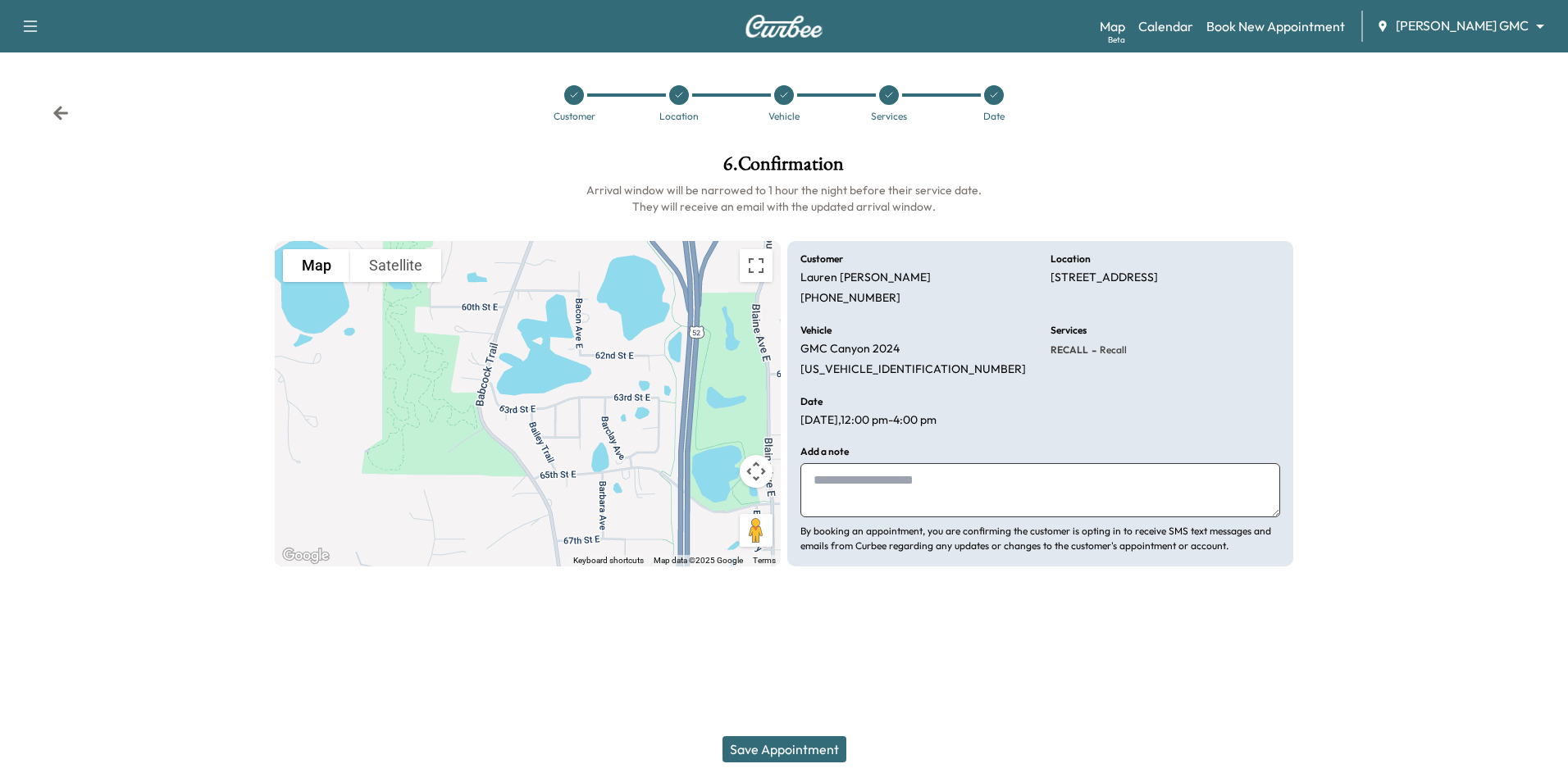
click at [766, 489] on textarea at bounding box center [1040, 490] width 480 height 54
click at [766, 481] on textarea at bounding box center [1040, 490] width 480 height 54
paste textarea "**********"
type textarea "**********"
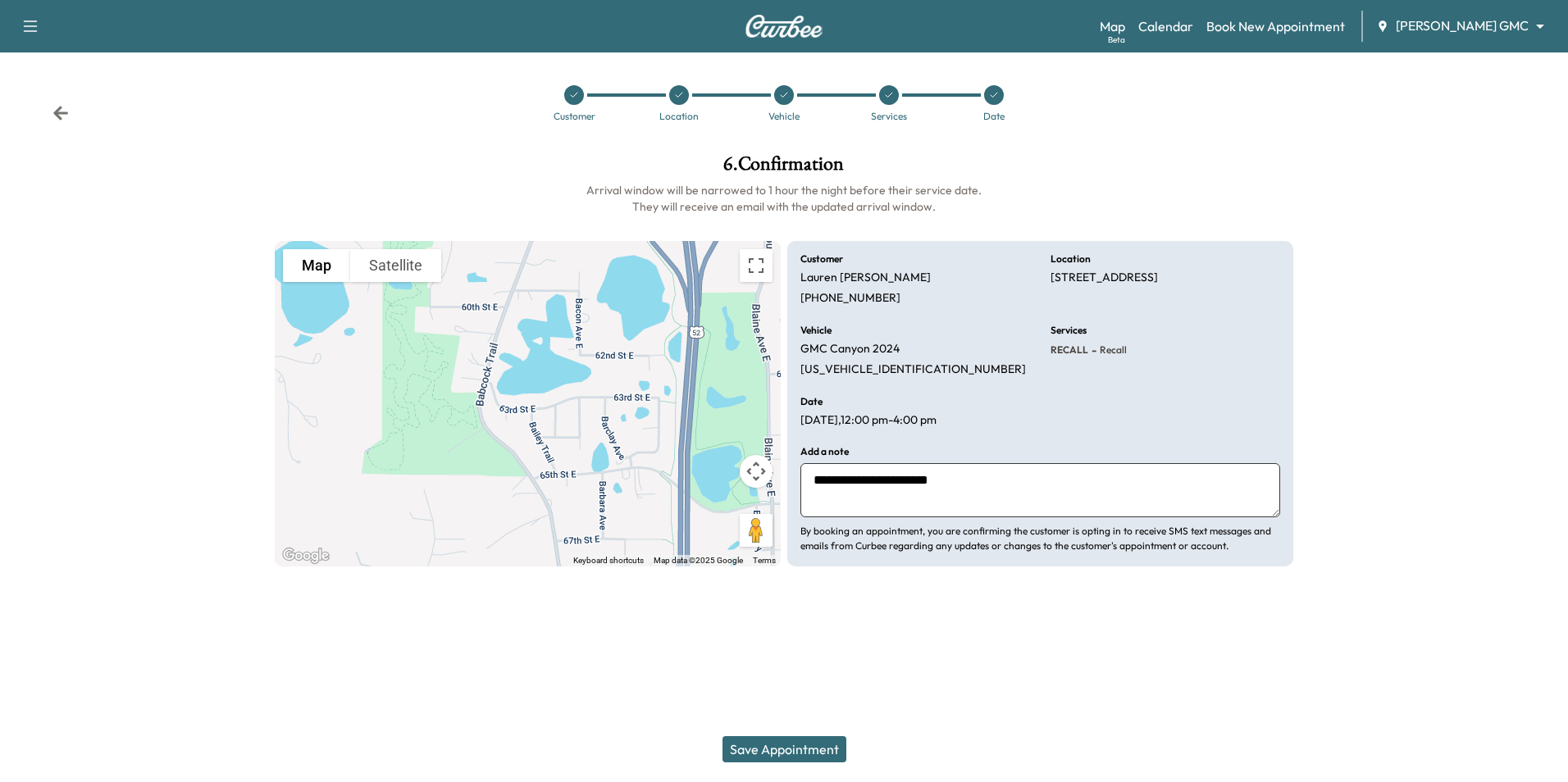
click at [766, 753] on button "Save Appointment" at bounding box center [784, 750] width 123 height 26
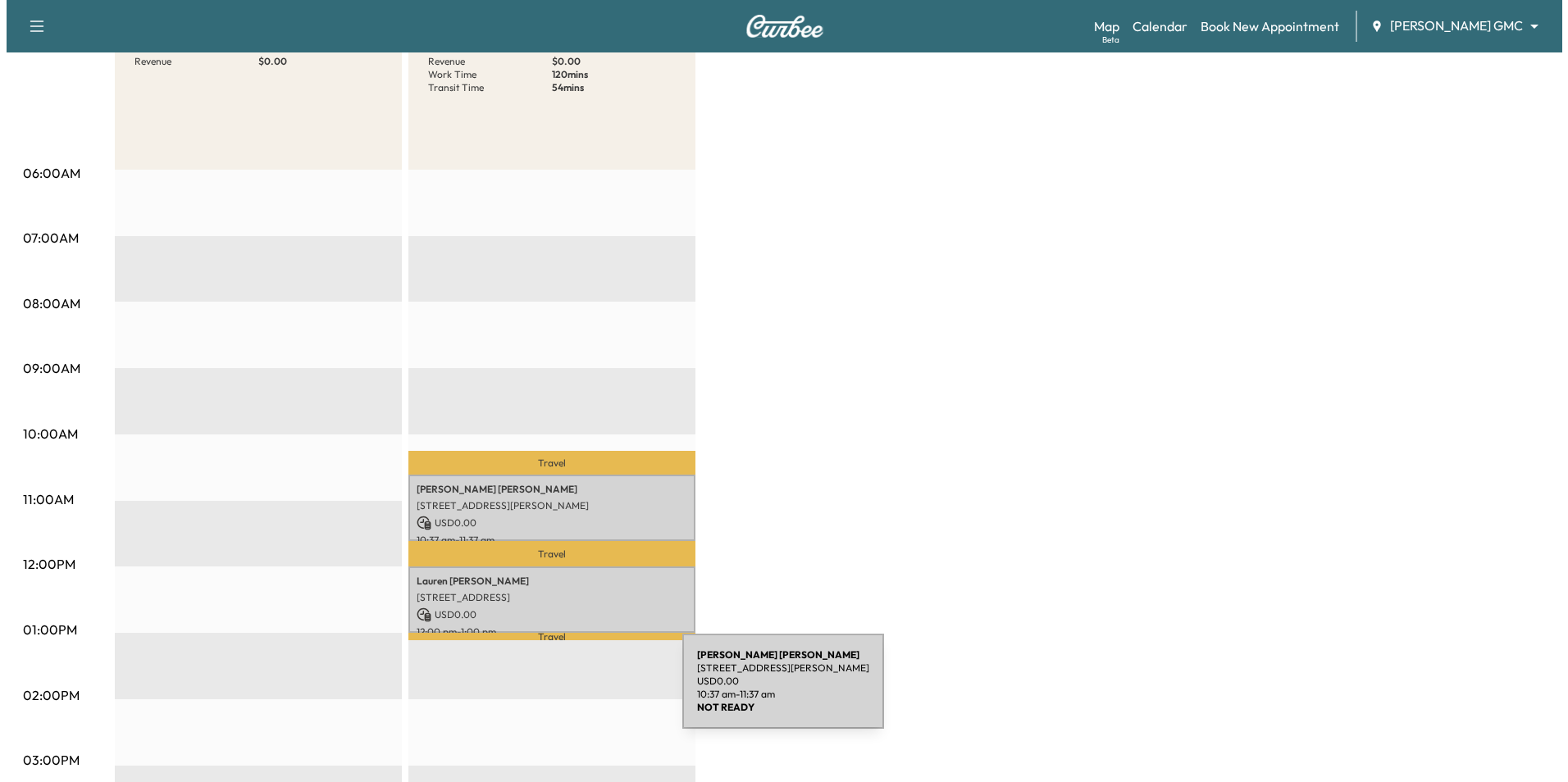
scroll to position [246, 0]
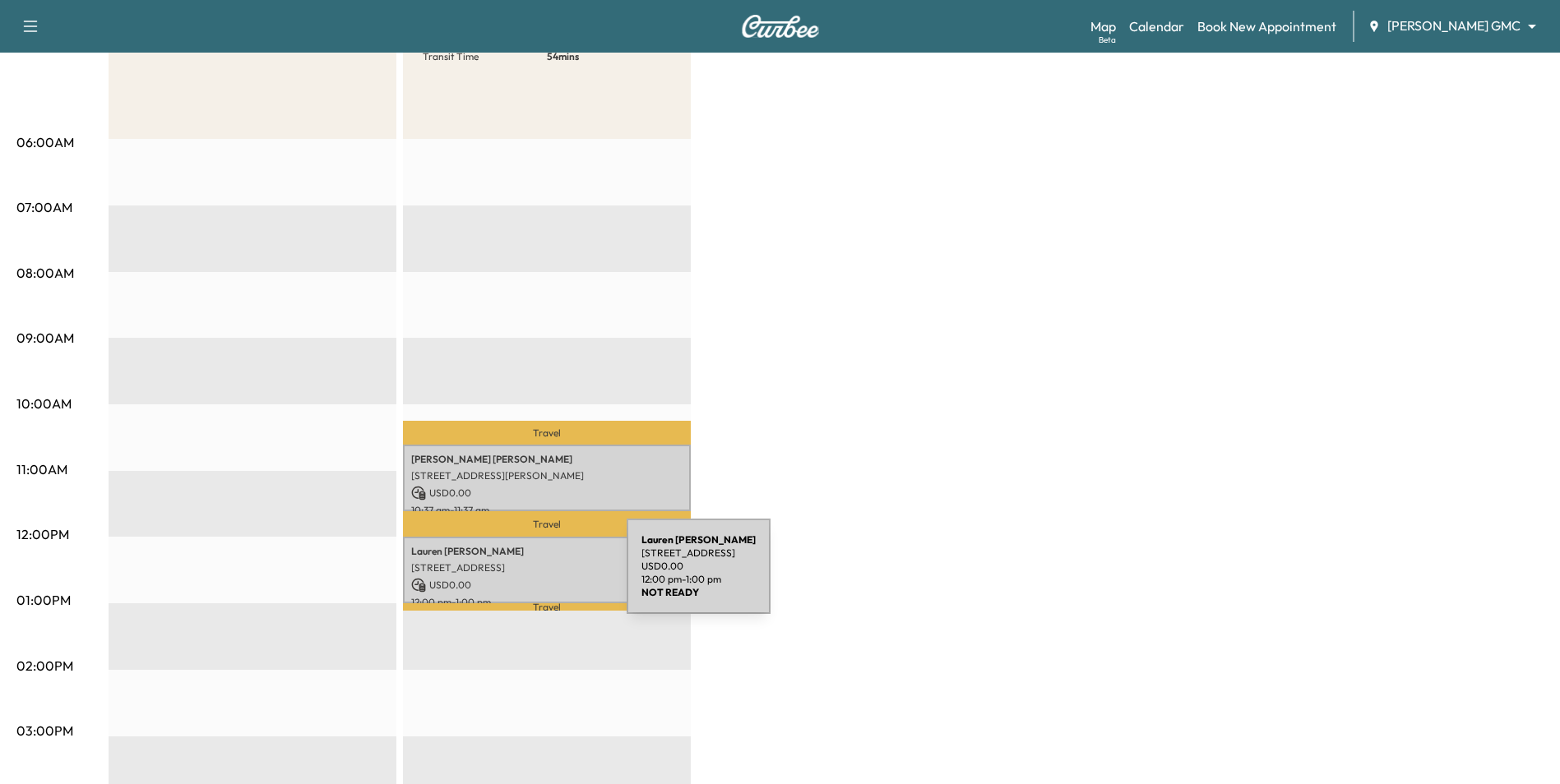
click at [503, 578] on p "USD 0.00" at bounding box center [547, 585] width 272 height 15
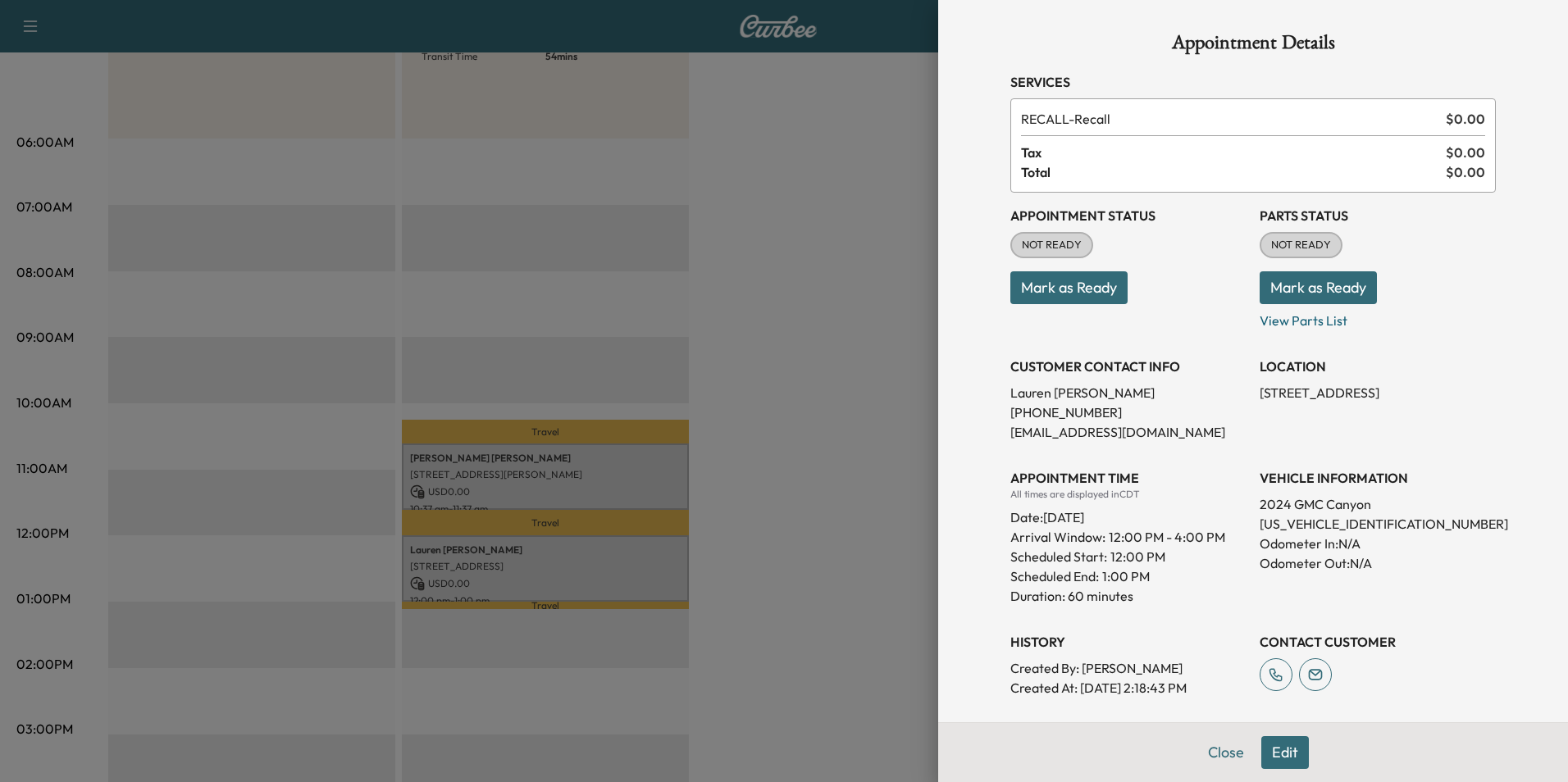
click at [766, 760] on button "Edit" at bounding box center [1285, 752] width 47 height 32
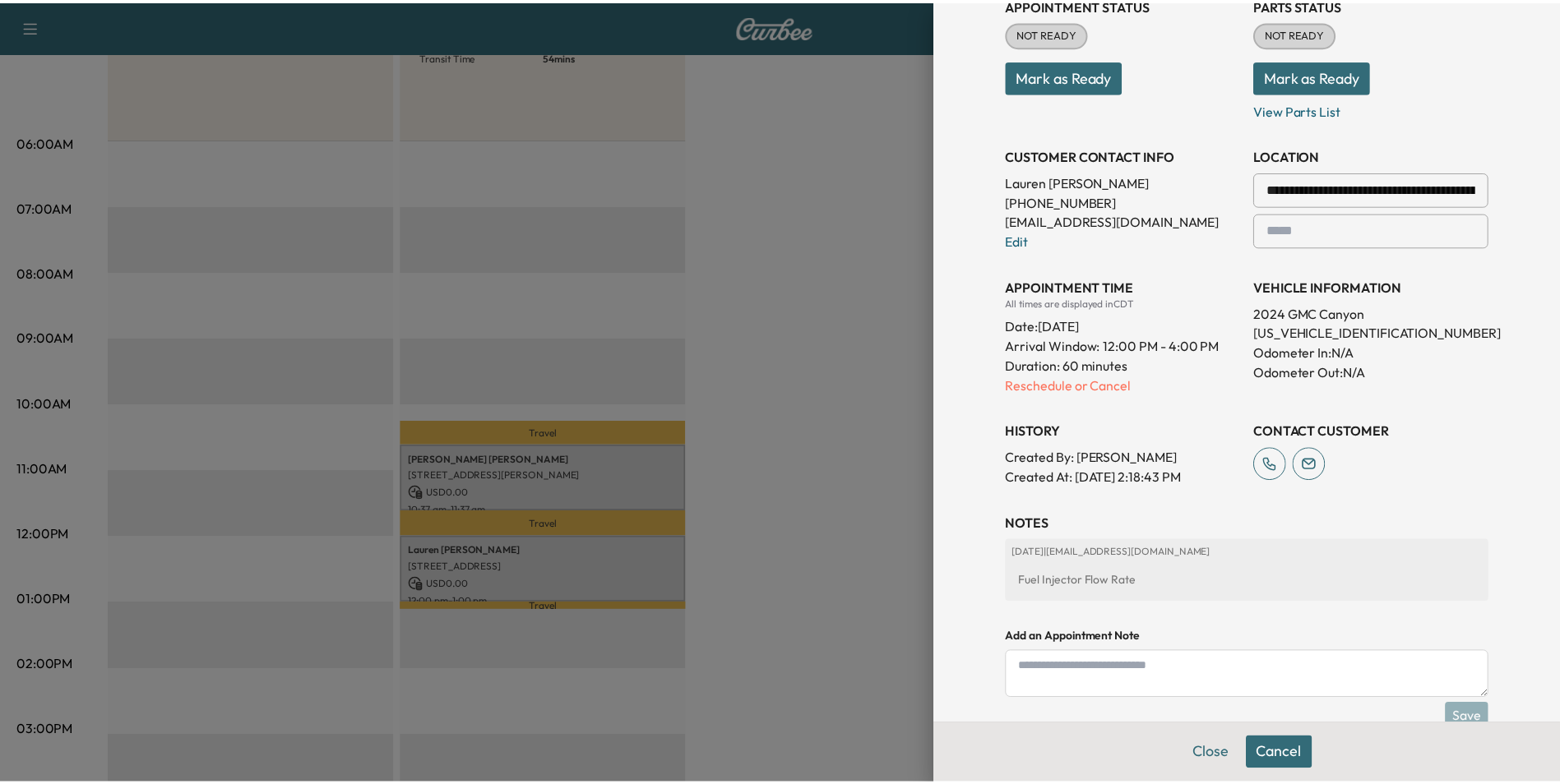
scroll to position [329, 0]
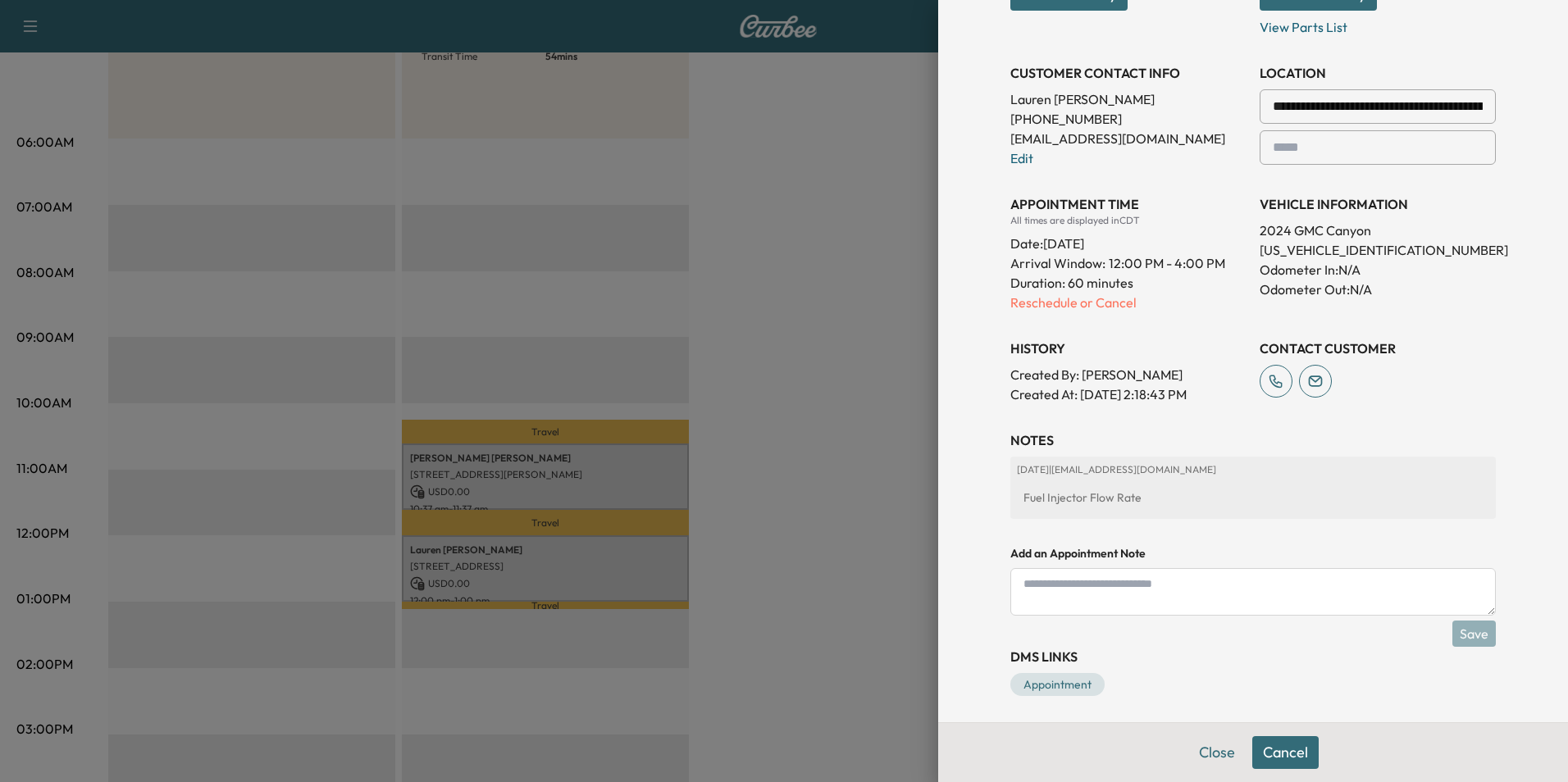
click at [766, 442] on div at bounding box center [784, 391] width 1568 height 782
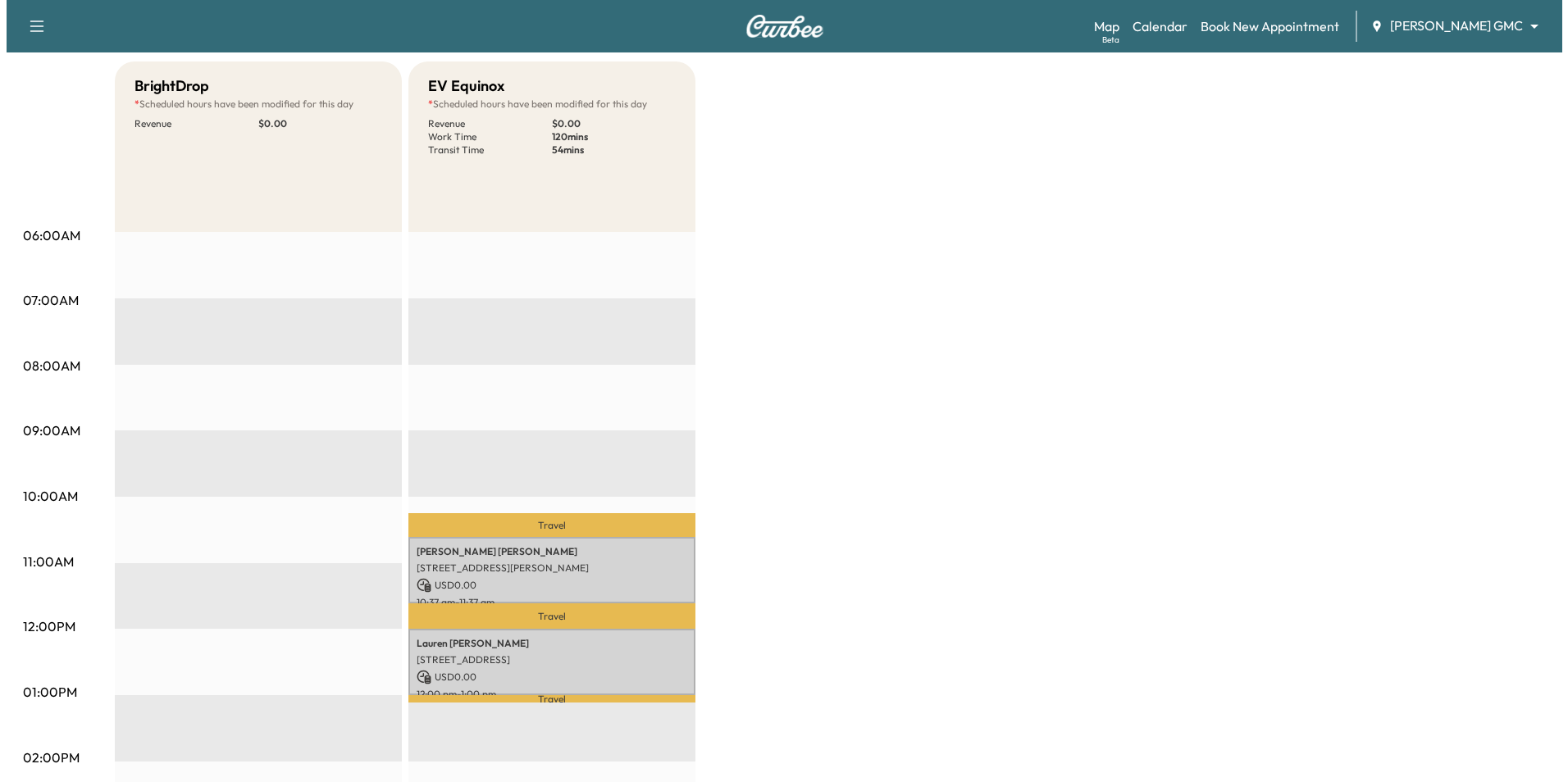
scroll to position [164, 0]
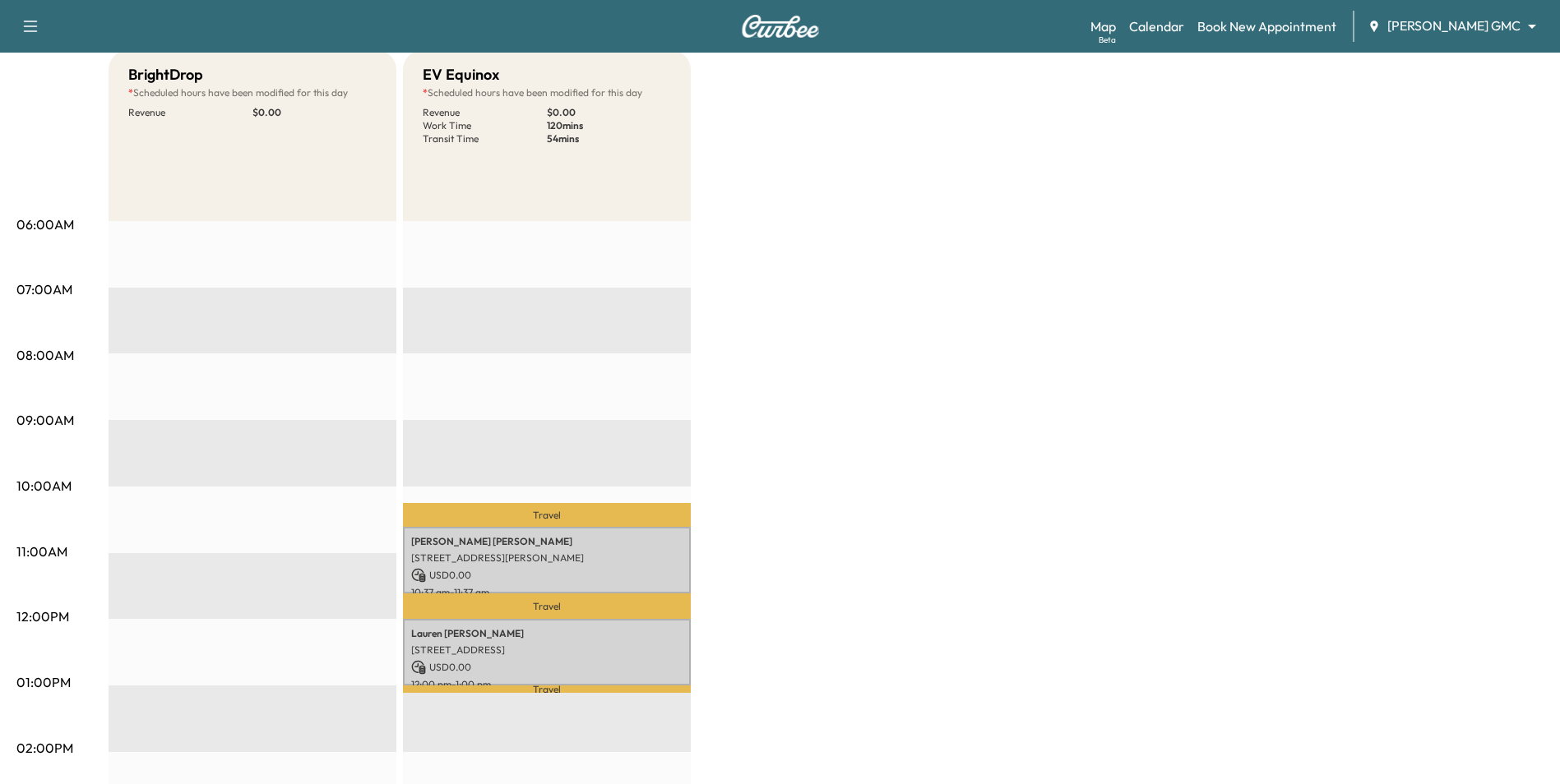
click at [589, 518] on p "Travel" at bounding box center [546, 515] width 287 height 25
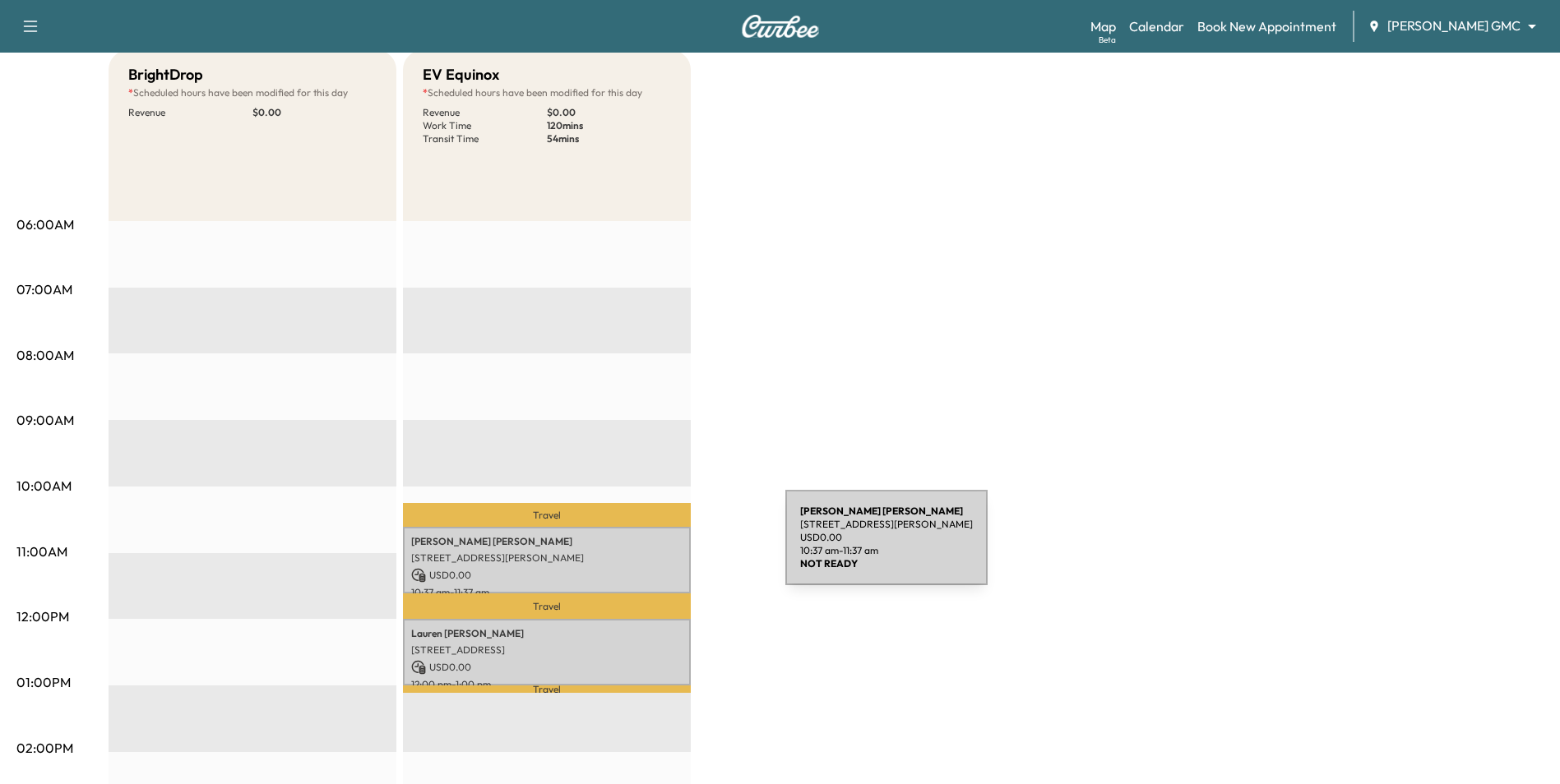
click at [663, 547] on div "[PERSON_NAME] [STREET_ADDRESS][PERSON_NAME] USD 0.00 10:37 am - 11:37 am" at bounding box center [546, 561] width 287 height 67
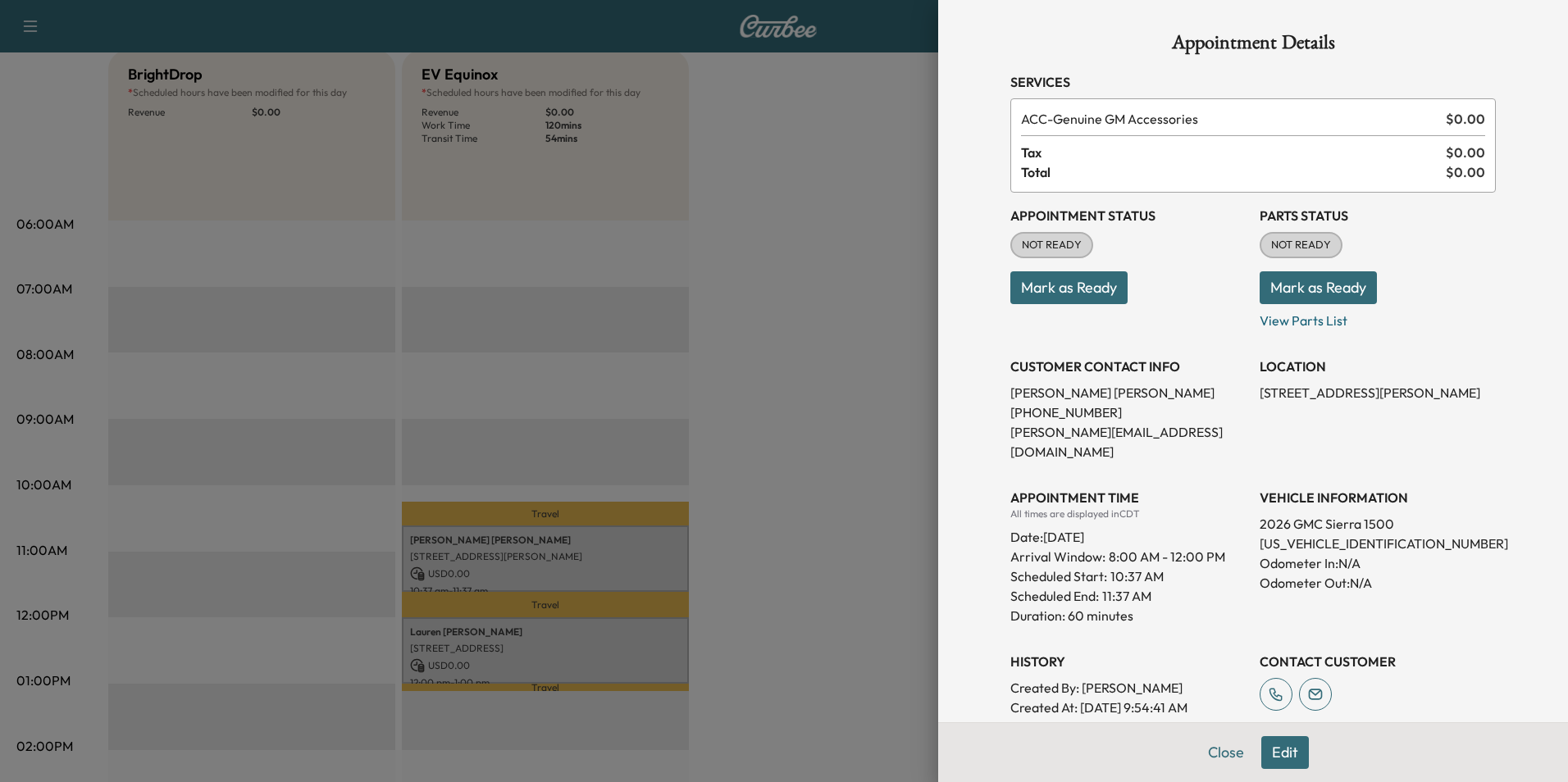
click at [766, 752] on button "Edit" at bounding box center [1285, 752] width 47 height 32
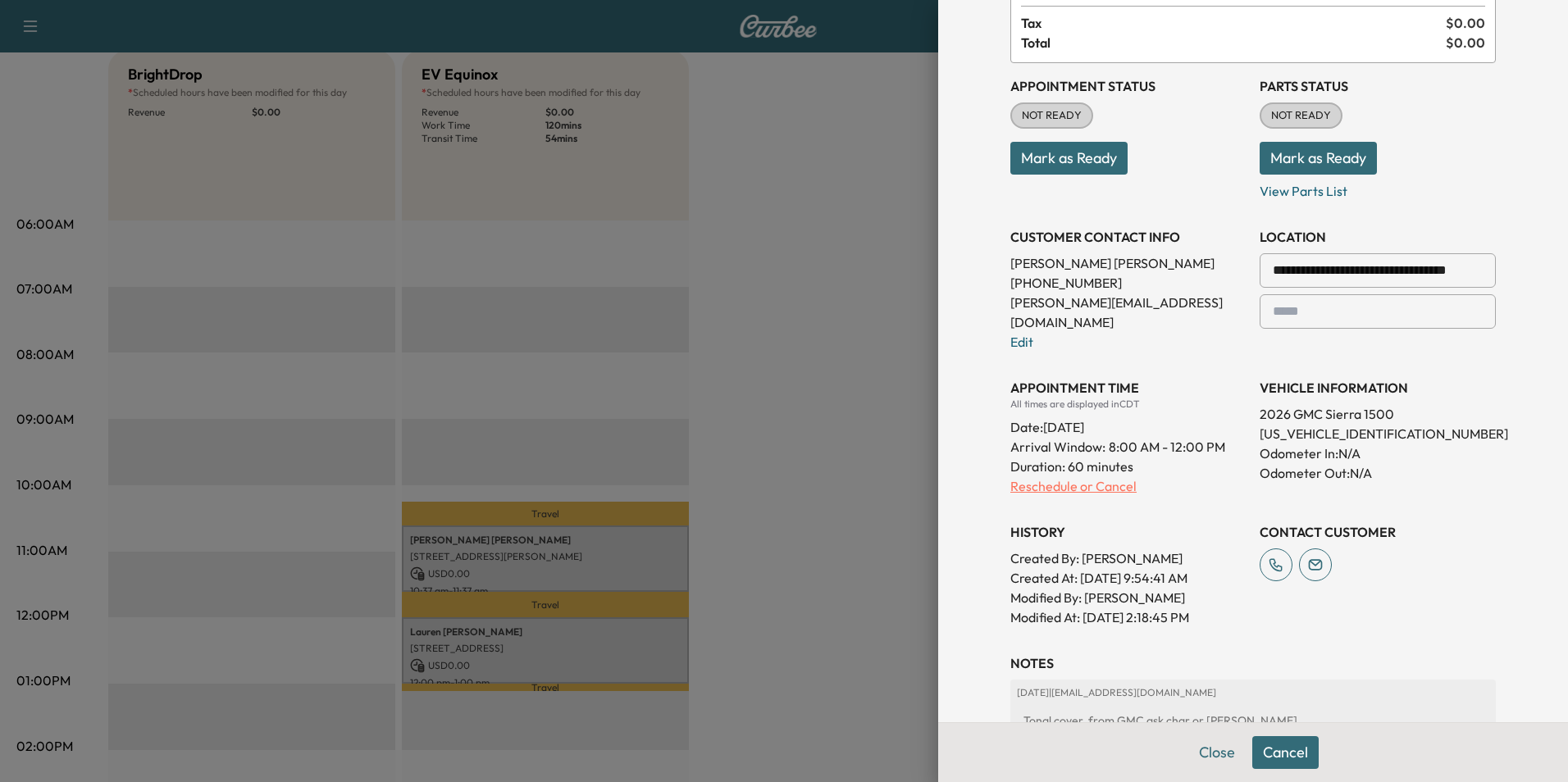
click at [766, 477] on p "Reschedule or Cancel" at bounding box center [1128, 486] width 237 height 19
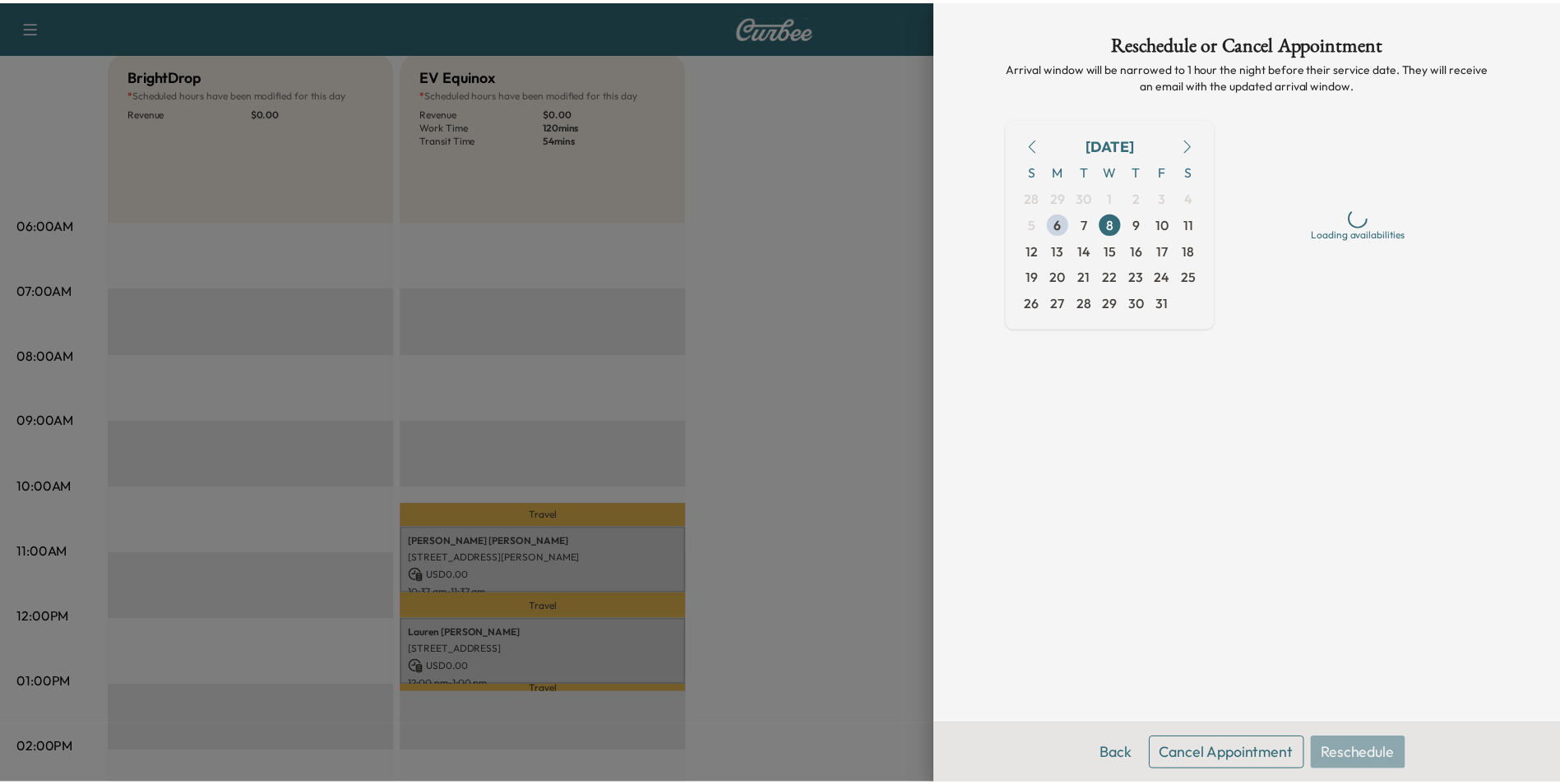
scroll to position [0, 0]
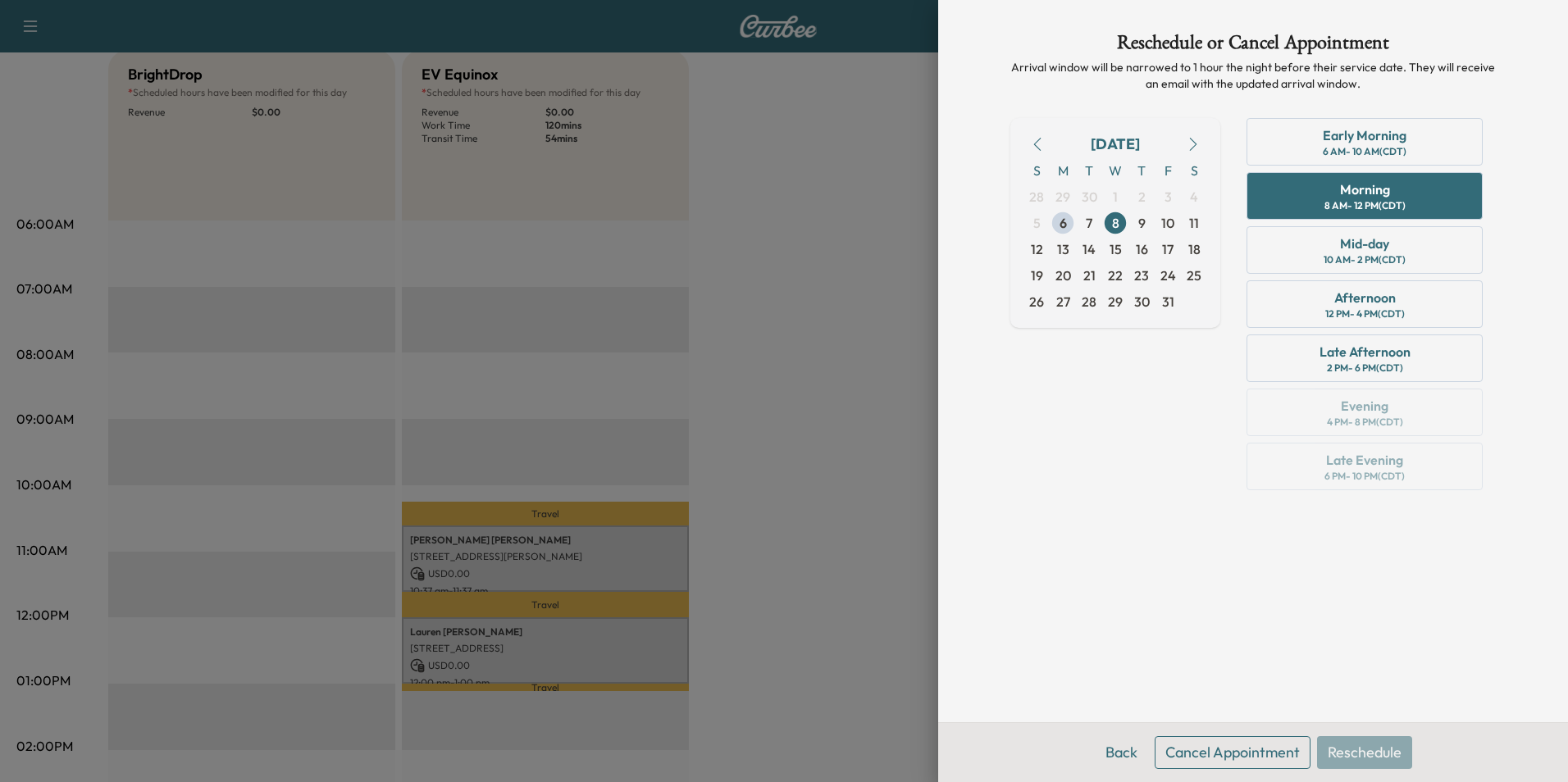
click at [766, 377] on div "[DATE] S M T W T F S 28 29 30 1 2 3 4 5 6 7 8 9 10 11 12 13 14 15 16 17 18 19 2…" at bounding box center [1115, 307] width 210 height 378
click at [766, 763] on button "Back" at bounding box center [1121, 752] width 53 height 32
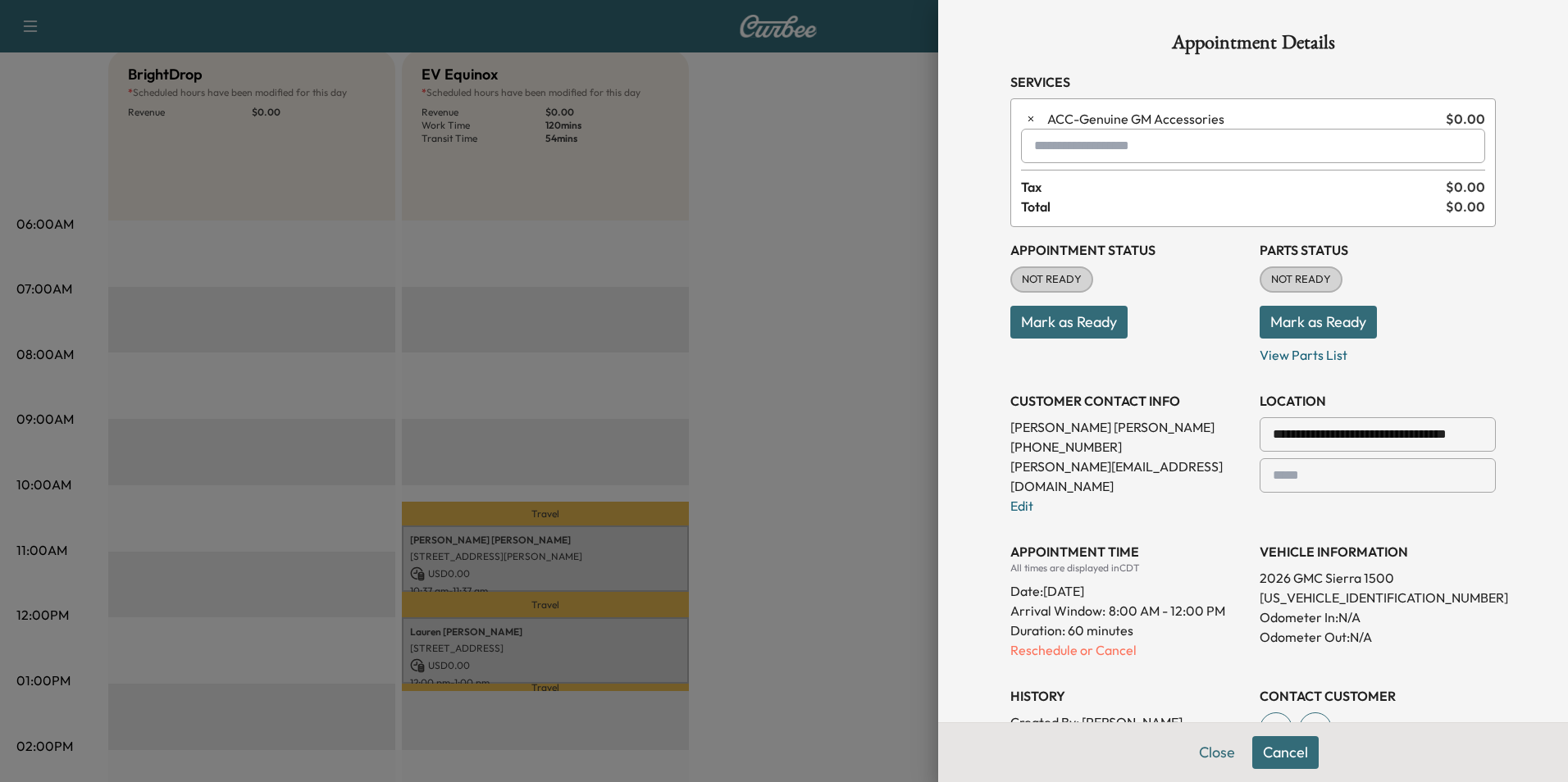
click at [766, 629] on div at bounding box center [784, 391] width 1568 height 782
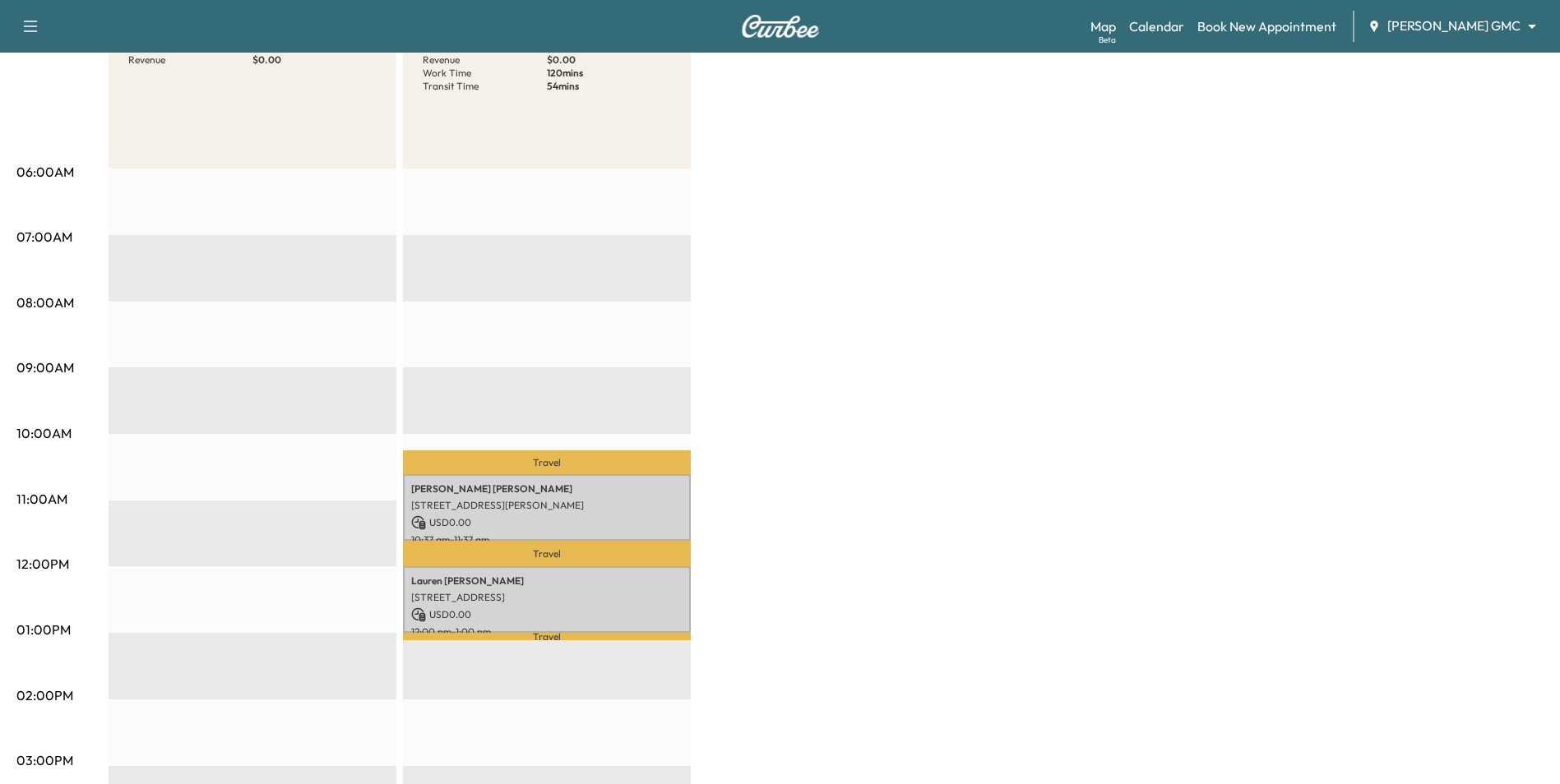
scroll to position [246, 0]
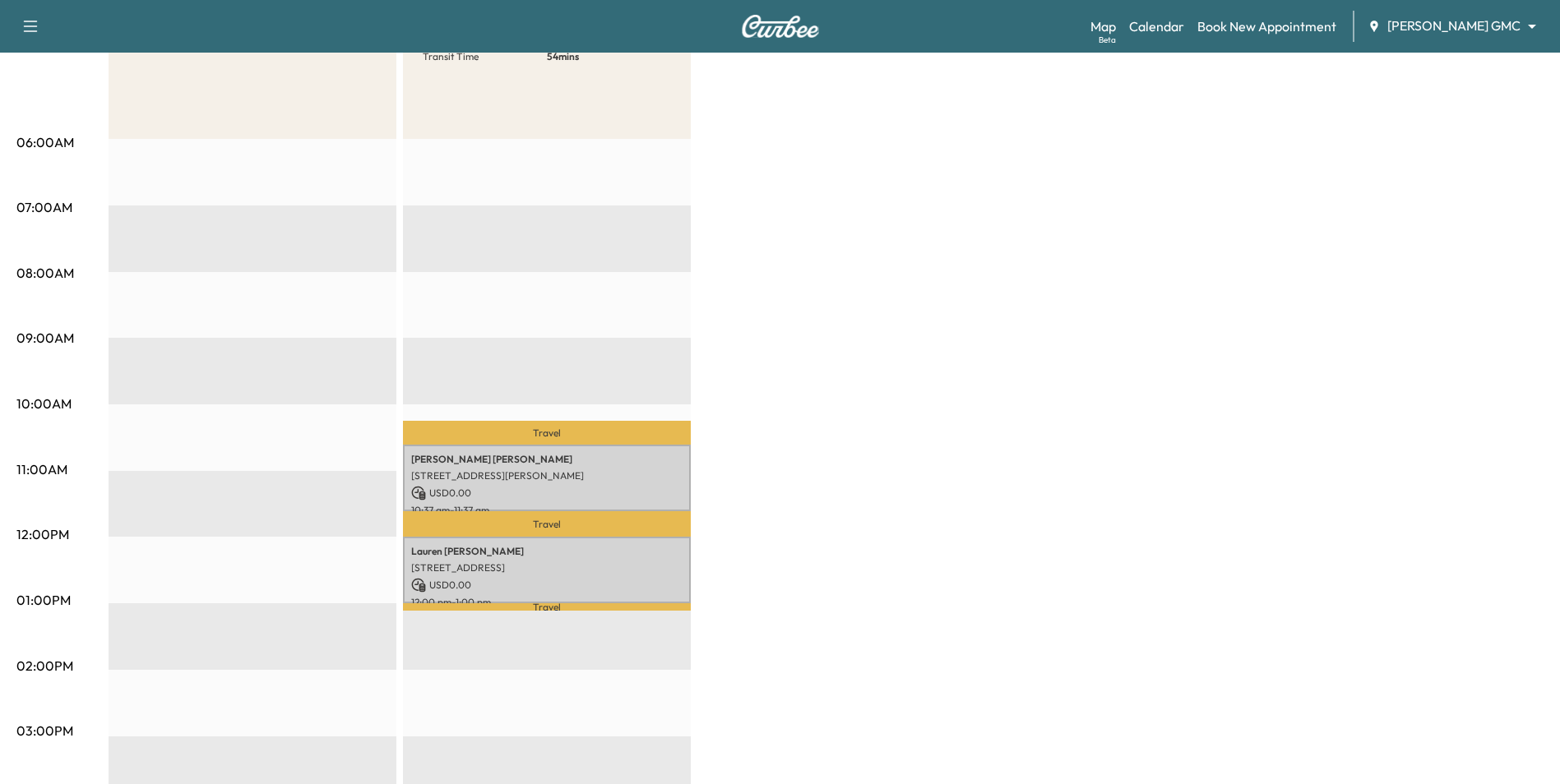
click at [768, 380] on div "BrightDrop * Scheduled hours have been modified for this day Revenue $ 0.00 EV …" at bounding box center [826, 585] width 1435 height 1233
click at [515, 570] on div "[PERSON_NAME] [STREET_ADDRESS] USD 0.00 12:00 pm - 1:00 pm" at bounding box center [546, 570] width 287 height 67
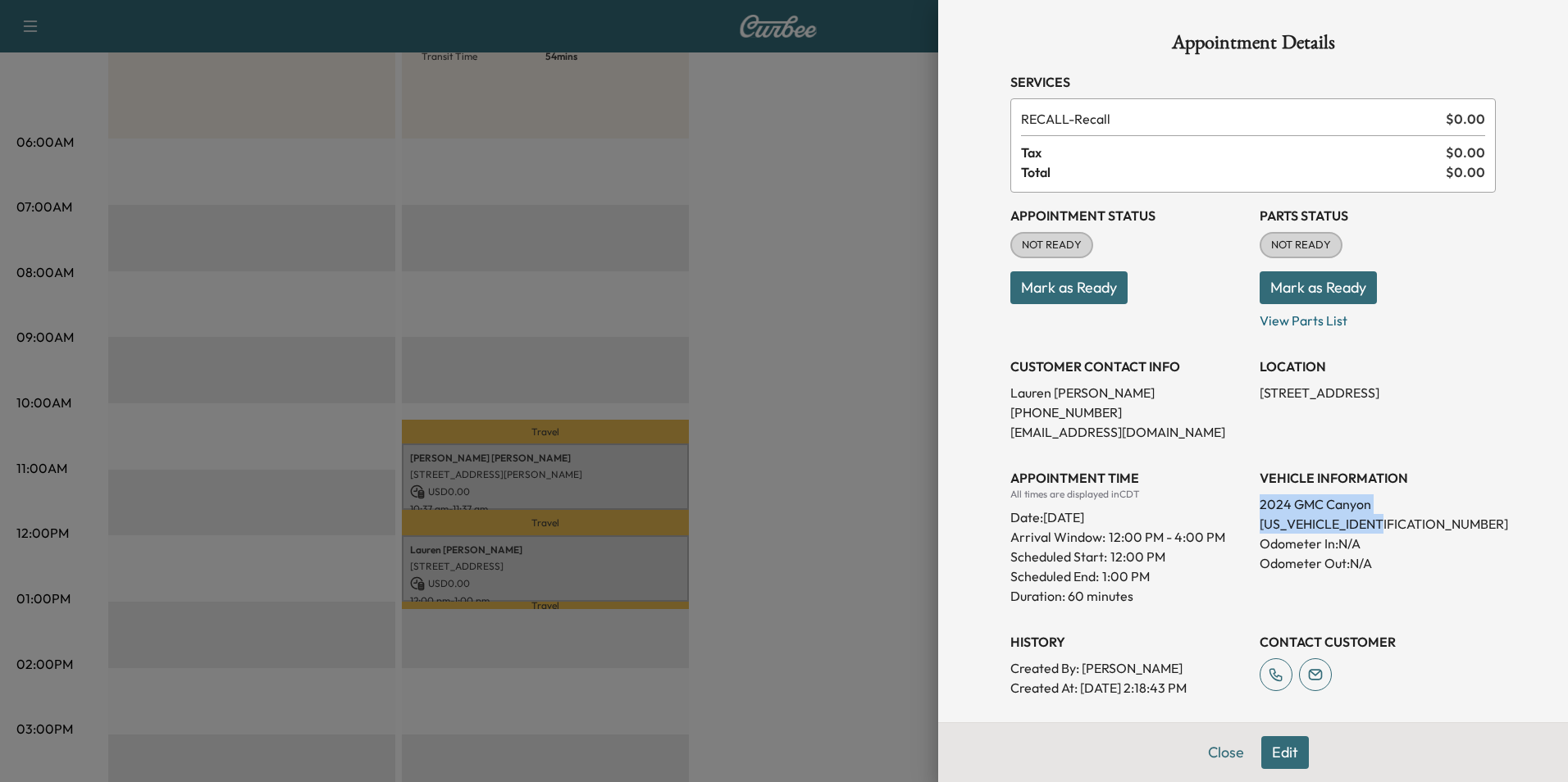
drag, startPoint x: 1385, startPoint y: 526, endPoint x: 1242, endPoint y: 507, distance: 144.3
click at [766, 507] on div "Appointment Status NOT READY Mark as Ready Parts Status NOT READY Mark as Ready…" at bounding box center [1253, 445] width 485 height 506
drag, startPoint x: 1242, startPoint y: 507, endPoint x: 1256, endPoint y: 509, distance: 14.1
copy div "2024 GMC Canyon [US_VEHICLE_IDENTIFICATION_NUMBER]"
click at [714, 262] on div at bounding box center [784, 391] width 1568 height 782
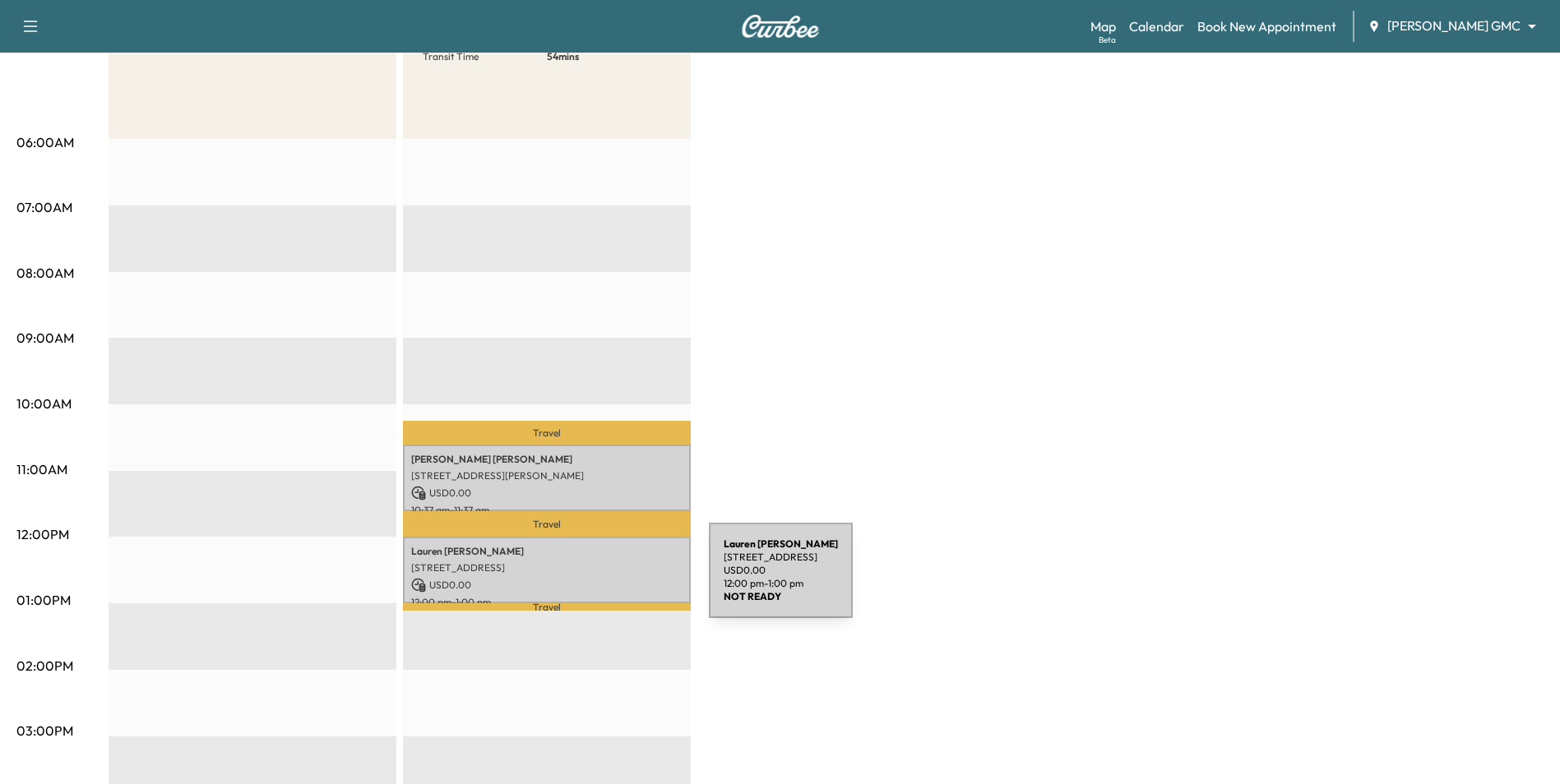
click at [585, 580] on p "USD 0.00" at bounding box center [547, 585] width 272 height 15
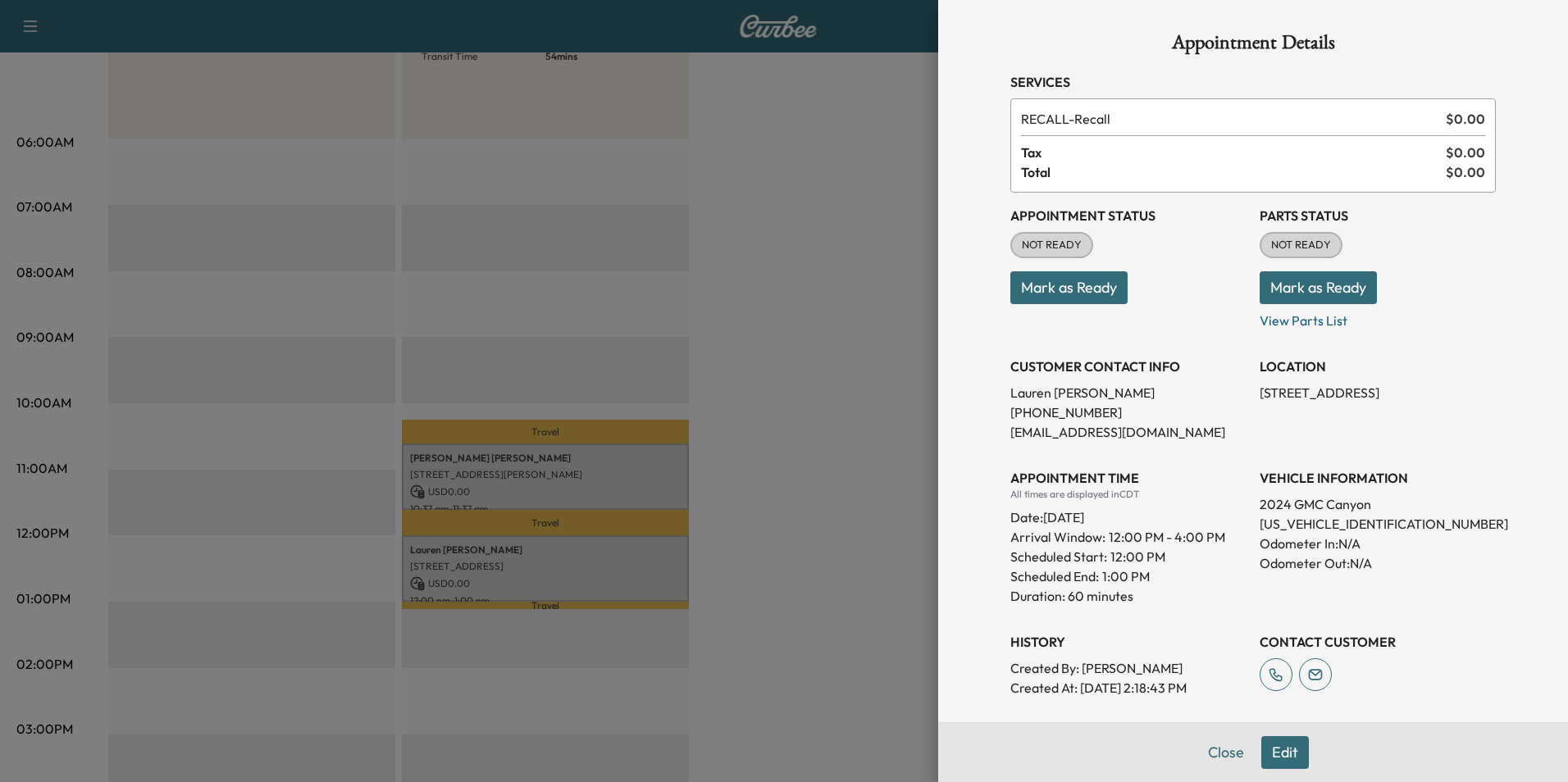
click at [766, 436] on div at bounding box center [784, 391] width 1568 height 782
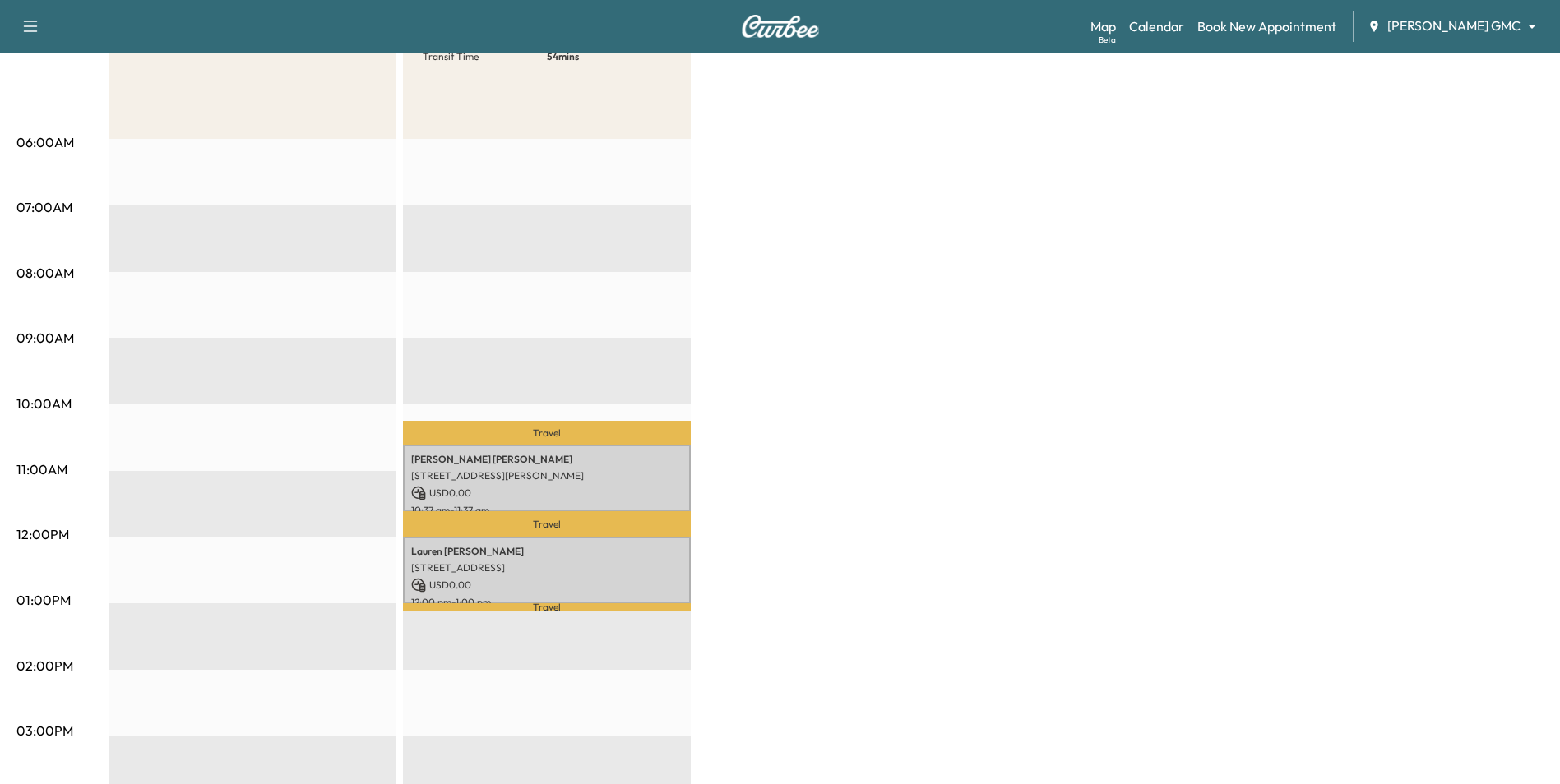
click at [561, 578] on p "USD 0.00" at bounding box center [547, 585] width 272 height 15
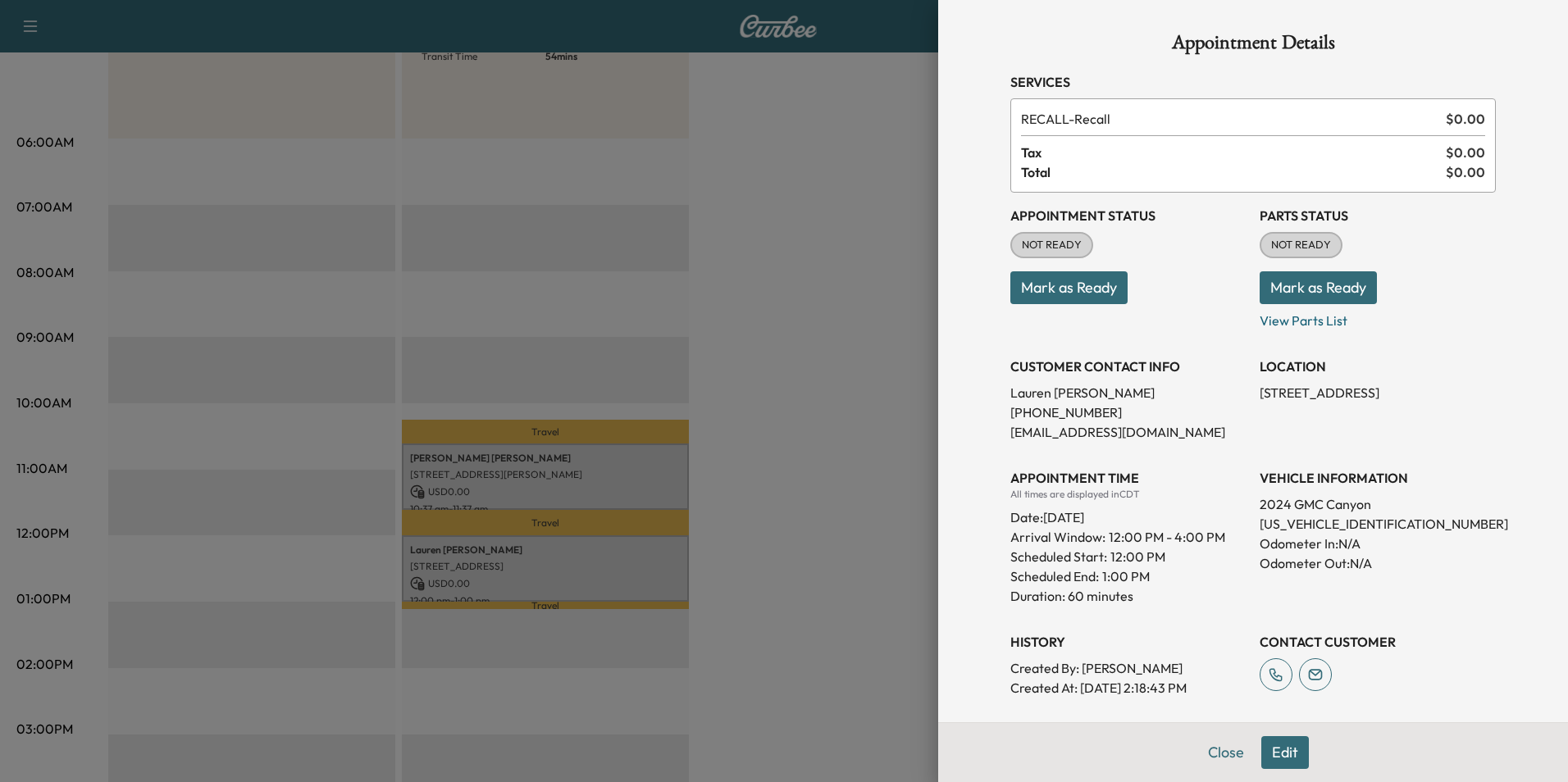
click at [766, 746] on button "Edit" at bounding box center [1285, 752] width 47 height 32
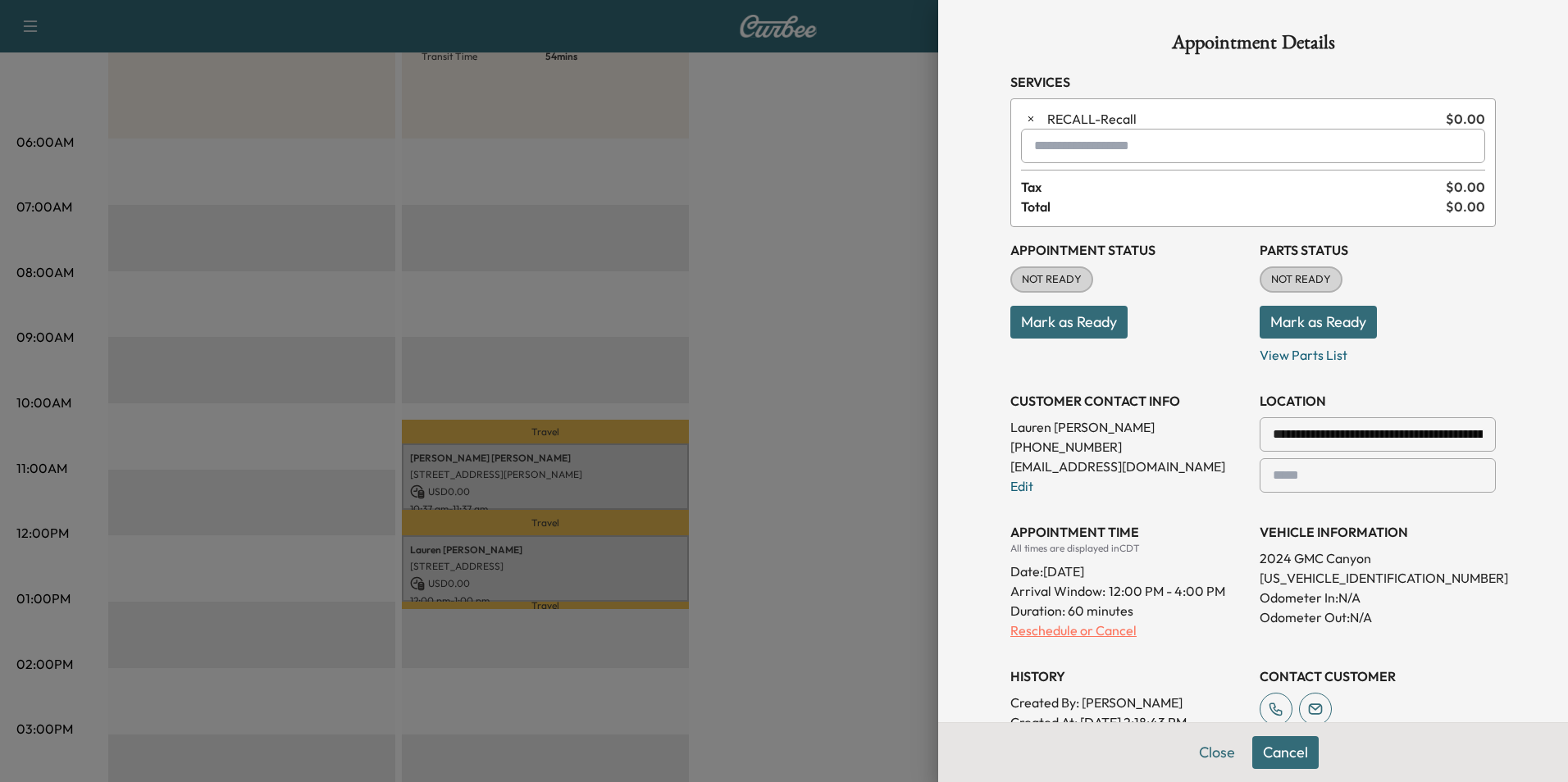
click at [766, 635] on p "Reschedule or Cancel" at bounding box center [1128, 630] width 237 height 19
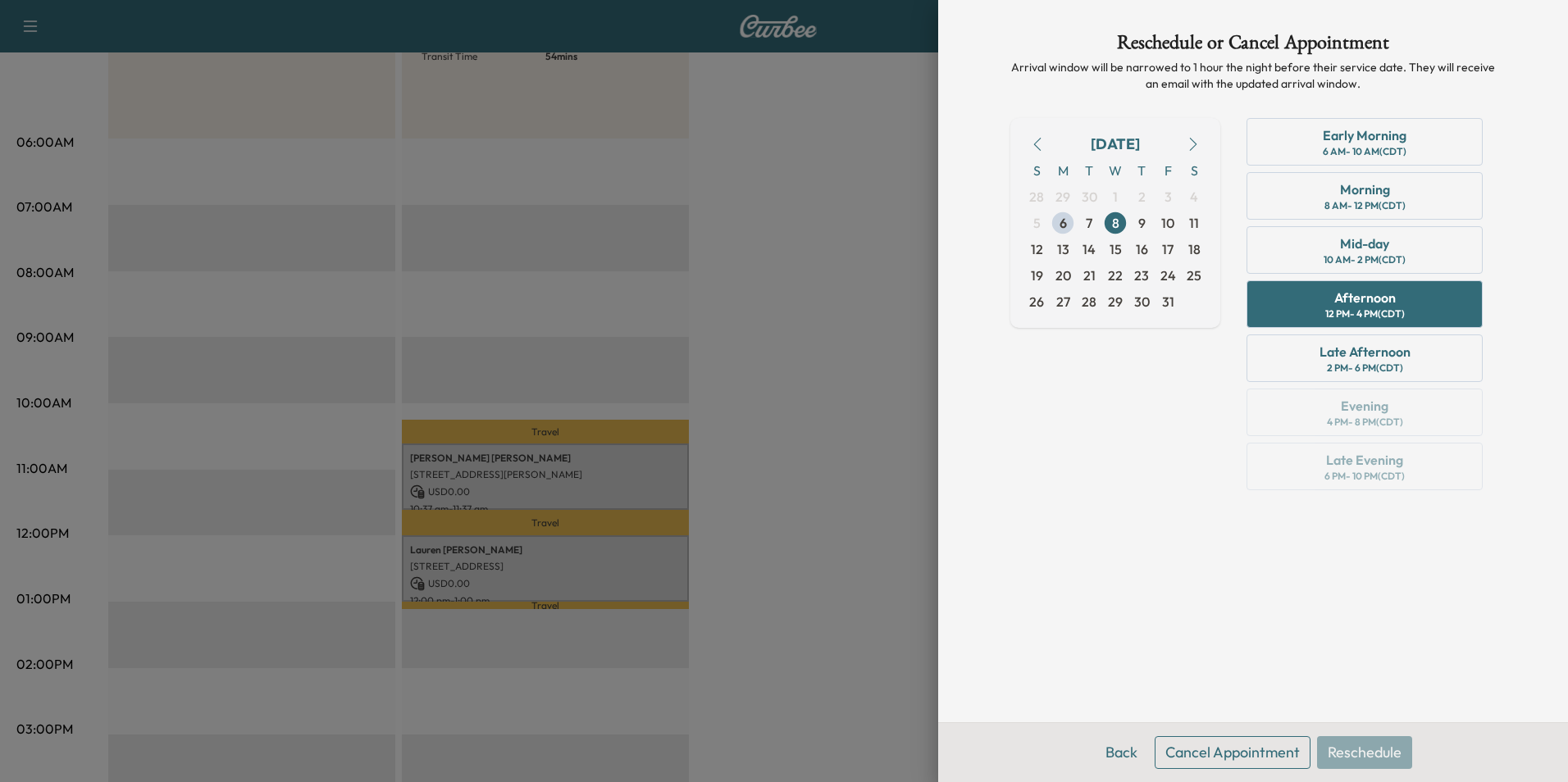
click at [766, 622] on div at bounding box center [784, 391] width 1568 height 782
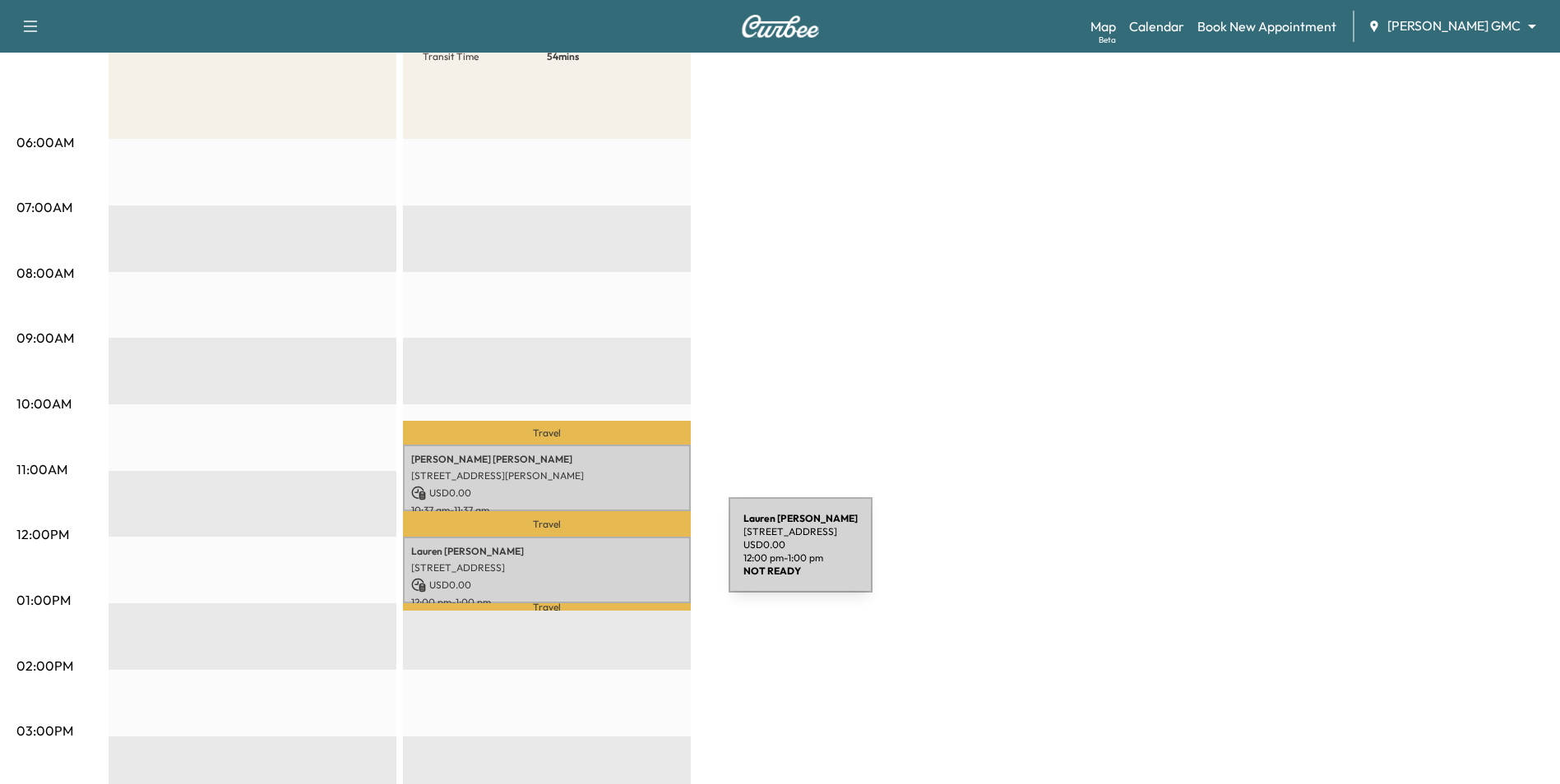
click at [605, 555] on div "[PERSON_NAME] [STREET_ADDRESS] USD 0.00 12:00 pm - 1:00 pm" at bounding box center [546, 570] width 287 height 67
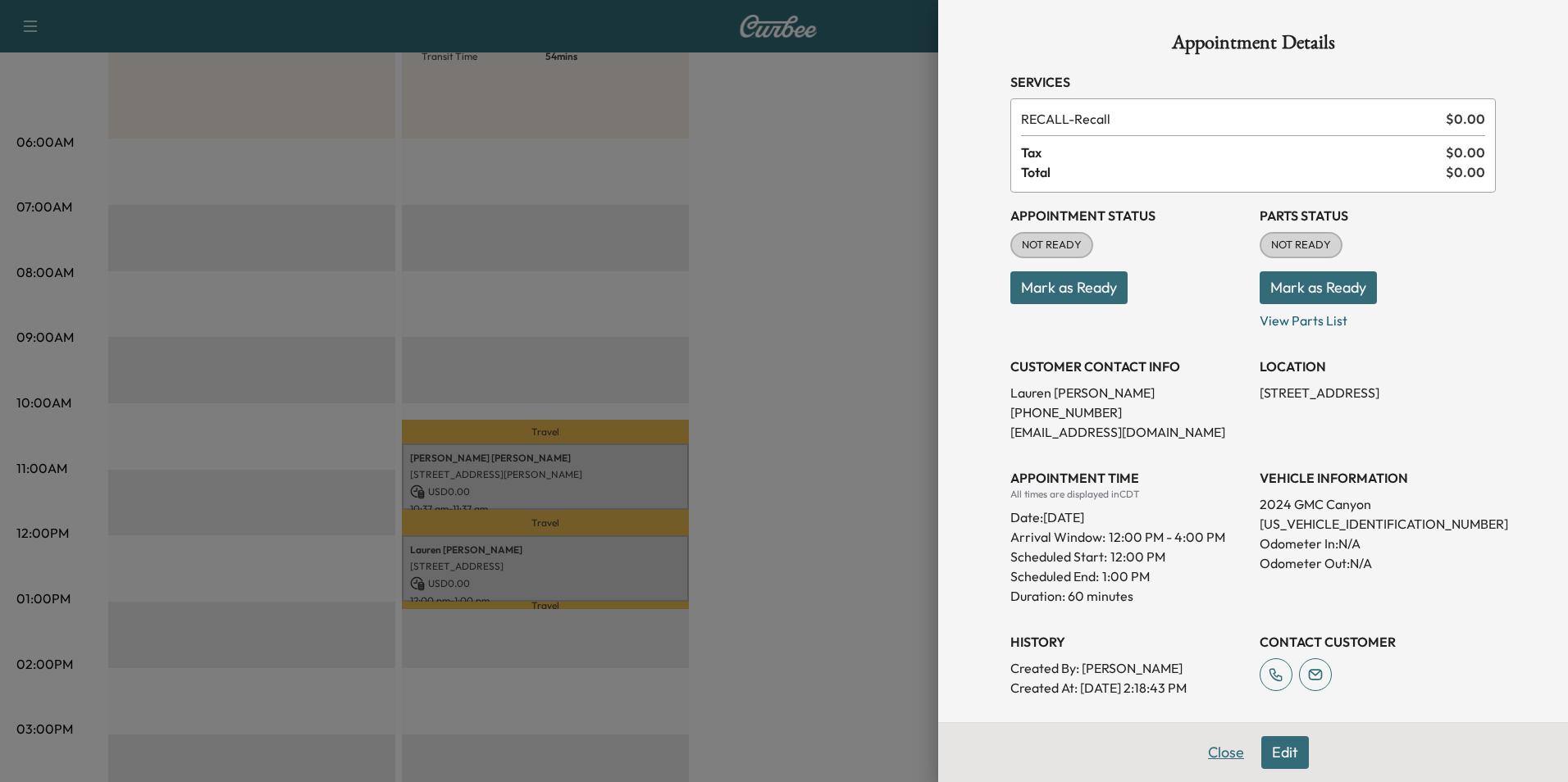
click at [766, 750] on button "Close" at bounding box center [1227, 752] width 58 height 32
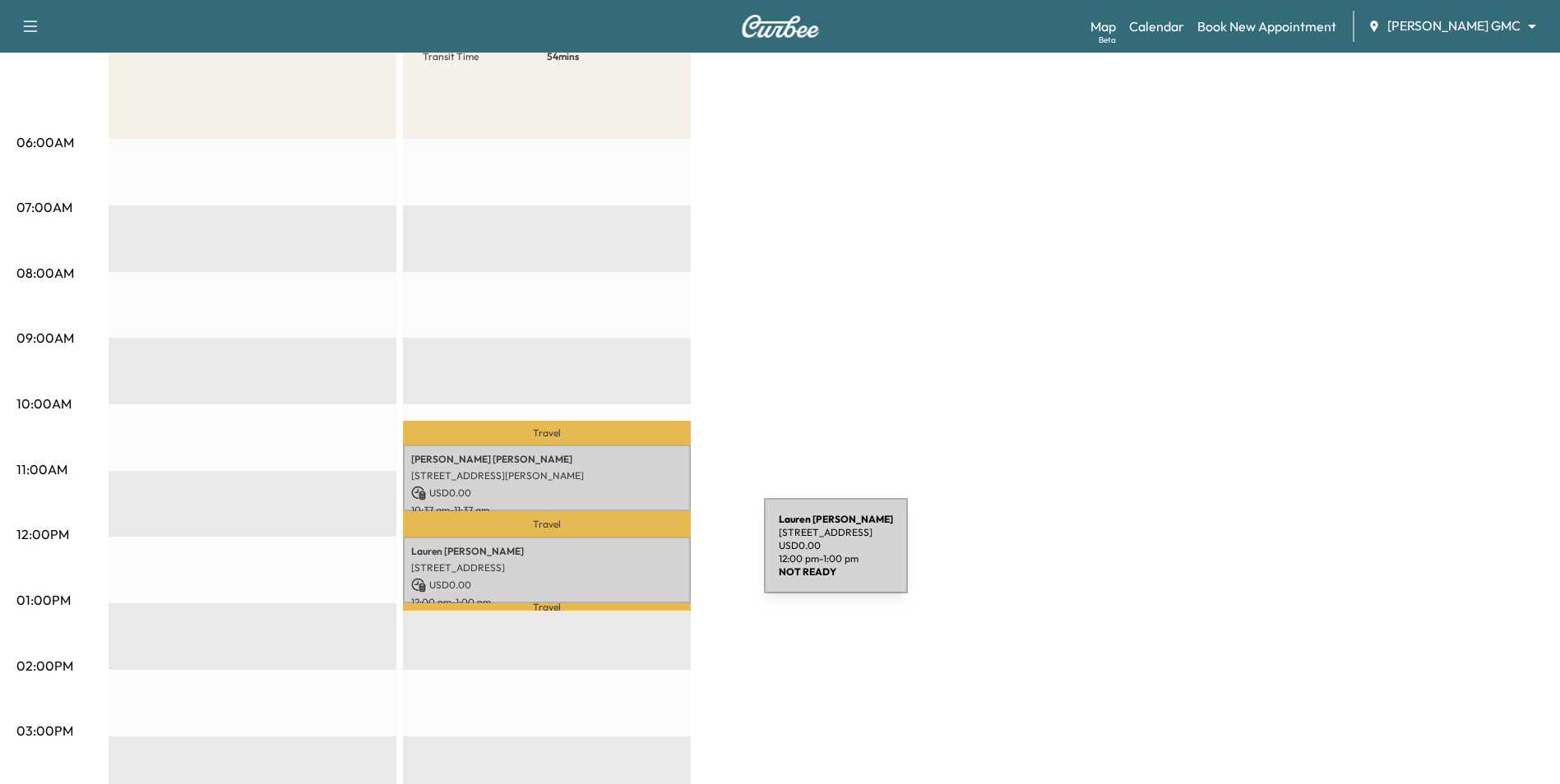
click at [638, 562] on p "[STREET_ADDRESS]" at bounding box center [547, 568] width 272 height 13
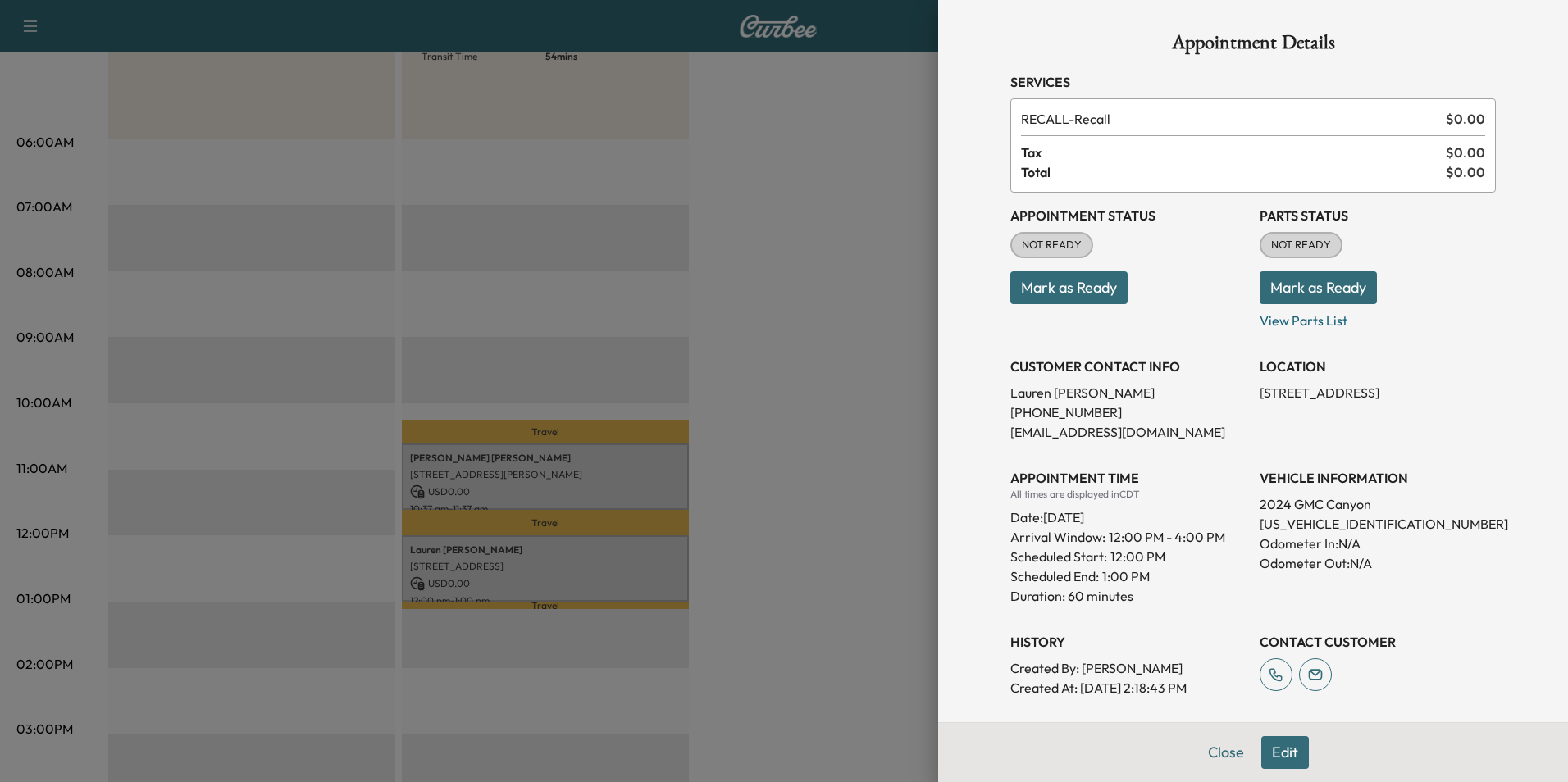
click at [766, 752] on button "Edit" at bounding box center [1285, 752] width 47 height 32
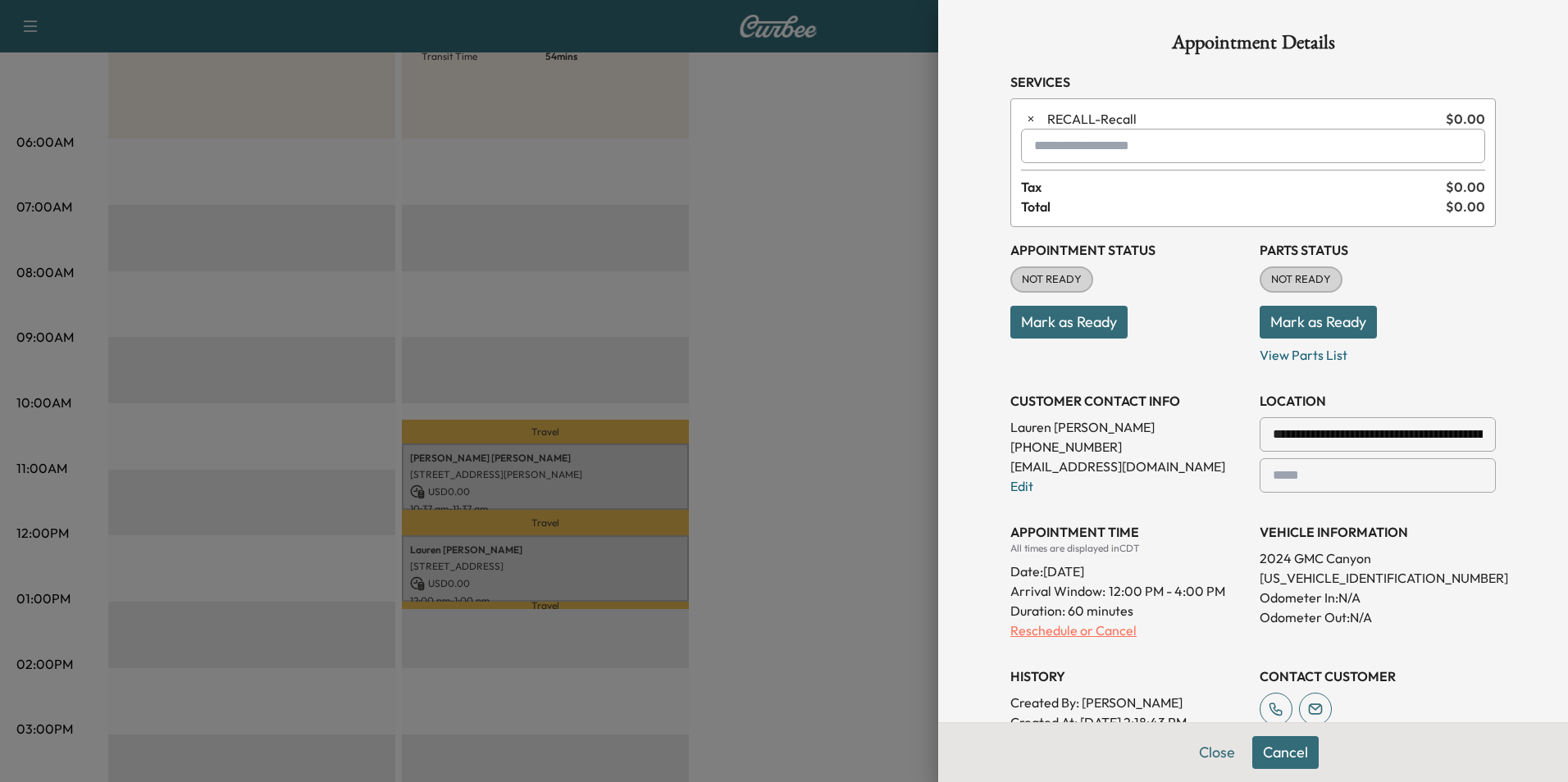
click at [766, 638] on p "Reschedule or Cancel" at bounding box center [1128, 630] width 237 height 19
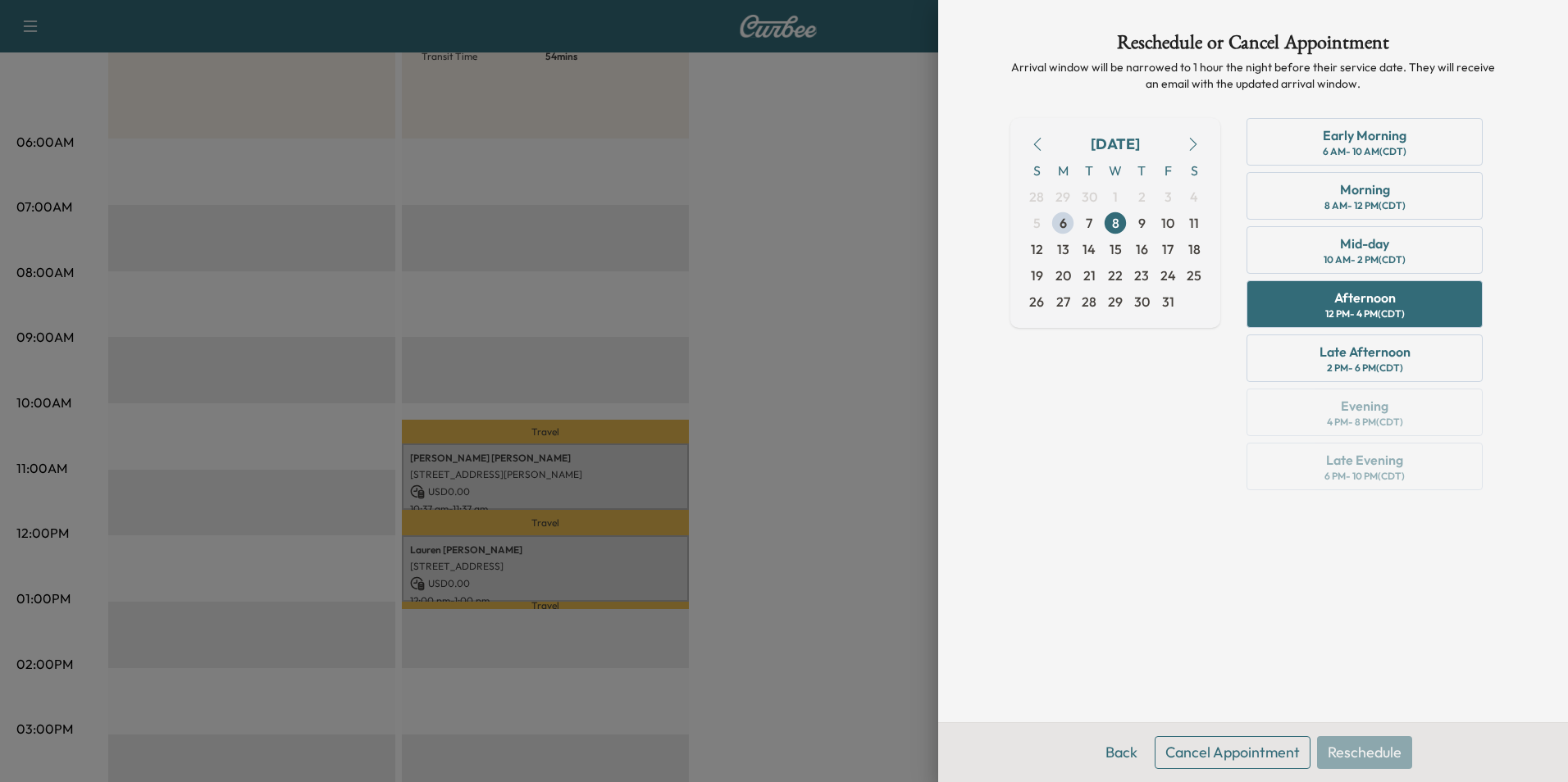
click at [766, 750] on button "Cancel Appointment" at bounding box center [1233, 752] width 156 height 32
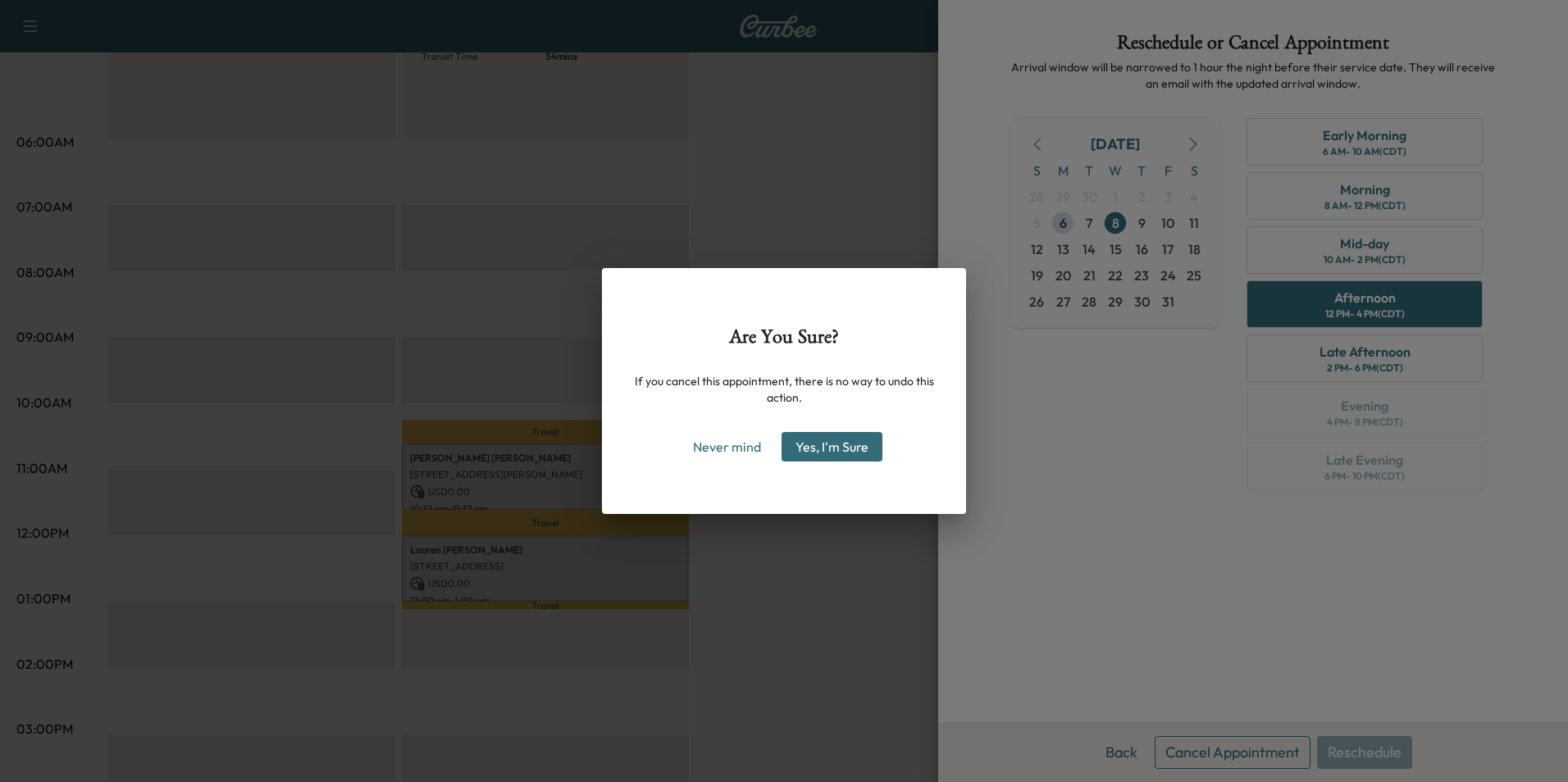
click at [766, 454] on button "Yes, I'm Sure" at bounding box center [831, 447] width 101 height 30
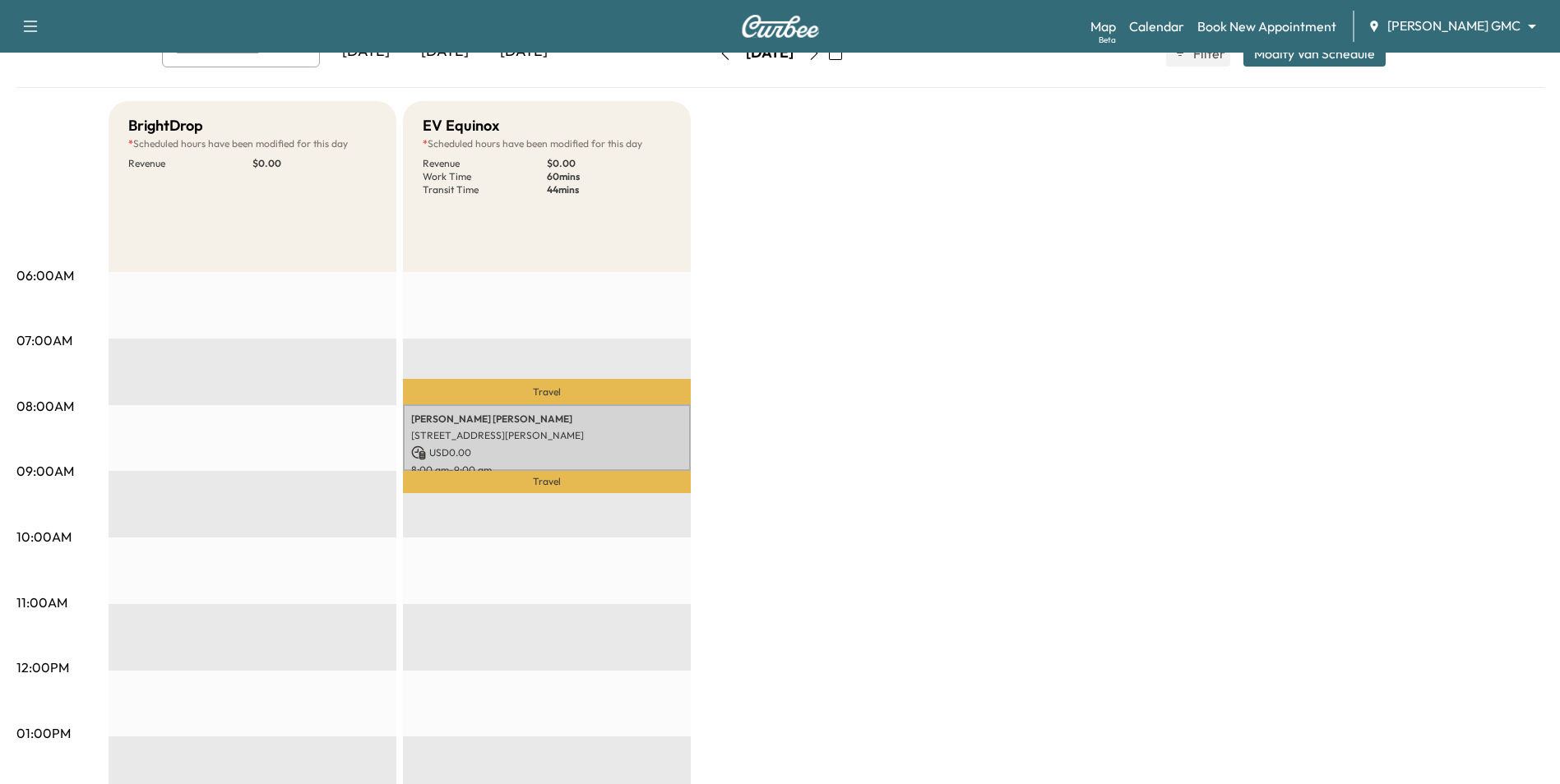
scroll to position [0, 0]
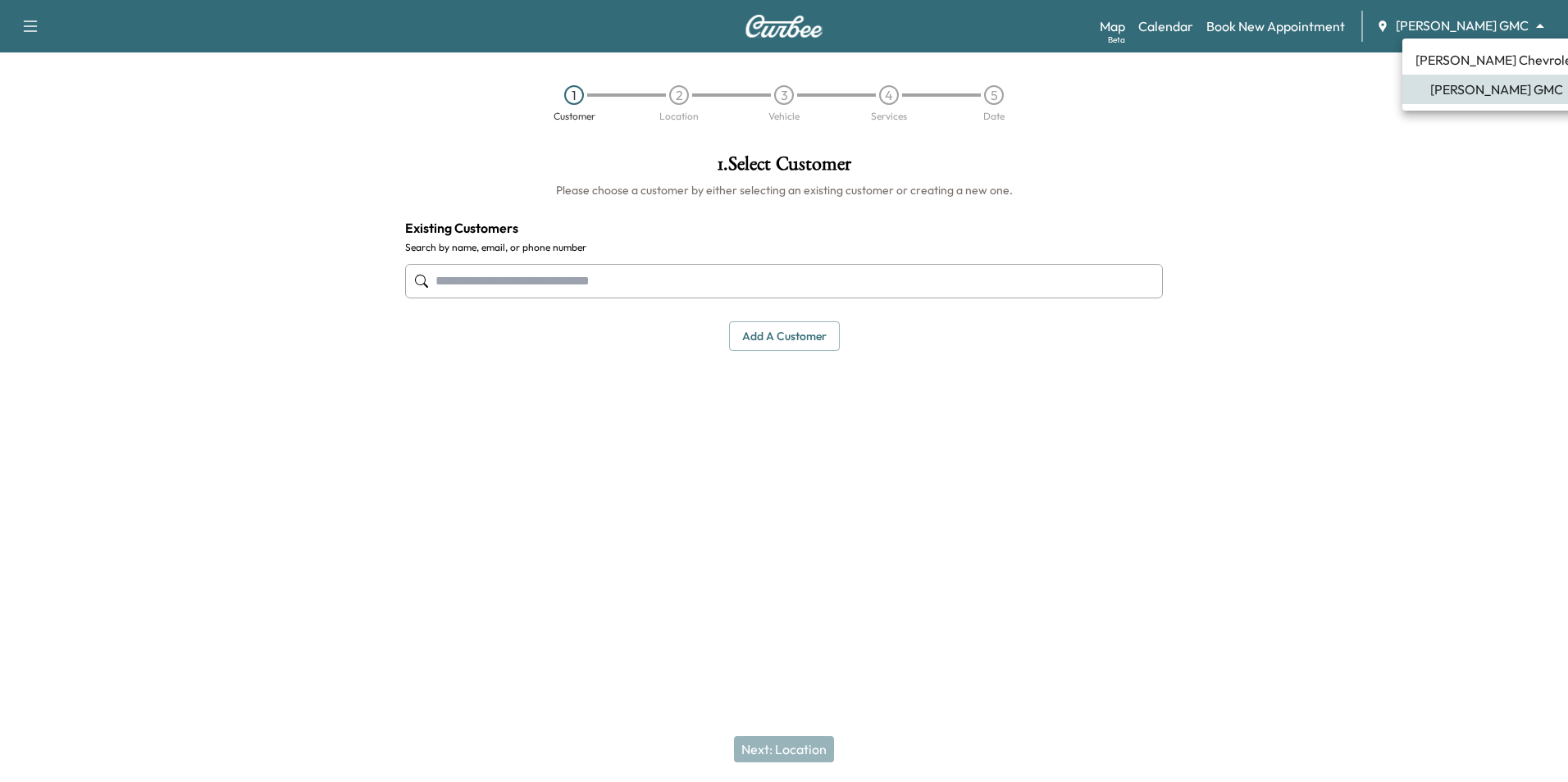
click at [1440, 28] on body "Support Log Out Map Beta Calendar Book New Appointment Mauer GMC ******** ​ 1 C…" at bounding box center [784, 391] width 1568 height 782
click at [1451, 58] on span "[PERSON_NAME] Chevrolet" at bounding box center [1497, 59] width 161 height 19
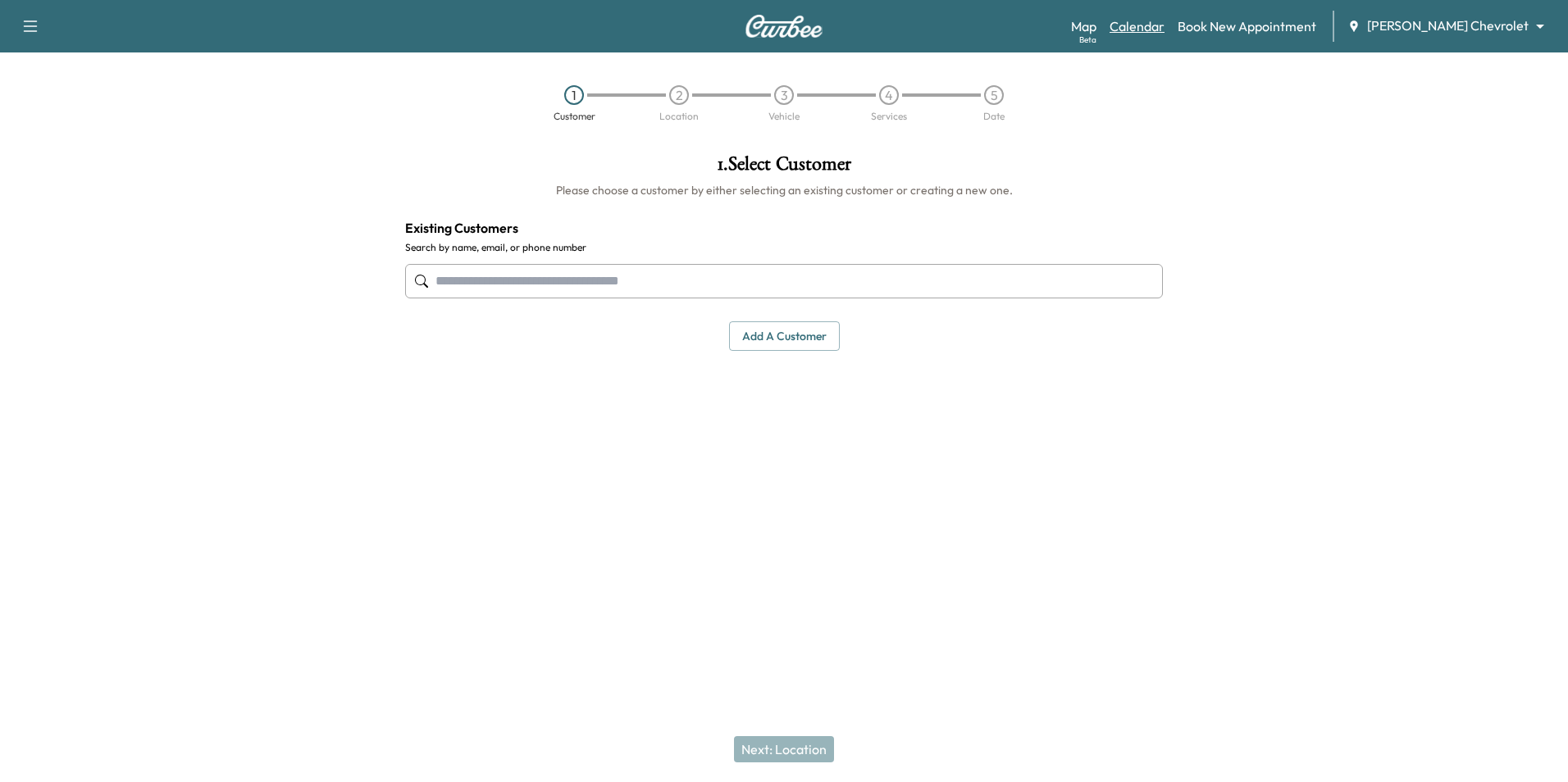
click at [1164, 29] on link "Calendar" at bounding box center [1137, 26] width 55 height 19
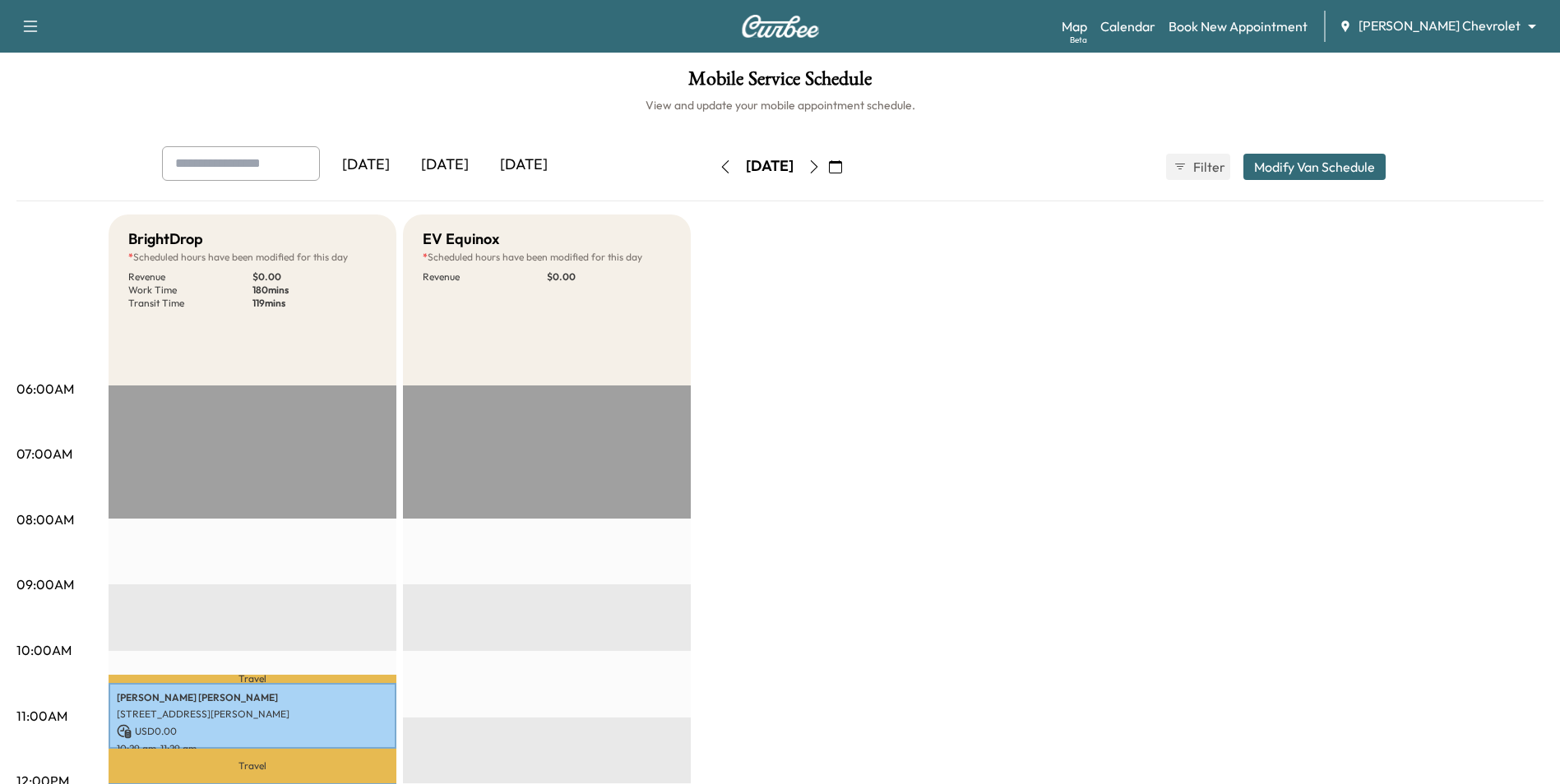
click at [820, 168] on icon "button" at bounding box center [814, 166] width 13 height 13
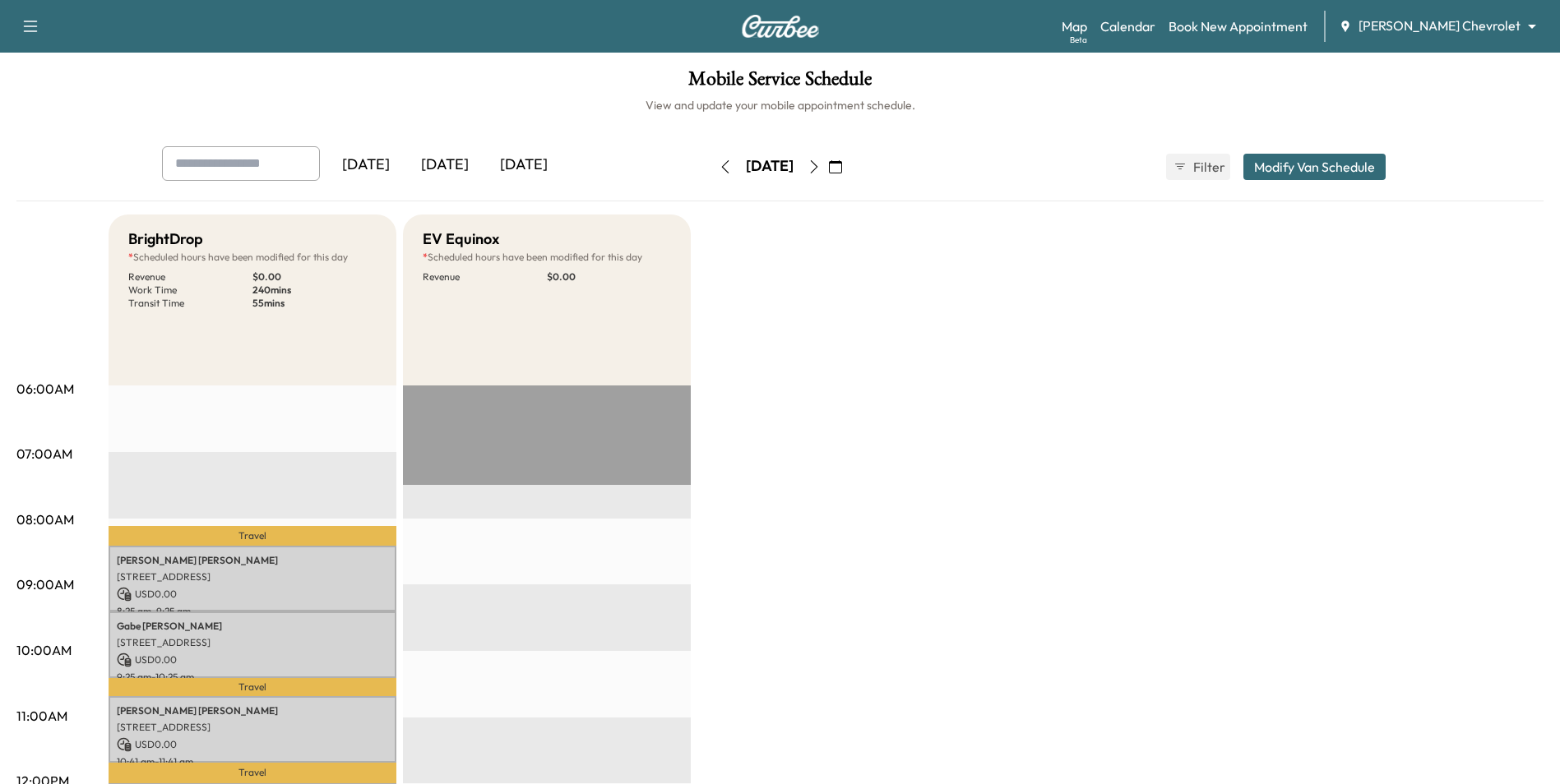
click at [818, 171] on icon "button" at bounding box center [814, 166] width 7 height 13
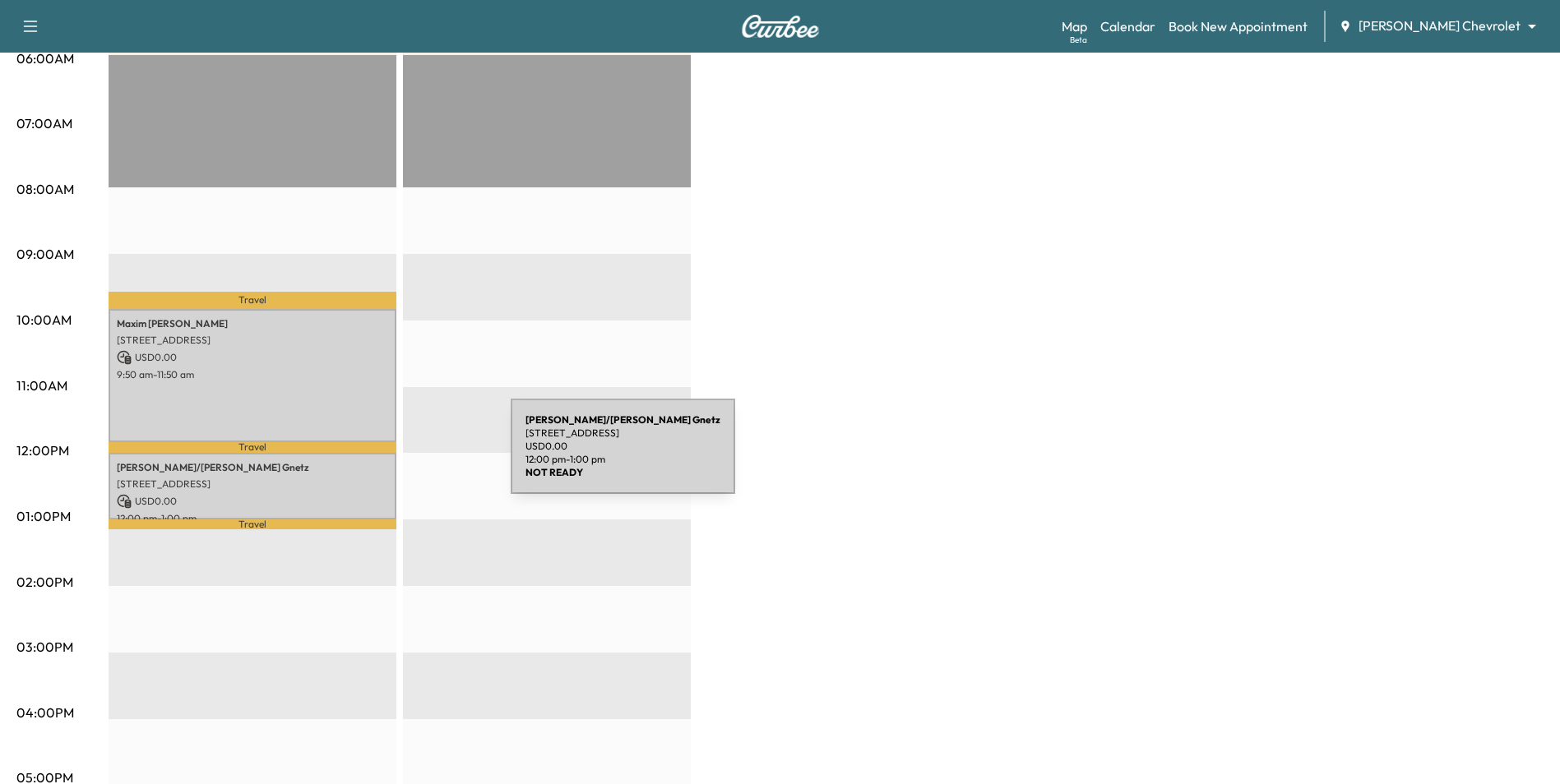
scroll to position [329, 0]
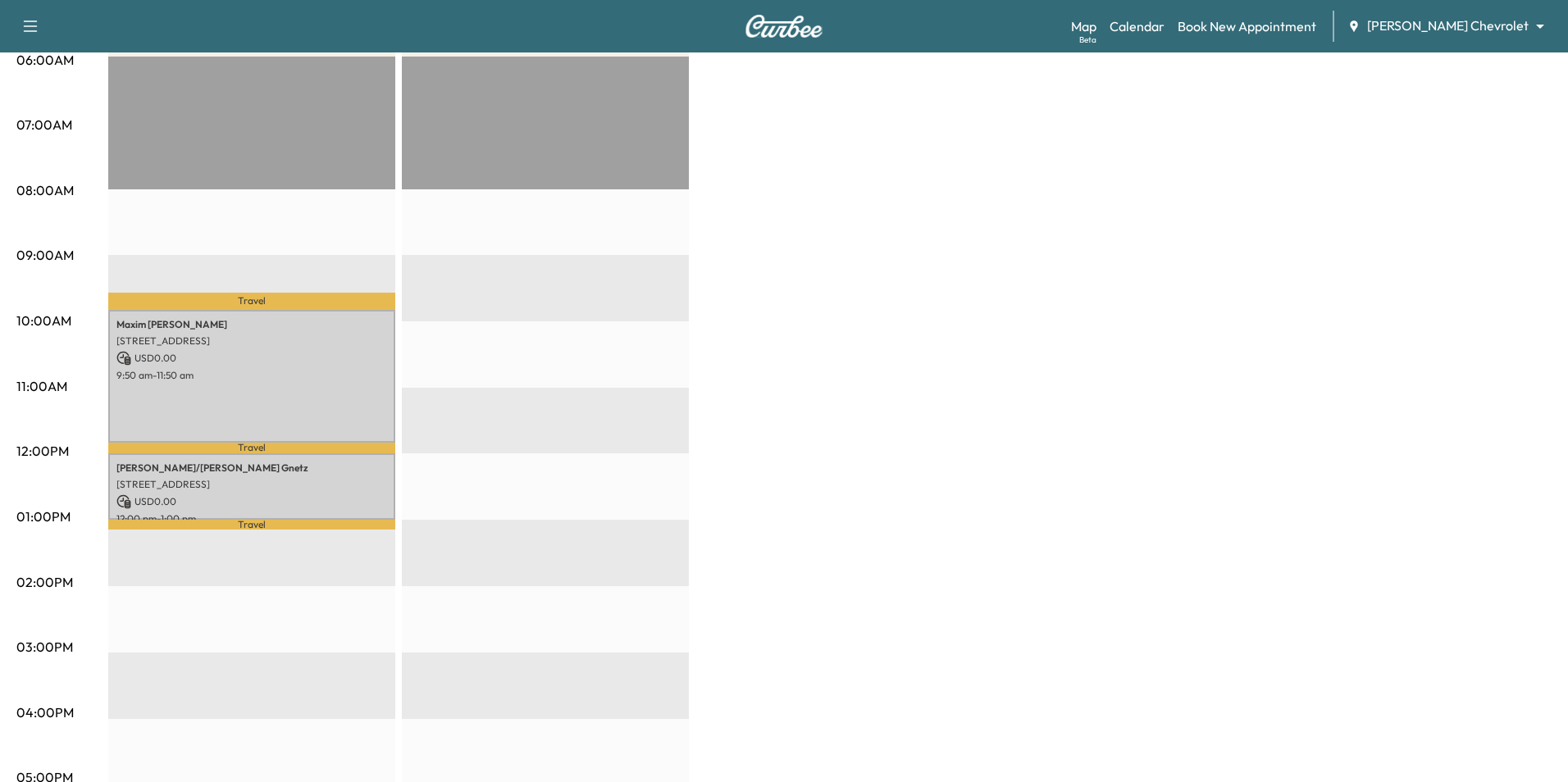
click at [1429, 27] on body "Support Log Out Map Beta Calendar Book New Appointment Mauer Chevrolet ********…" at bounding box center [784, 62] width 1568 height 782
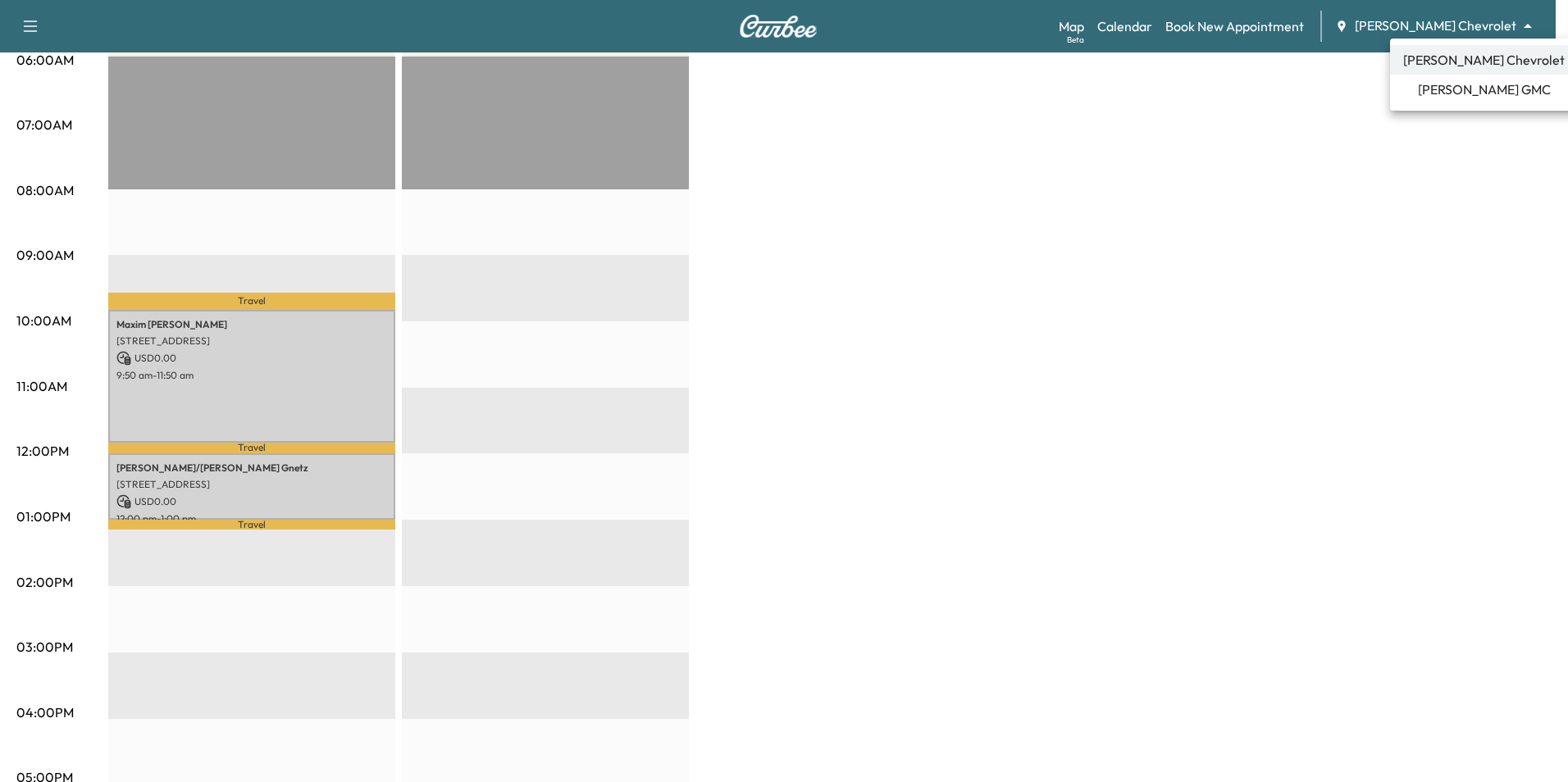
click at [1473, 28] on div at bounding box center [784, 391] width 1568 height 782
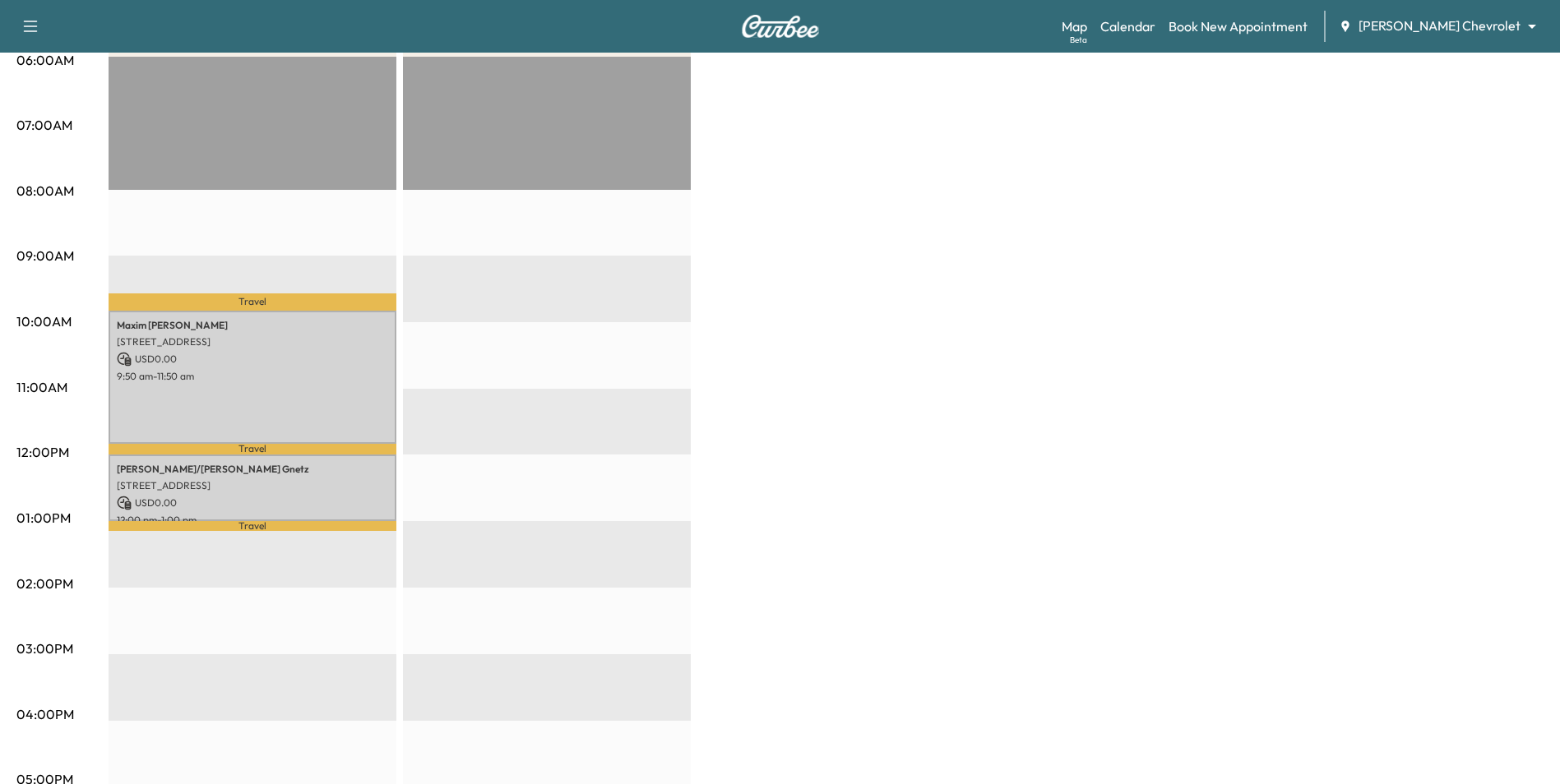
scroll to position [0, 0]
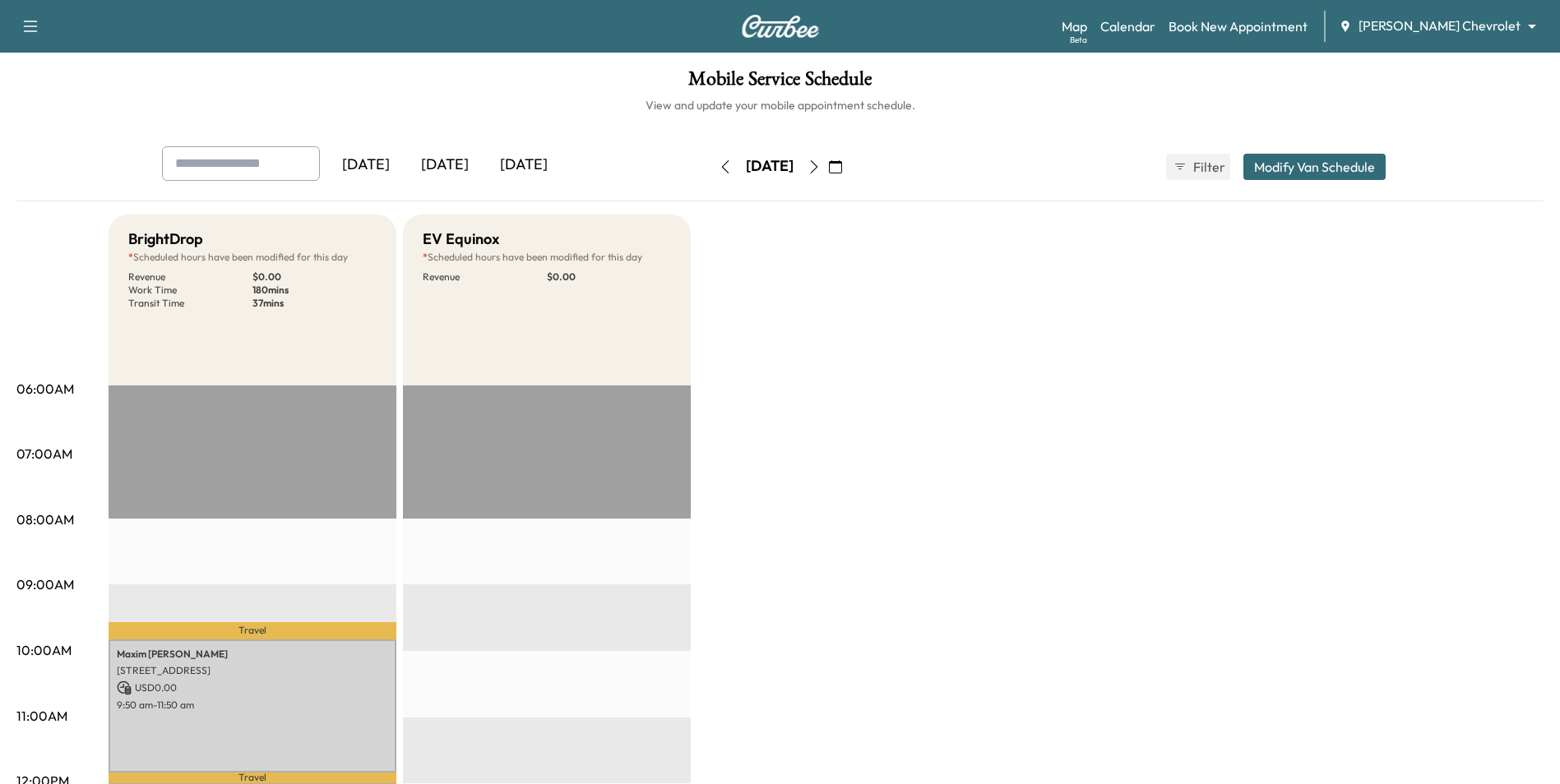
click at [842, 173] on icon "button" at bounding box center [835, 166] width 13 height 13
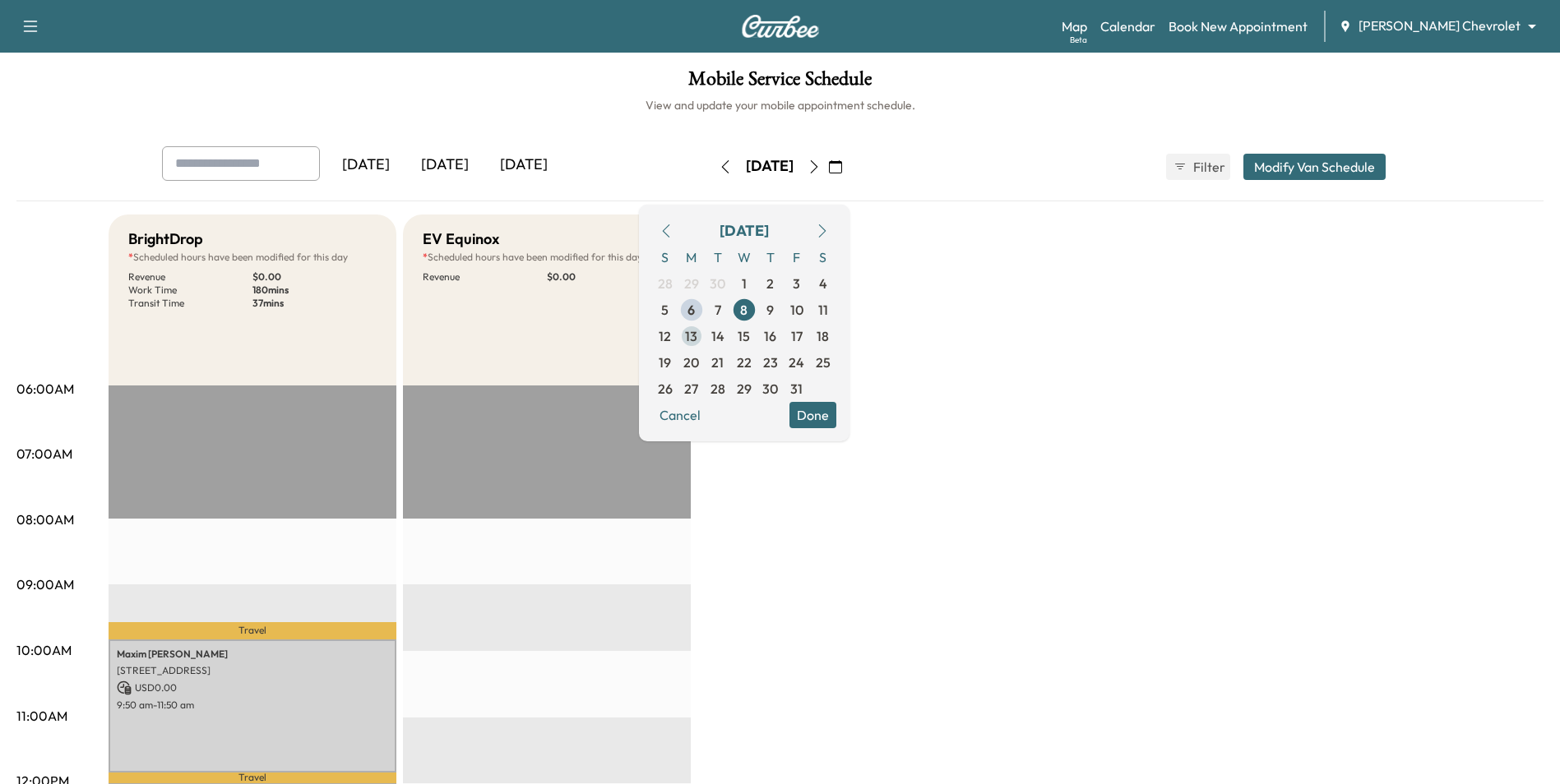
click at [698, 341] on span "13" at bounding box center [690, 336] width 12 height 20
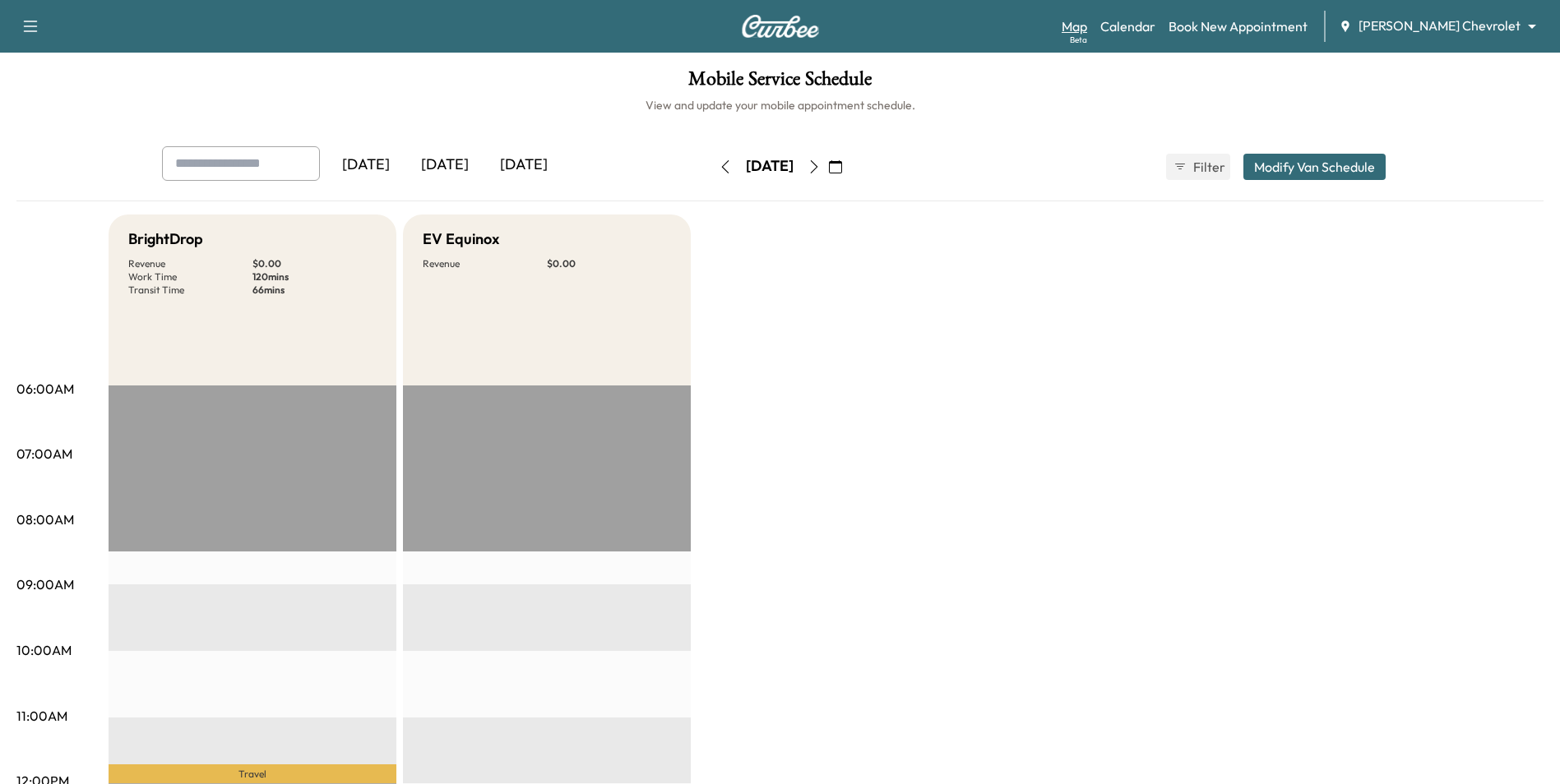
click at [1087, 35] on div "Beta" at bounding box center [1078, 39] width 18 height 12
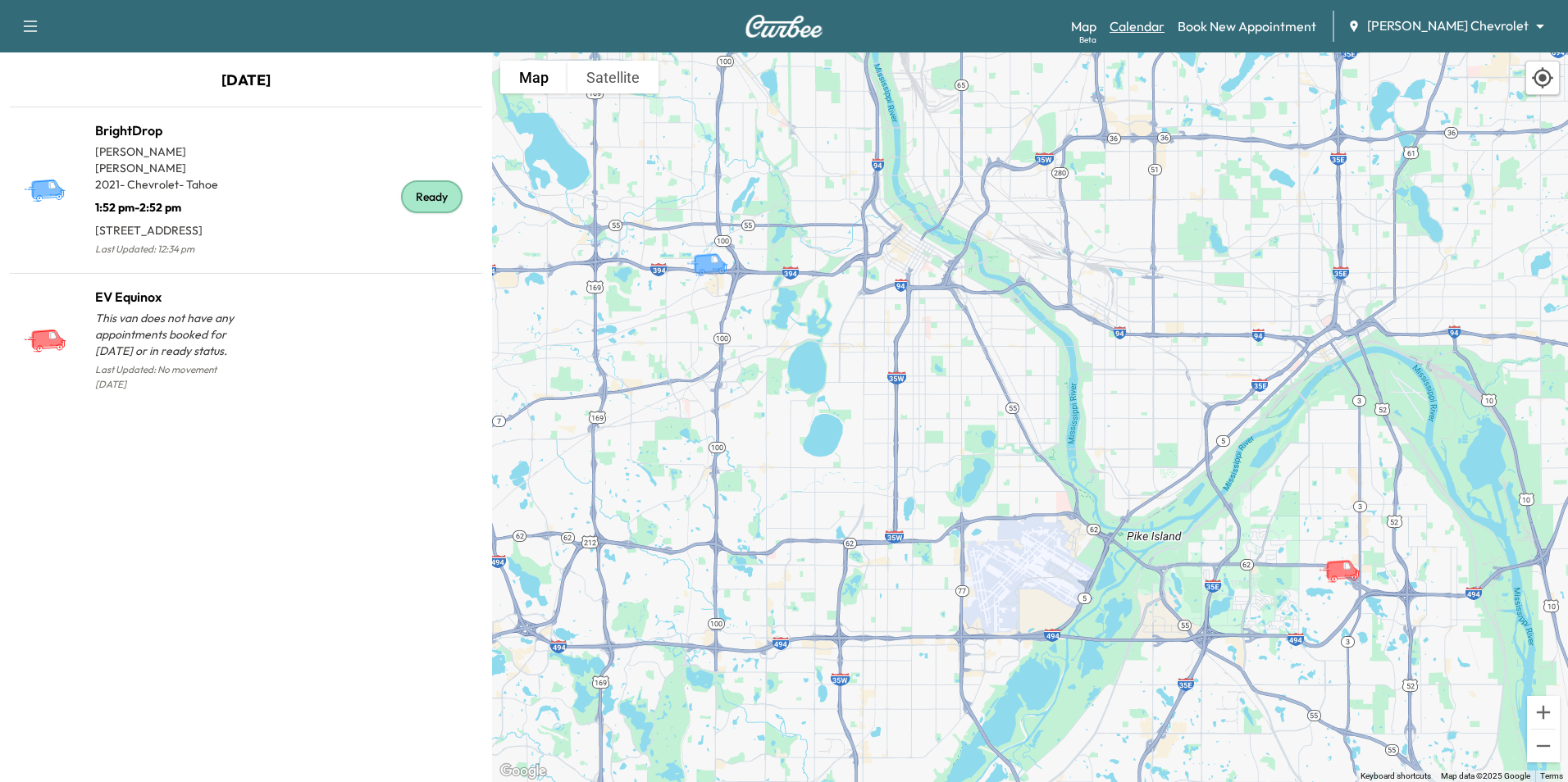
click at [1164, 19] on link "Calendar" at bounding box center [1137, 26] width 55 height 19
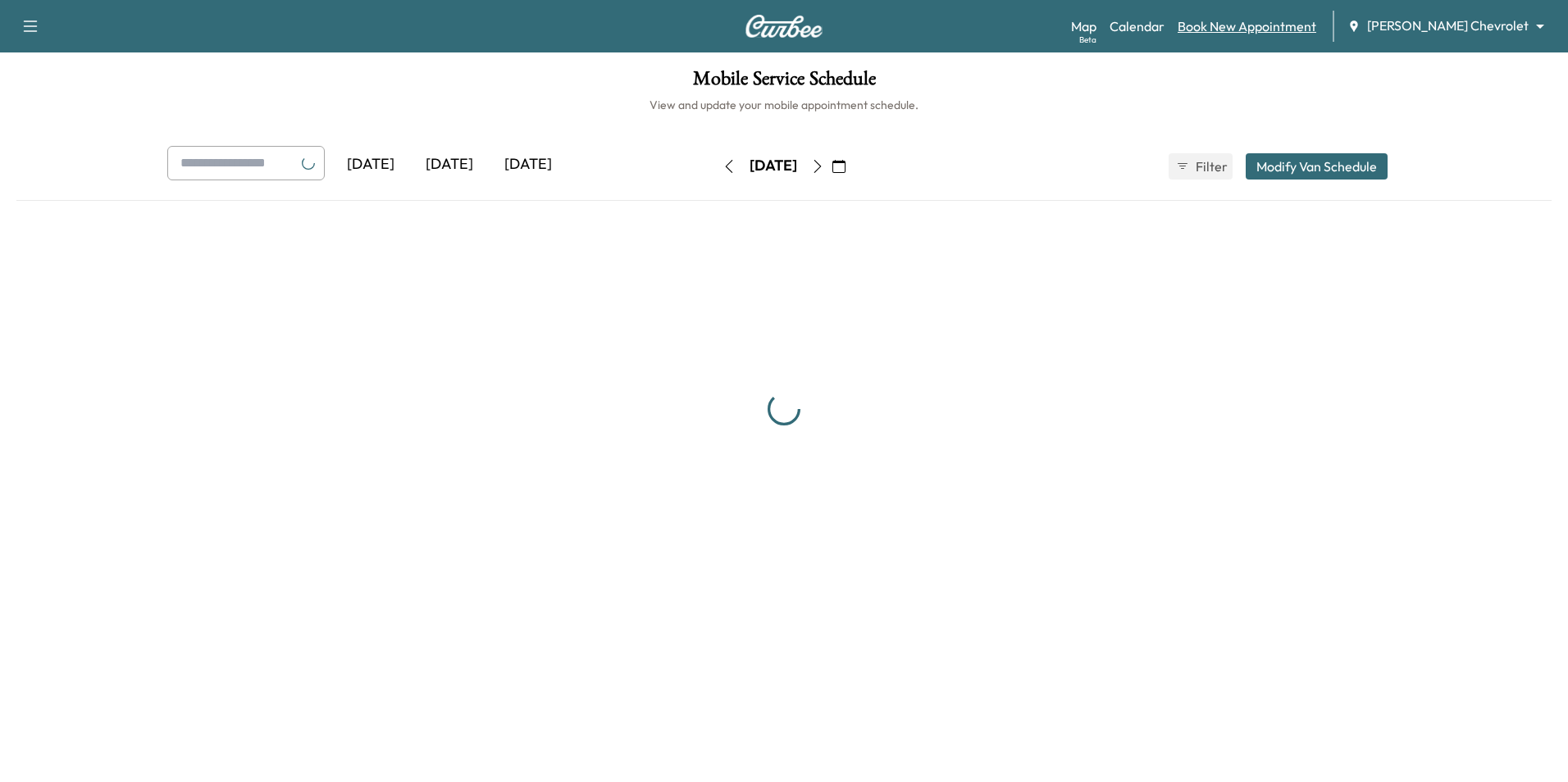
click at [1293, 24] on link "Book New Appointment" at bounding box center [1246, 26] width 138 height 19
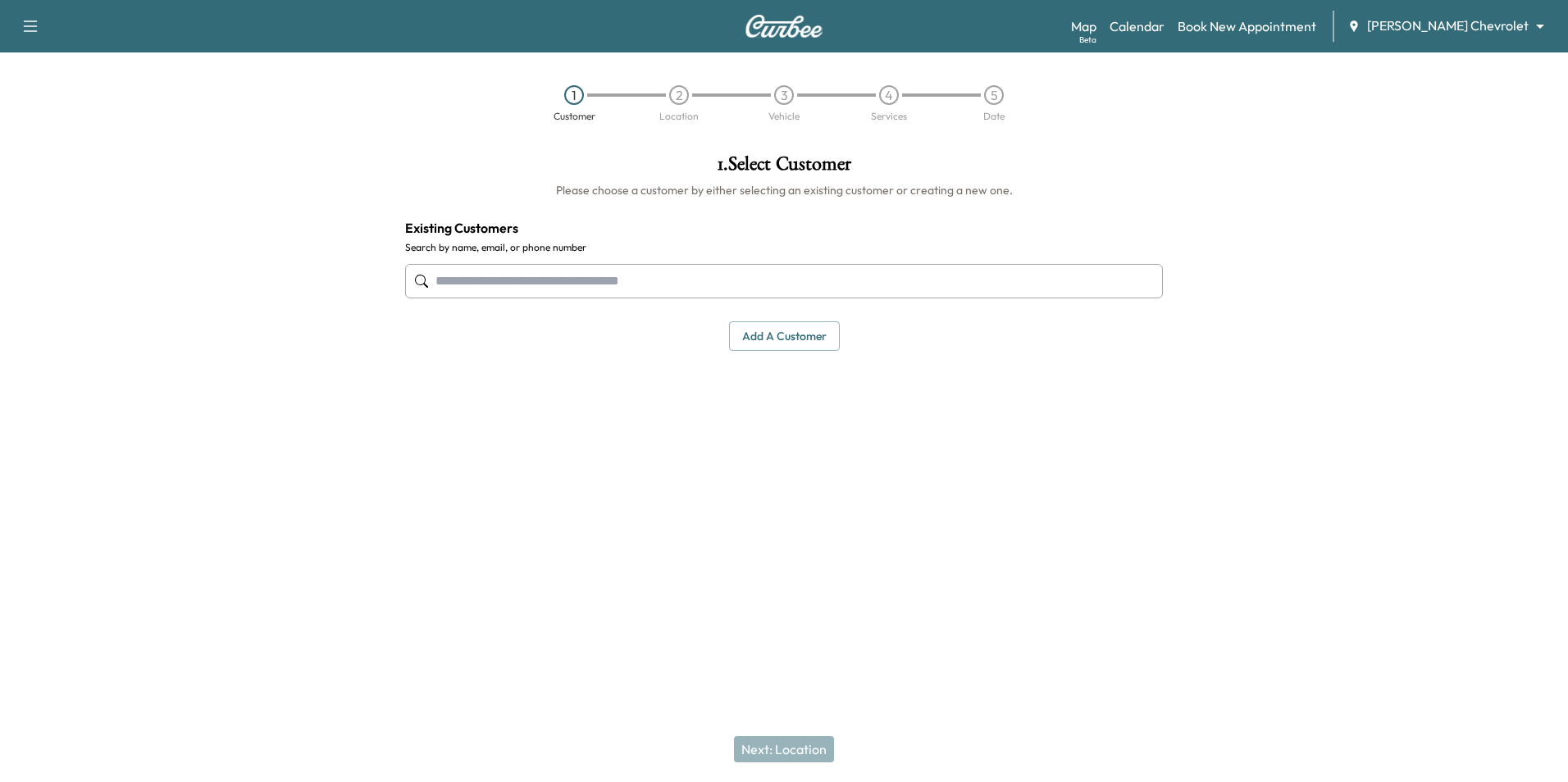
paste input "**********"
type input "**********"
drag, startPoint x: 718, startPoint y: 287, endPoint x: 346, endPoint y: 265, distance: 372.6
click at [346, 265] on div "**********" at bounding box center [784, 337] width 1568 height 391
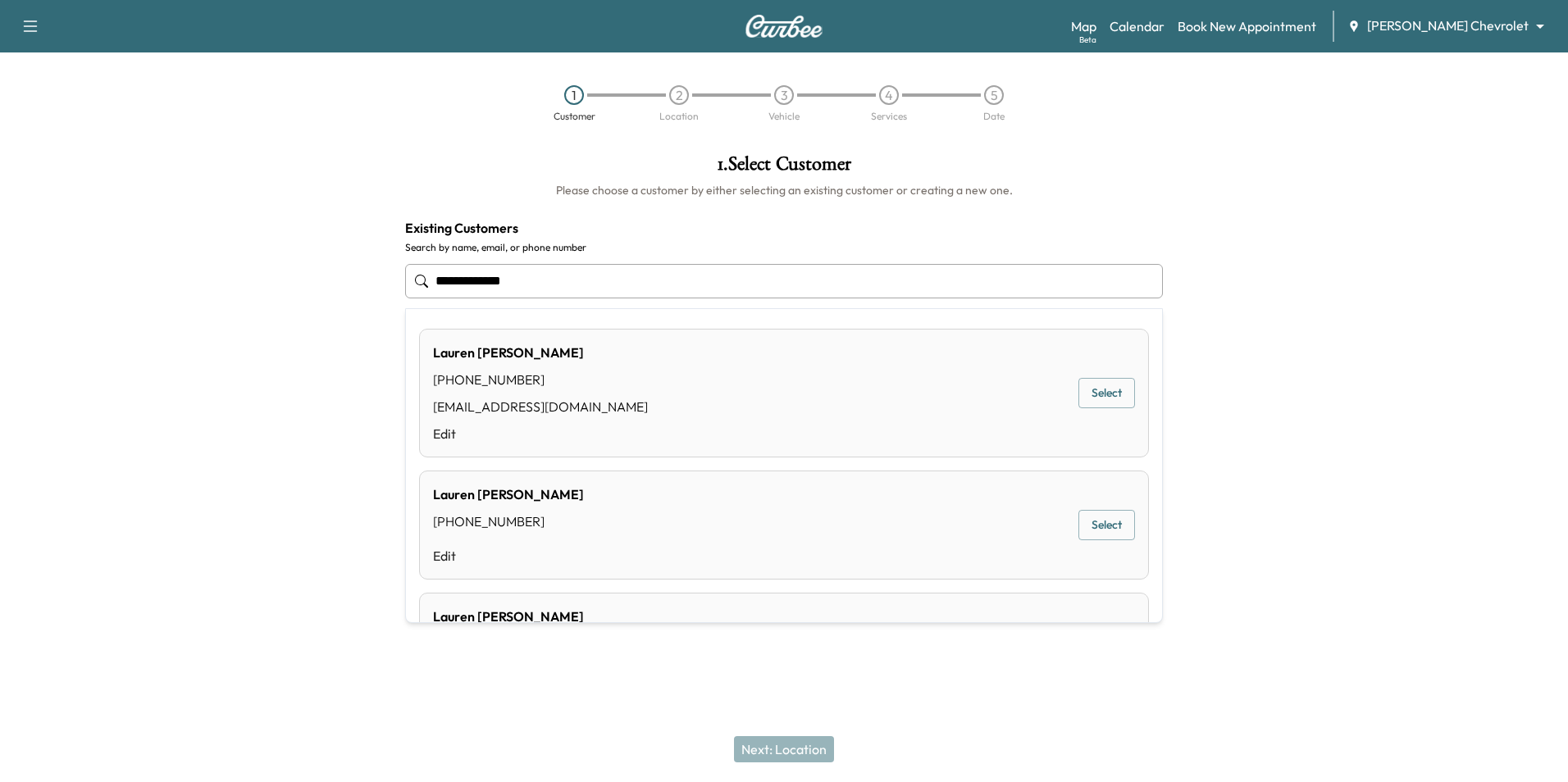
click at [778, 380] on div "Lauren Howard (612) 867-9028 howardml@comcast.net Edit Select" at bounding box center [784, 392] width 730 height 129
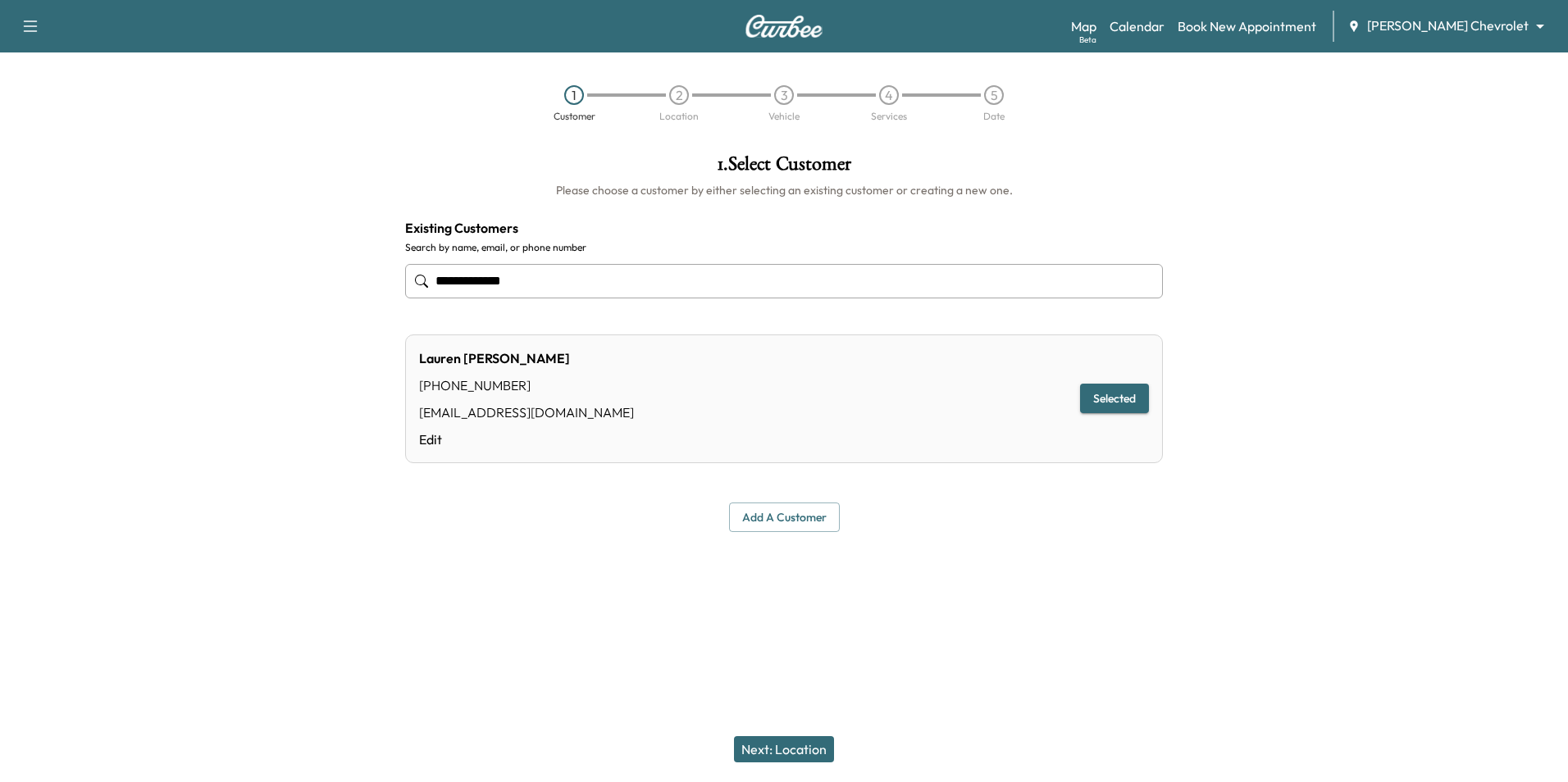
type input "**********"
click at [790, 745] on button "Next: Location" at bounding box center [784, 750] width 100 height 26
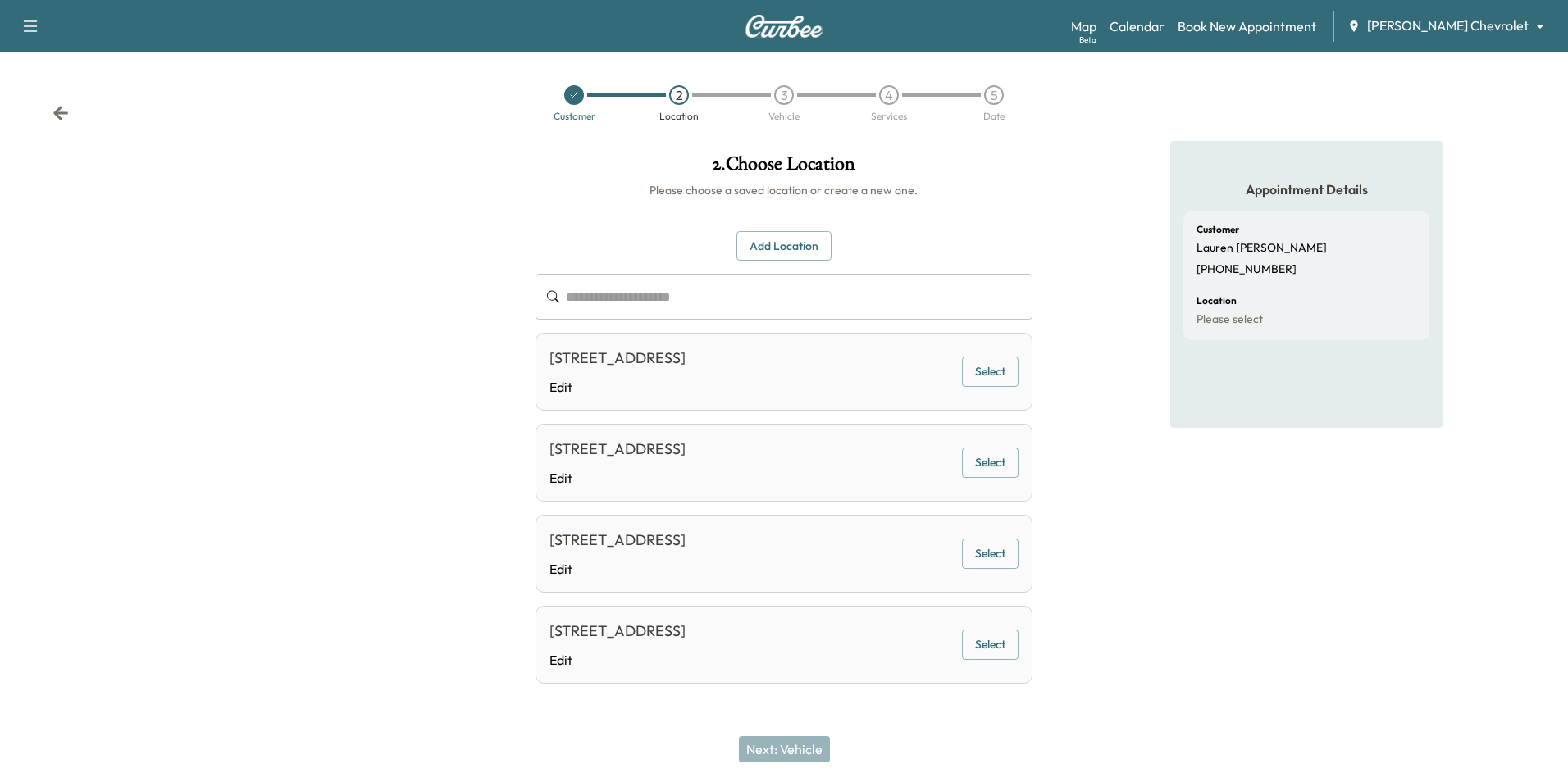
click at [965, 370] on button "Select" at bounding box center [990, 372] width 57 height 31
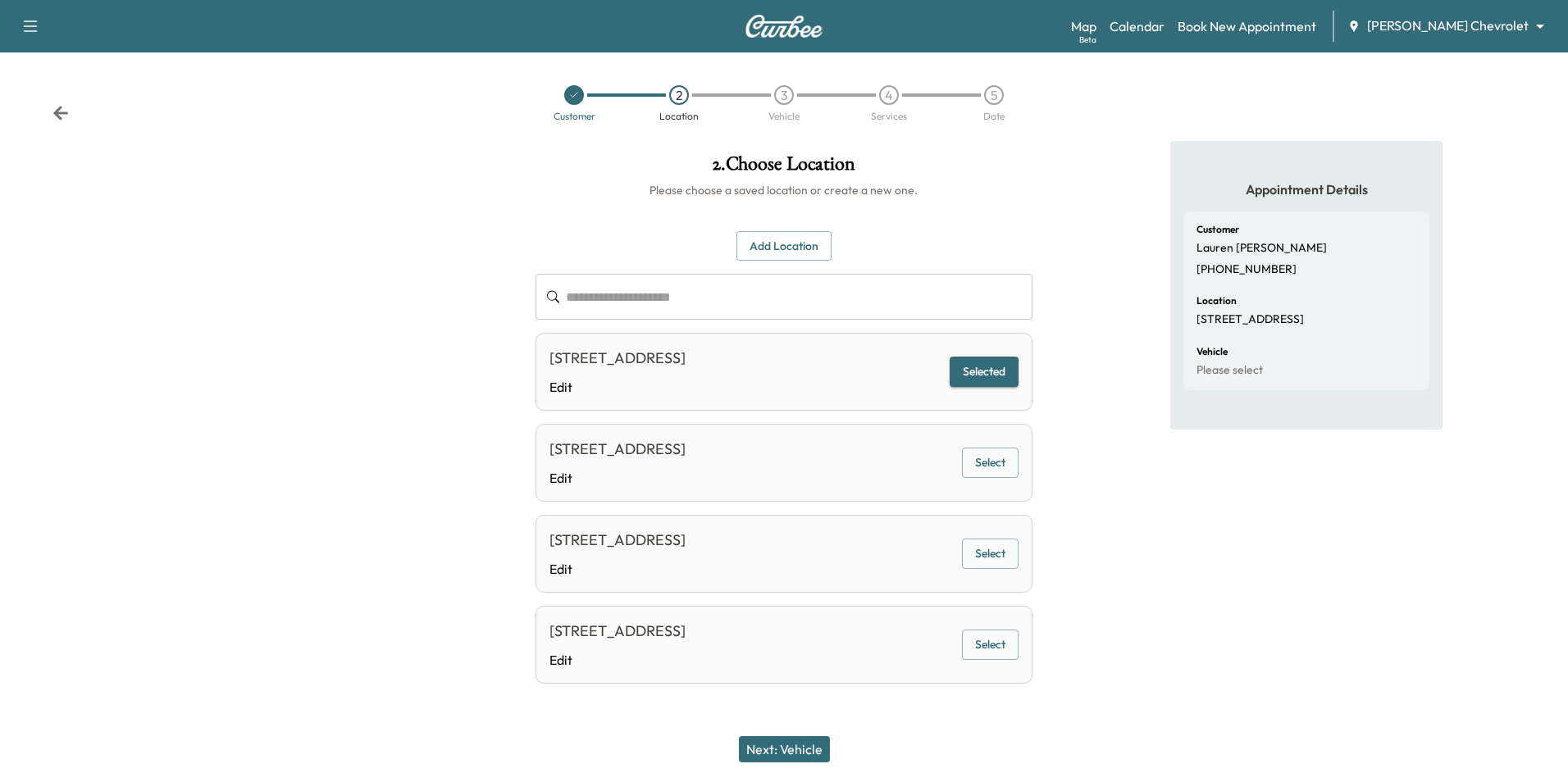
click at [809, 757] on button "Next: Vehicle" at bounding box center [784, 750] width 91 height 26
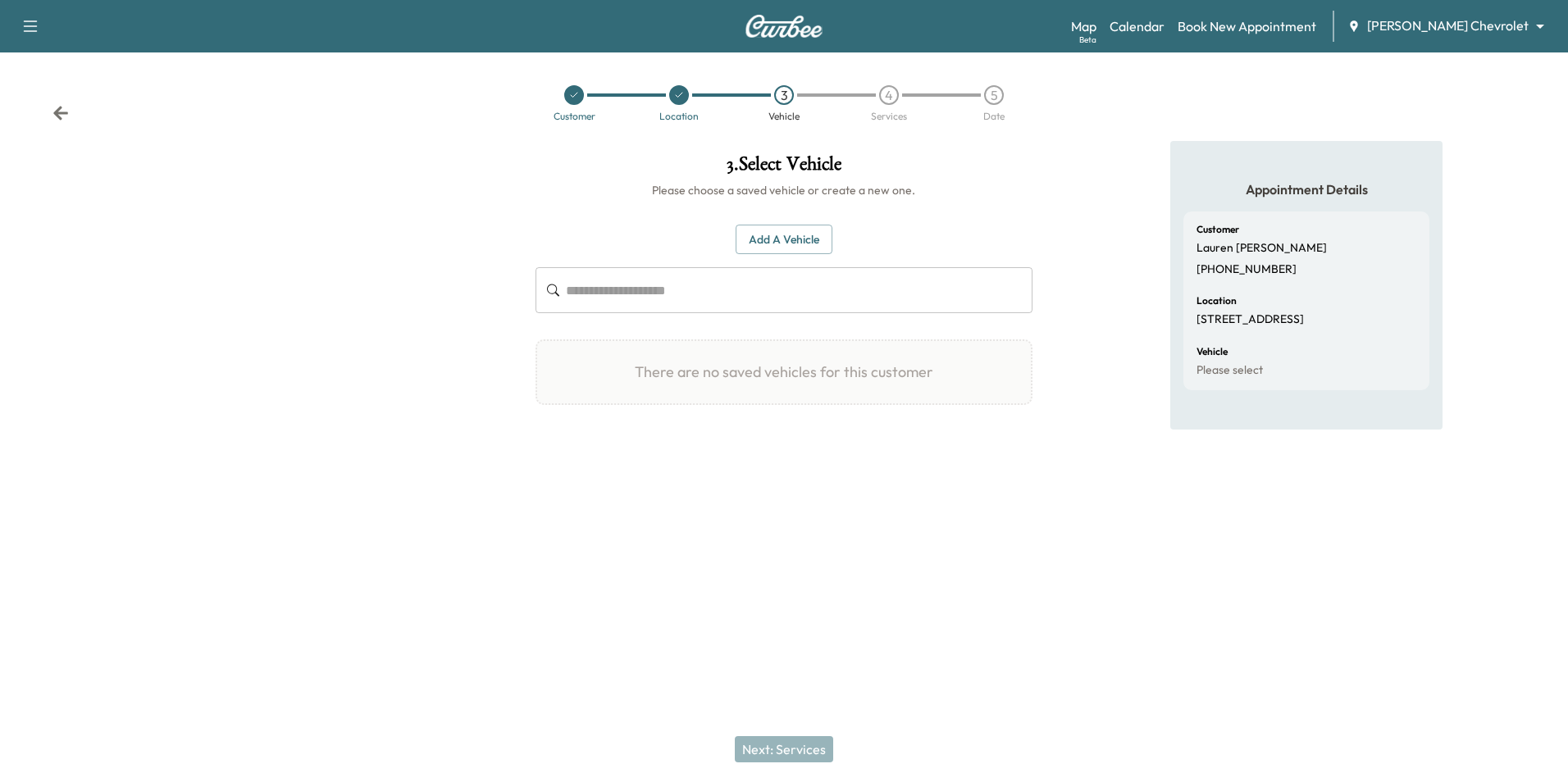
click at [805, 250] on button "Add a Vehicle" at bounding box center [784, 239] width 96 height 31
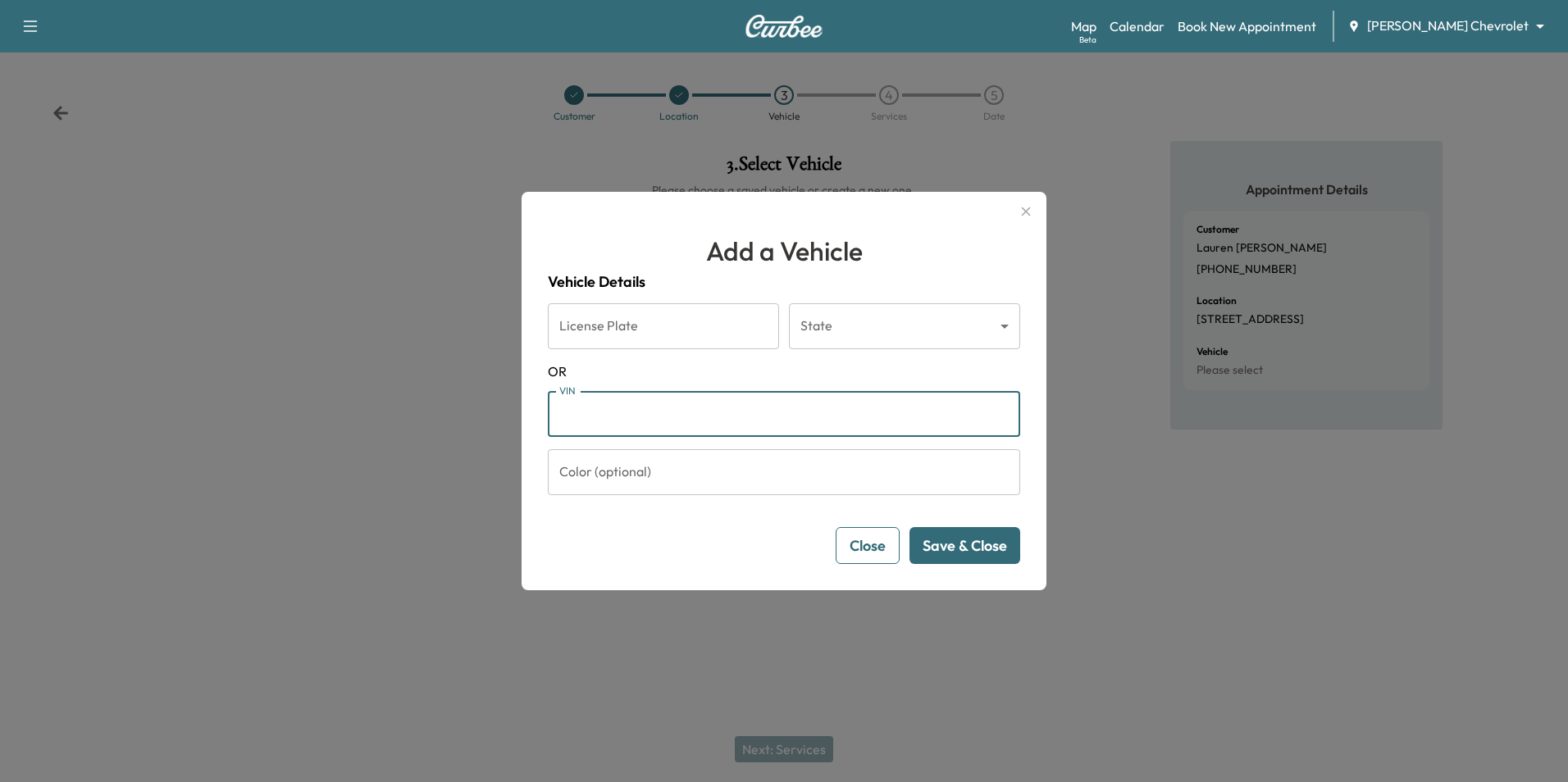
paste input "**********"
type input "**********"
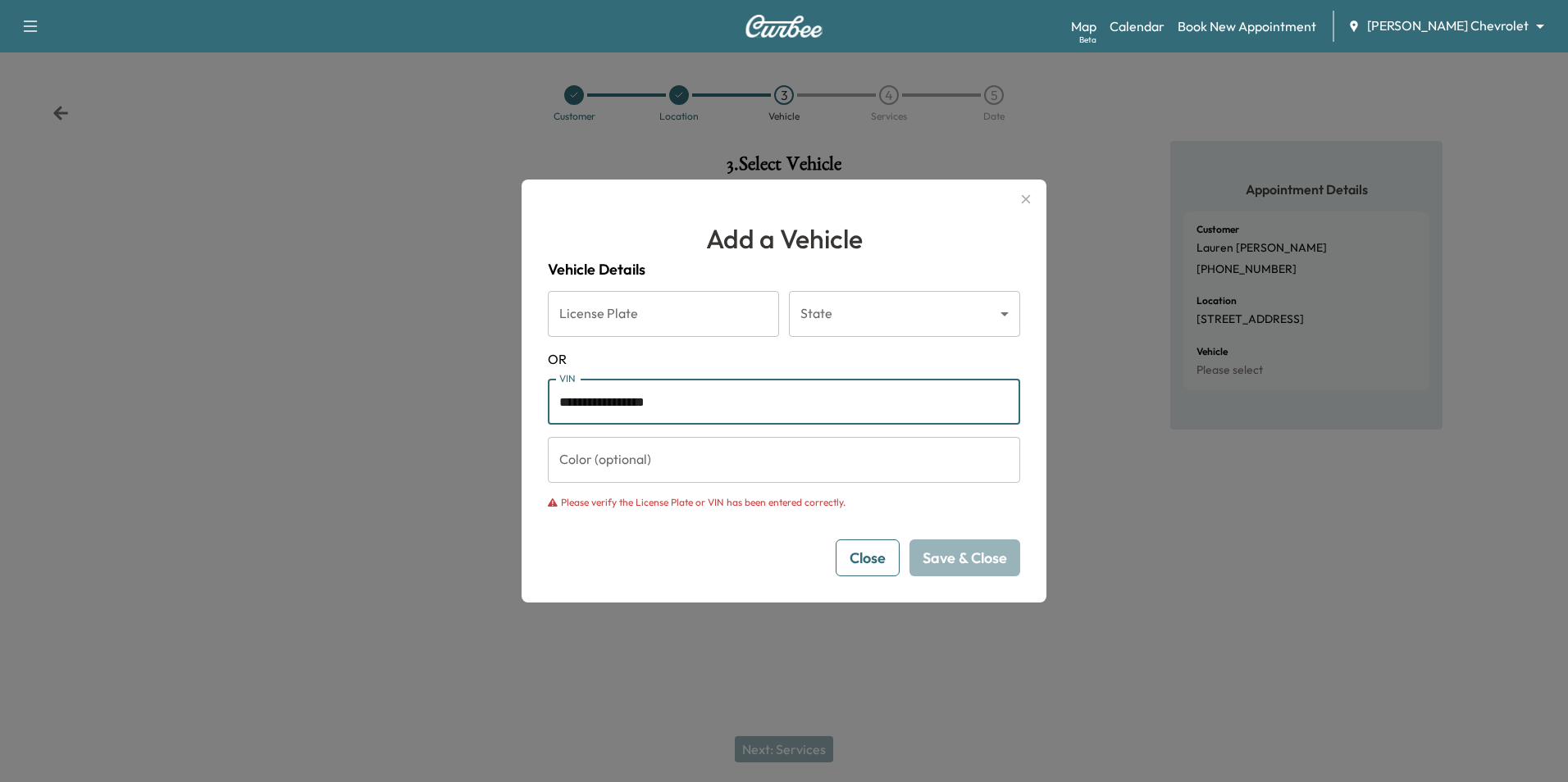
drag, startPoint x: 686, startPoint y: 402, endPoint x: 533, endPoint y: 399, distance: 153.0
click at [533, 399] on div "**********" at bounding box center [784, 391] width 525 height 423
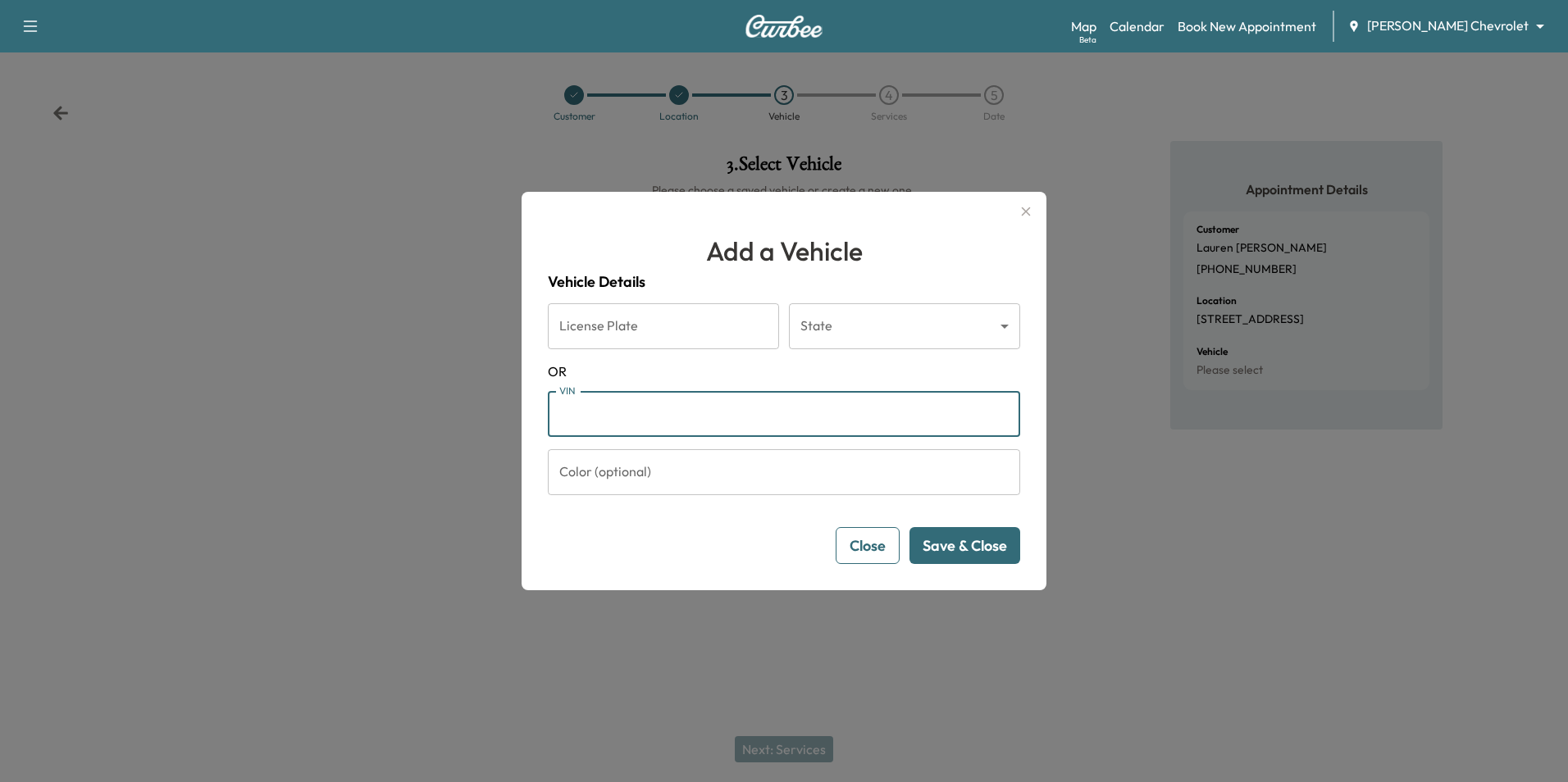
paste input "**********"
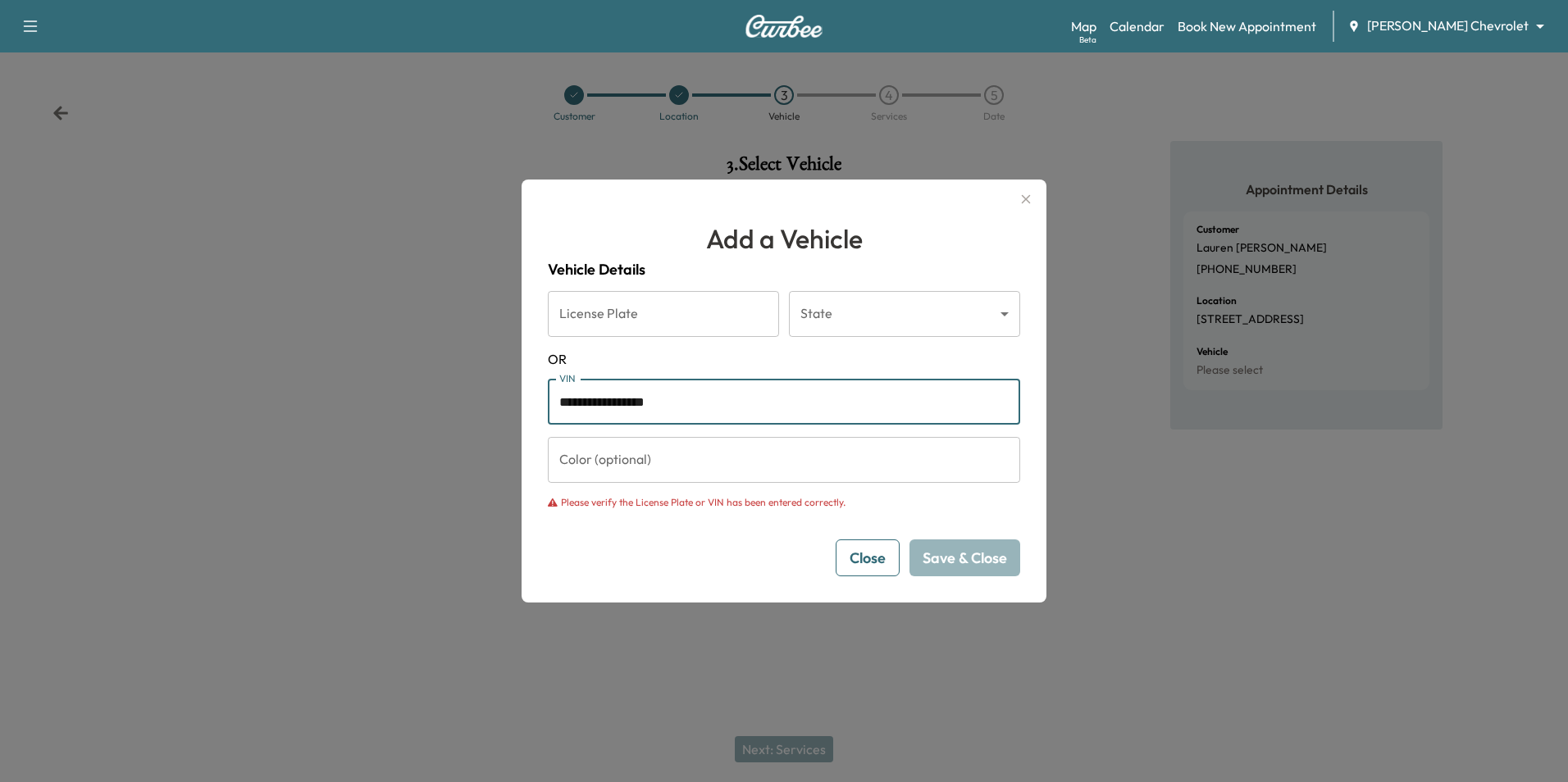
type input "**********"
drag, startPoint x: 701, startPoint y: 408, endPoint x: 442, endPoint y: 404, distance: 259.0
click at [442, 404] on div "**********" at bounding box center [784, 391] width 1568 height 782
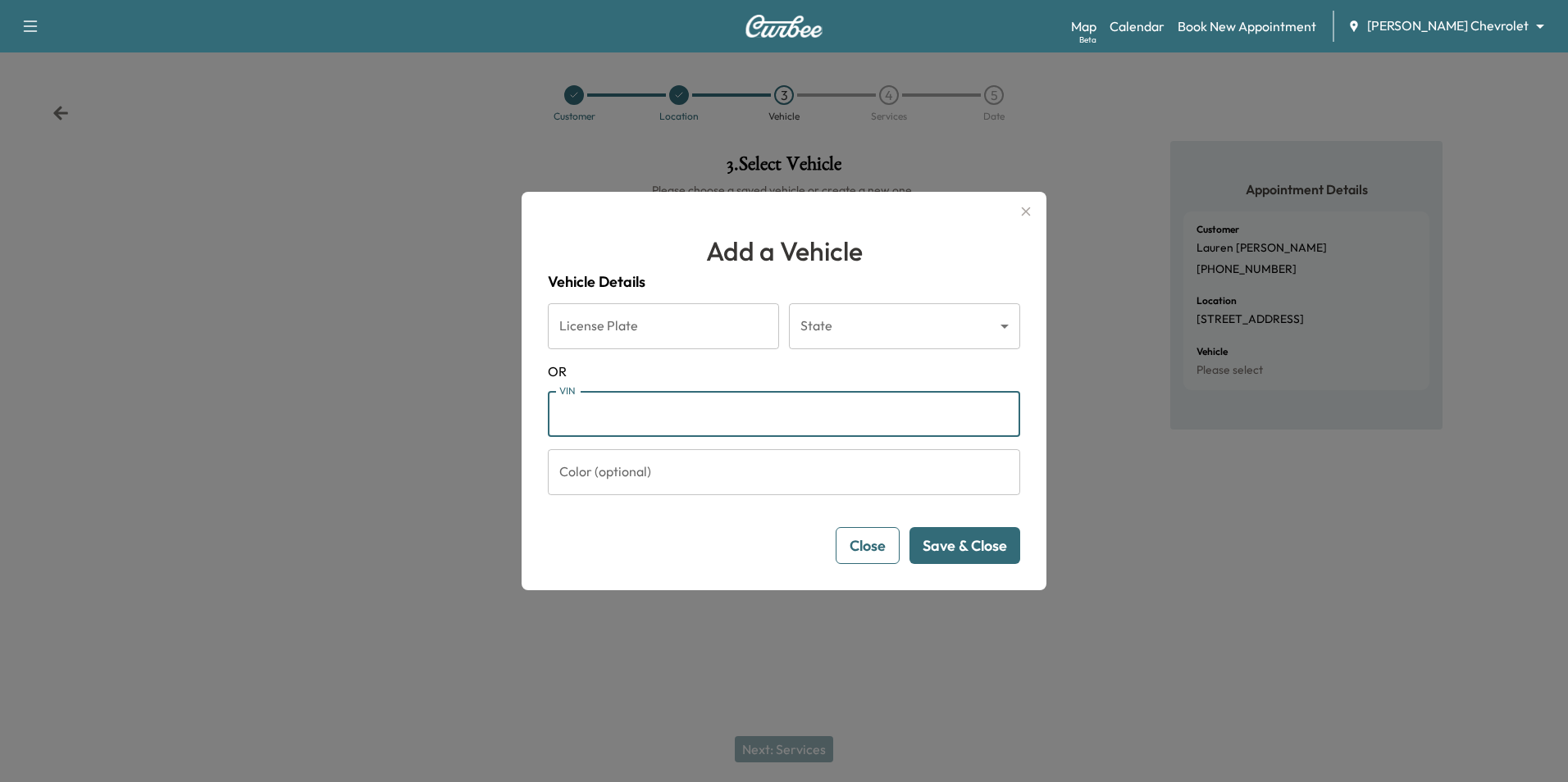
paste input "**********"
type input "**********"
click at [979, 548] on button "Save & Close" at bounding box center [964, 545] width 110 height 37
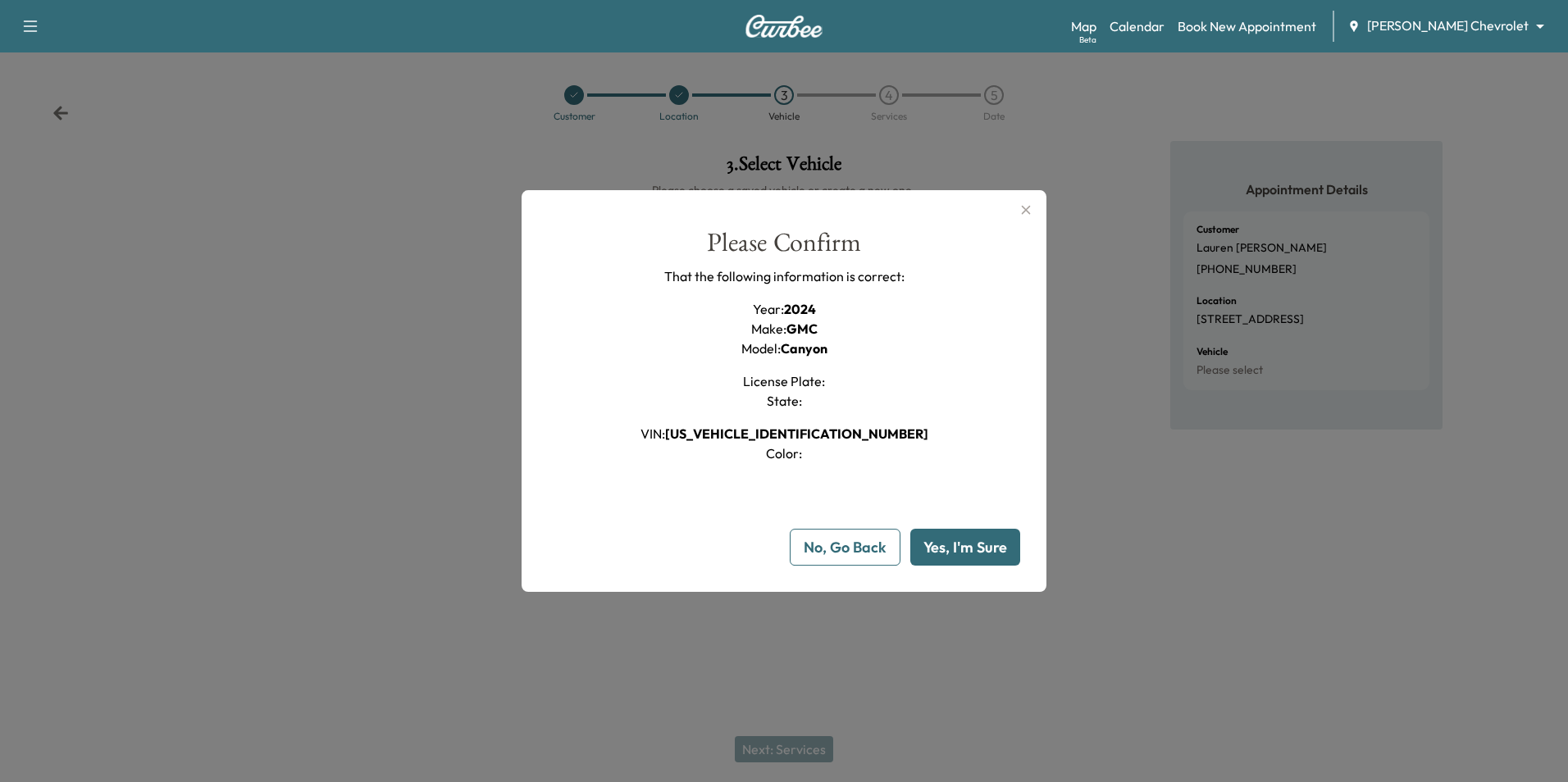
click at [966, 557] on button "Yes, I'm Sure" at bounding box center [965, 547] width 109 height 37
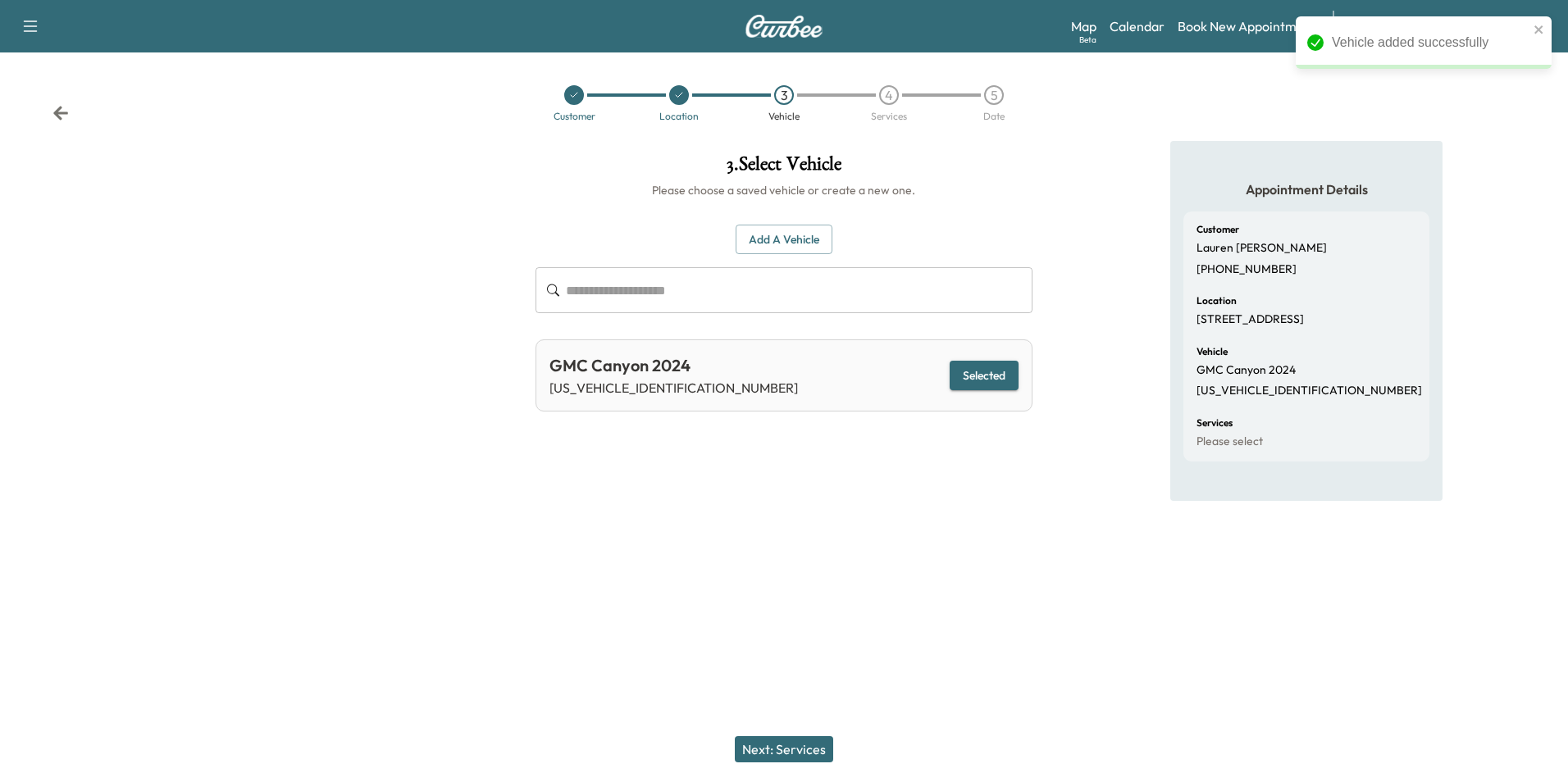
click at [819, 749] on button "Next: Services" at bounding box center [784, 750] width 98 height 26
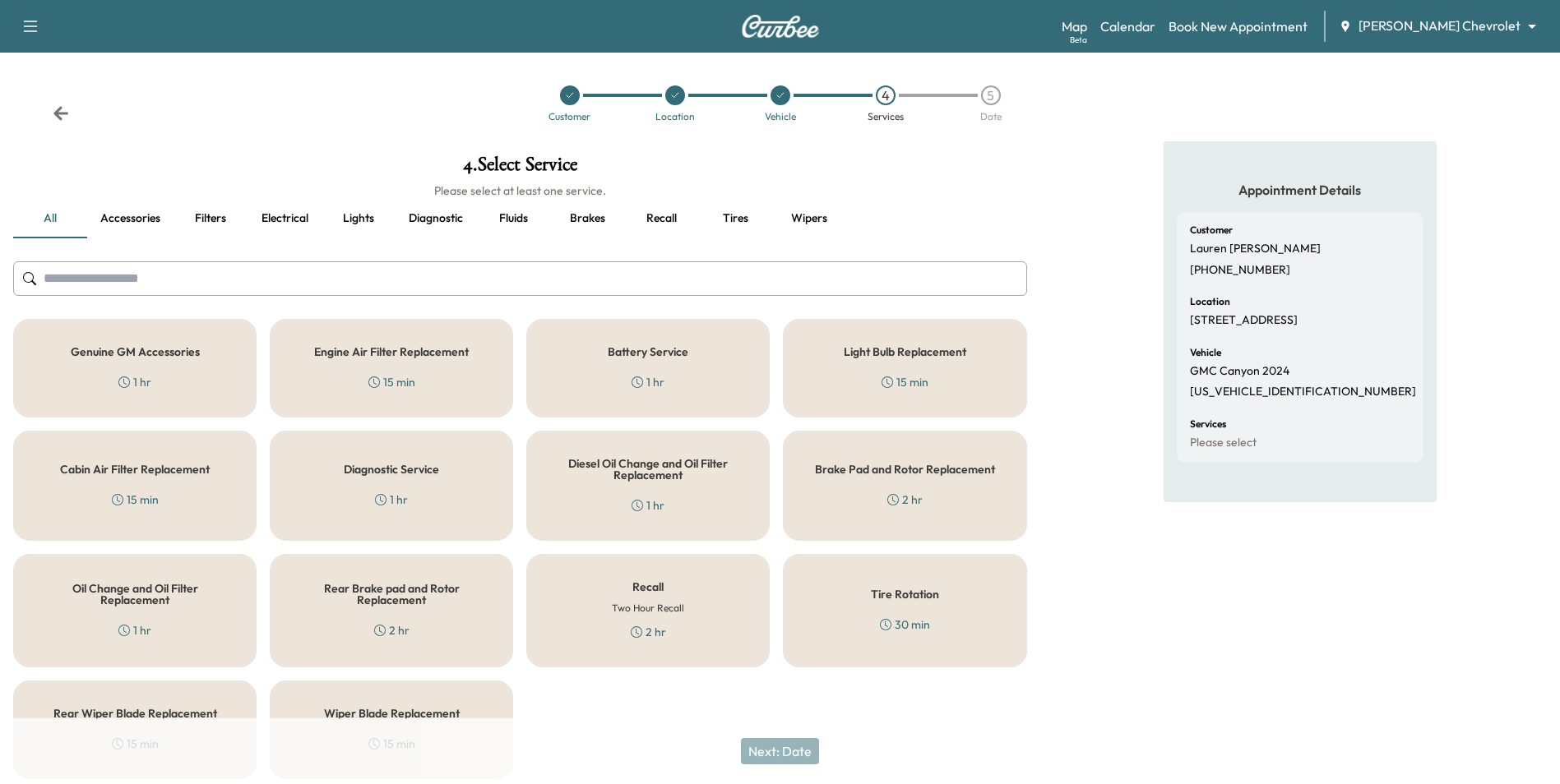
click at [630, 578] on div "Recall Two Hour Recall 2 hr" at bounding box center [648, 611] width 244 height 113
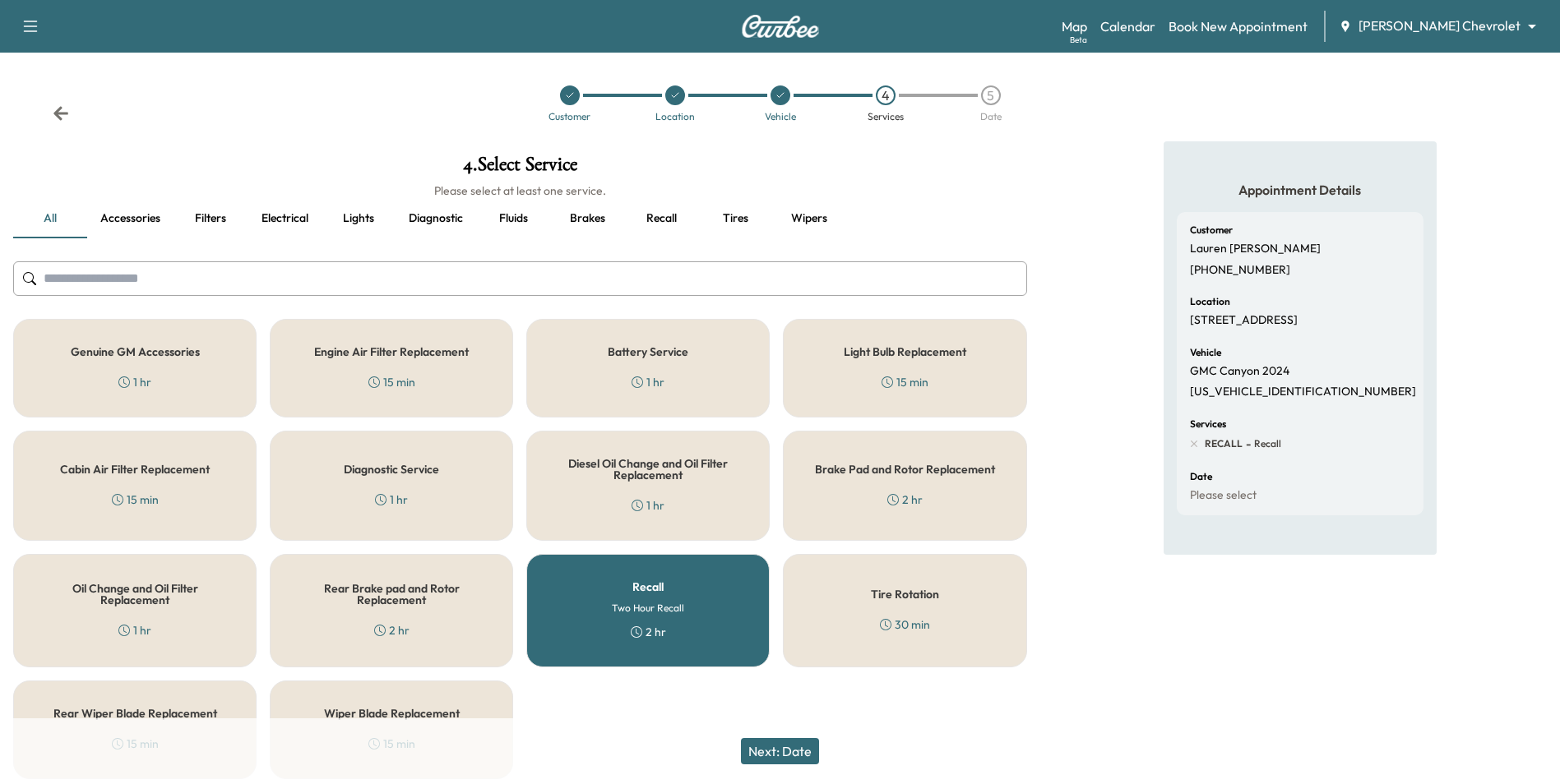
click at [646, 629] on div "2 hr" at bounding box center [648, 632] width 35 height 17
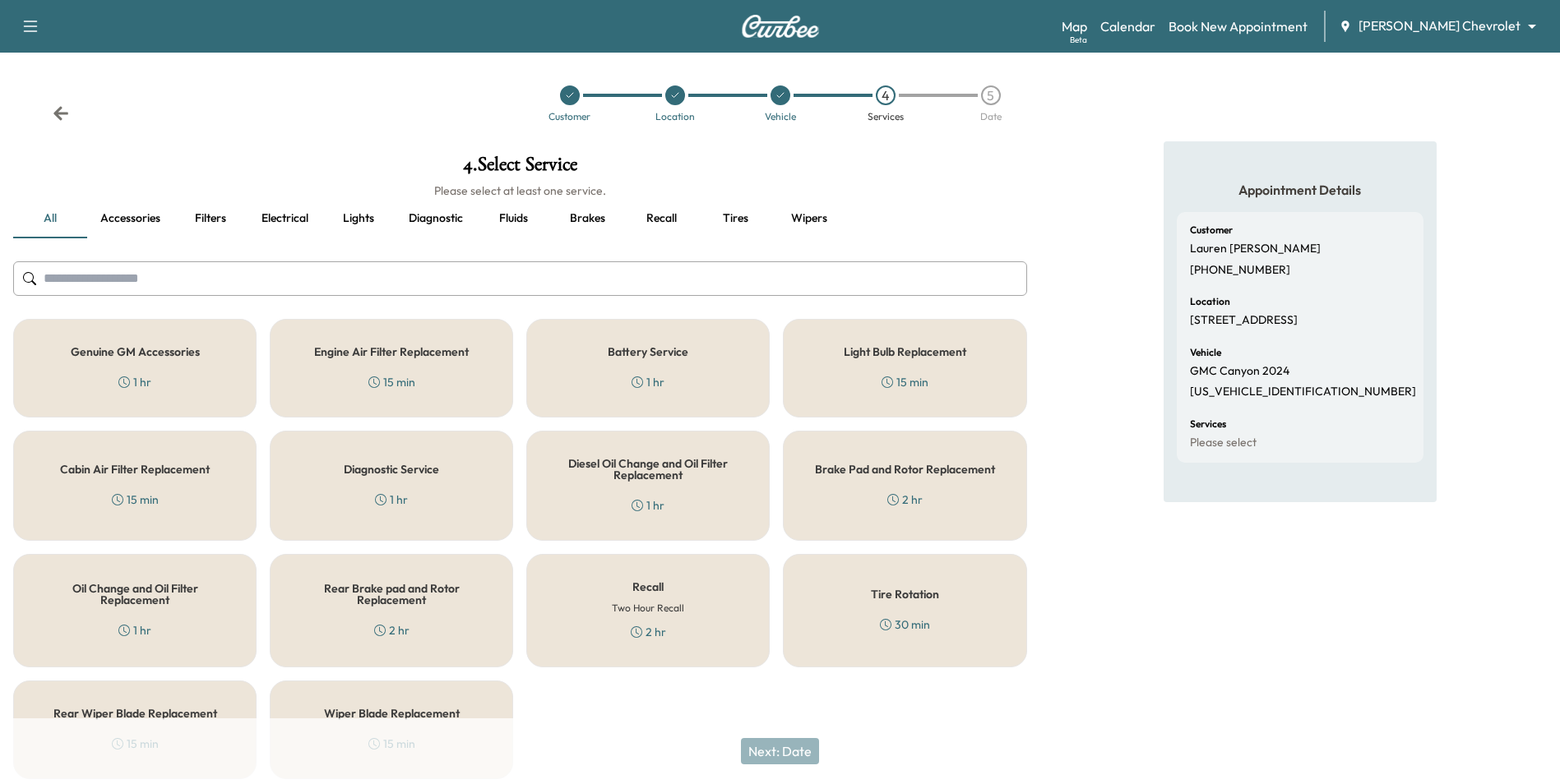
click at [232, 365] on div "Genuine GM Accessories 1 hr" at bounding box center [135, 368] width 244 height 99
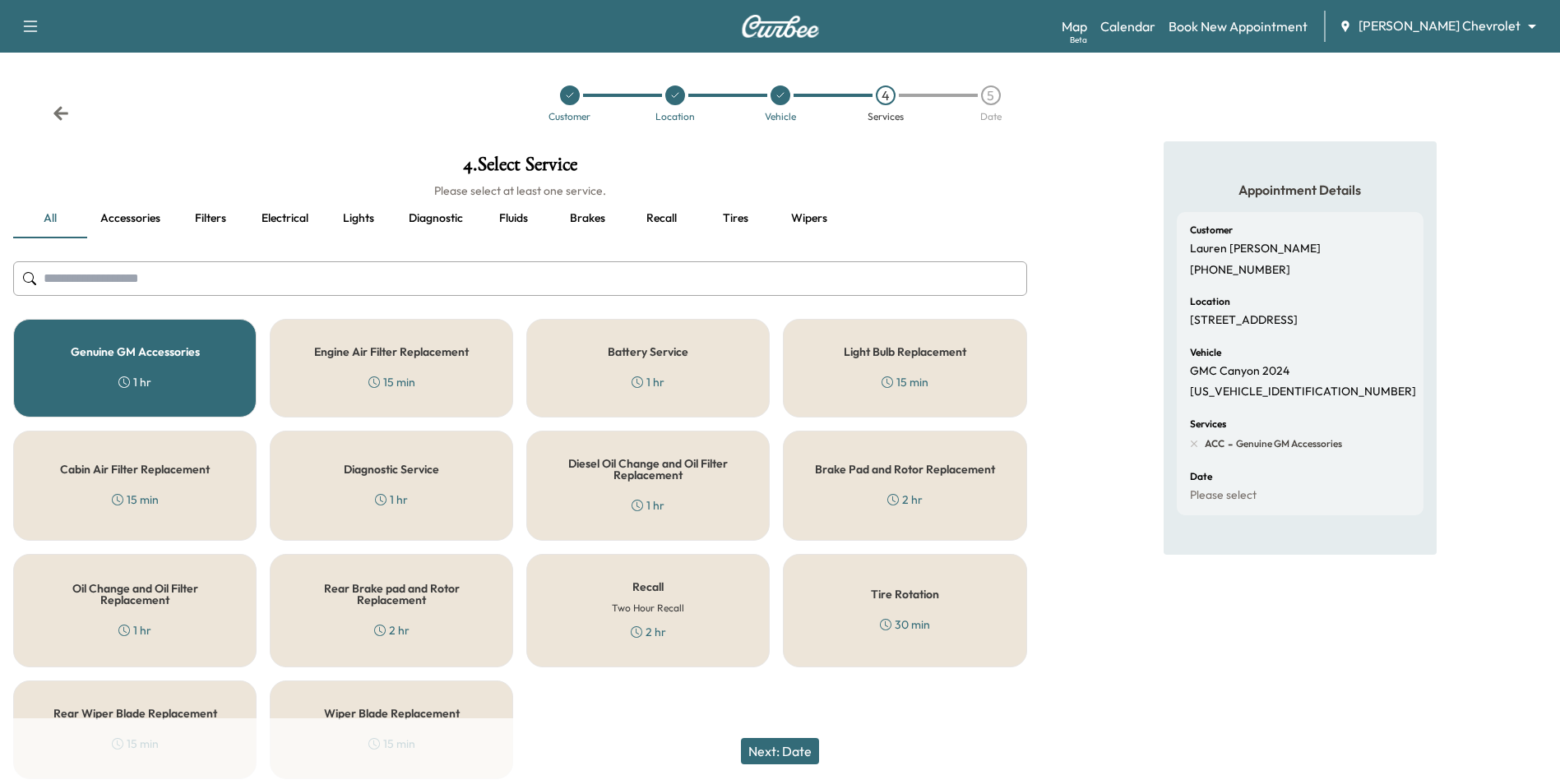
click at [776, 751] on button "Next: Date" at bounding box center [780, 751] width 78 height 26
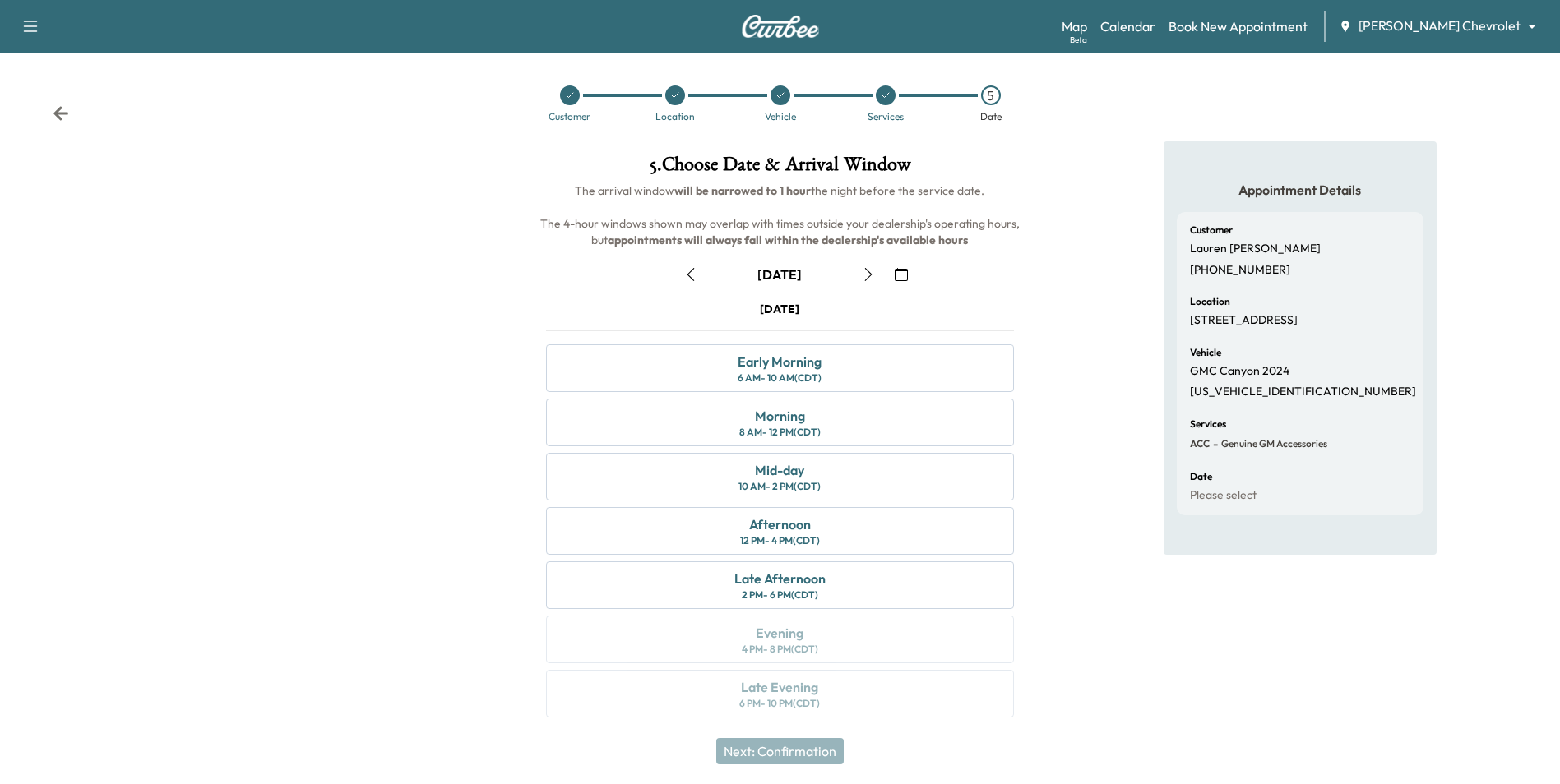
click at [901, 272] on icon "button" at bounding box center [901, 274] width 13 height 13
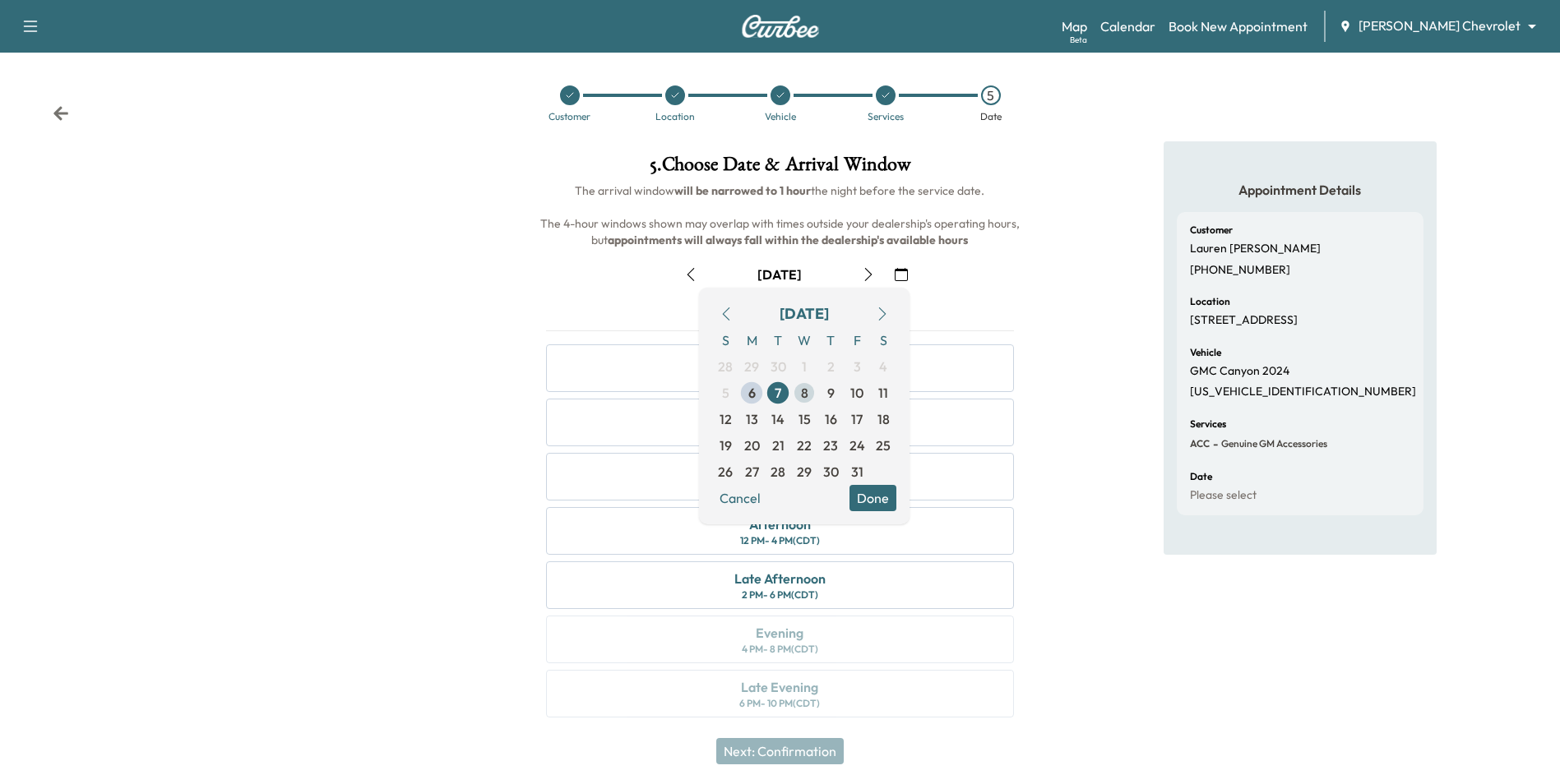
click at [801, 391] on span "8" at bounding box center [805, 392] width 7 height 20
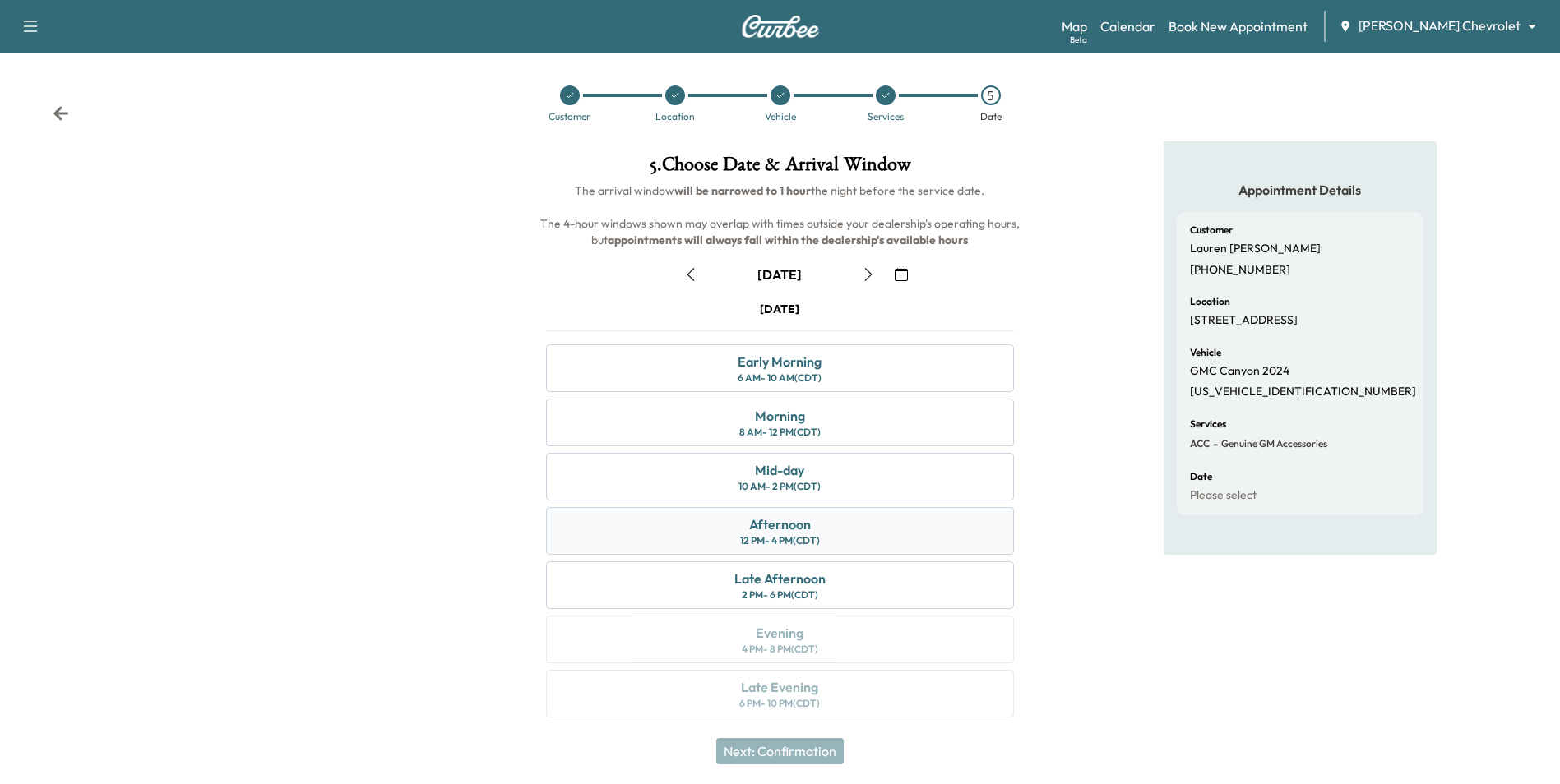
click at [845, 538] on div "Afternoon 12 PM - 4 PM (CDT)" at bounding box center [780, 530] width 467 height 47
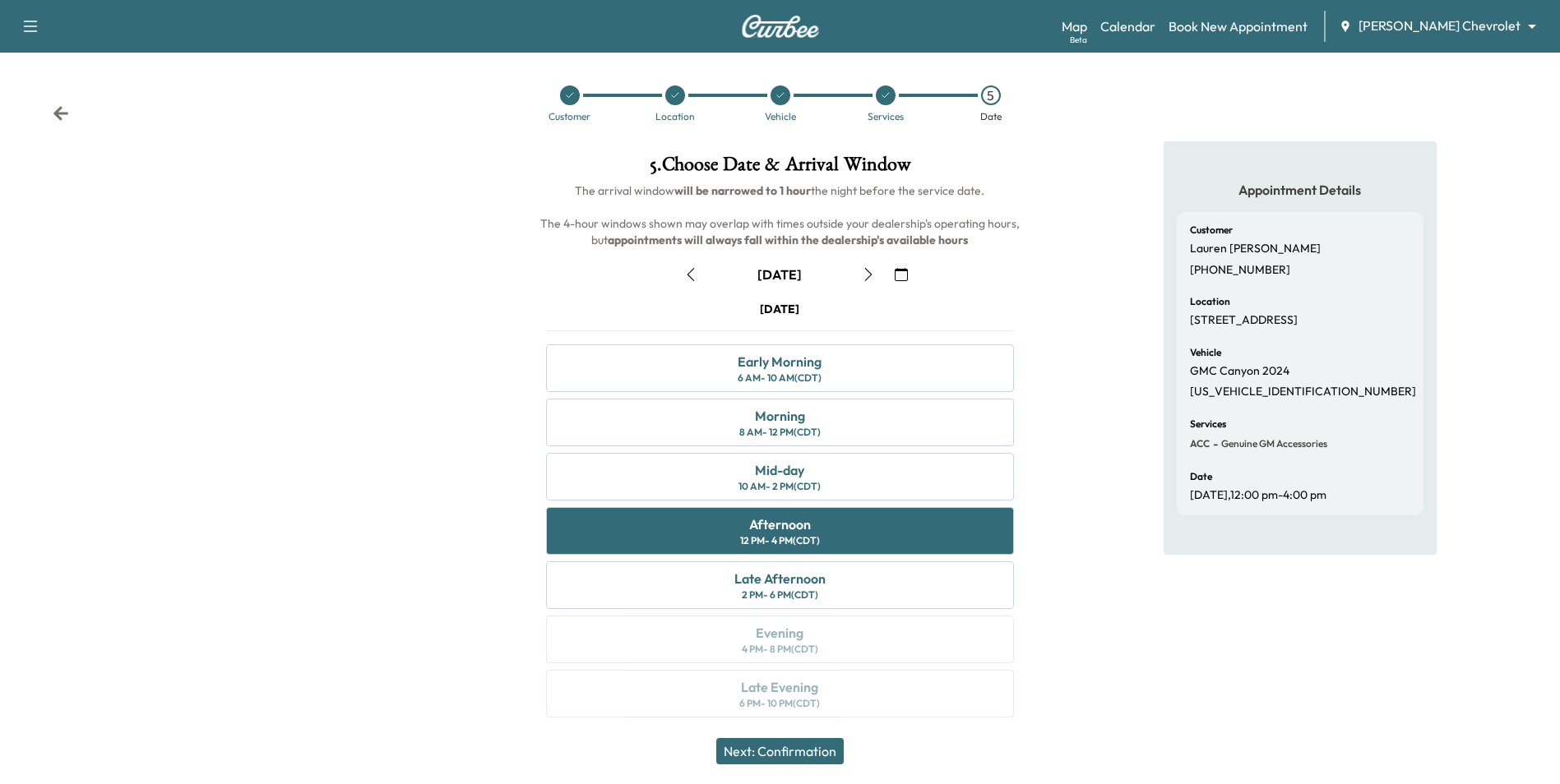
click at [815, 755] on button "Next: Confirmation" at bounding box center [780, 751] width 127 height 26
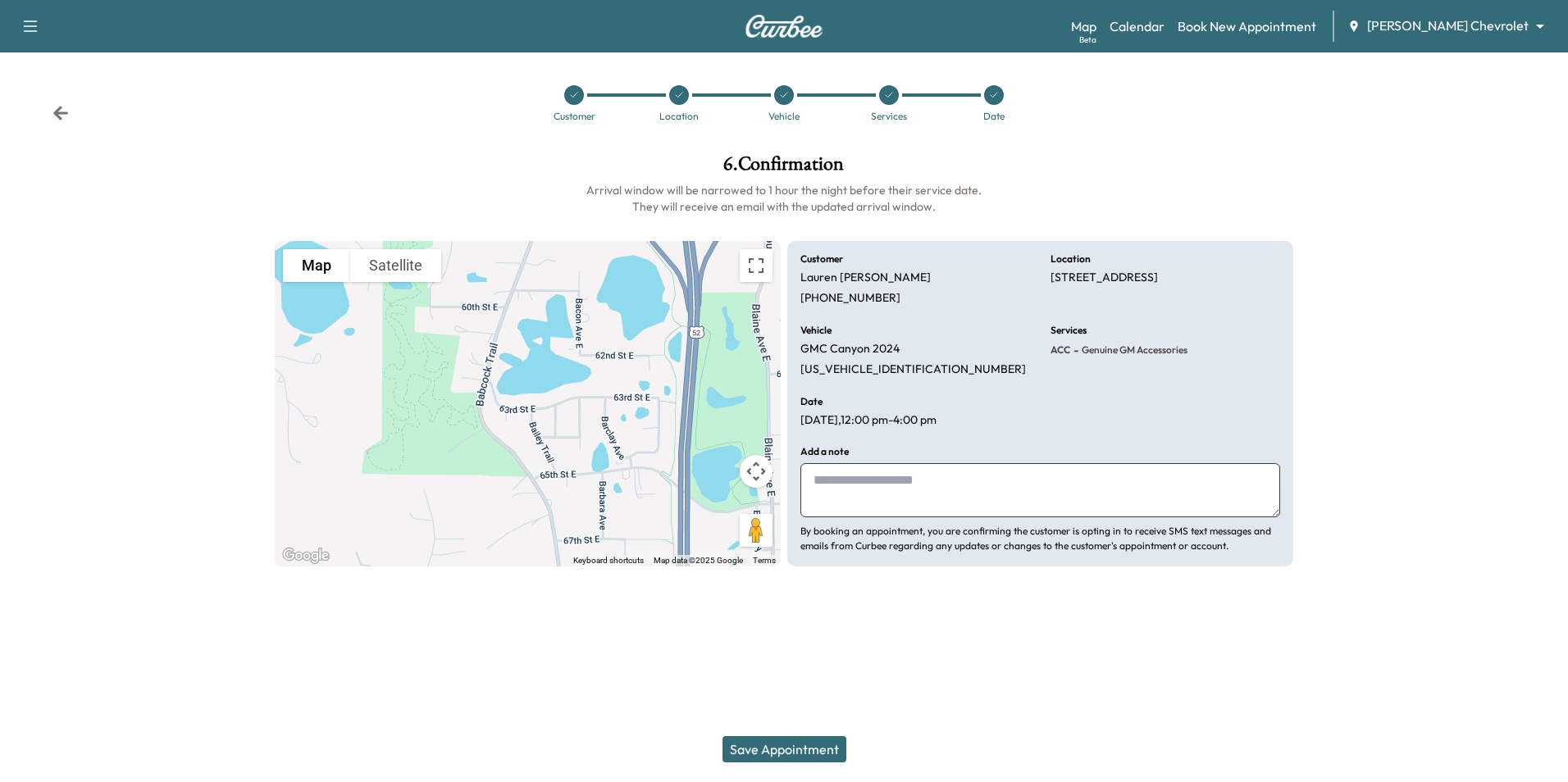
click at [834, 484] on textarea at bounding box center [1040, 490] width 480 height 54
type textarea "**********"
click at [788, 751] on button "Save Appointment" at bounding box center [784, 750] width 123 height 26
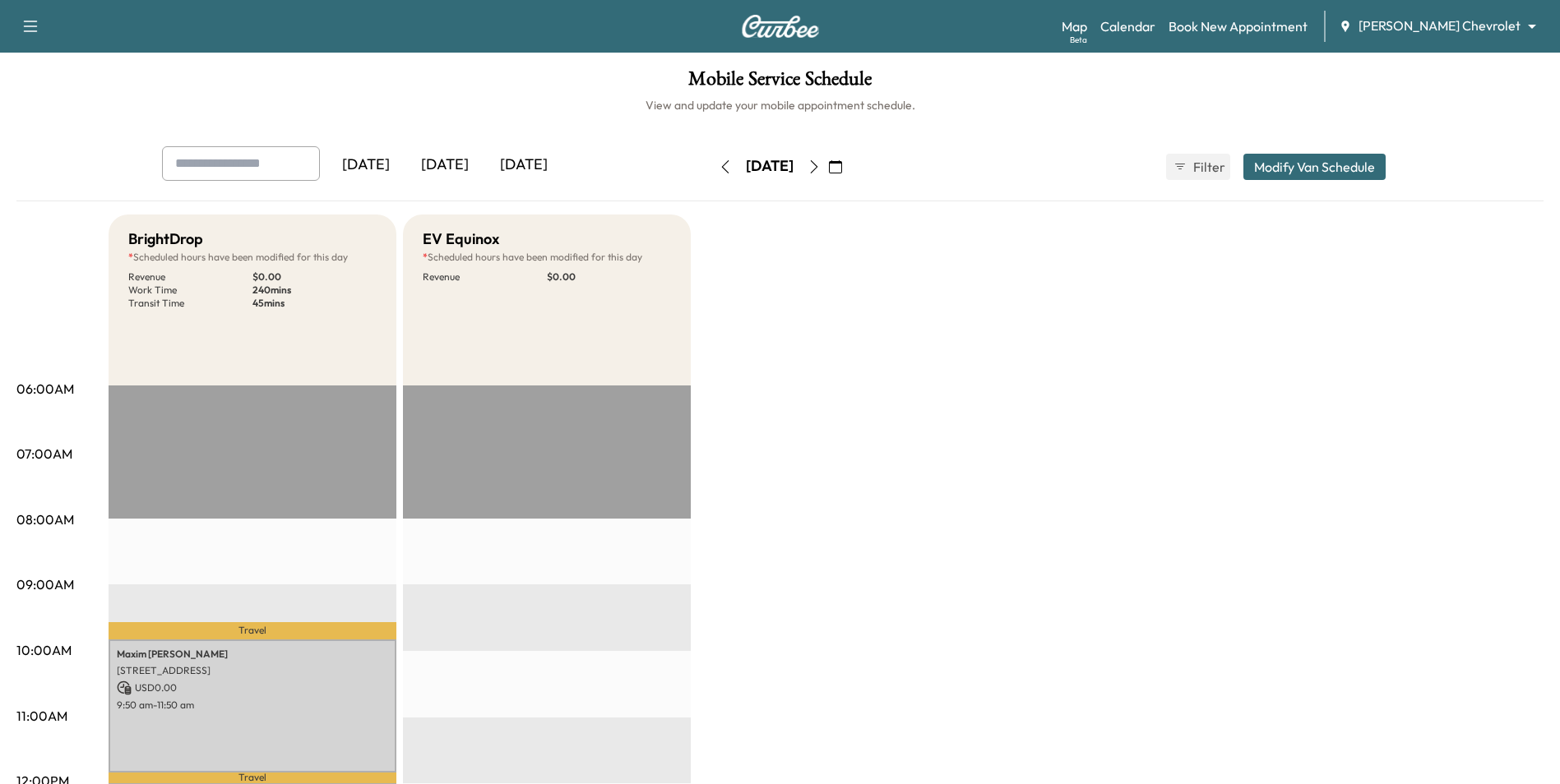
click at [842, 166] on icon "button" at bounding box center [835, 166] width 13 height 13
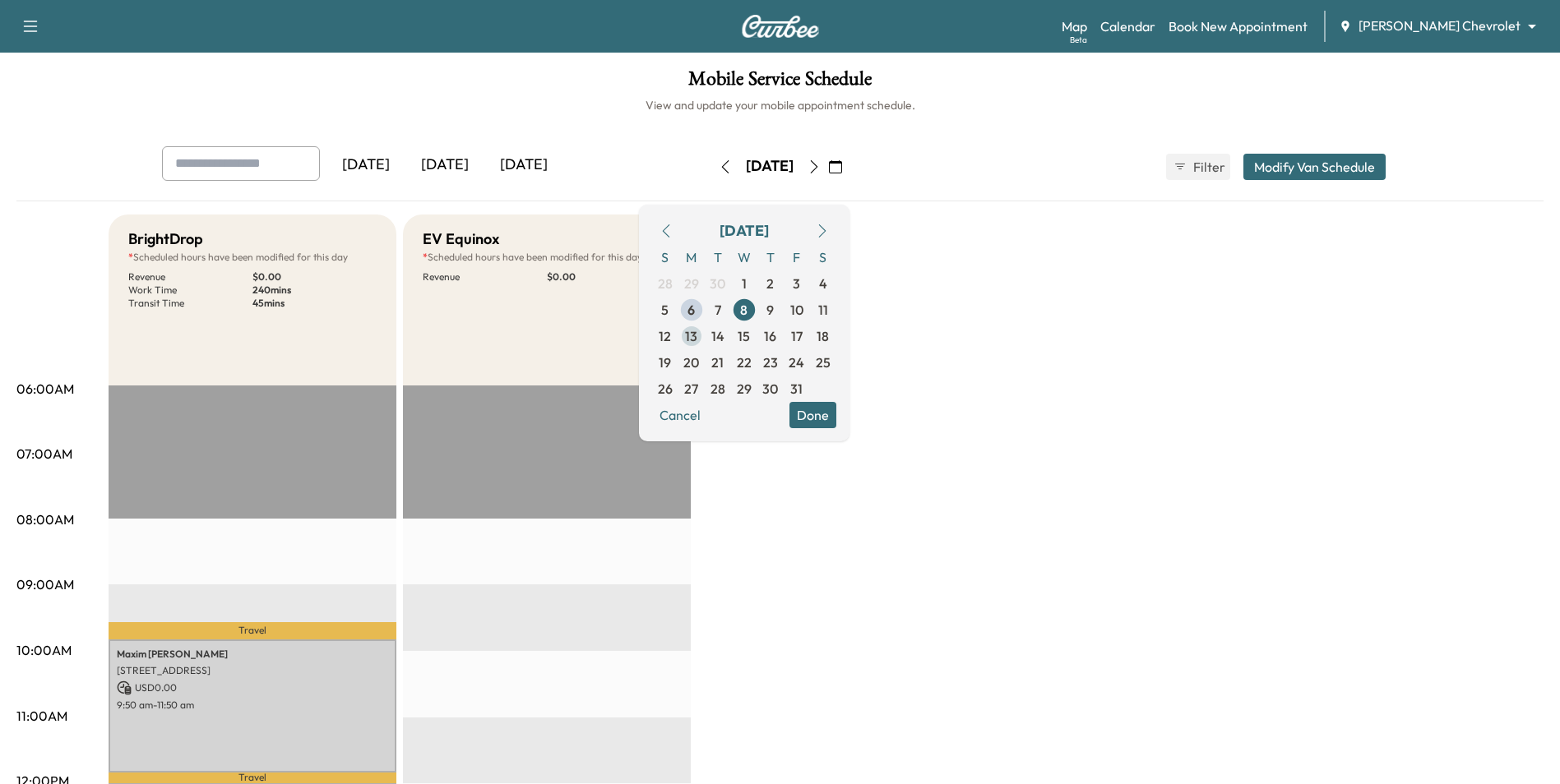
click at [698, 343] on span "13" at bounding box center [690, 336] width 12 height 20
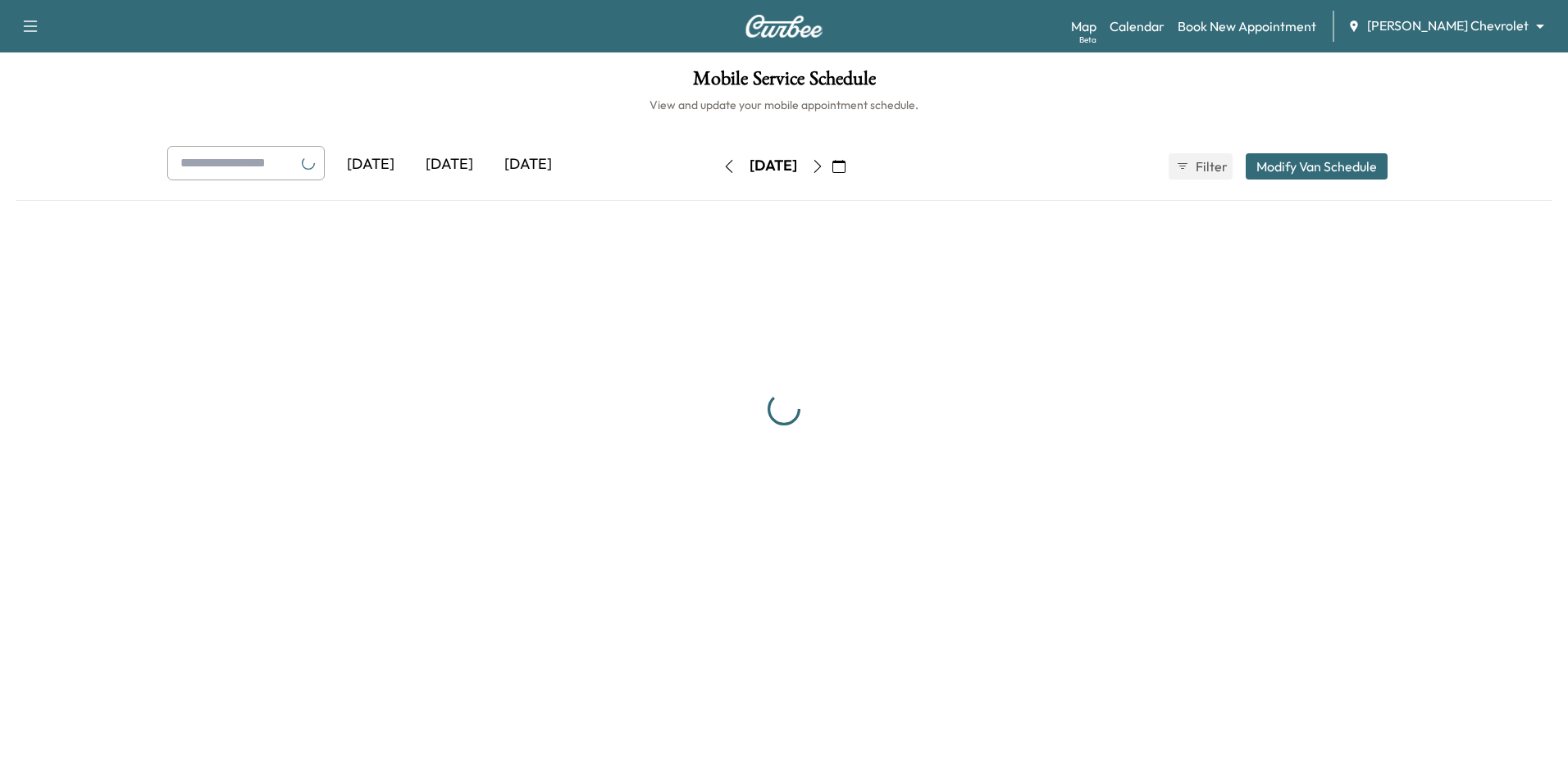
click at [1481, 19] on body "Support Log Out Map Beta Calendar Book New Appointment Mauer Chevrolet ********…" at bounding box center [784, 391] width 1568 height 782
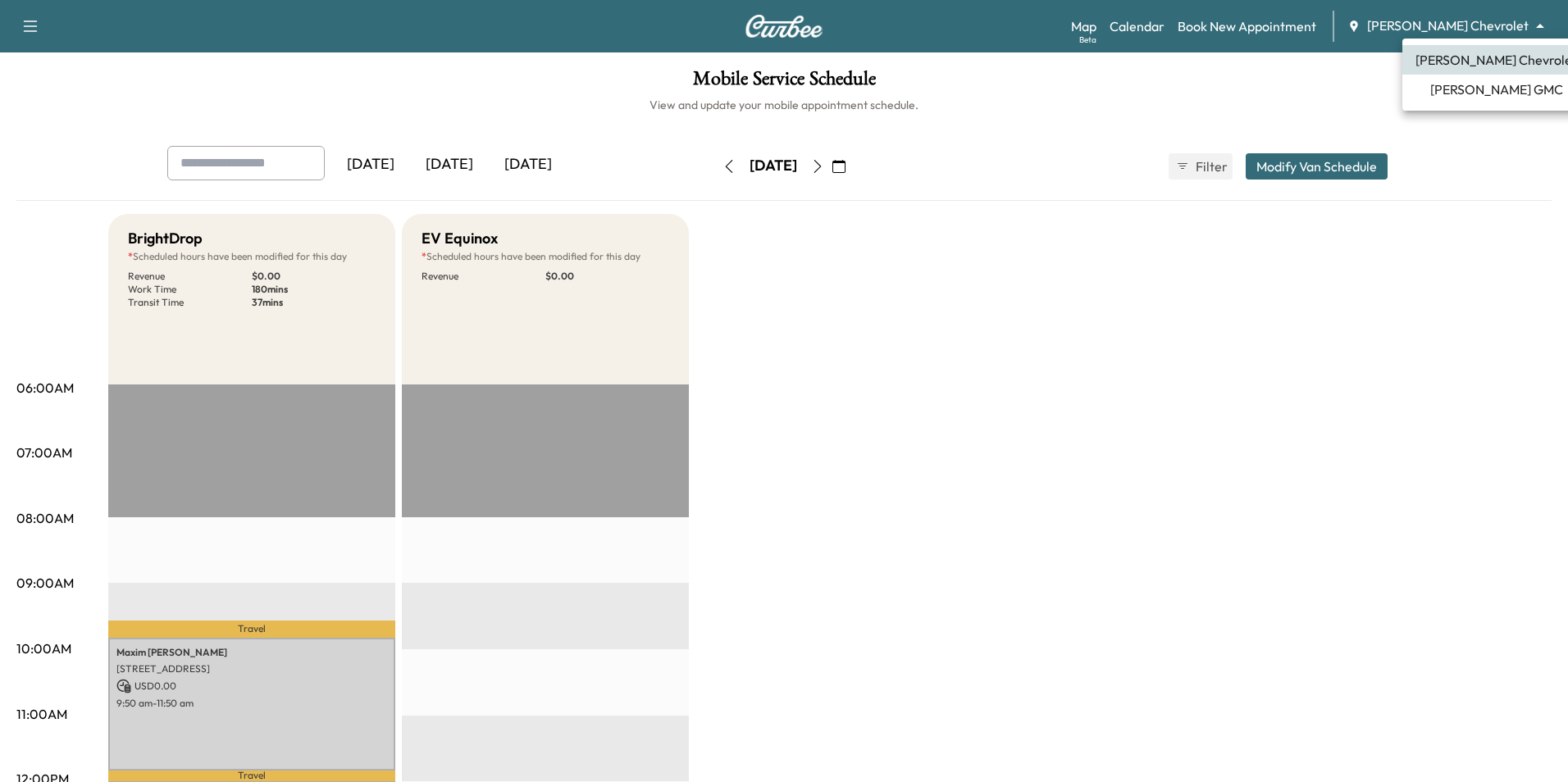
click at [1453, 91] on span "[PERSON_NAME] GMC" at bounding box center [1497, 89] width 133 height 19
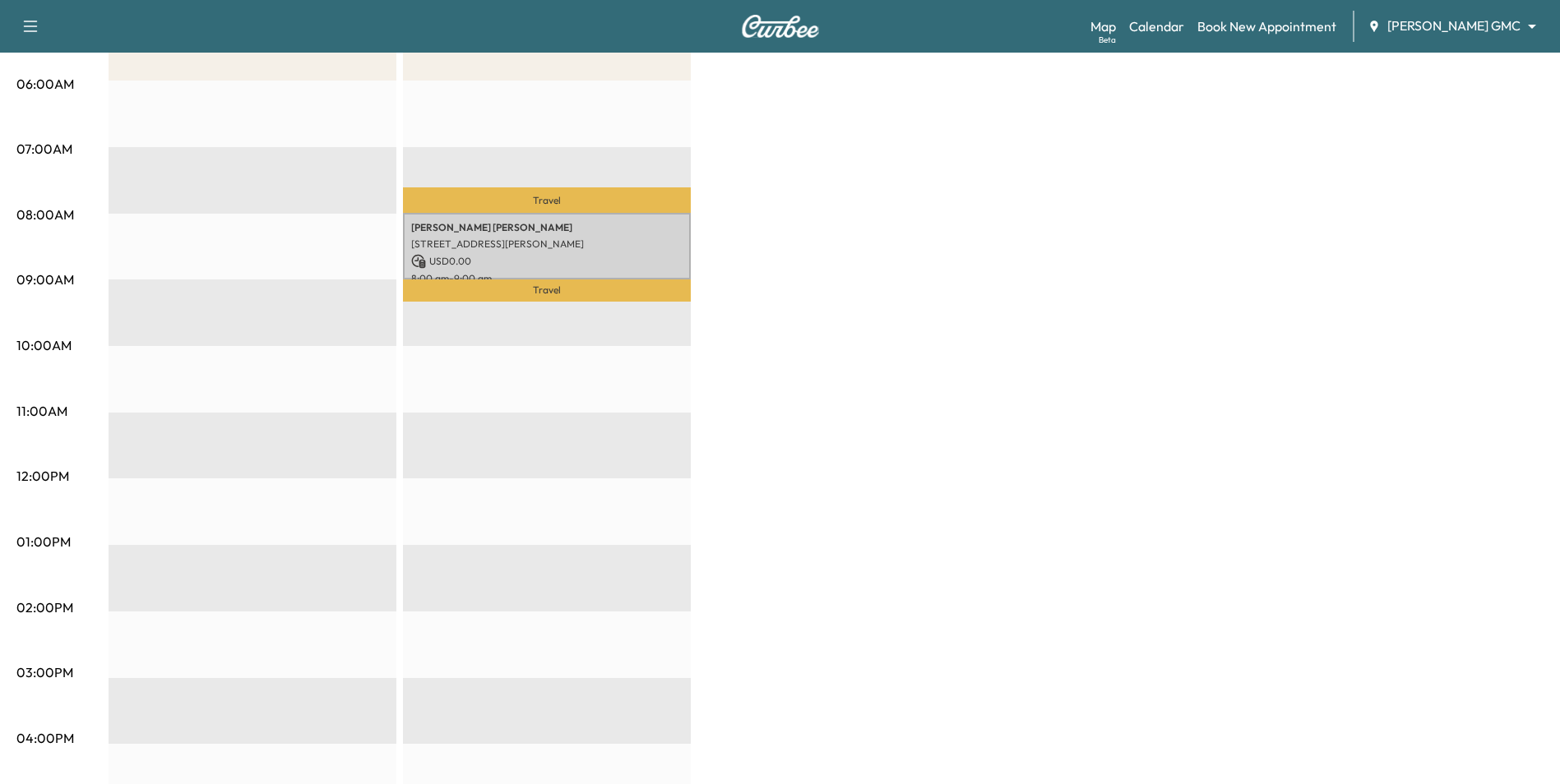
scroll to position [246, 0]
